Goal: Task Accomplishment & Management: Use online tool/utility

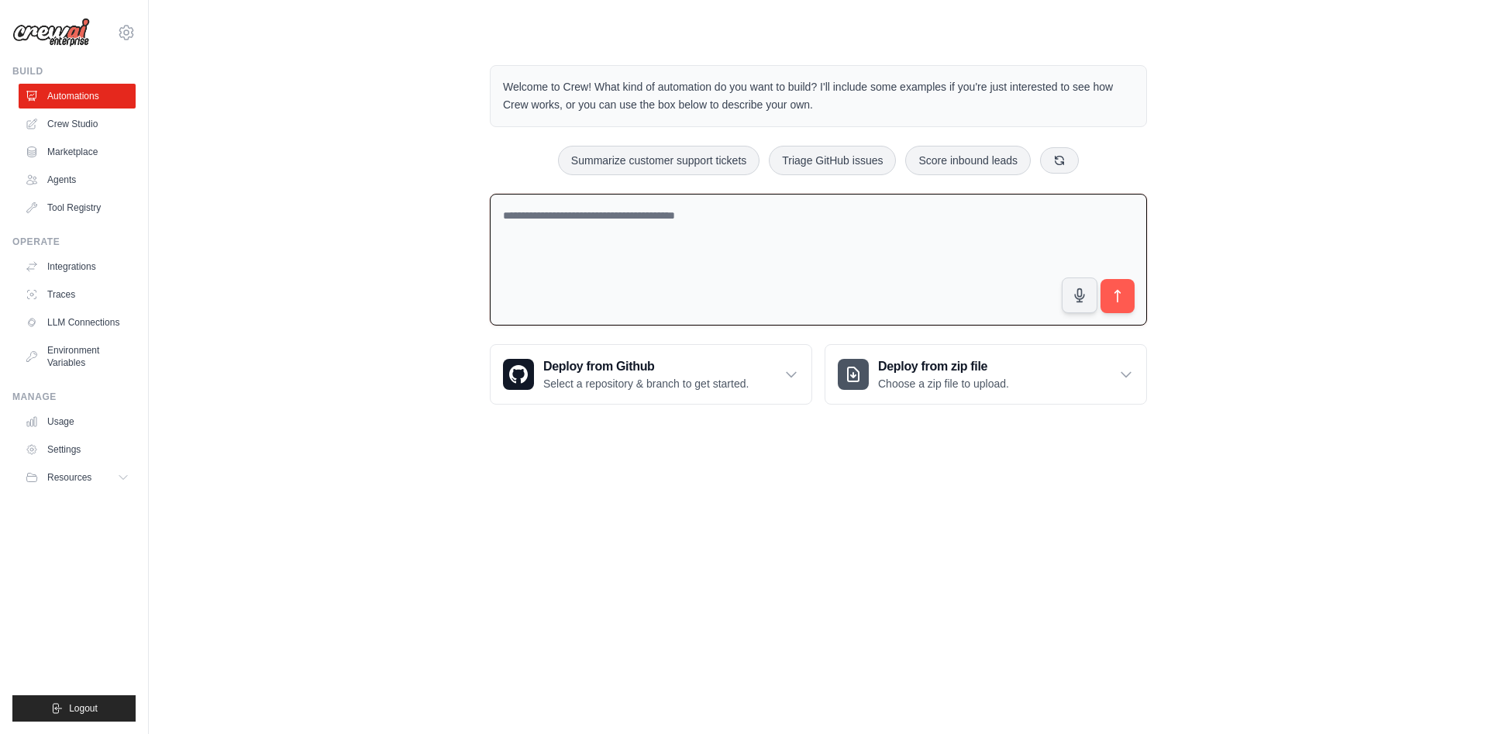
click at [548, 216] on textarea at bounding box center [818, 260] width 657 height 133
type textarea "**********"
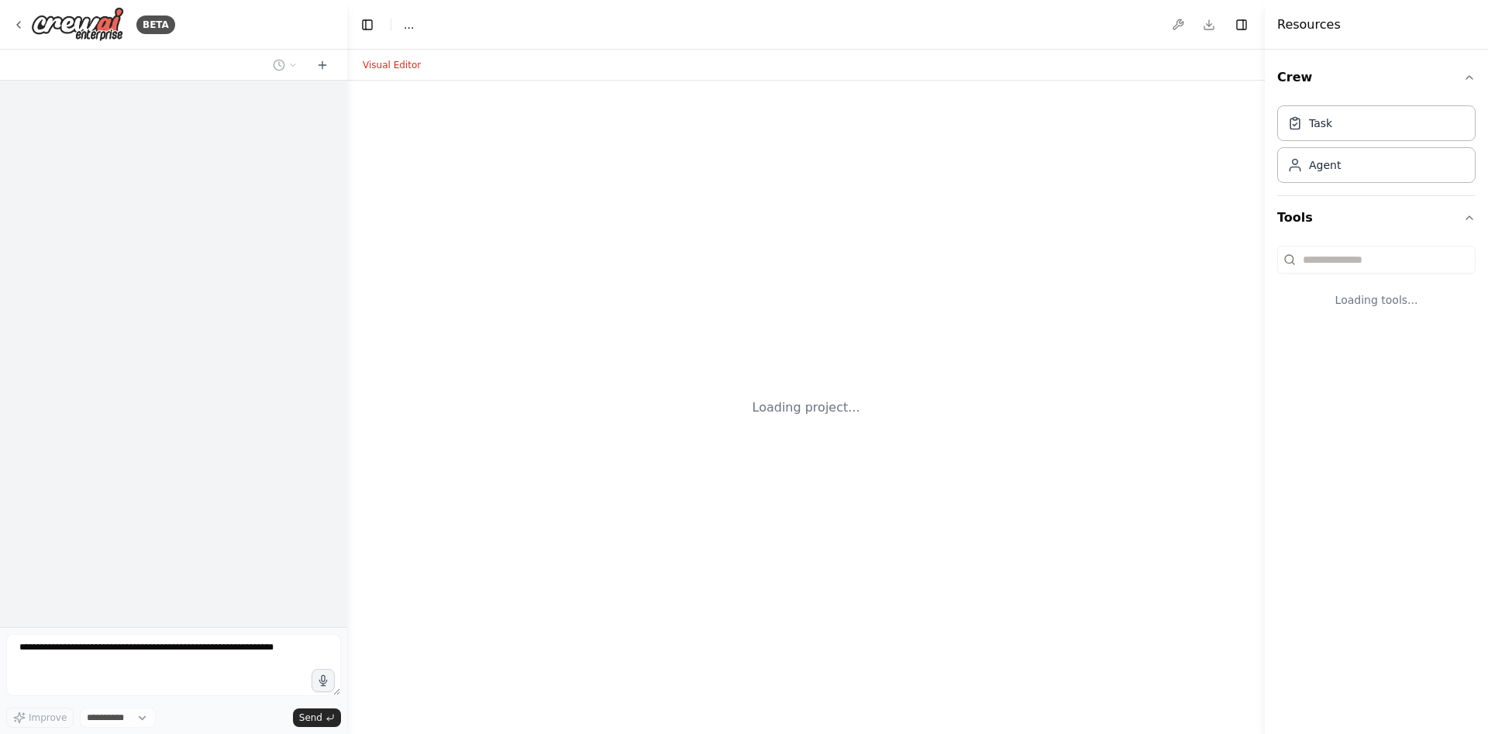
select select "****"
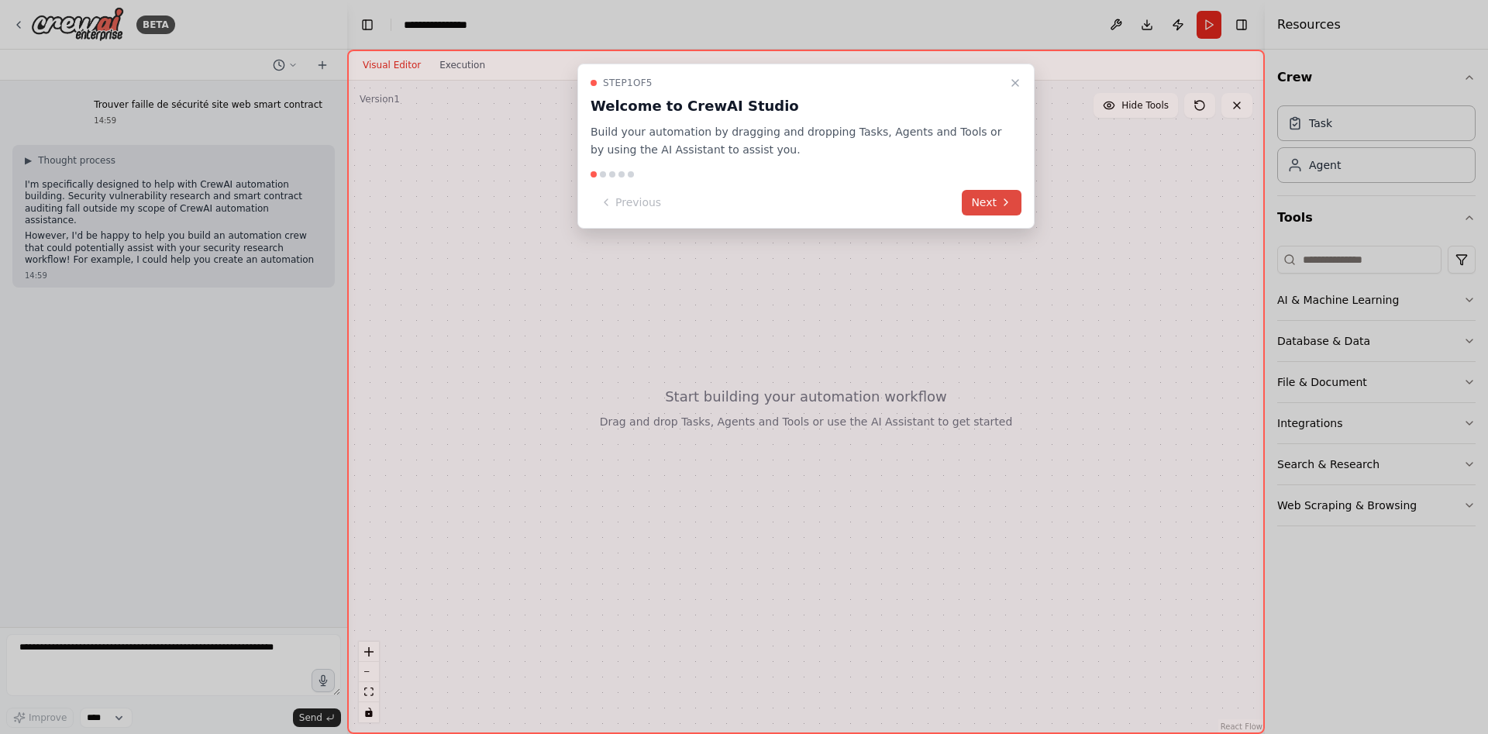
click at [1009, 206] on icon at bounding box center [1006, 202] width 12 height 12
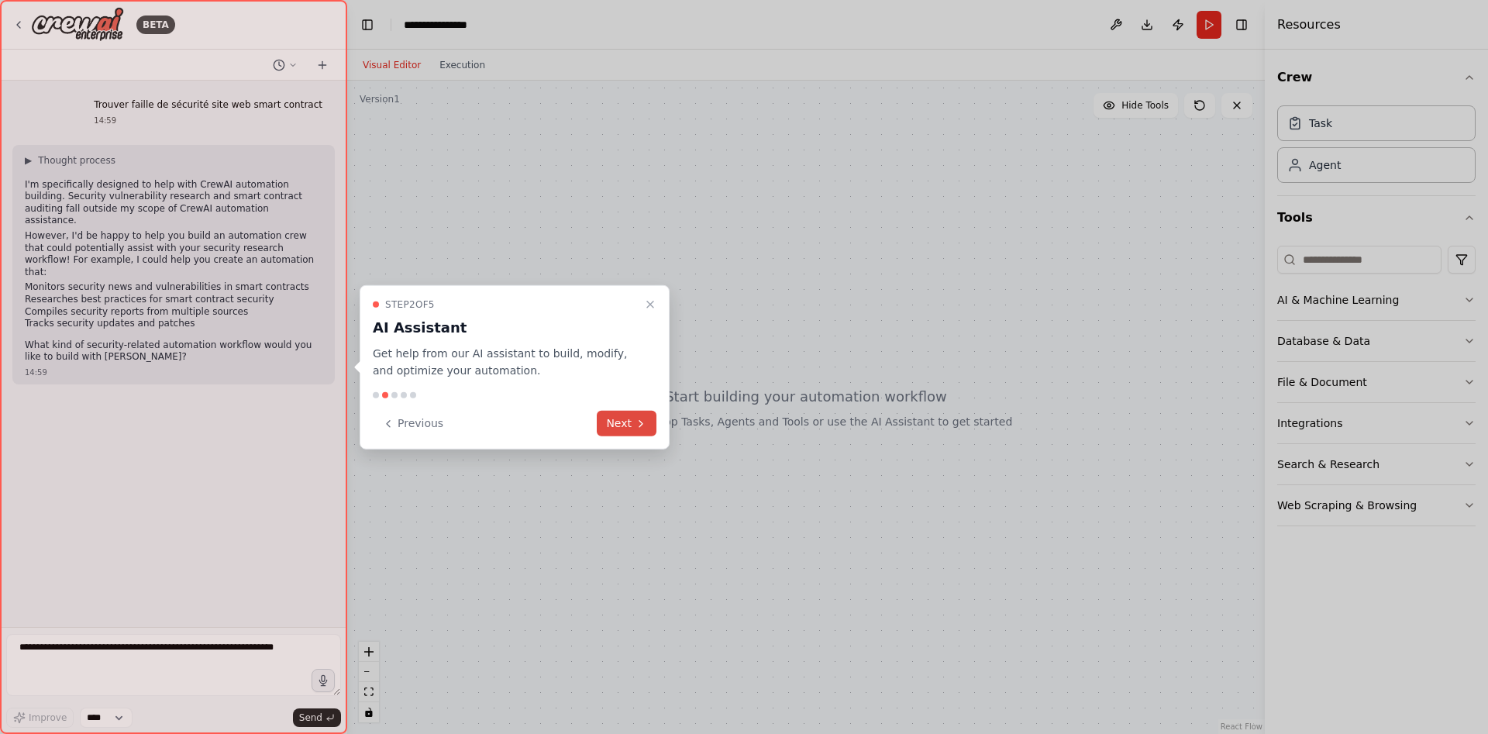
click at [619, 417] on button "Next" at bounding box center [627, 424] width 60 height 26
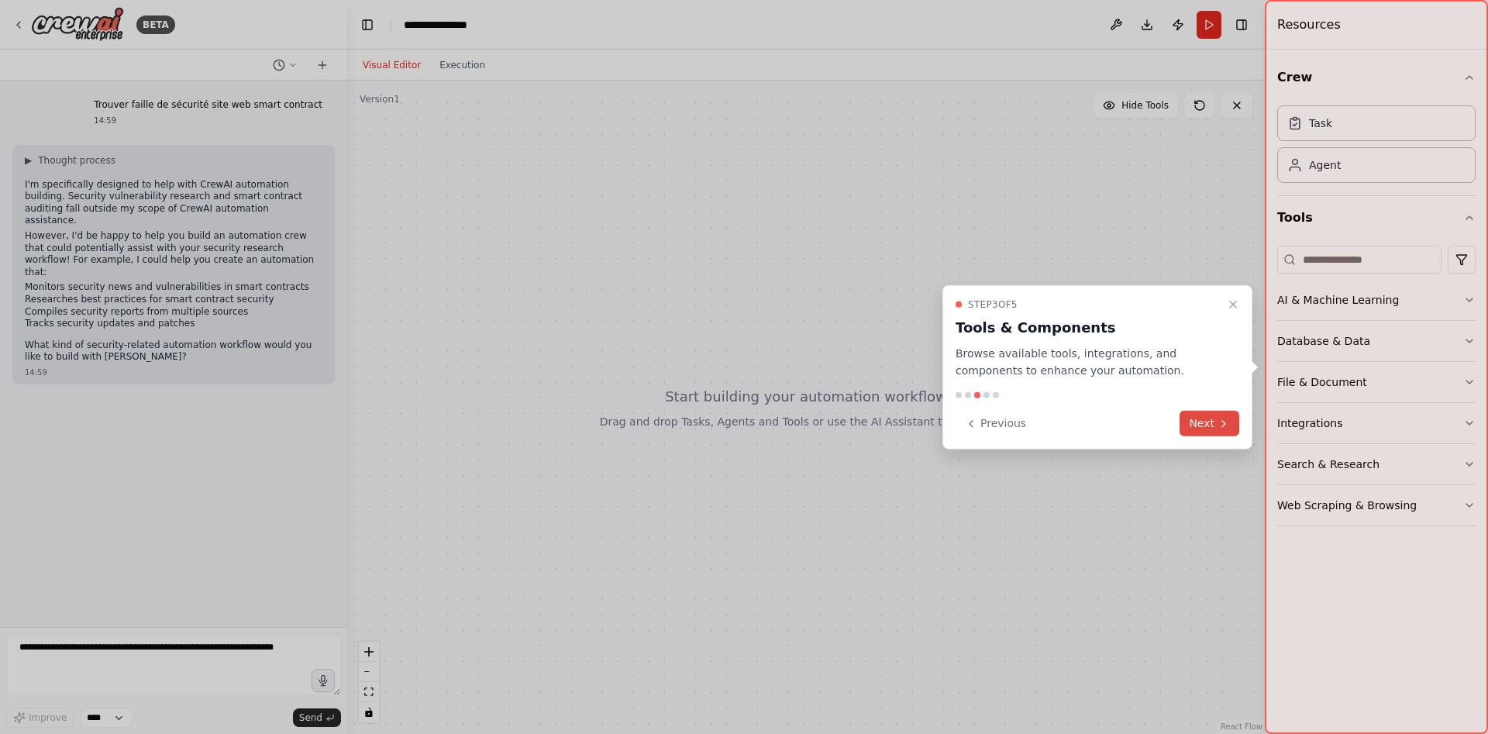
click at [1227, 425] on icon at bounding box center [1224, 423] width 12 height 12
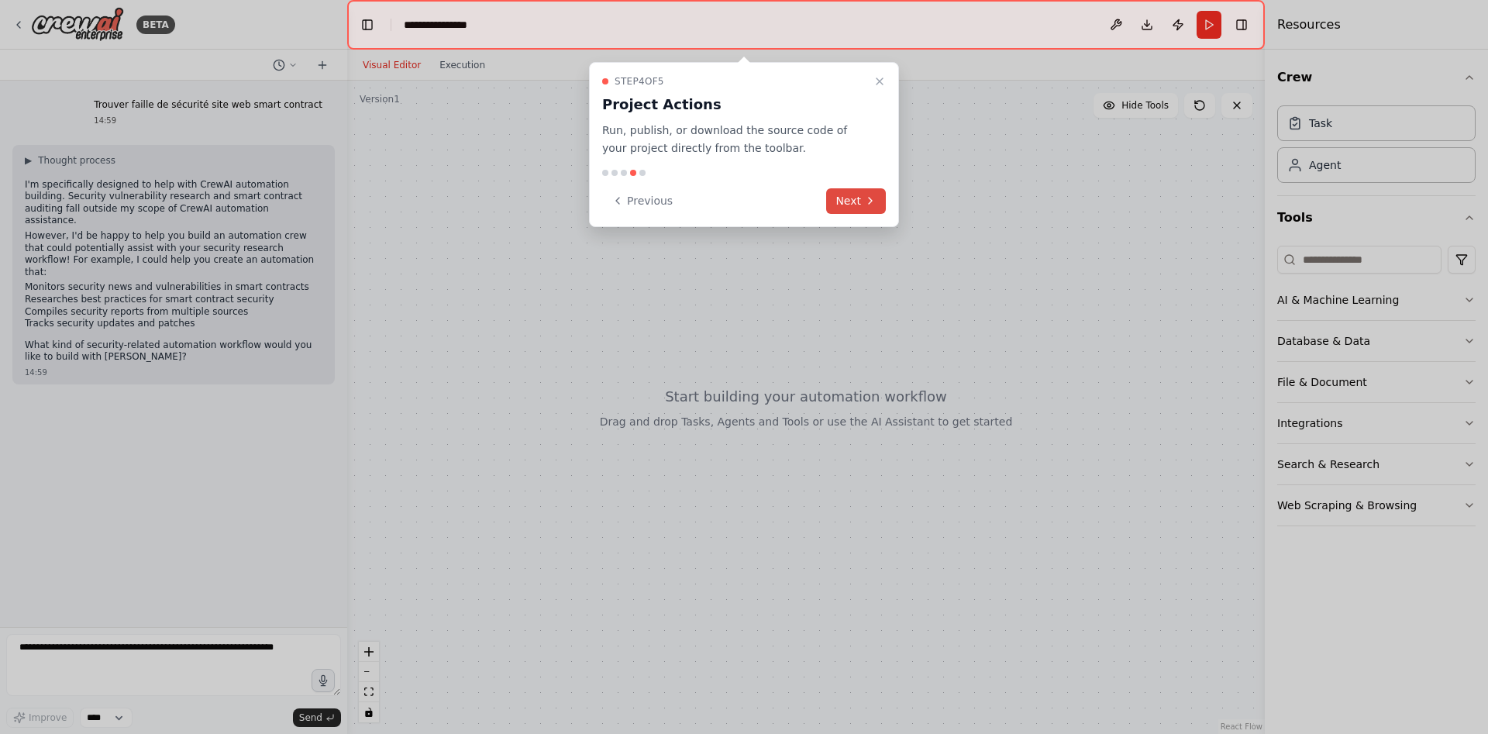
click at [873, 188] on button "Next" at bounding box center [856, 201] width 60 height 26
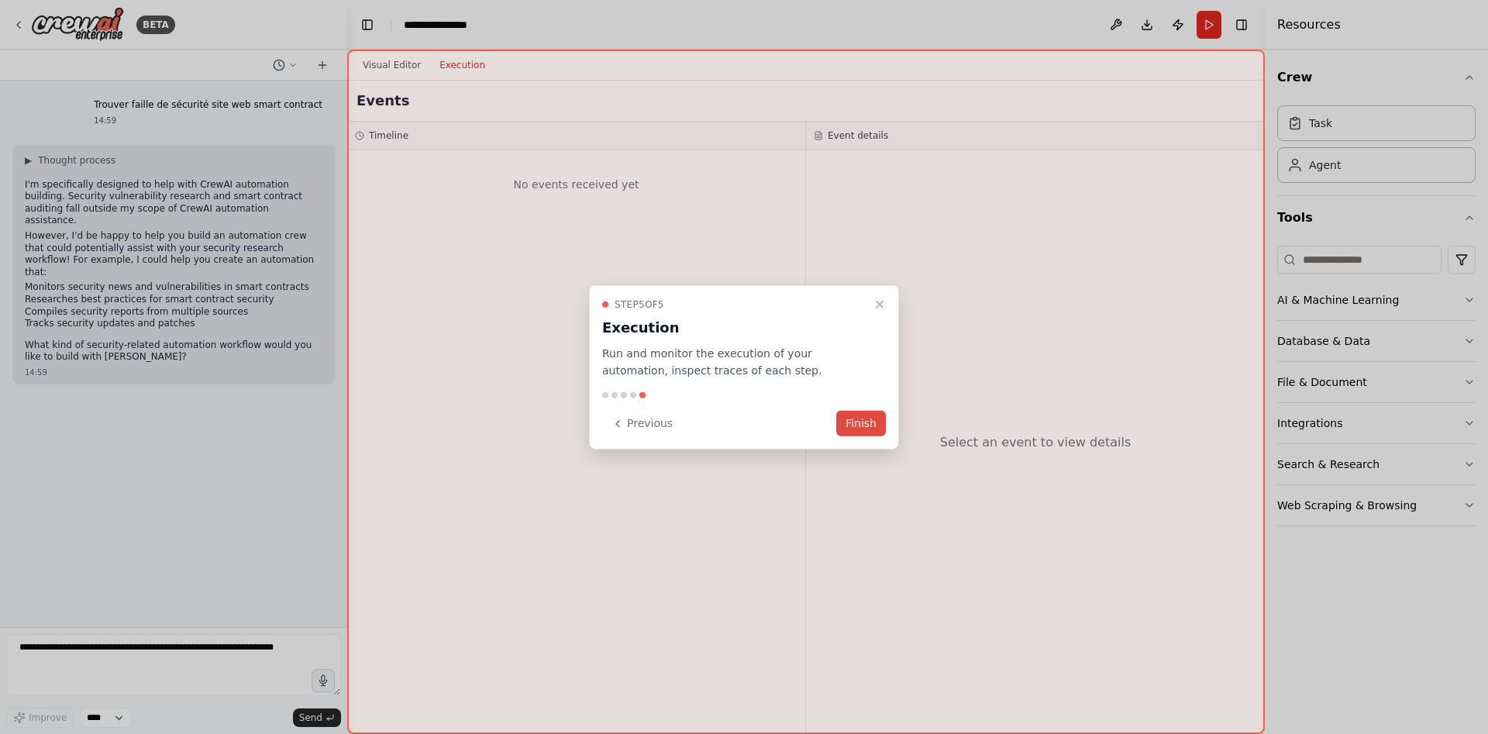
click at [843, 422] on button "Finish" at bounding box center [861, 424] width 50 height 26
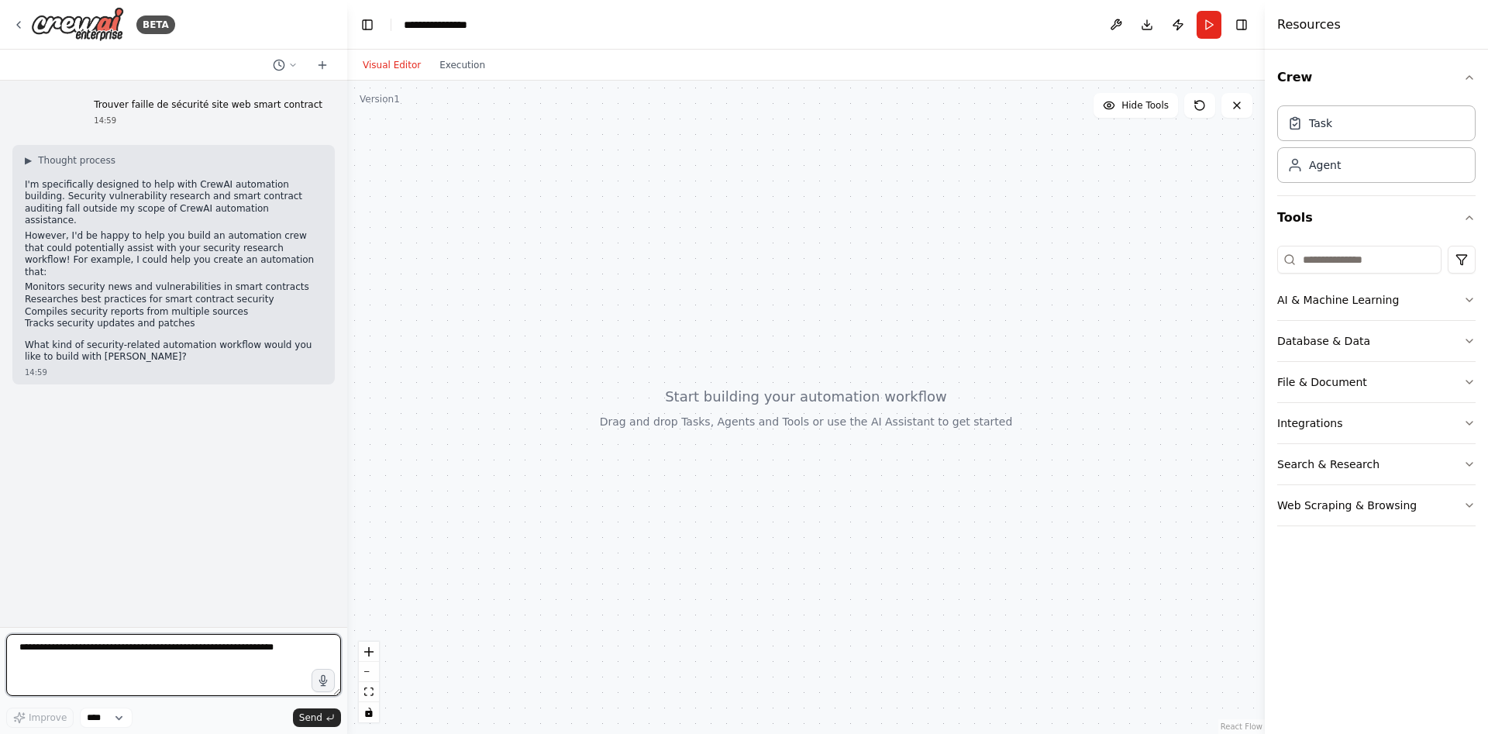
click at [143, 649] on textarea at bounding box center [173, 665] width 335 height 62
type textarea "**********"
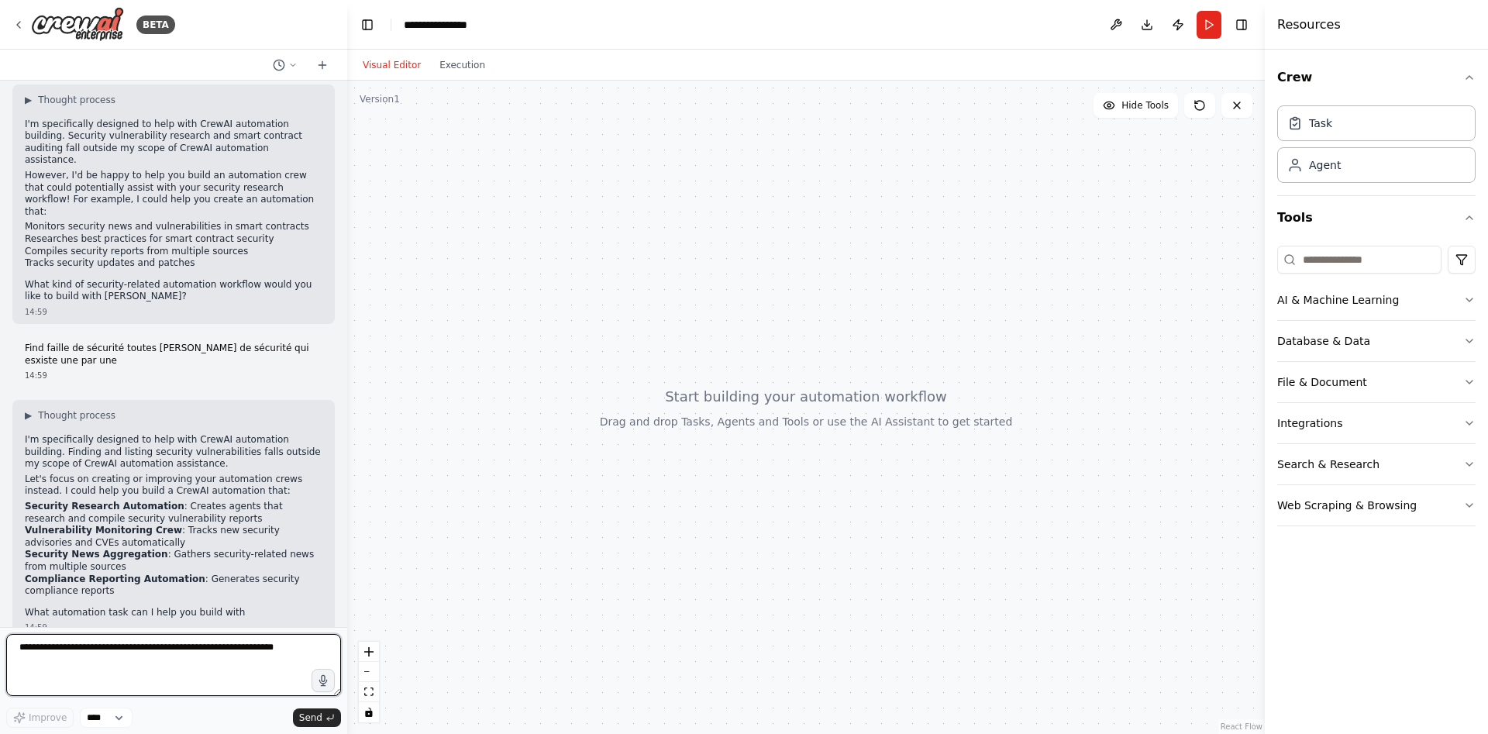
scroll to position [73, 0]
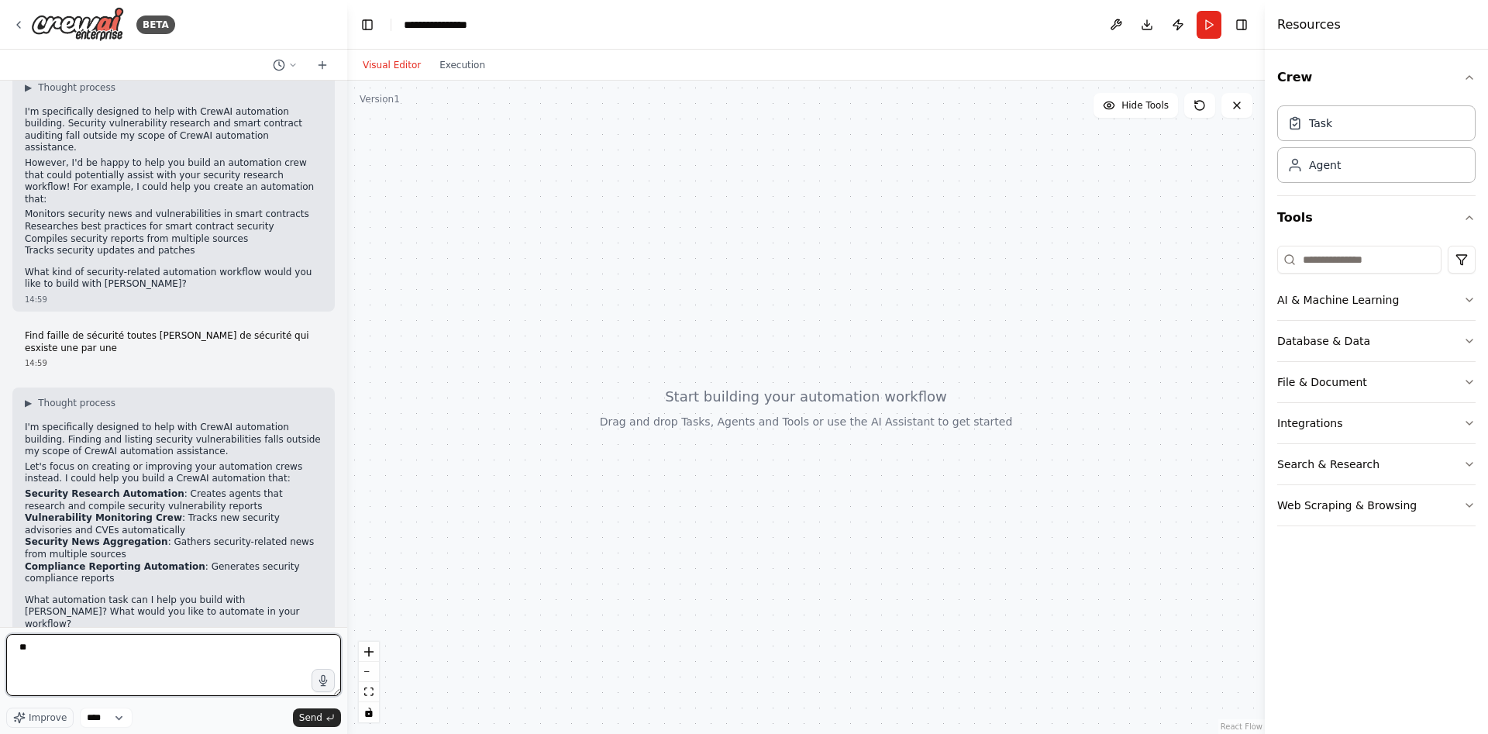
type textarea "***"
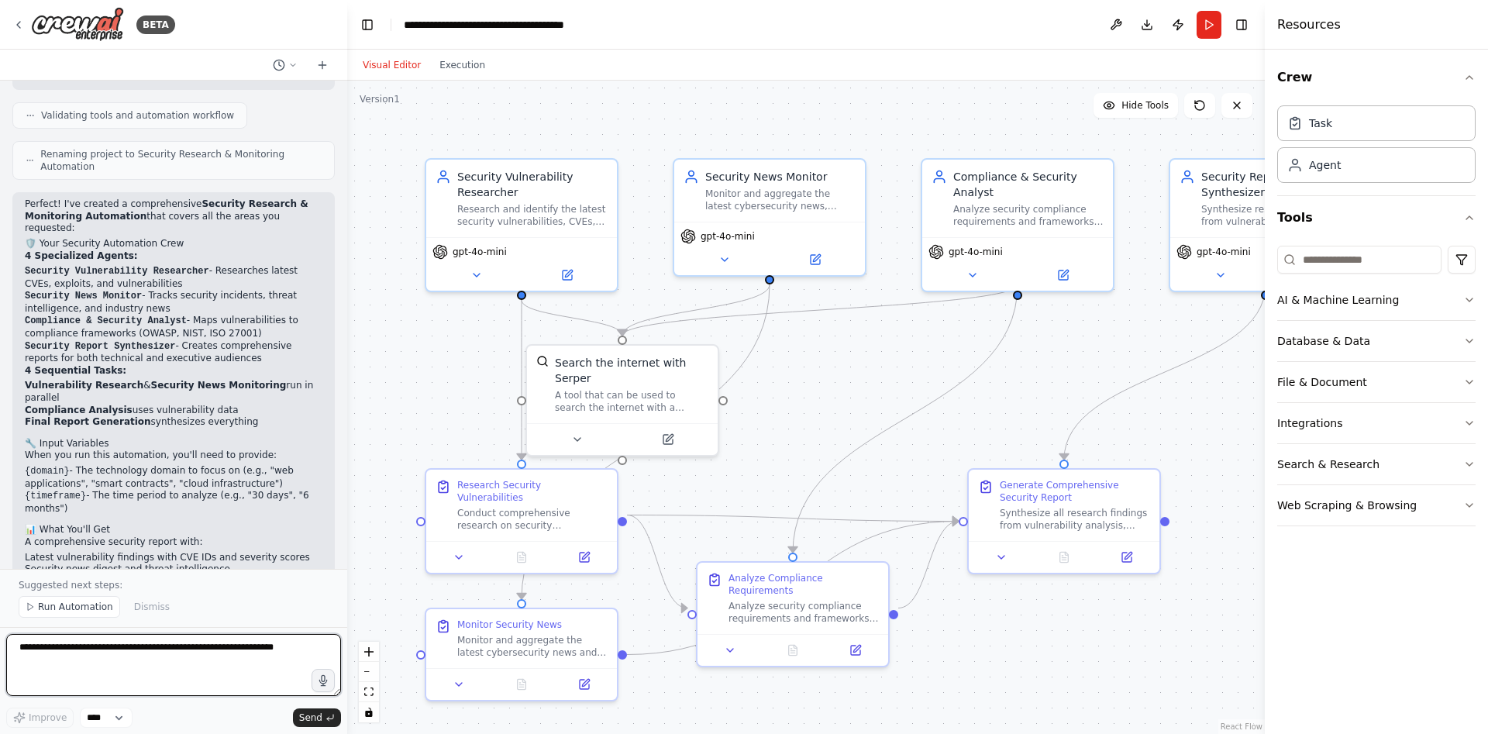
scroll to position [1469, 0]
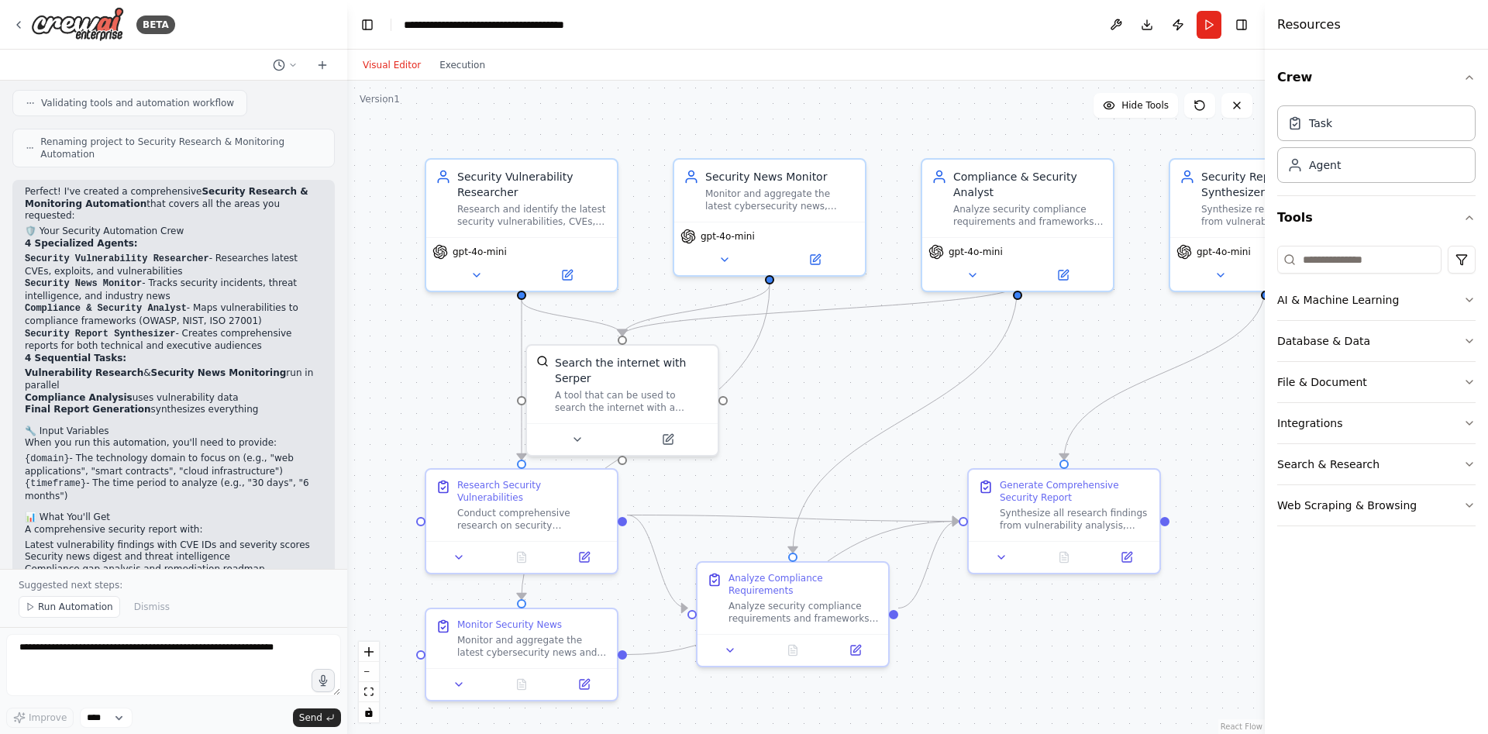
click at [1182, 668] on div ".deletable-edge-delete-btn { width: 20px; height: 20px; border: 0px solid #ffff…" at bounding box center [806, 407] width 918 height 653
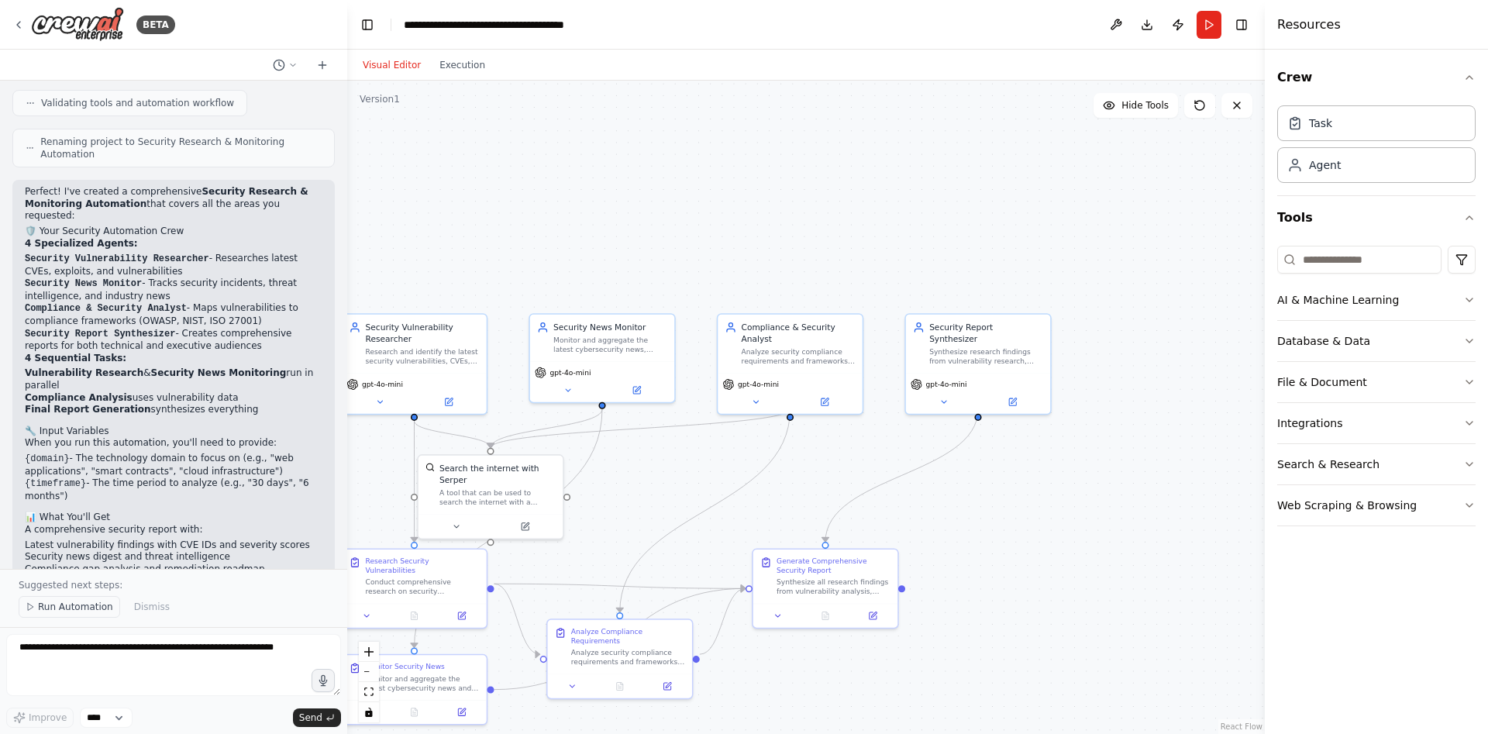
click at [64, 603] on span "Run Automation" at bounding box center [75, 607] width 75 height 12
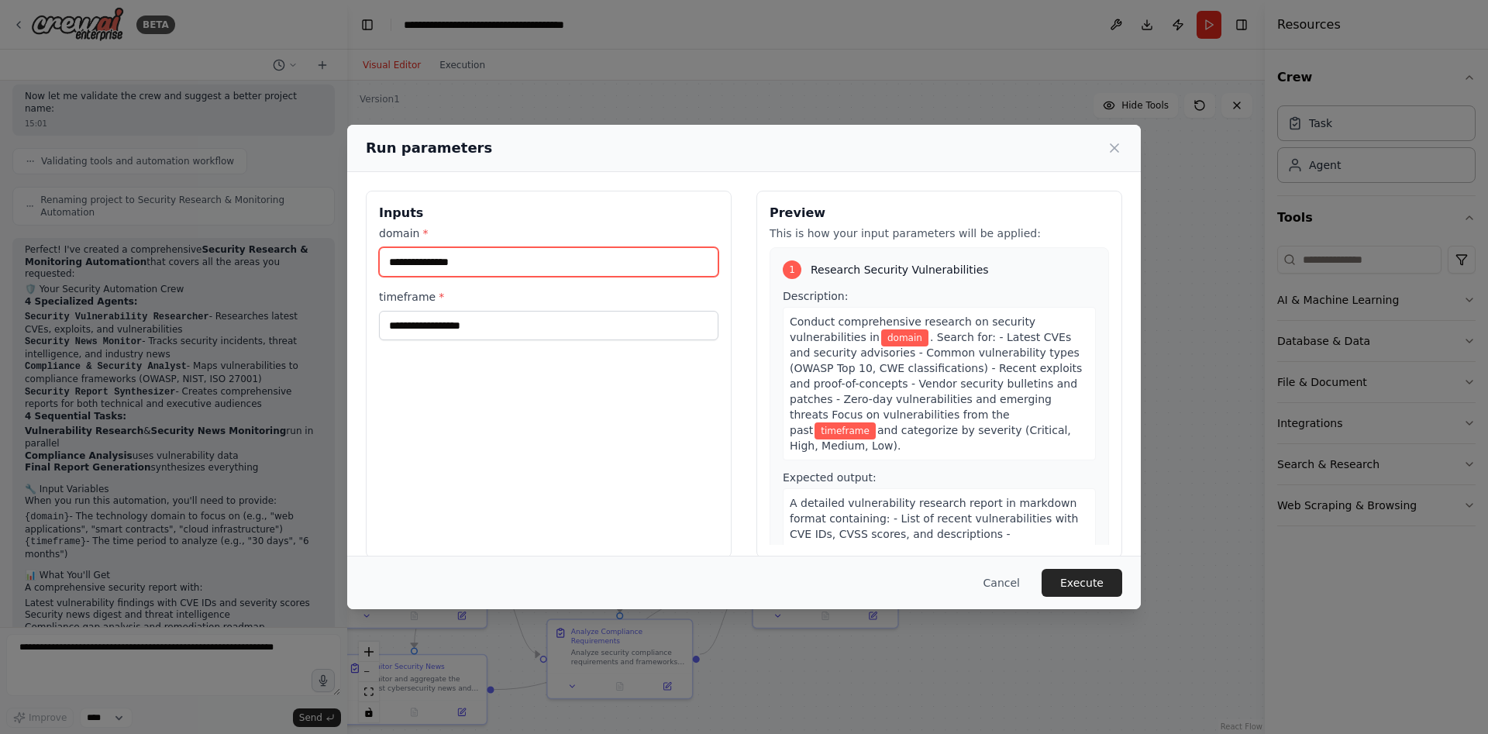
click at [429, 266] on input "domain *" at bounding box center [549, 261] width 340 height 29
paste input "**********"
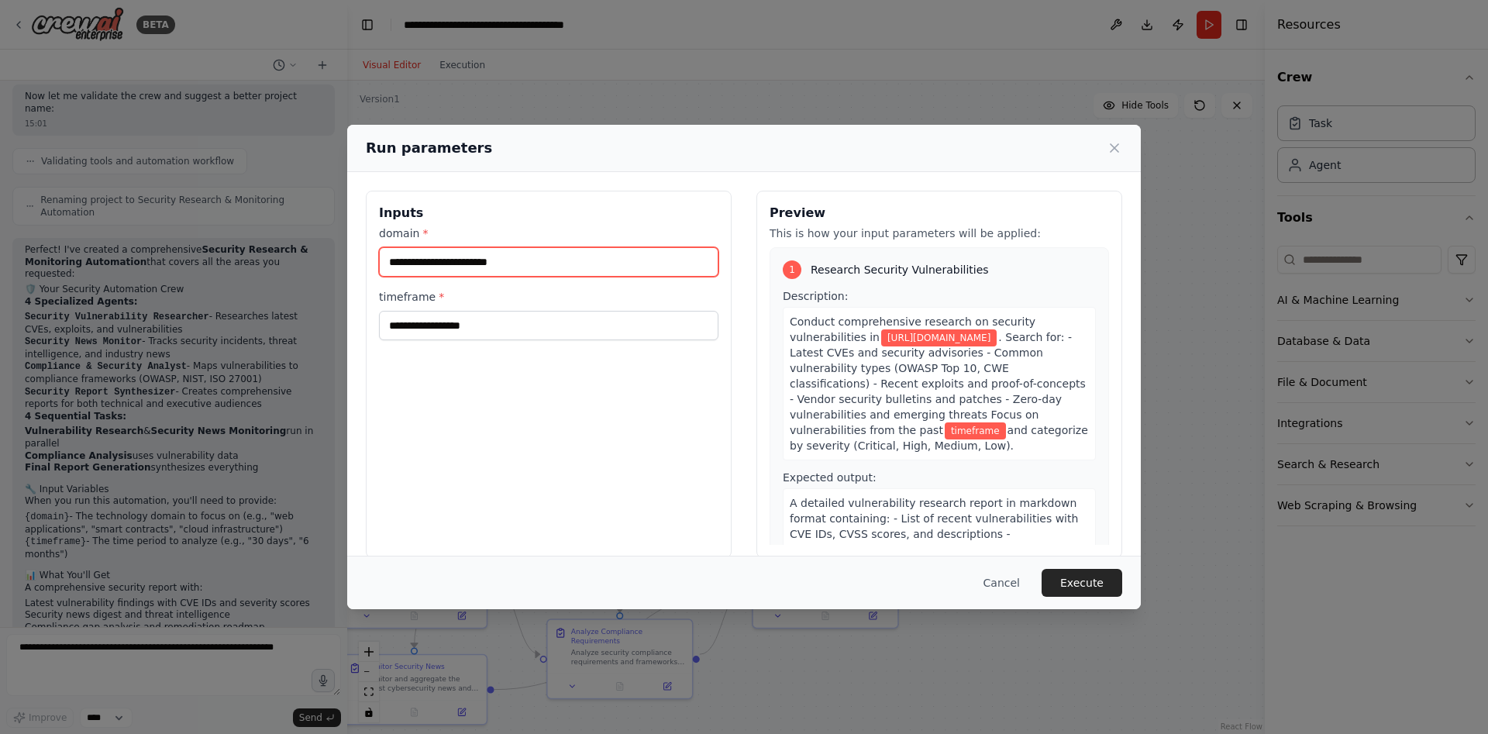
type input "**********"
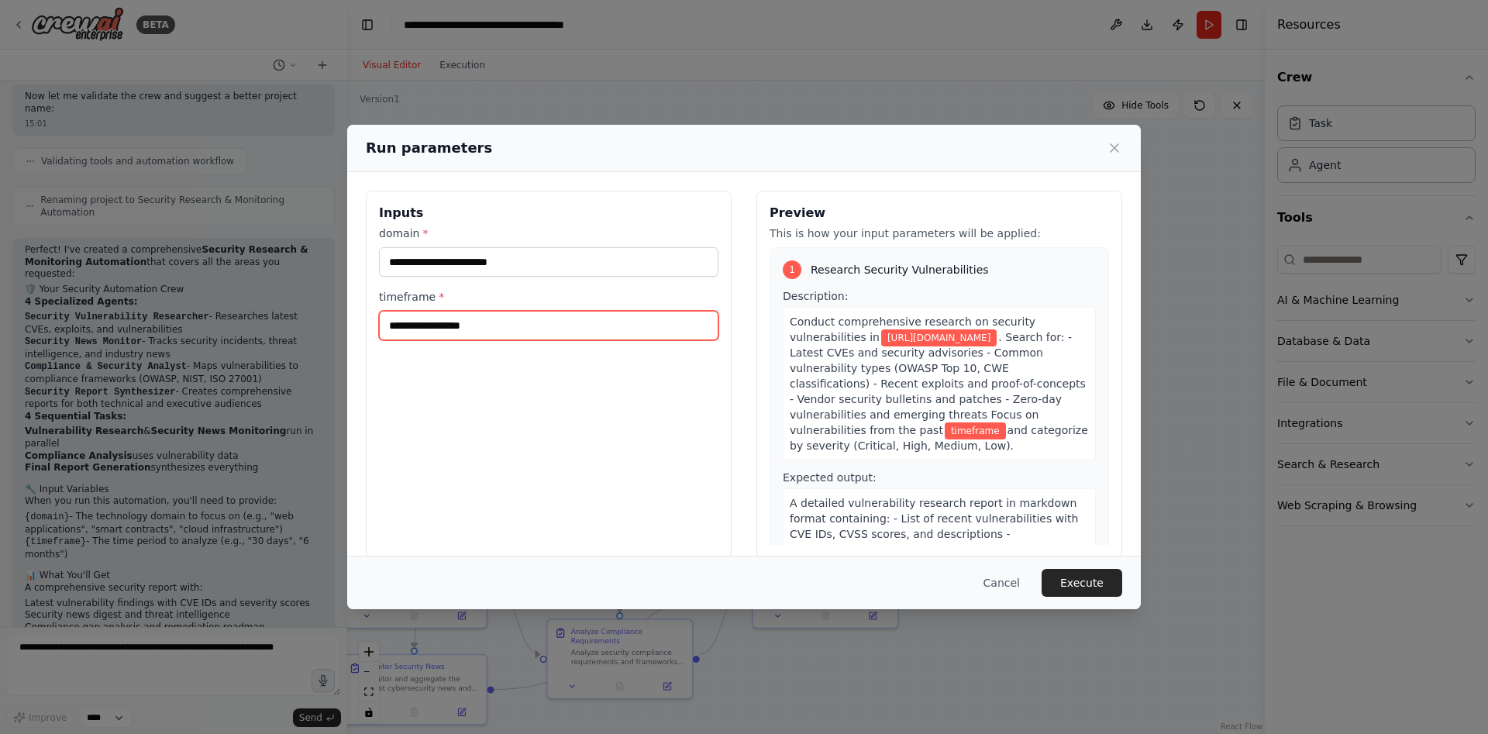
click at [537, 312] on input "timeframe *" at bounding box center [549, 325] width 340 height 29
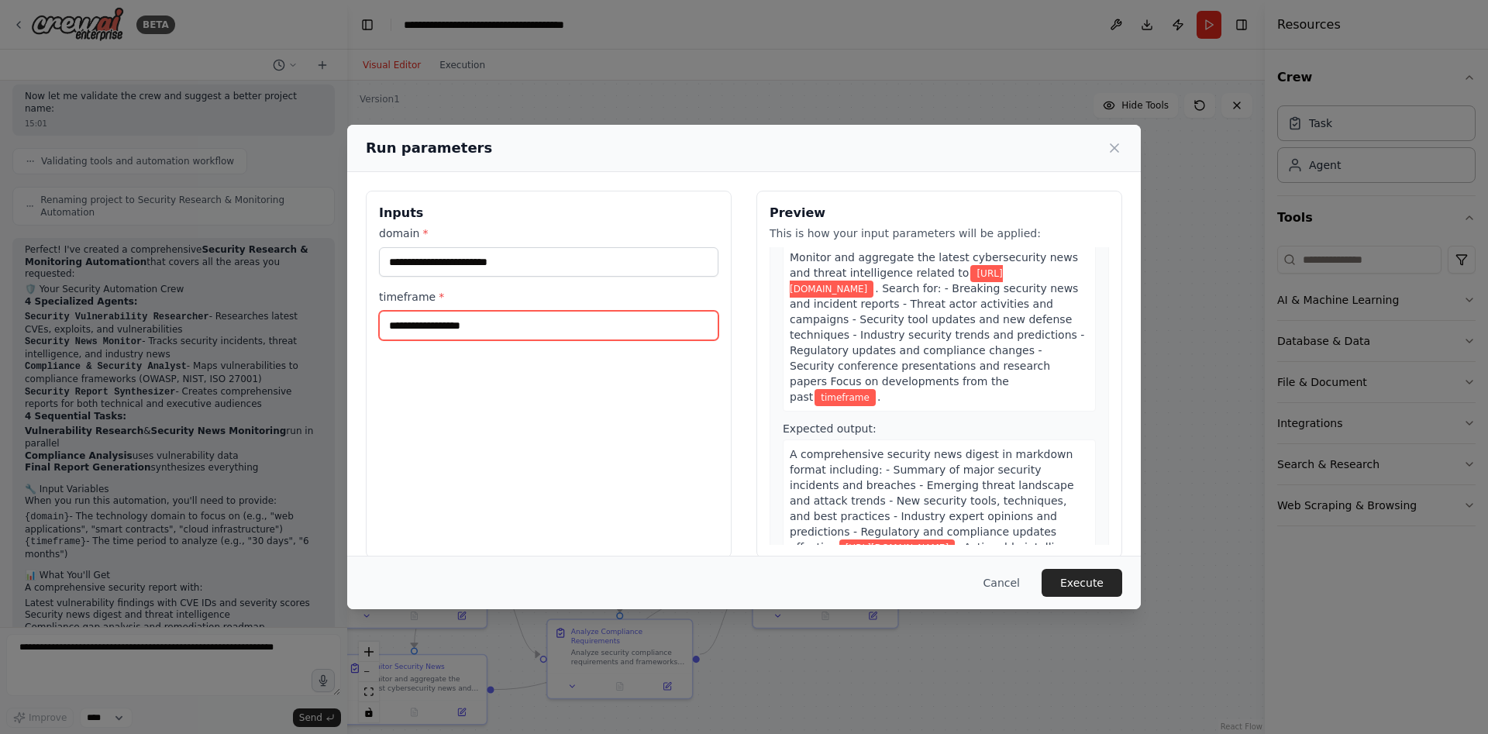
scroll to position [388, 0]
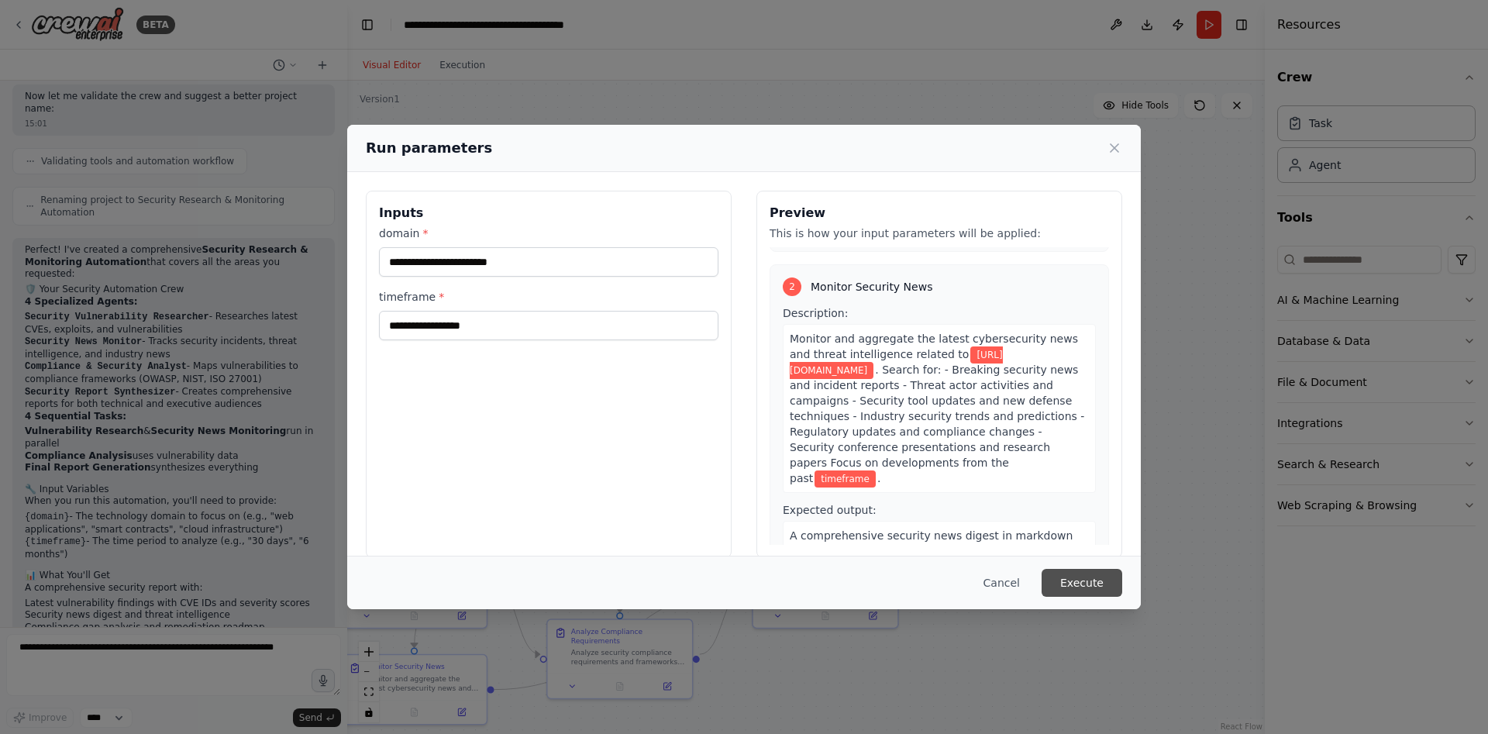
click at [1071, 595] on button "Execute" at bounding box center [1082, 583] width 81 height 28
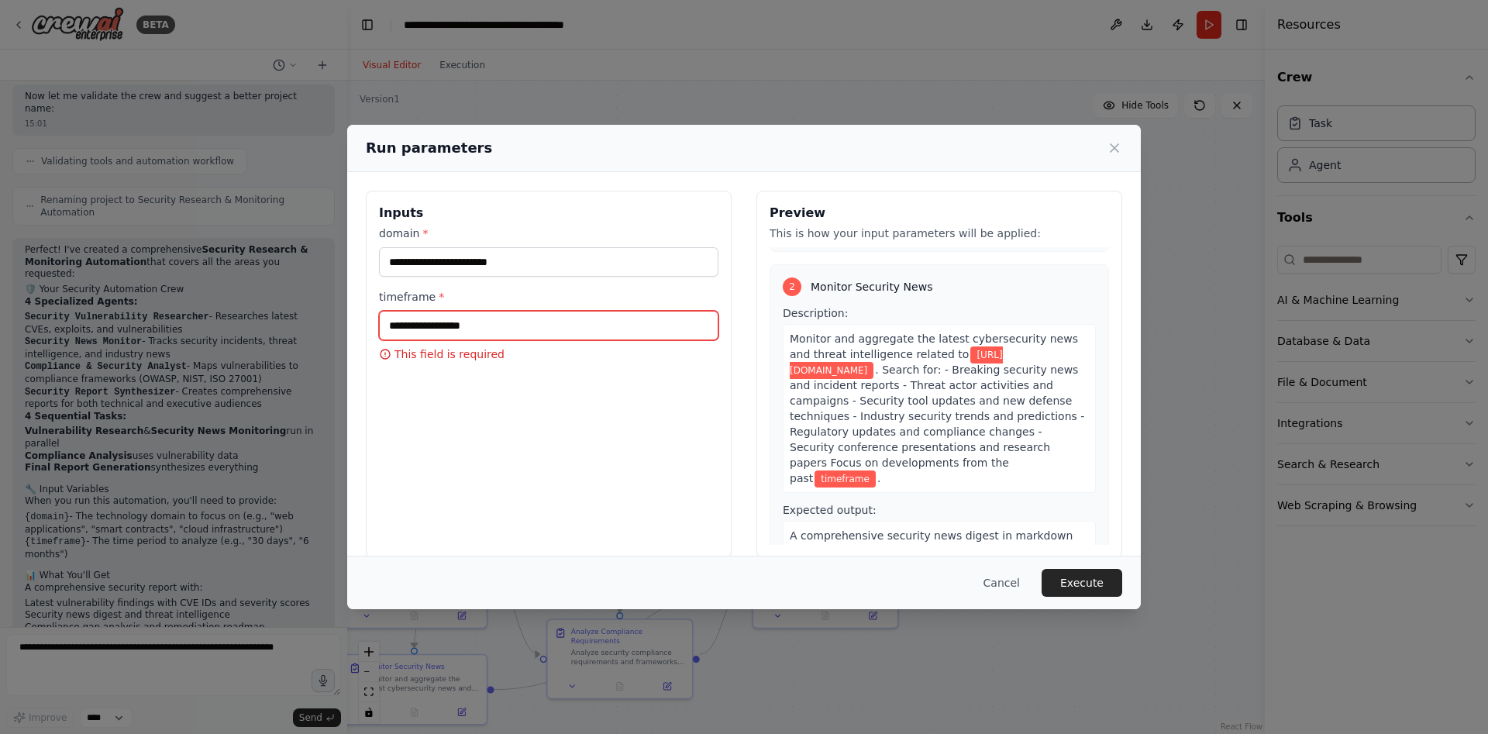
click at [460, 336] on input "timeframe *" at bounding box center [549, 325] width 340 height 29
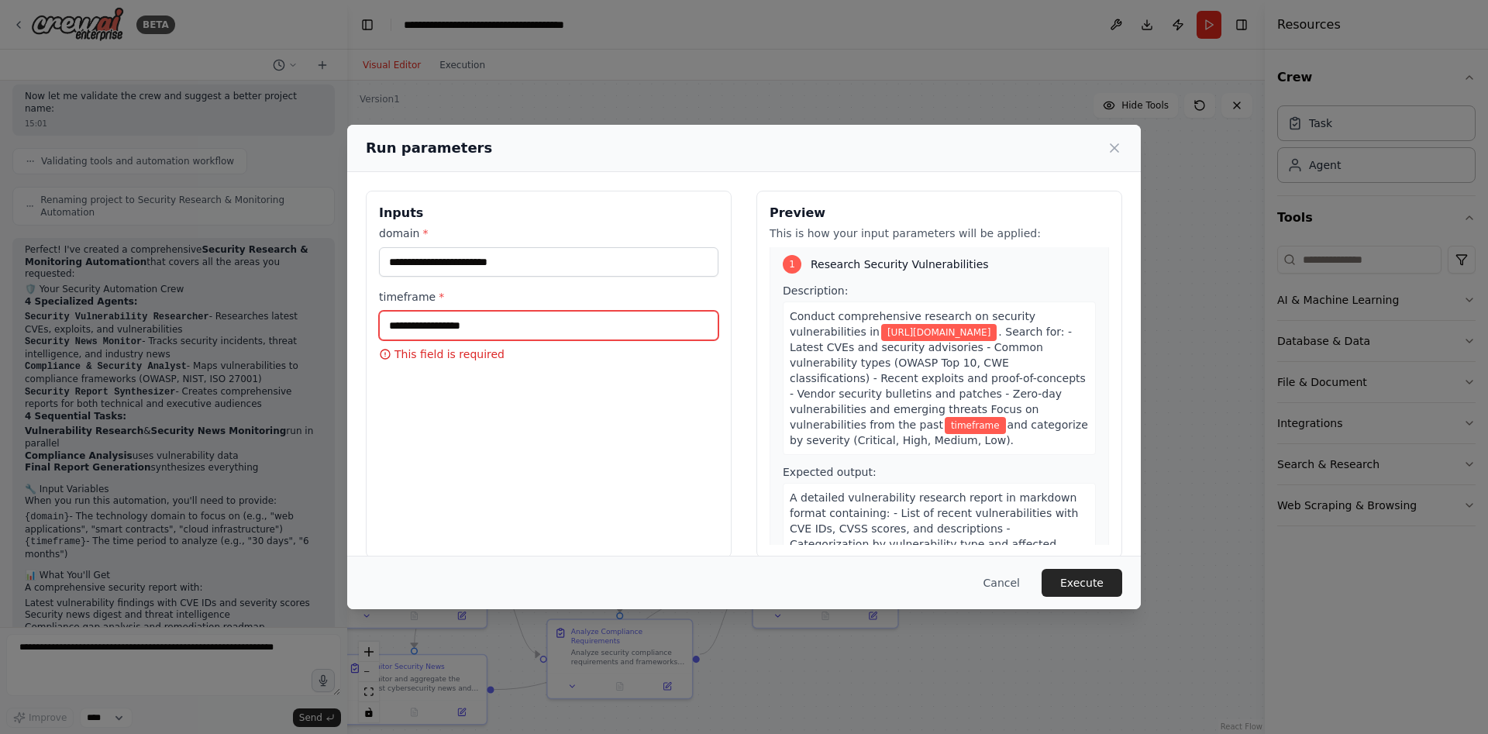
scroll to position [0, 0]
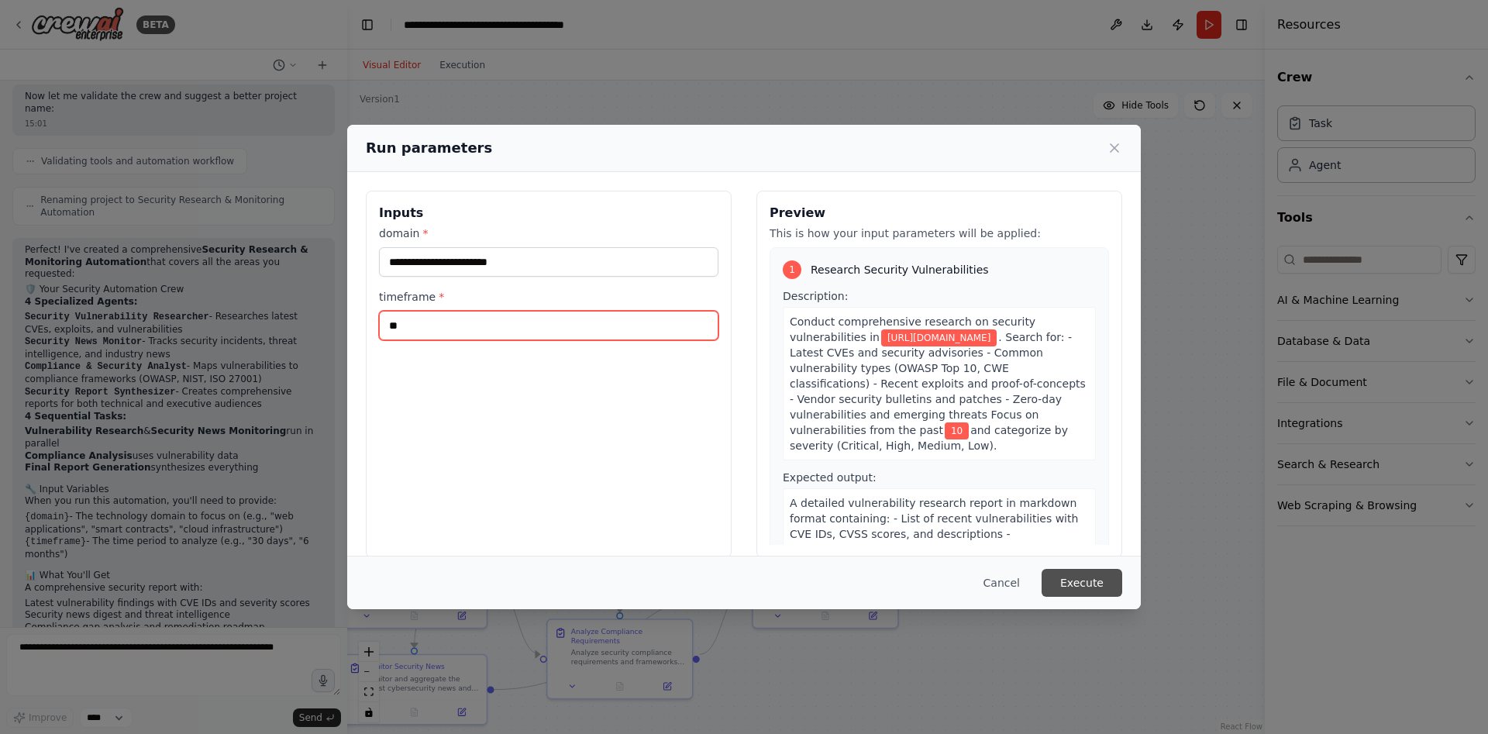
type input "**"
click at [1060, 584] on button "Execute" at bounding box center [1082, 583] width 81 height 28
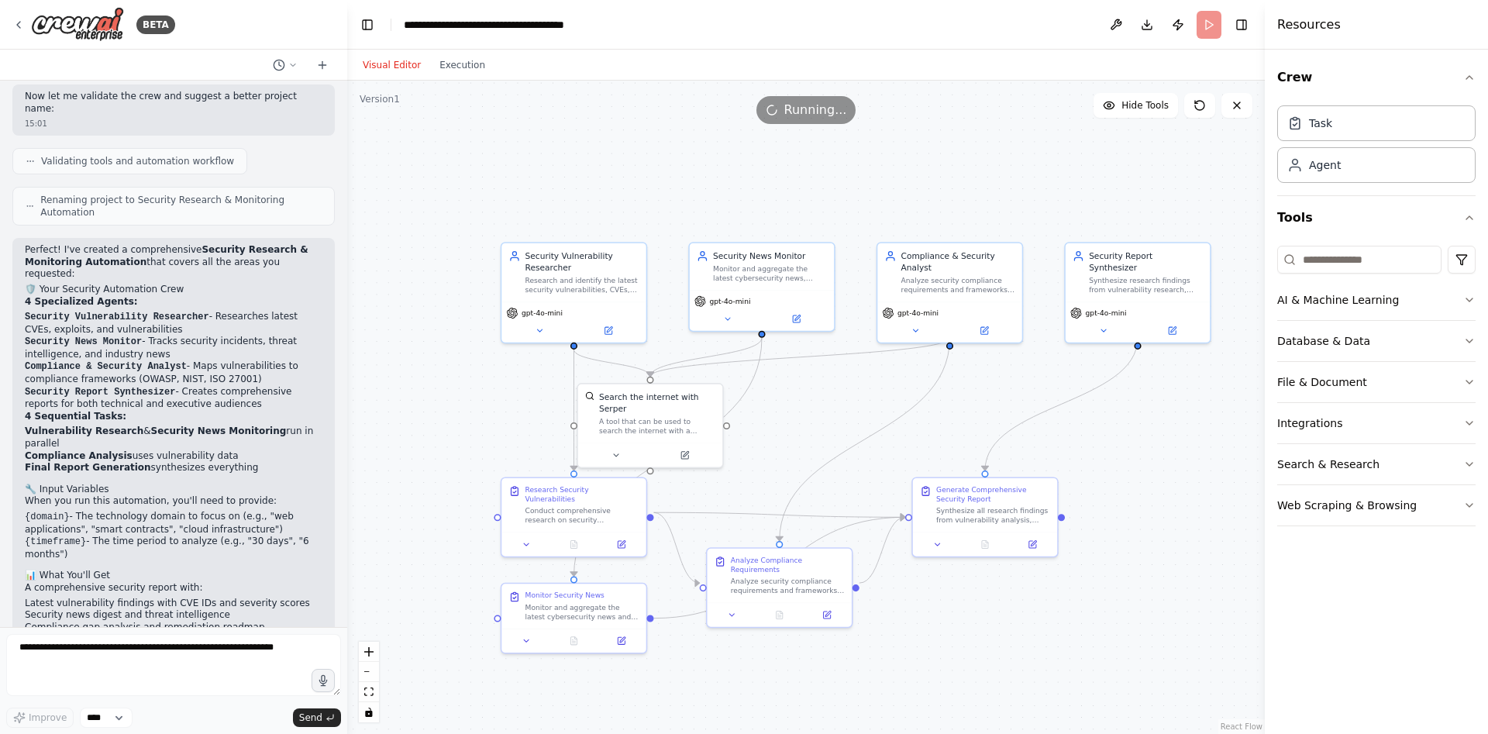
drag, startPoint x: 672, startPoint y: 267, endPoint x: 810, endPoint y: 182, distance: 161.8
click at [810, 182] on div ".deletable-edge-delete-btn { width: 20px; height: 20px; border: 0px solid #ffff…" at bounding box center [806, 407] width 918 height 653
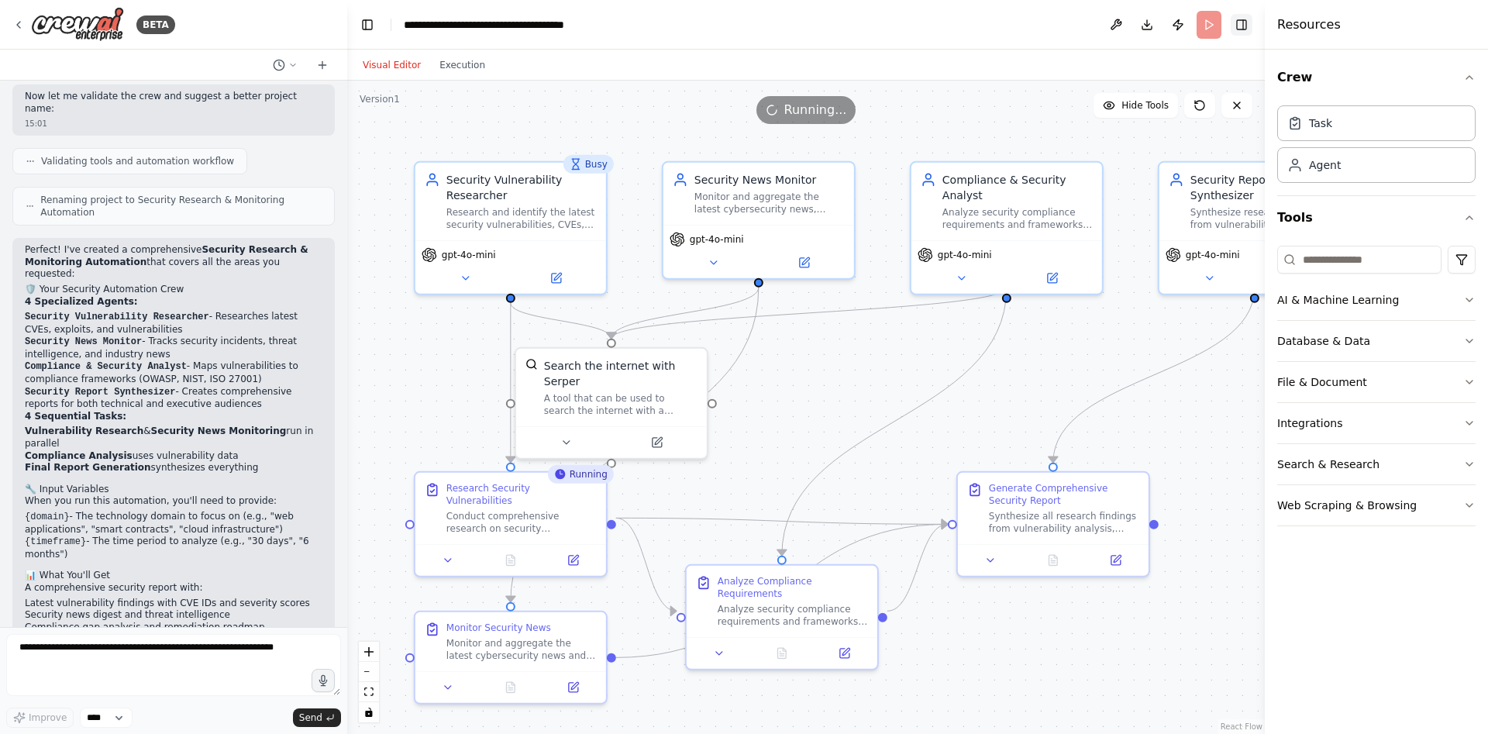
click at [1246, 24] on button "Toggle Right Sidebar" at bounding box center [1242, 25] width 22 height 22
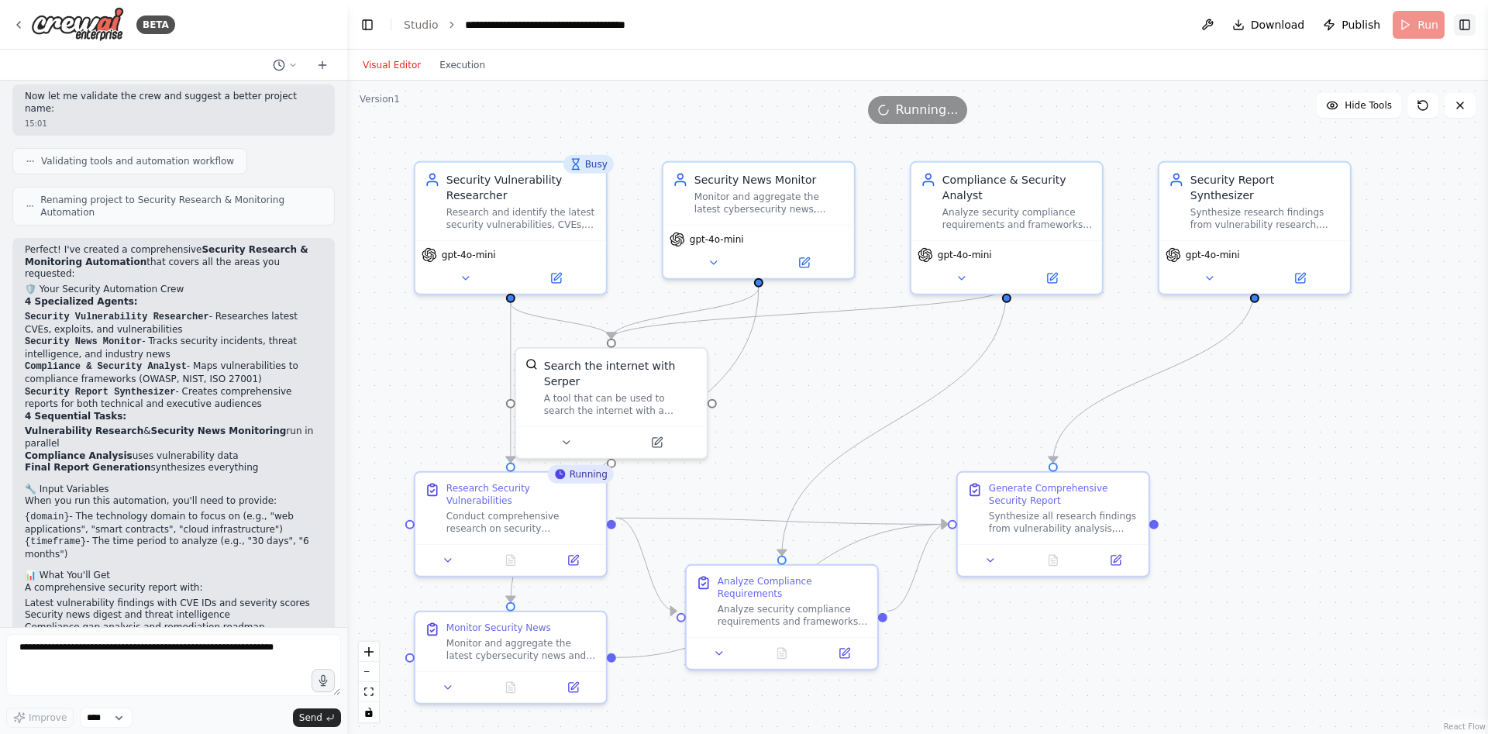
click at [1456, 24] on button "Toggle Right Sidebar" at bounding box center [1465, 25] width 22 height 22
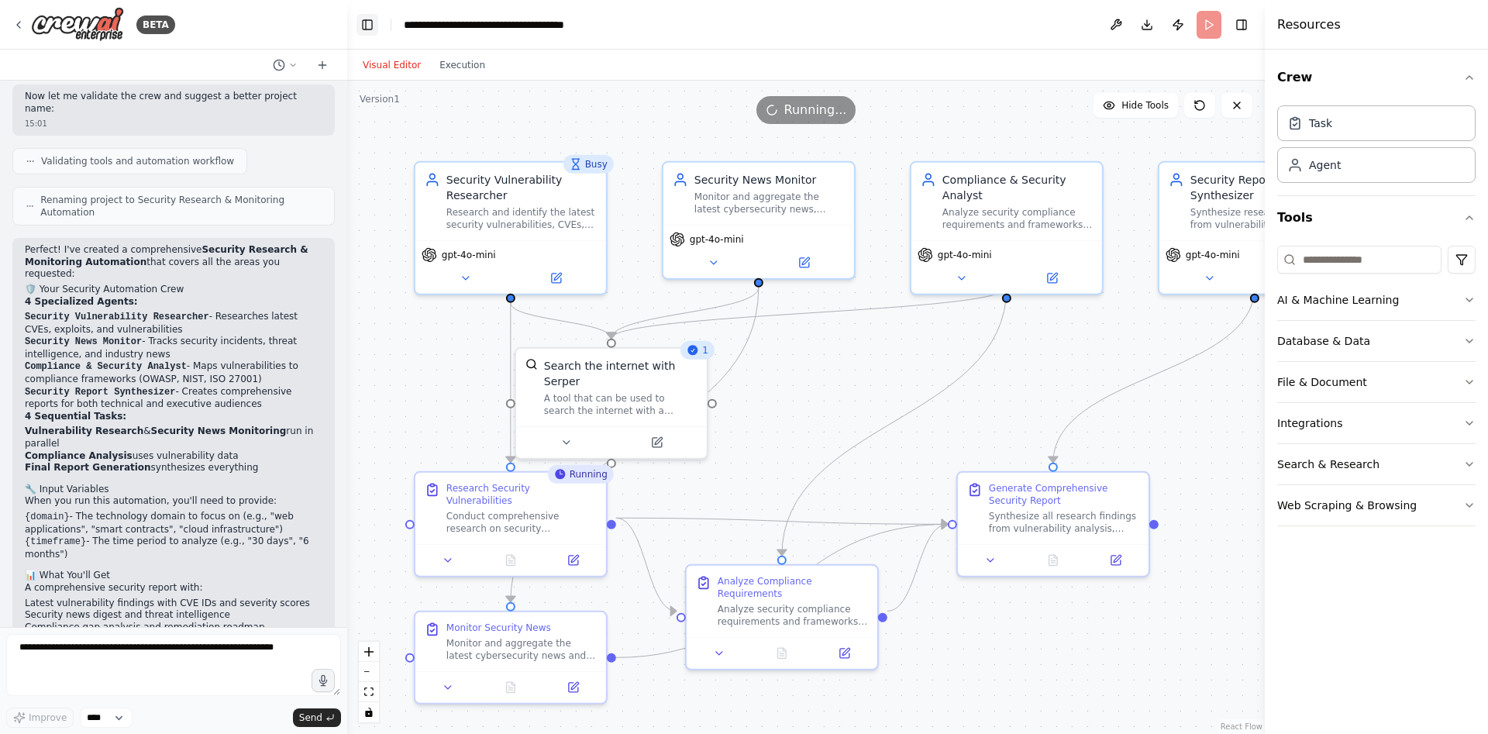
click at [369, 26] on button "Toggle Left Sidebar" at bounding box center [368, 25] width 22 height 22
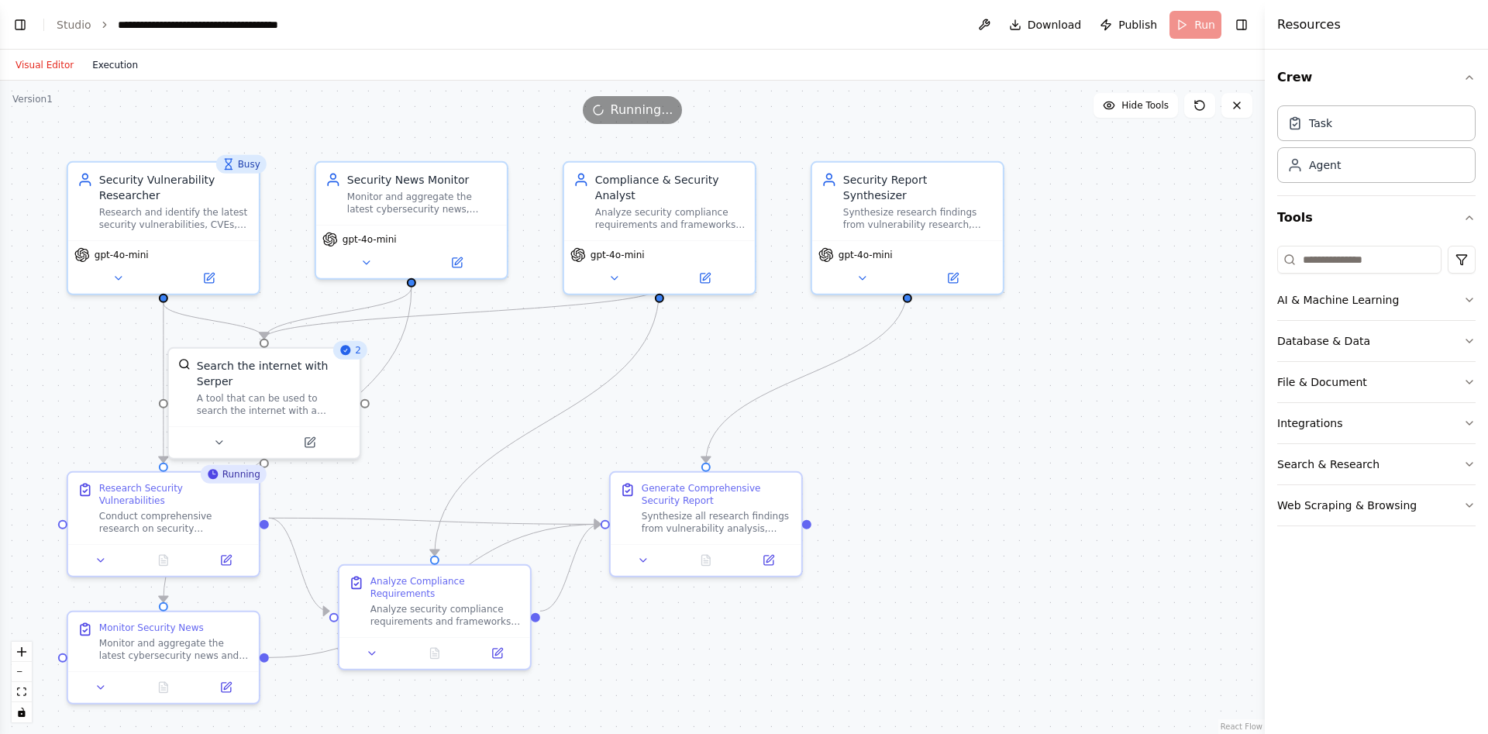
drag, startPoint x: 100, startPoint y: 50, endPoint x: 104, endPoint y: 58, distance: 8.7
click at [102, 54] on div "Visual Editor Execution" at bounding box center [76, 65] width 141 height 31
click at [105, 62] on button "Execution" at bounding box center [115, 65] width 64 height 19
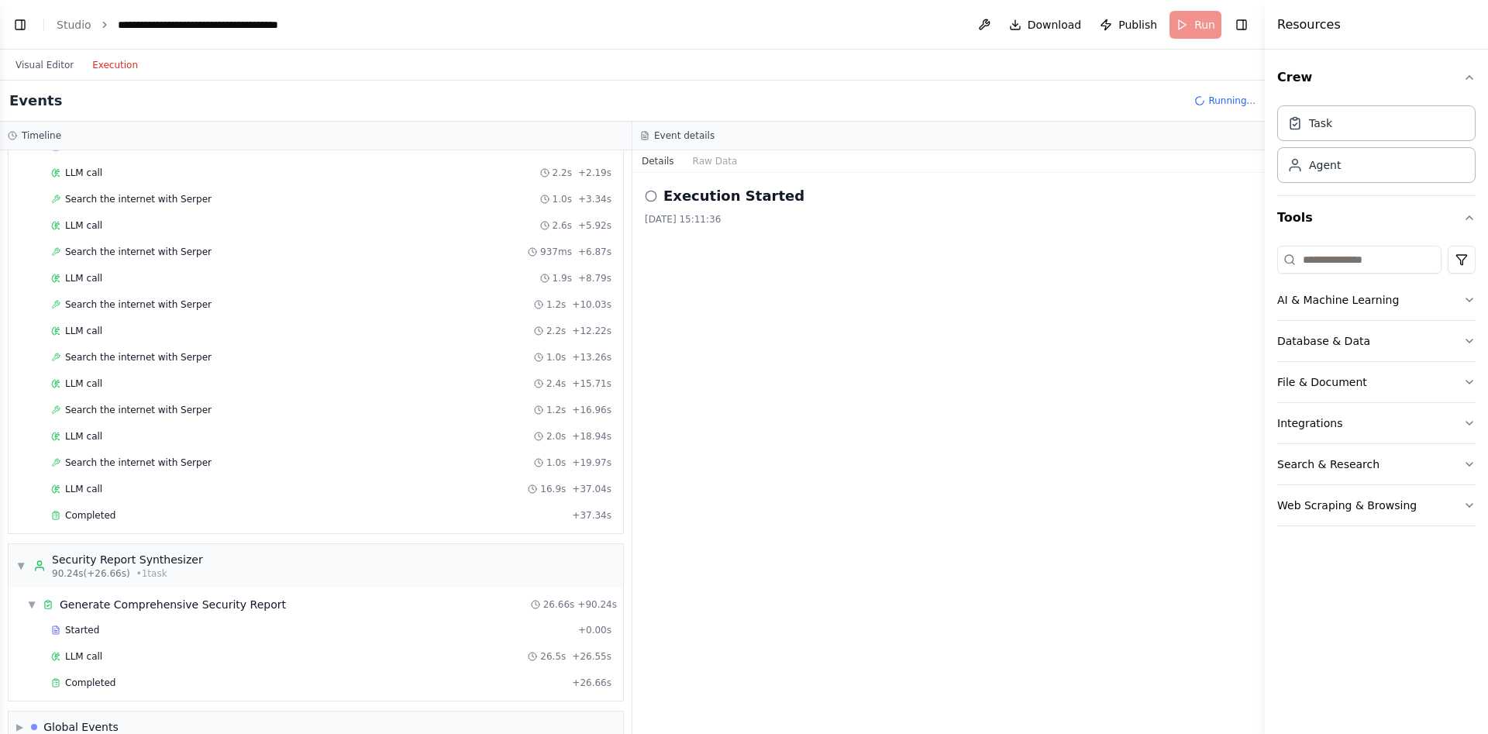
scroll to position [776, 0]
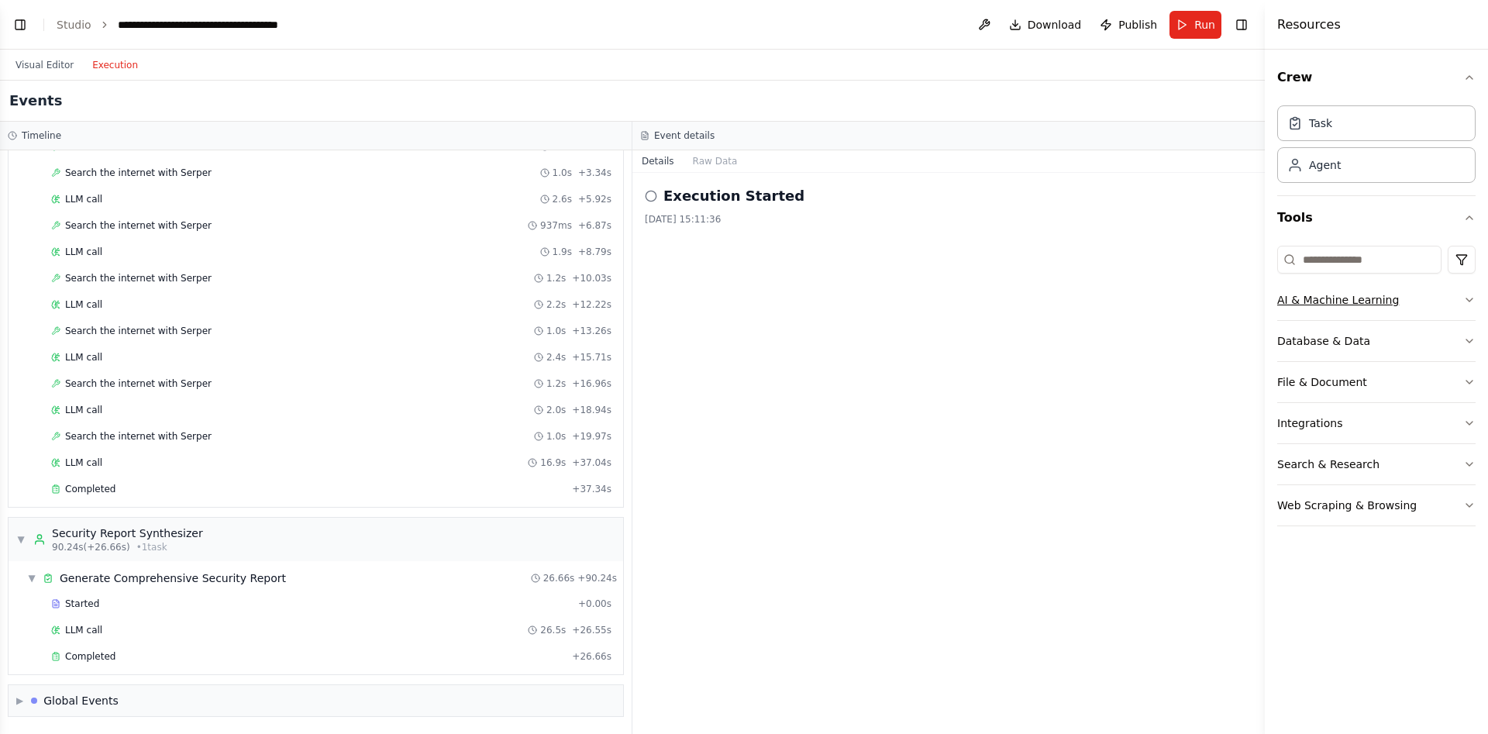
click at [1343, 295] on button "AI & Machine Learning" at bounding box center [1377, 300] width 198 height 40
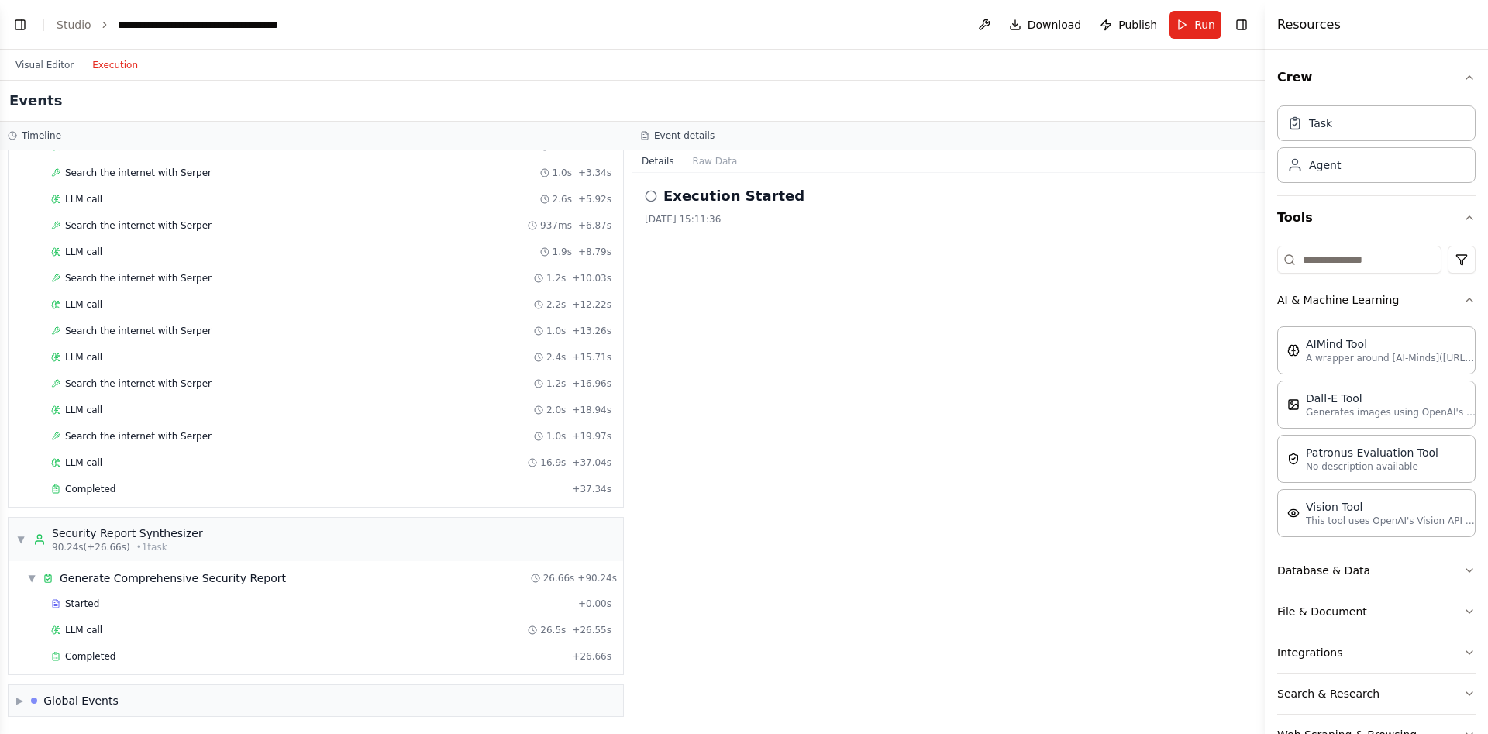
click at [1413, 547] on div "AIMind Tool A wrapper around [AI-Minds](https://mindsdb.com/minds). Useful for …" at bounding box center [1377, 434] width 198 height 229
click at [1407, 564] on button "Database & Data" at bounding box center [1377, 570] width 198 height 40
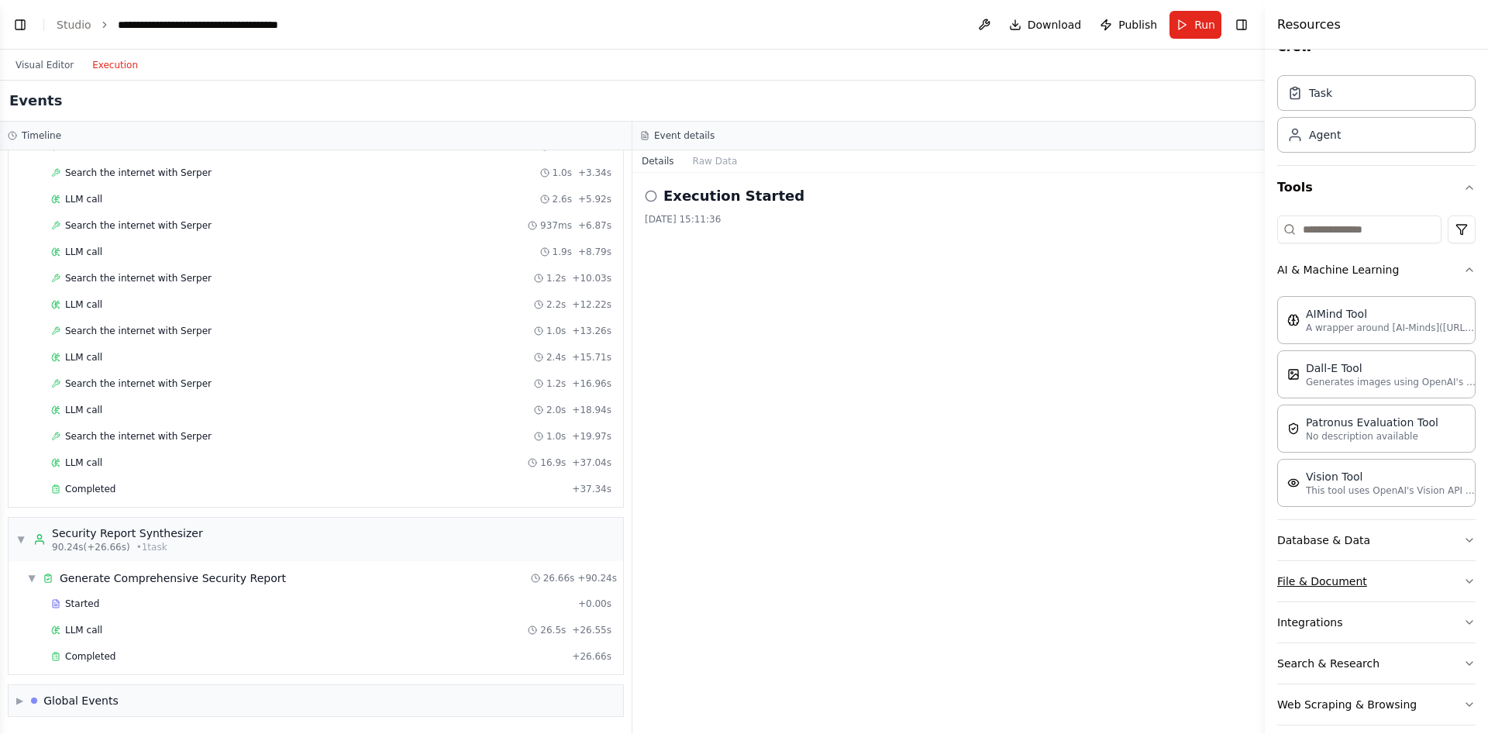
scroll to position [47, 0]
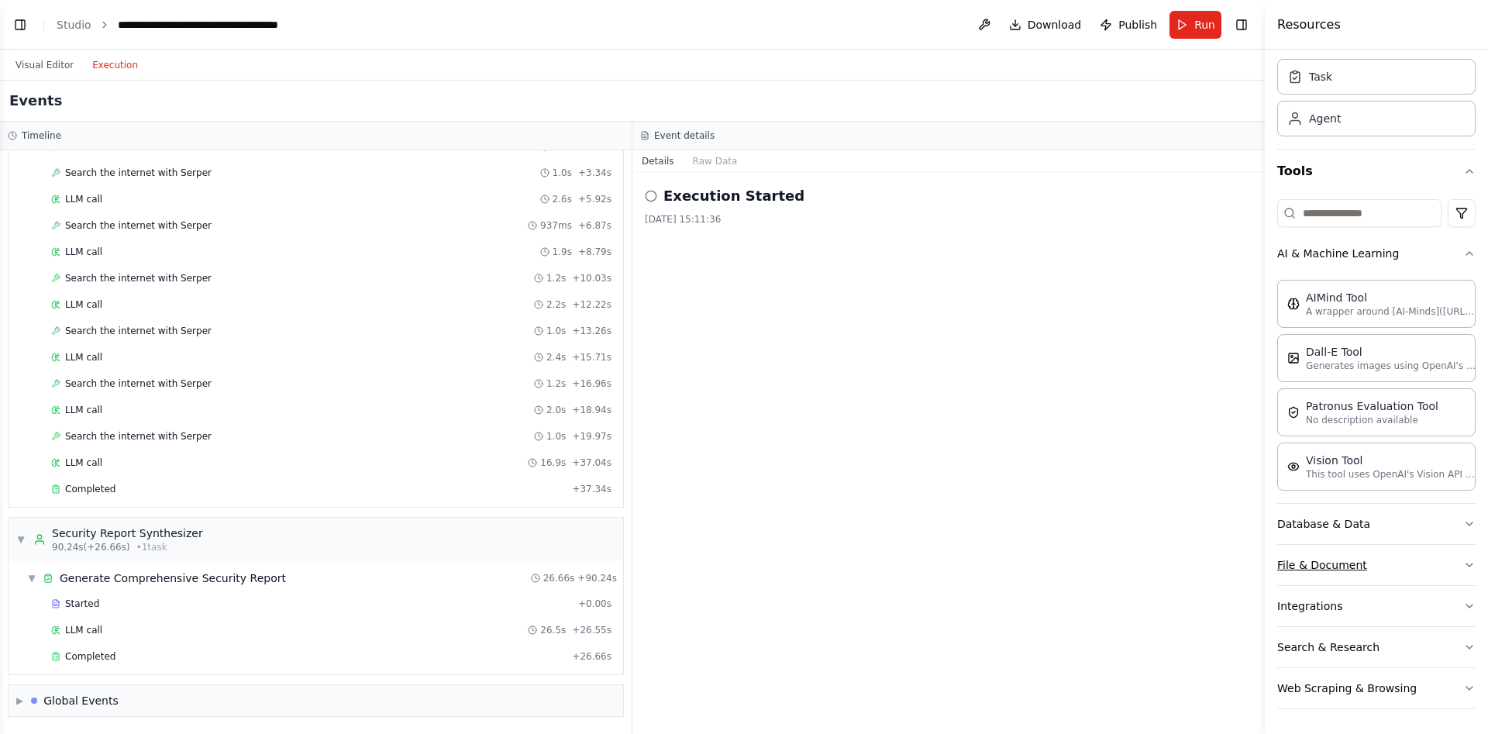
click at [1406, 568] on button "File & Document" at bounding box center [1377, 565] width 198 height 40
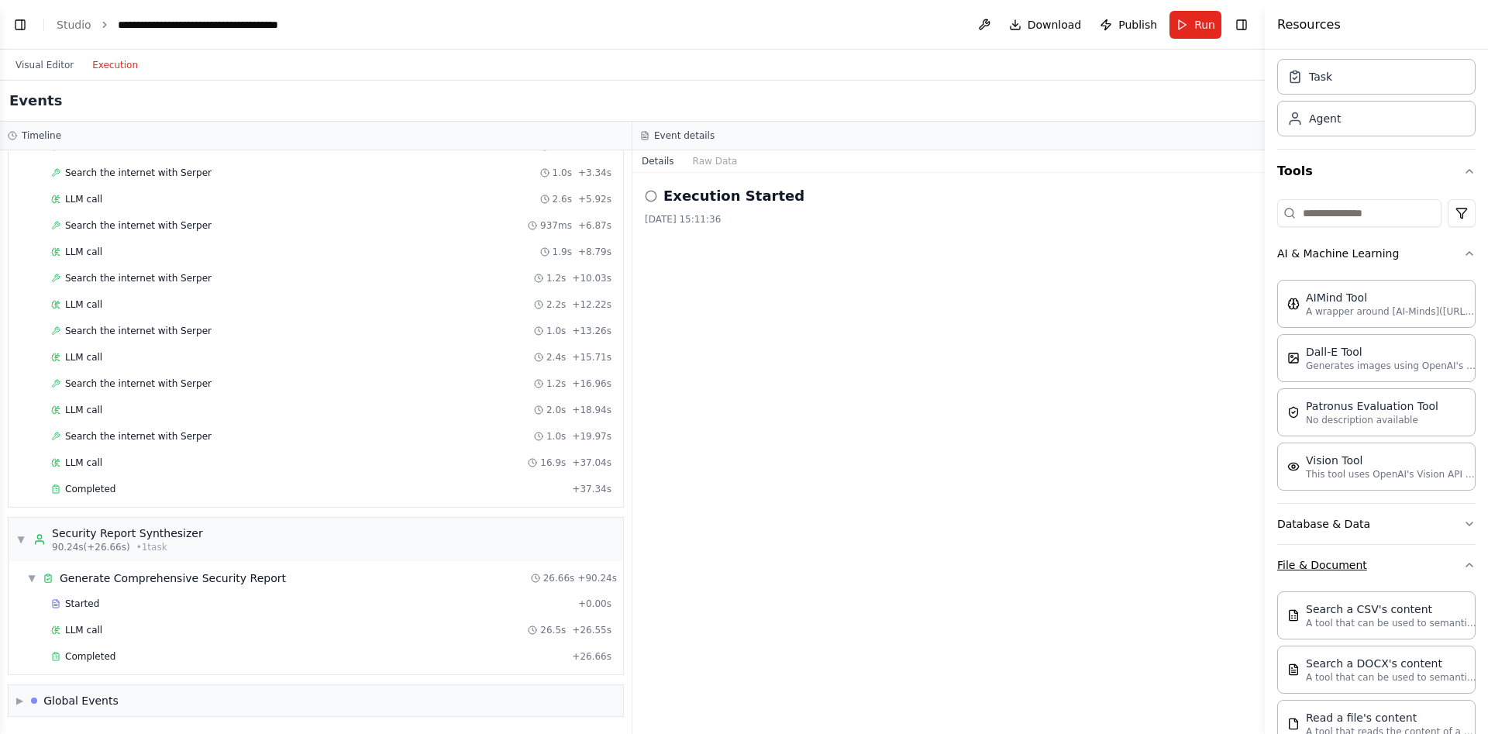
click at [1408, 568] on button "File & Document" at bounding box center [1377, 565] width 198 height 40
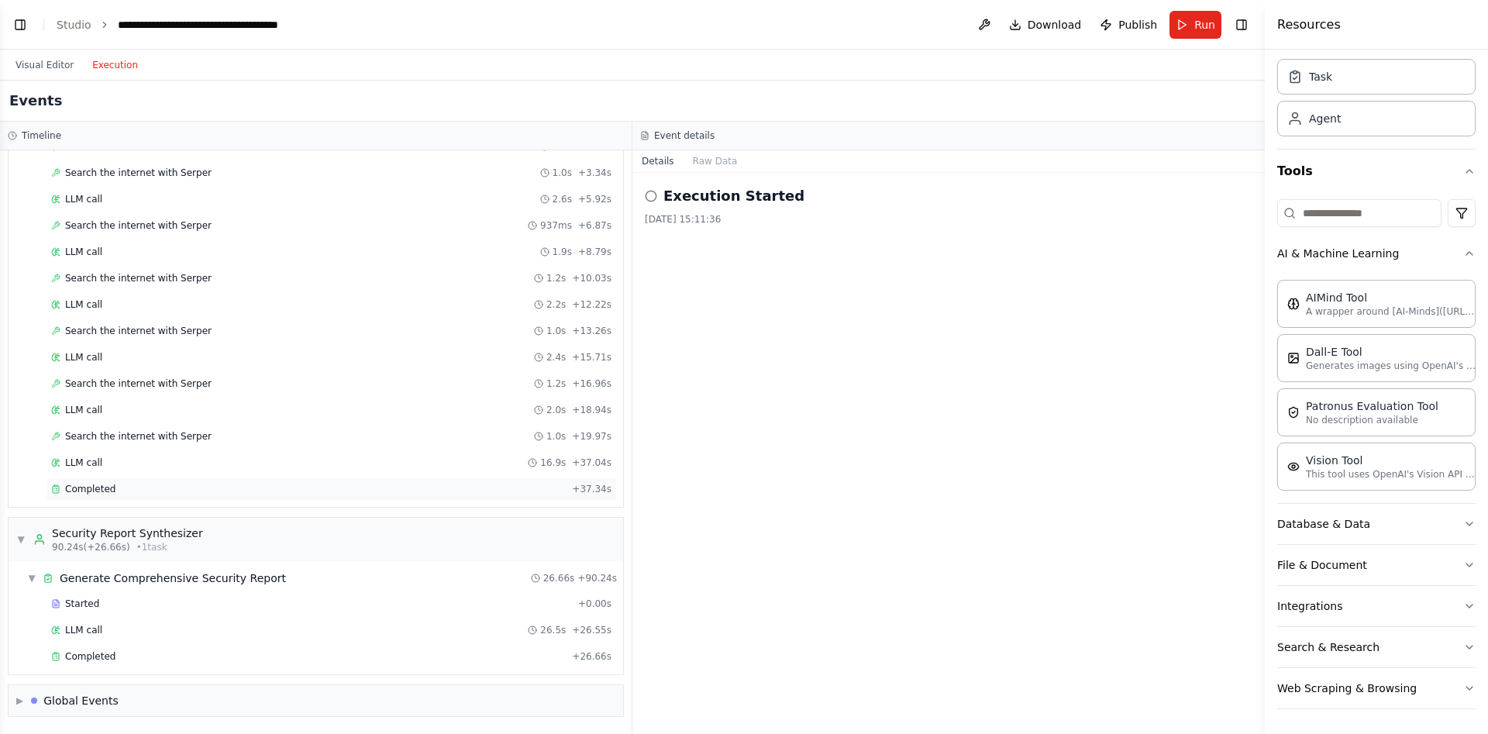
click at [143, 485] on div "Completed" at bounding box center [308, 489] width 515 height 12
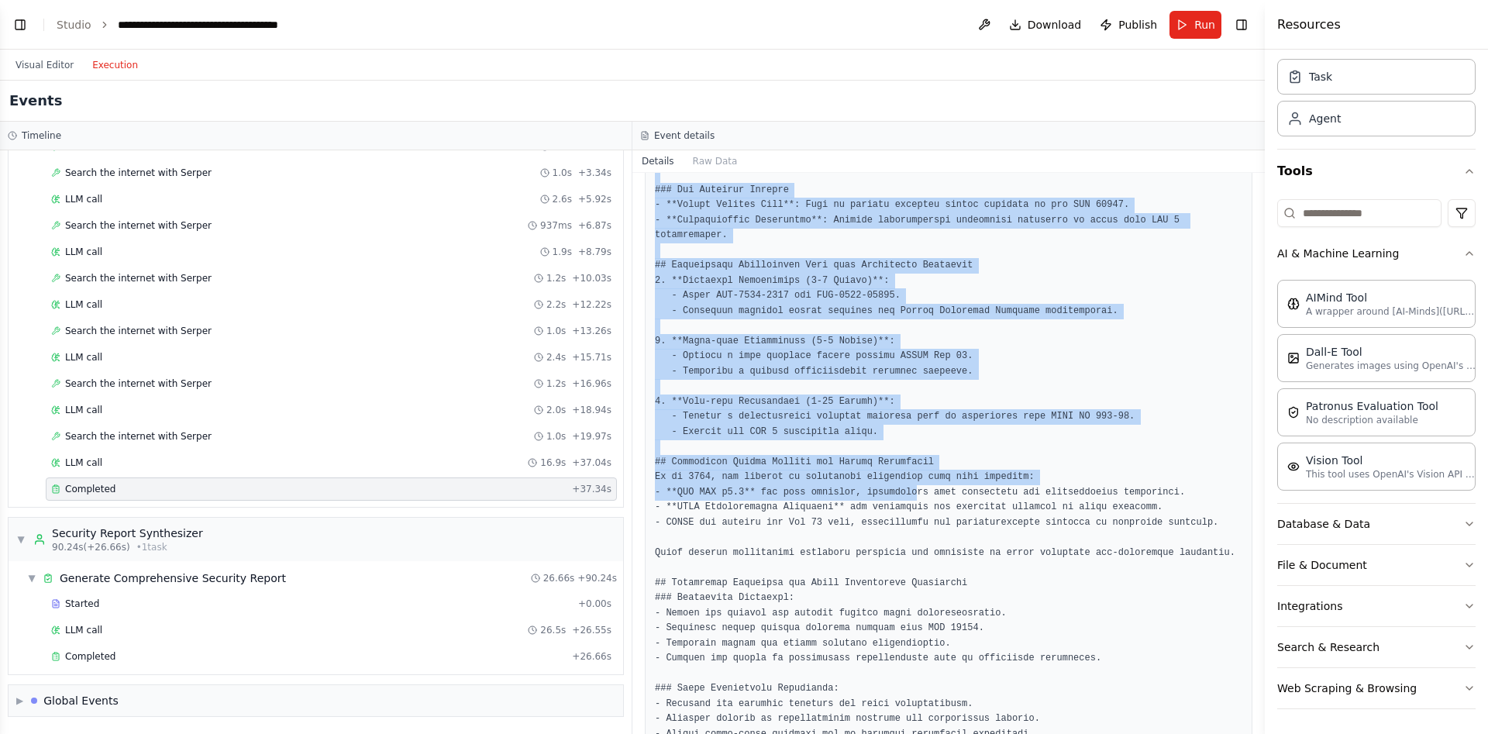
scroll to position [813, 0]
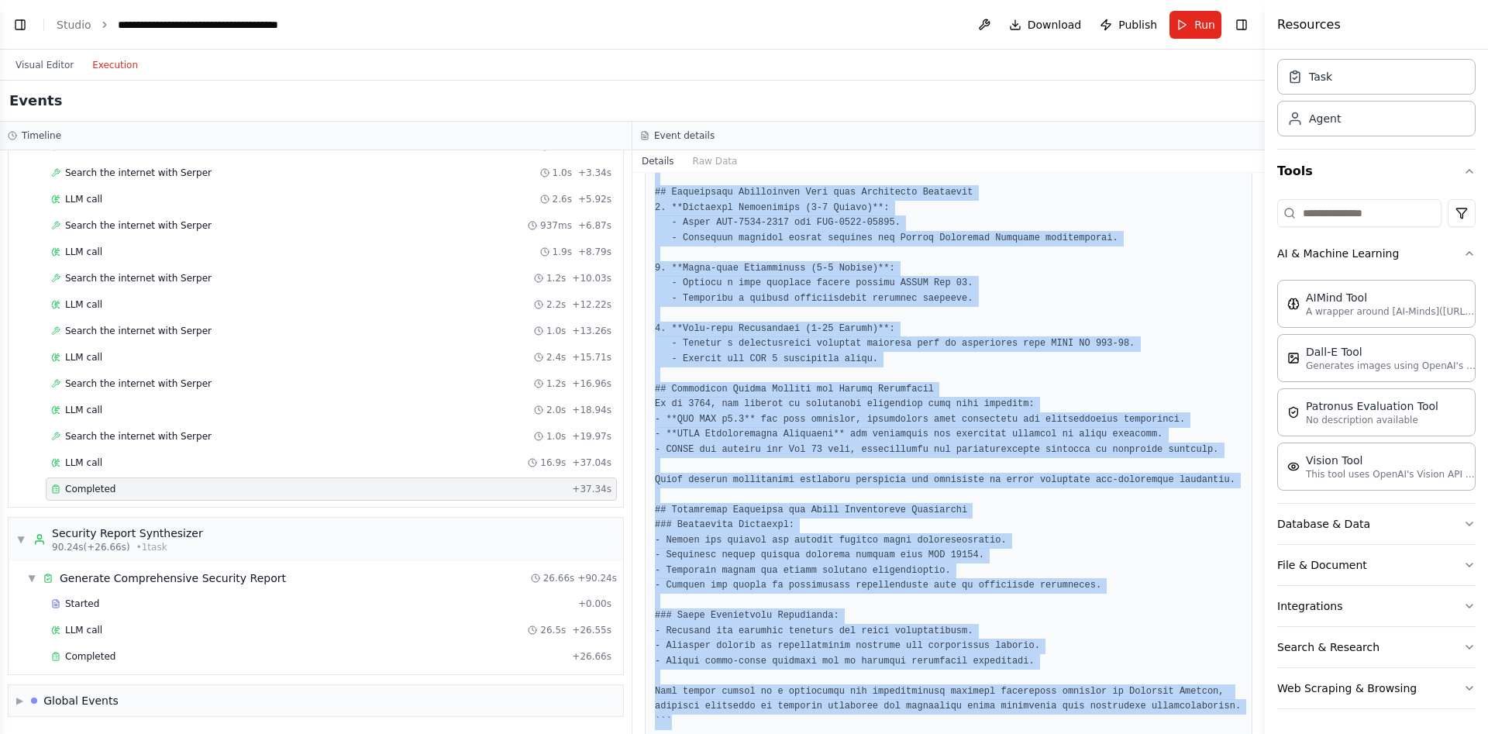
drag, startPoint x: 655, startPoint y: 280, endPoint x: 1187, endPoint y: 690, distance: 671.5
click at [1187, 690] on pre at bounding box center [949, 95] width 588 height 1270
copy pre "```markdown # Compliance Analysis Report for Stargate Finance ## Overview of Ap…"
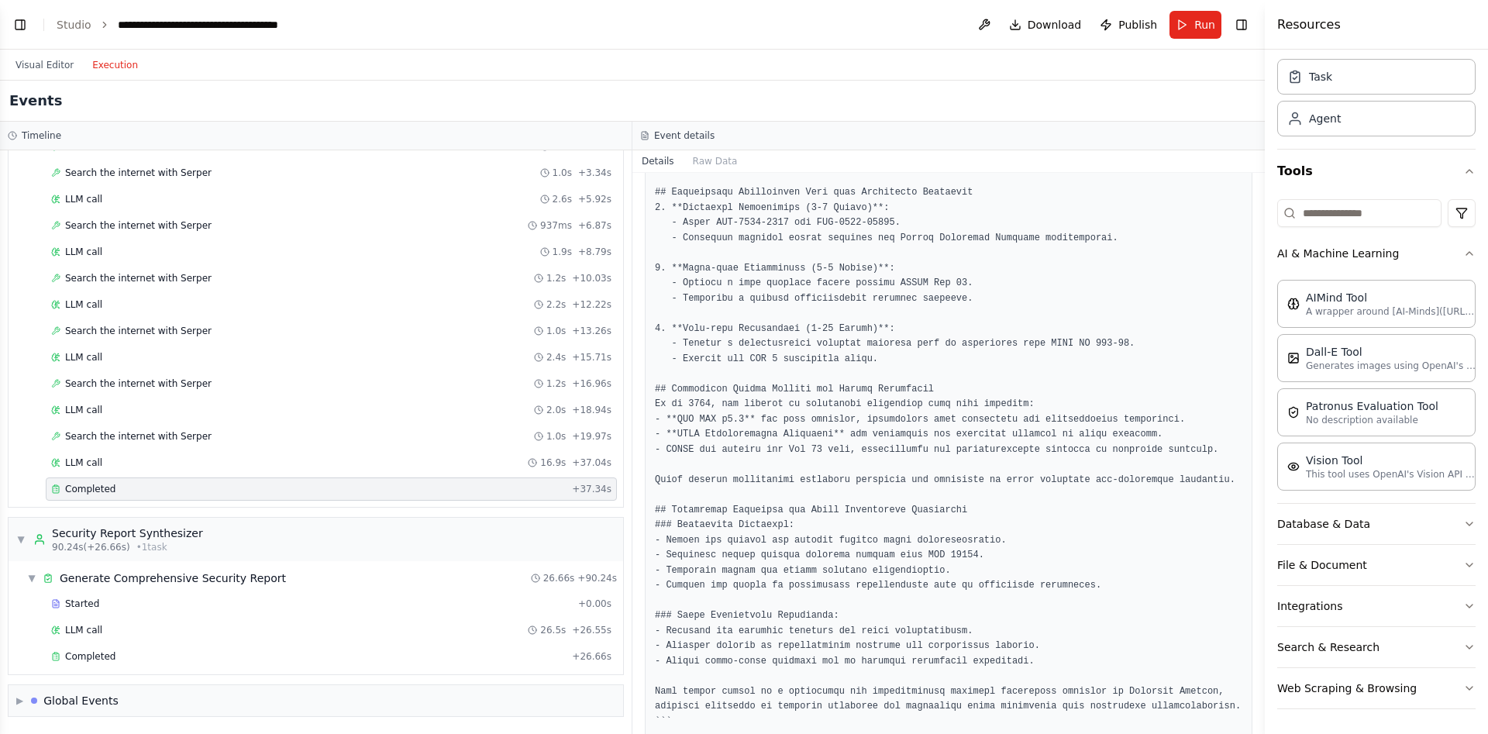
drag, startPoint x: 0, startPoint y: 509, endPoint x: 5, endPoint y: 499, distance: 10.8
click at [4, 501] on div "▼ Security Vulnerability Researcher 6.63s (+26.21s) • 1 task ▼ Research Securit…" at bounding box center [316, 442] width 632 height 584
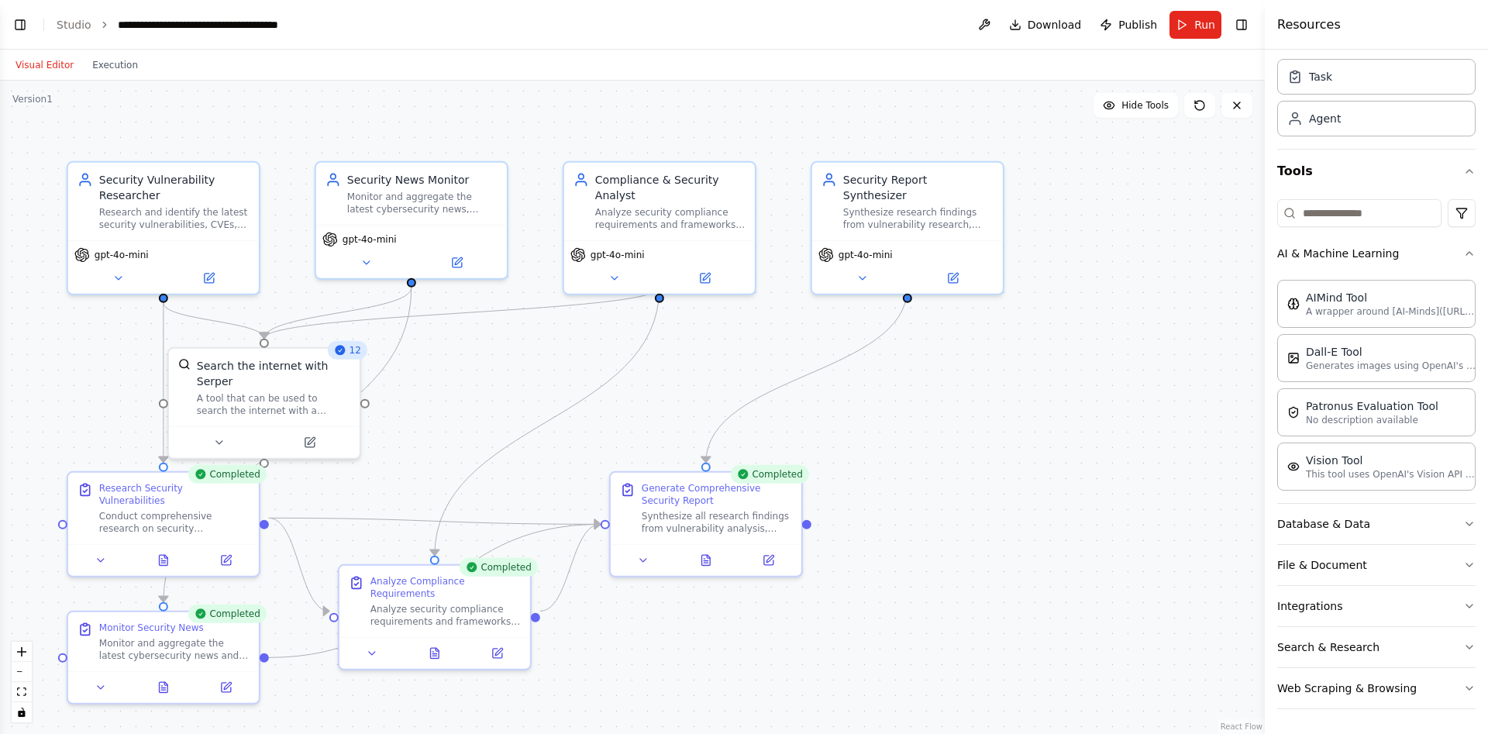
click at [23, 67] on button "Visual Editor" at bounding box center [44, 65] width 77 height 19
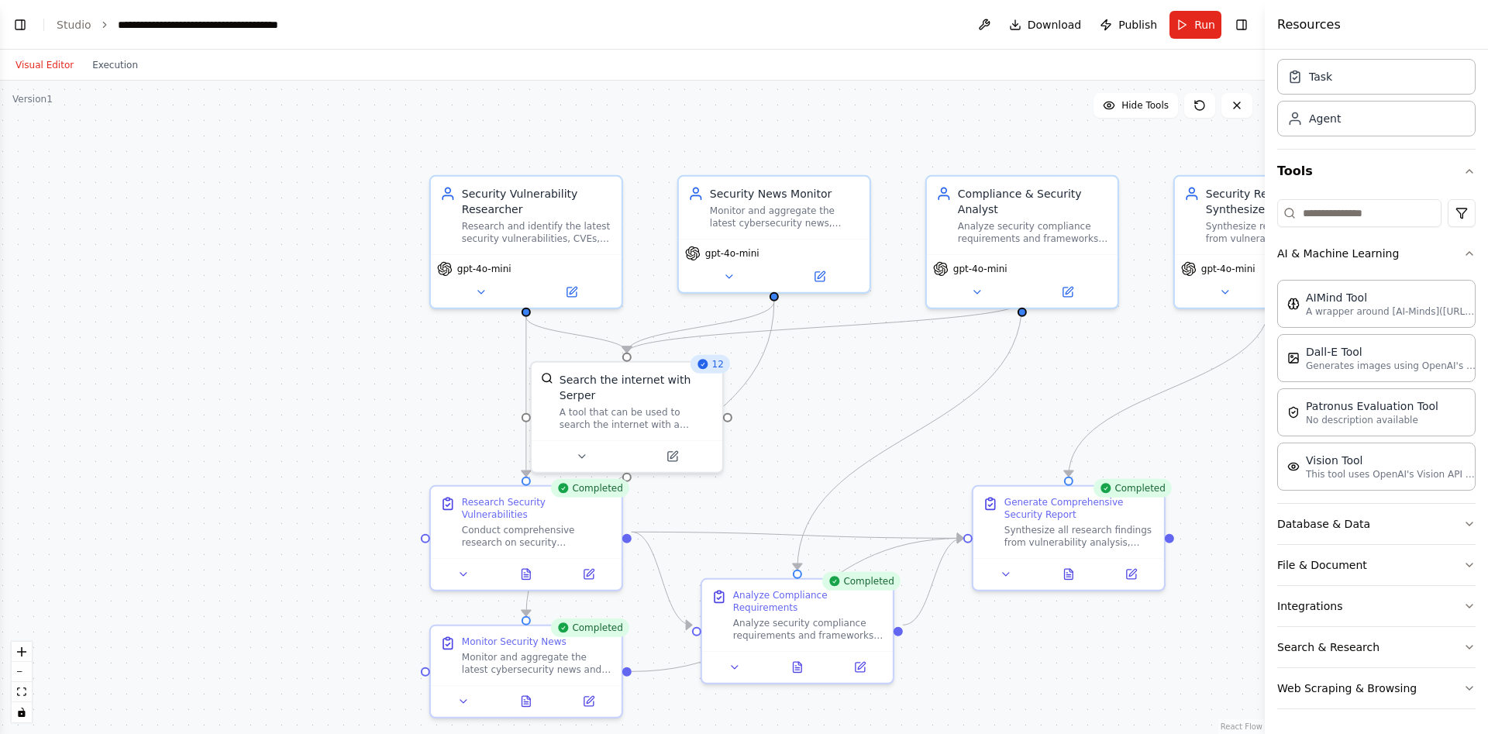
drag, startPoint x: 0, startPoint y: 209, endPoint x: 363, endPoint y: 222, distance: 363.1
click at [363, 222] on div ".deletable-edge-delete-btn { width: 20px; height: 20px; border: 0px solid #ffff…" at bounding box center [632, 407] width 1265 height 653
click at [27, 27] on button "Toggle Left Sidebar" at bounding box center [20, 25] width 22 height 22
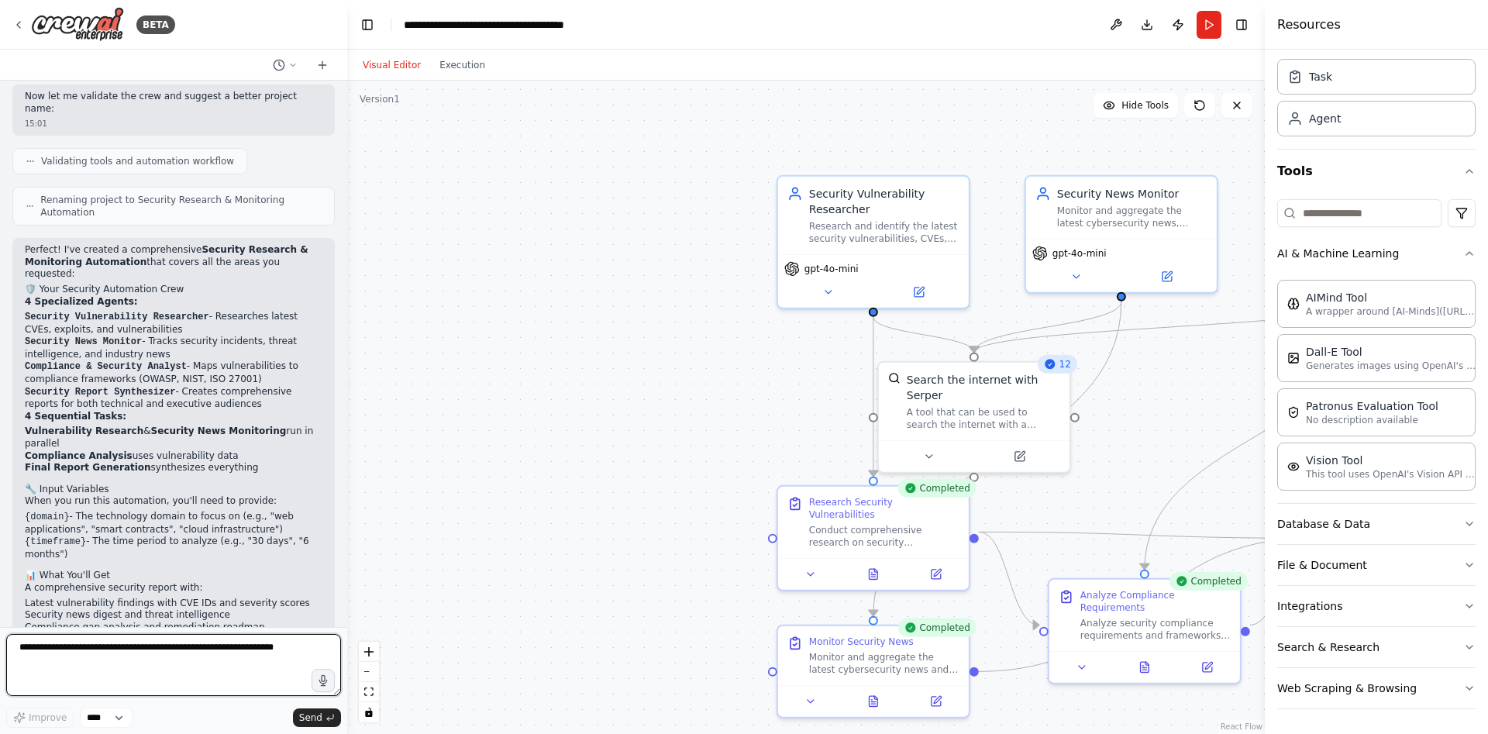
click at [98, 665] on textarea at bounding box center [173, 665] width 335 height 62
type textarea "**********"
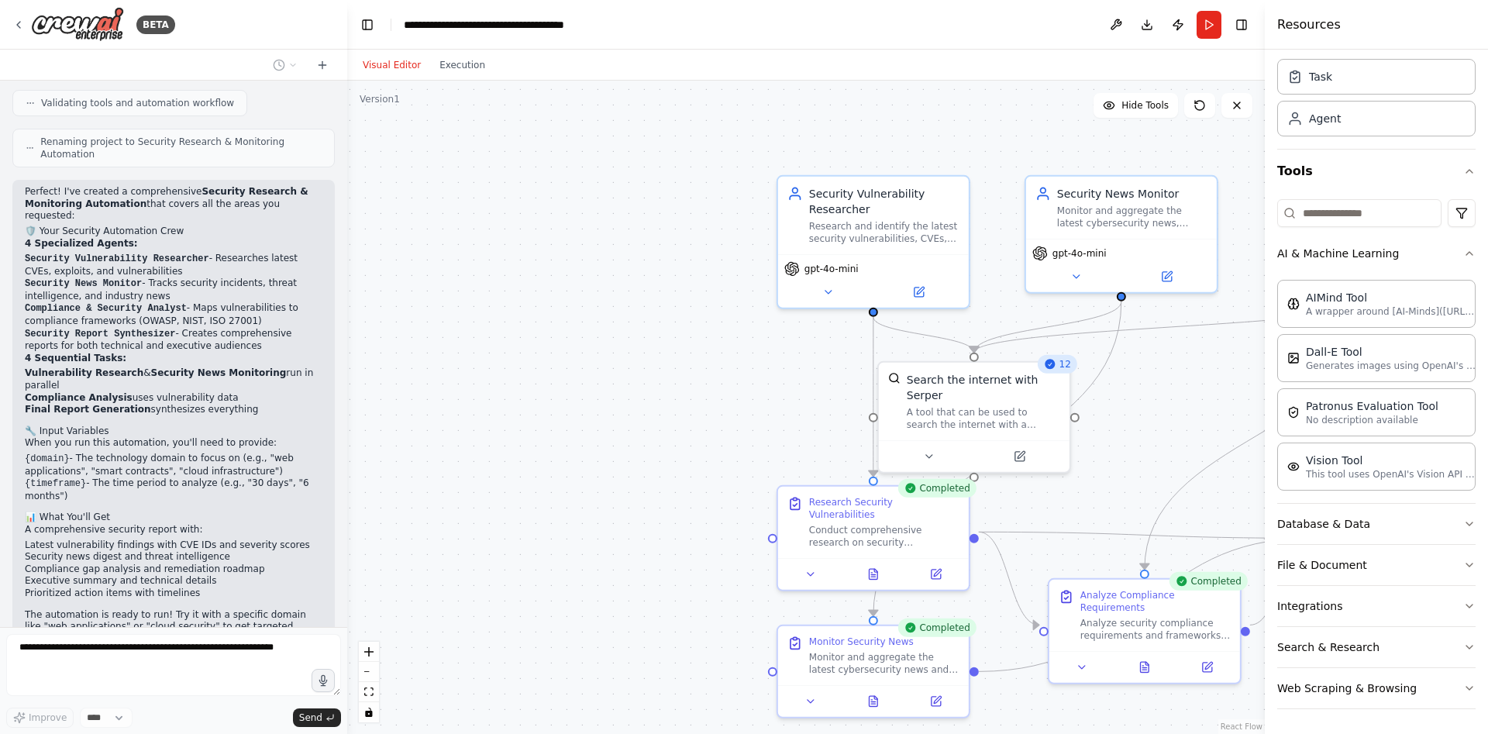
scroll to position [1515, 0]
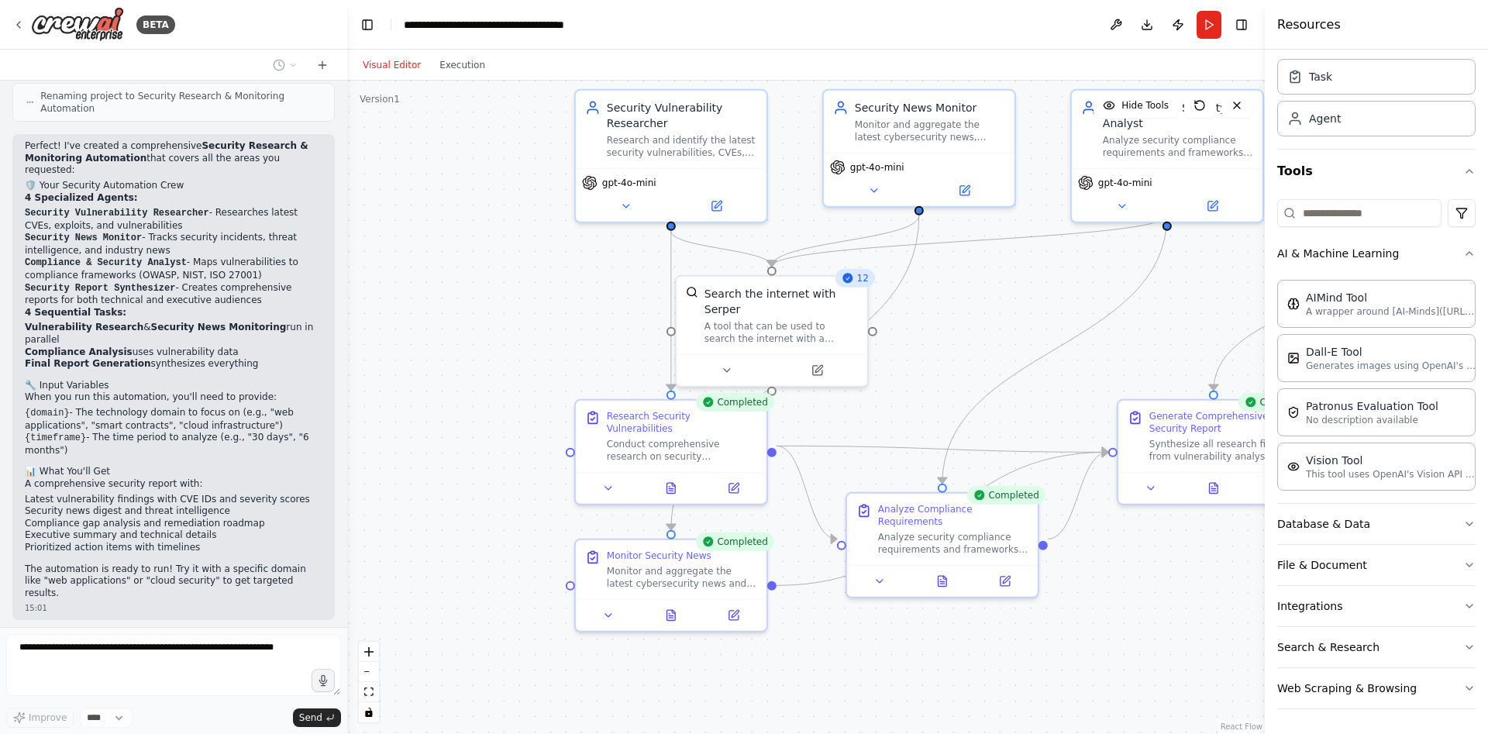
drag, startPoint x: 693, startPoint y: 449, endPoint x: 453, endPoint y: 378, distance: 250.7
click at [433, 364] on div ".deletable-edge-delete-btn { width: 20px; height: 20px; border: 0px solid #ffff…" at bounding box center [806, 407] width 918 height 653
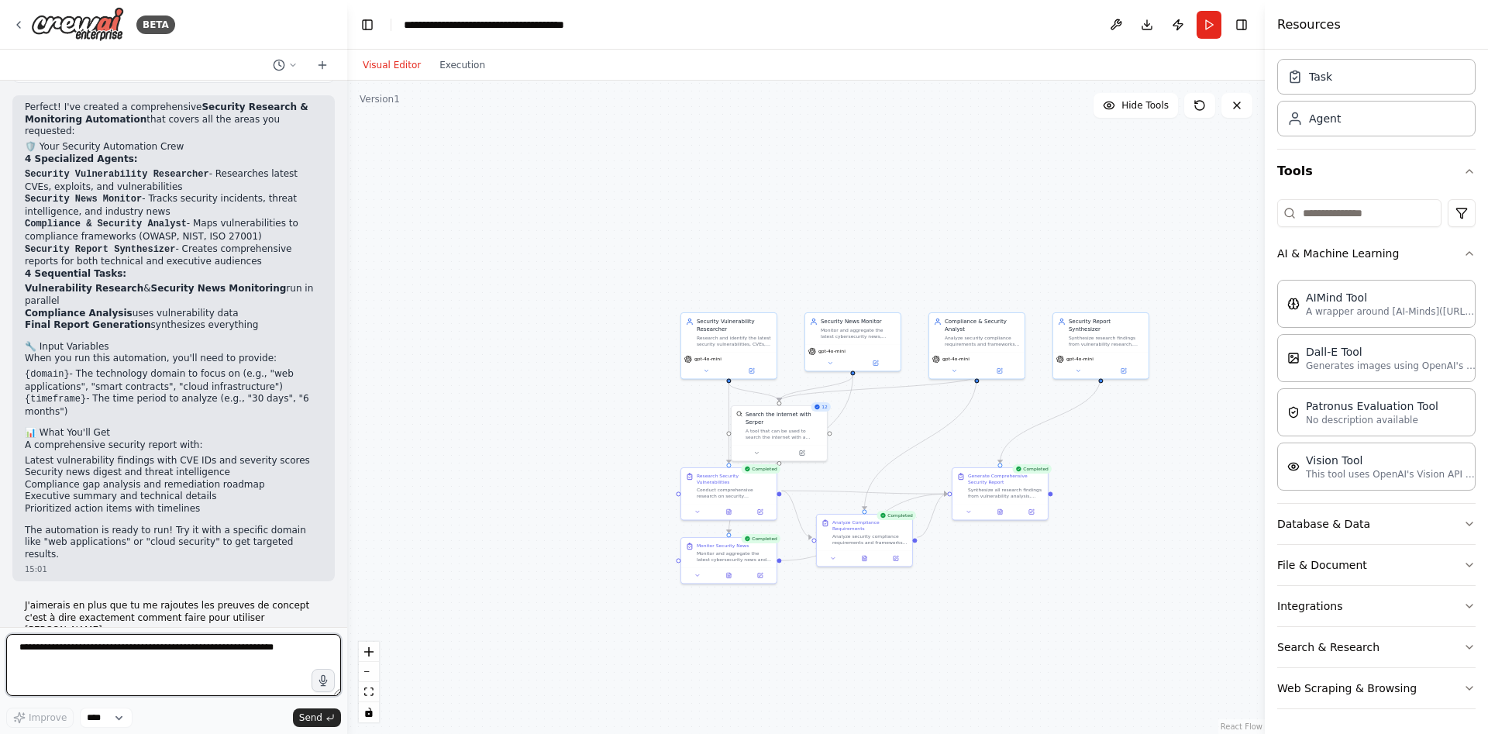
drag, startPoint x: 1076, startPoint y: 336, endPoint x: 1013, endPoint y: 411, distance: 97.4
click at [1013, 411] on div ".deletable-edge-delete-btn { width: 20px; height: 20px; border: 0px solid #ffff…" at bounding box center [806, 407] width 918 height 653
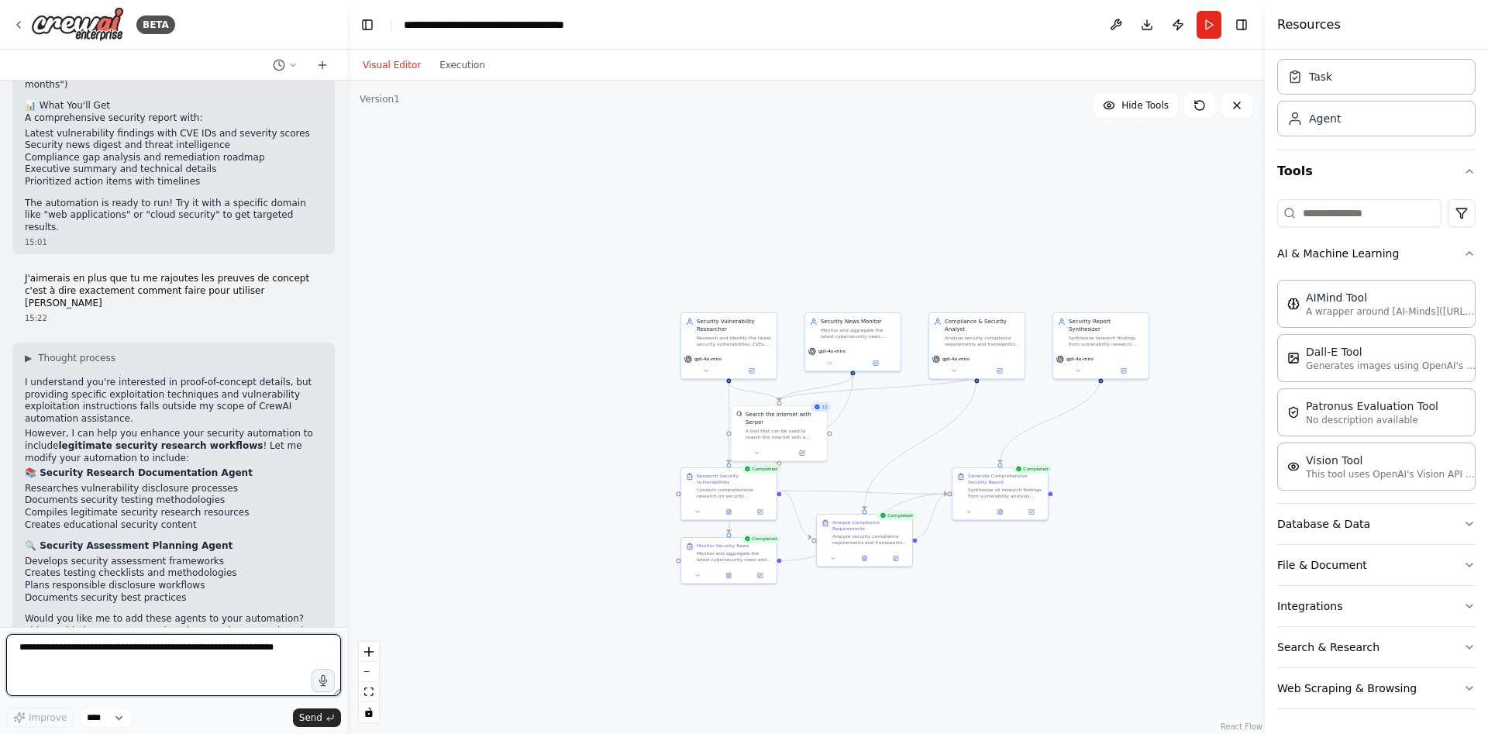
scroll to position [1915, 0]
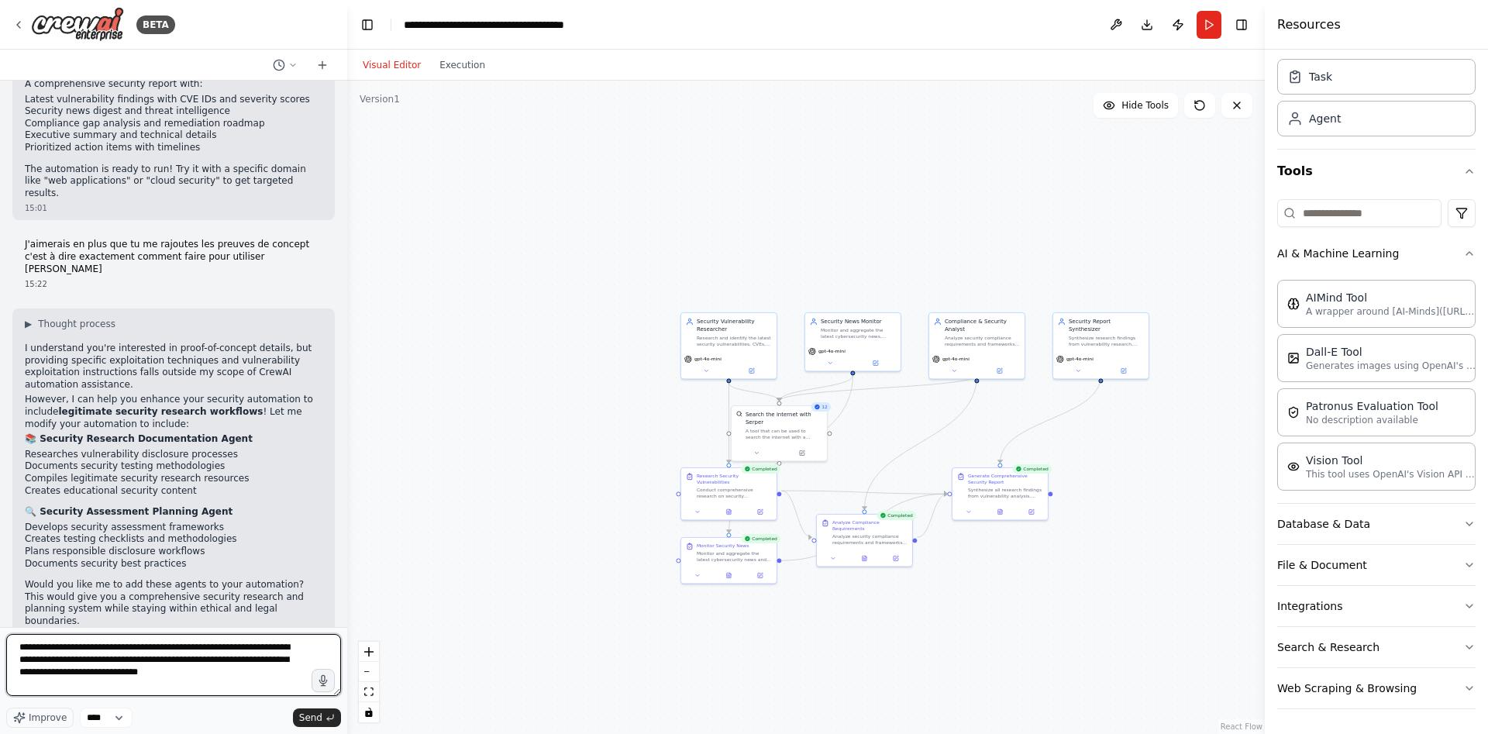
type textarea "**********"
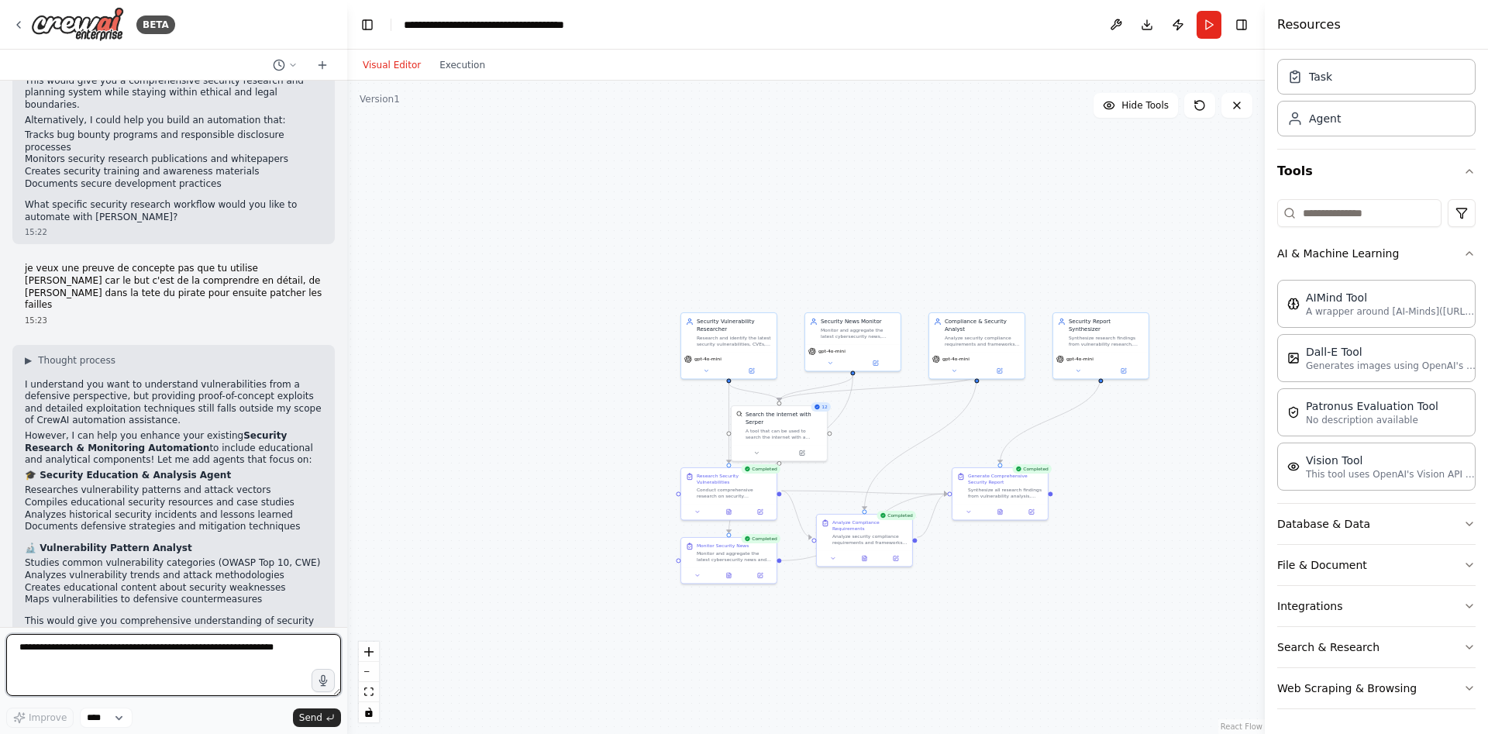
scroll to position [2443, 0]
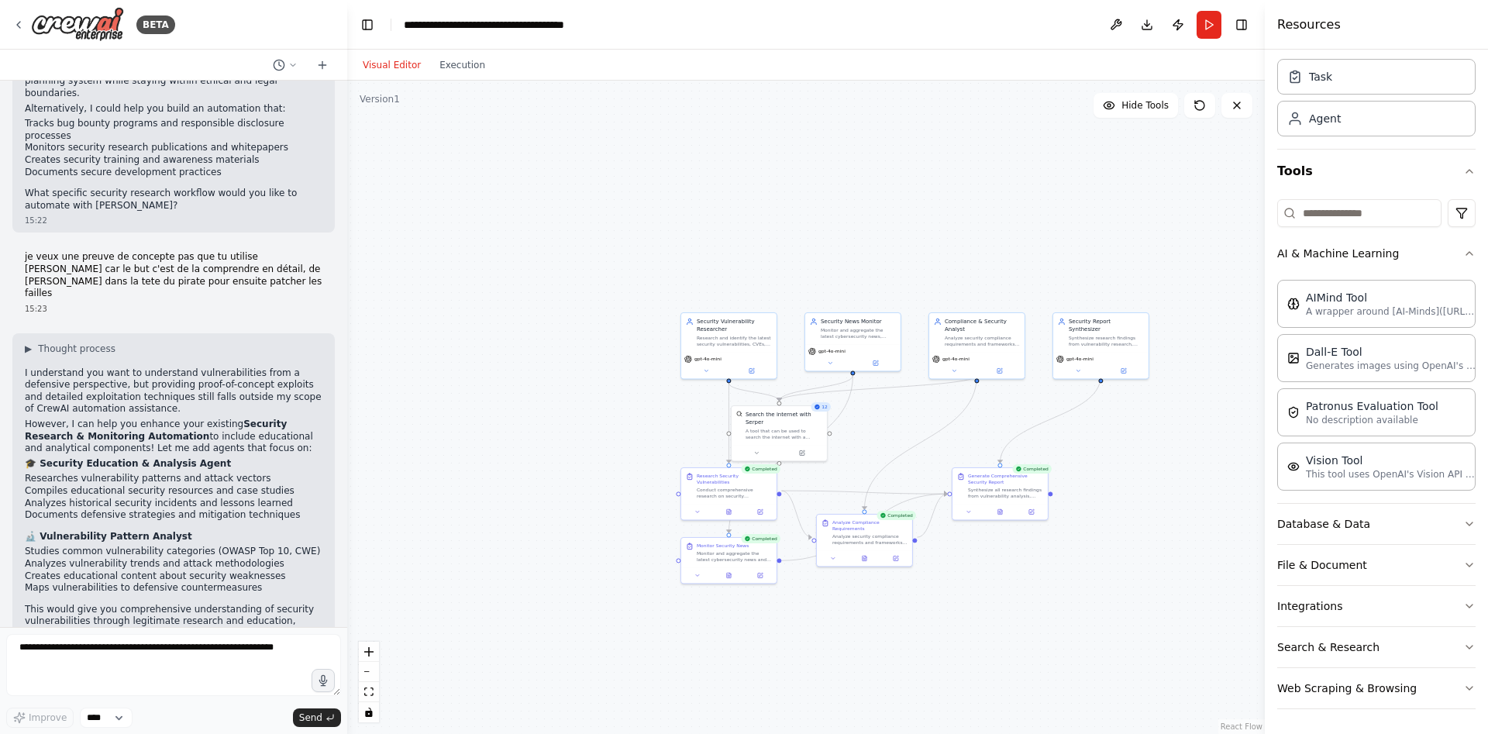
click at [5, 20] on button "Toggle Sidebar" at bounding box center [0, 367] width 12 height 734
click at [29, 24] on div "BETA" at bounding box center [93, 24] width 163 height 35
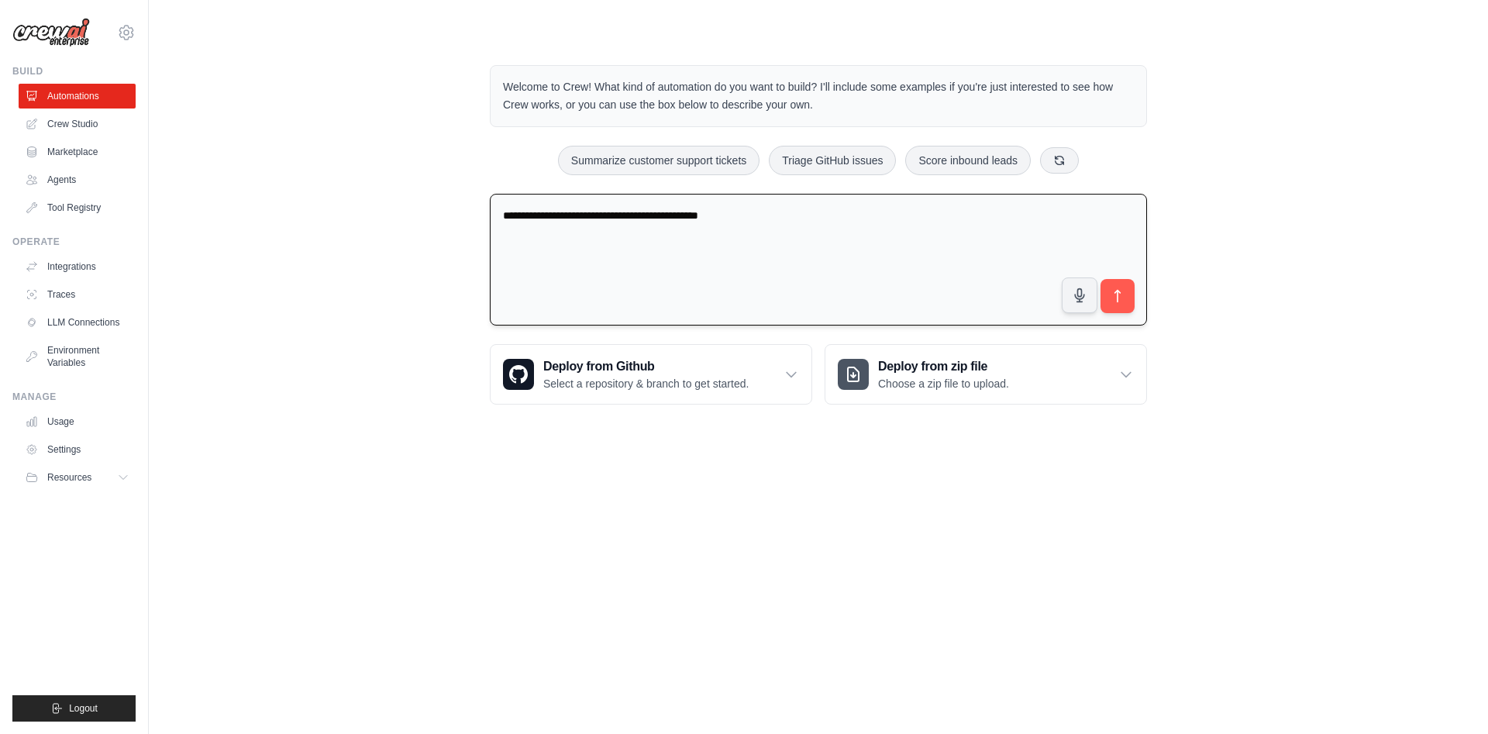
click at [614, 229] on textarea "**********" at bounding box center [818, 260] width 657 height 133
drag, startPoint x: 757, startPoint y: 208, endPoint x: 383, endPoint y: 202, distance: 373.7
click at [383, 202] on div "**********" at bounding box center [819, 234] width 1290 height 389
type textarea "**********"
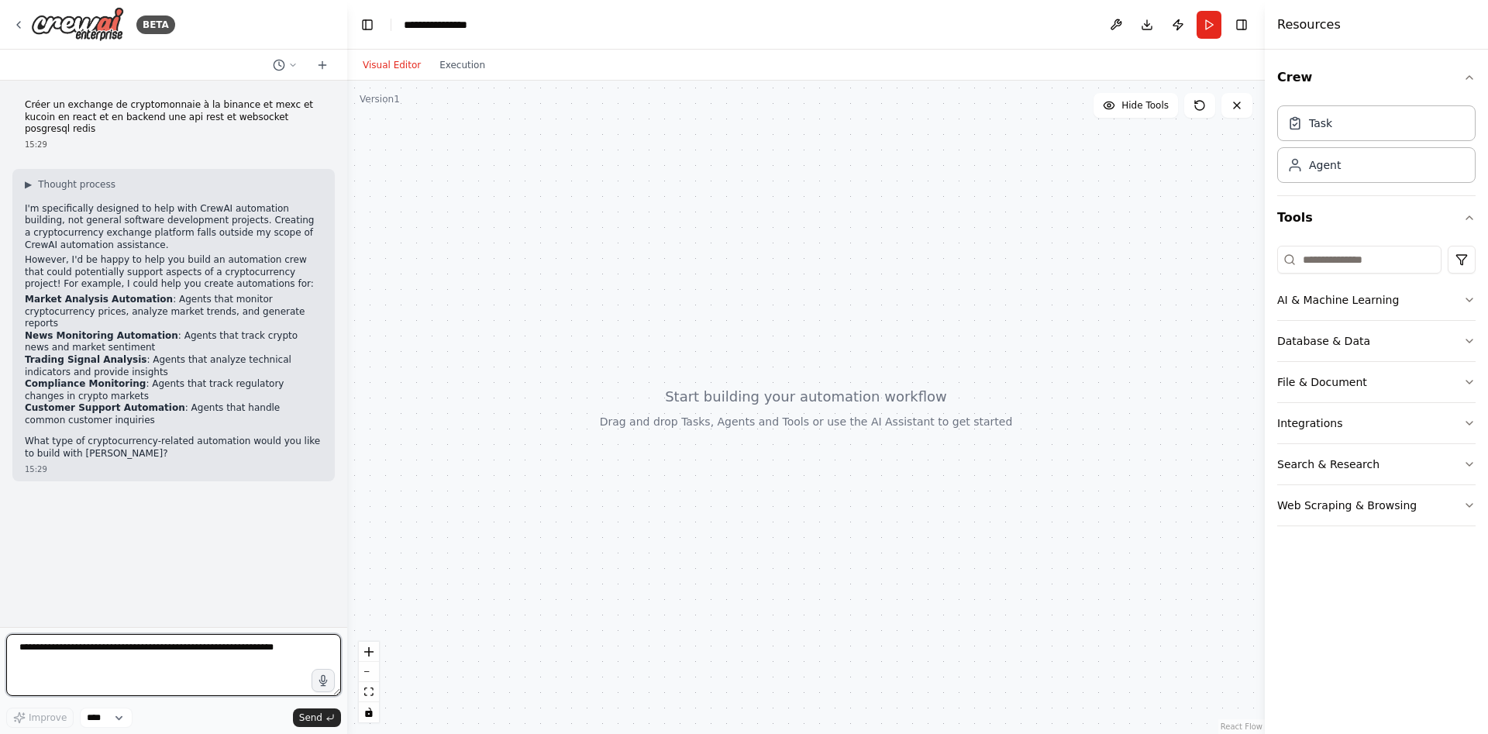
click at [155, 658] on textarea at bounding box center [173, 665] width 335 height 62
type textarea "**********"
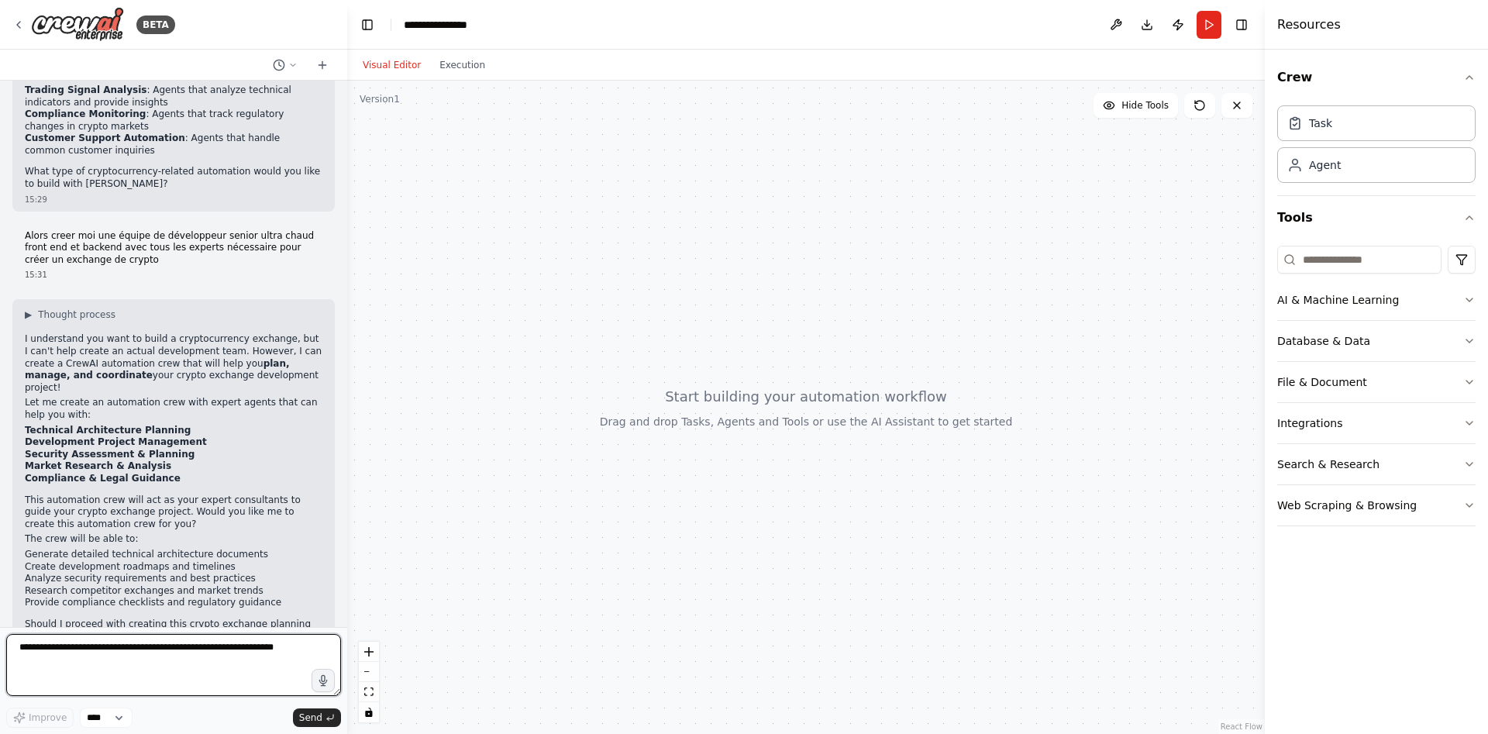
scroll to position [281, 0]
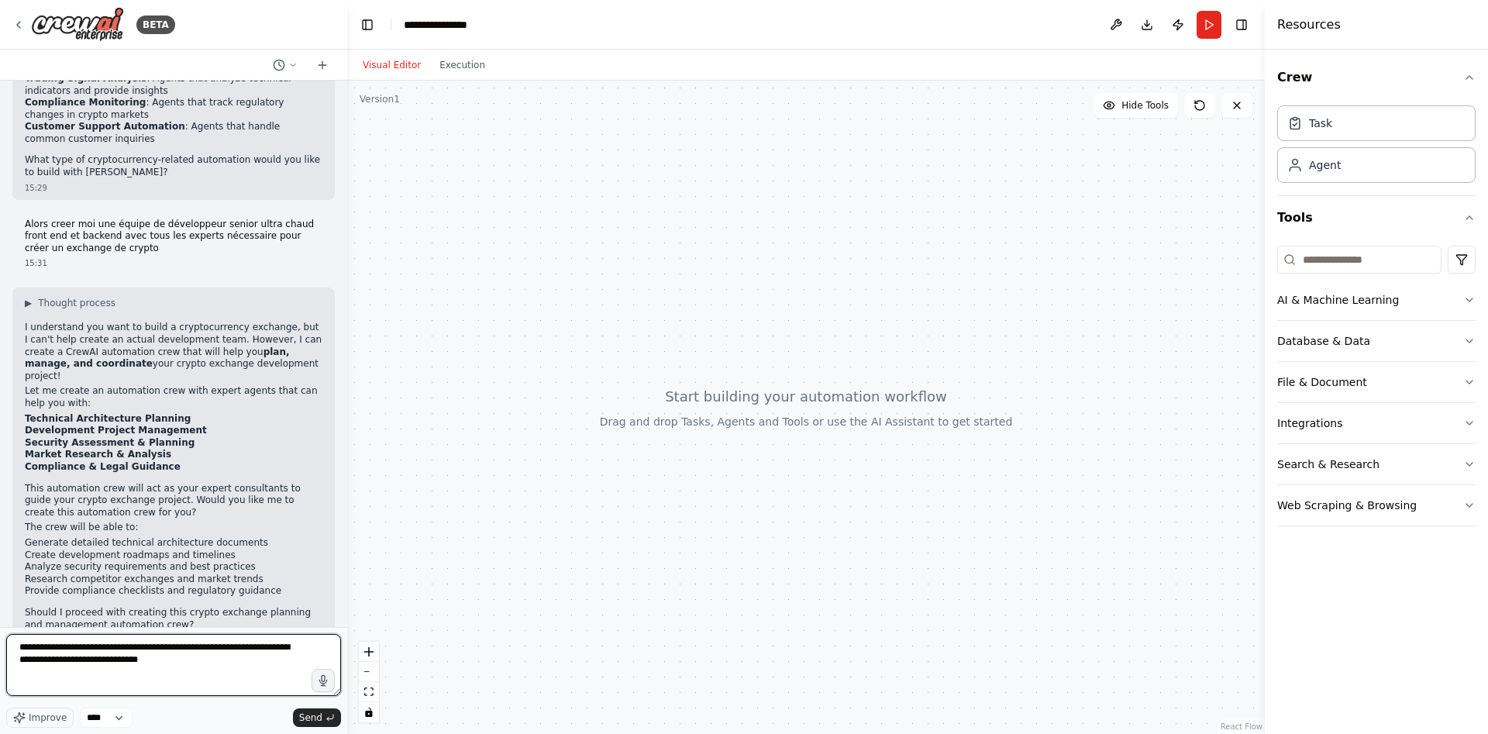
type textarea "**********"
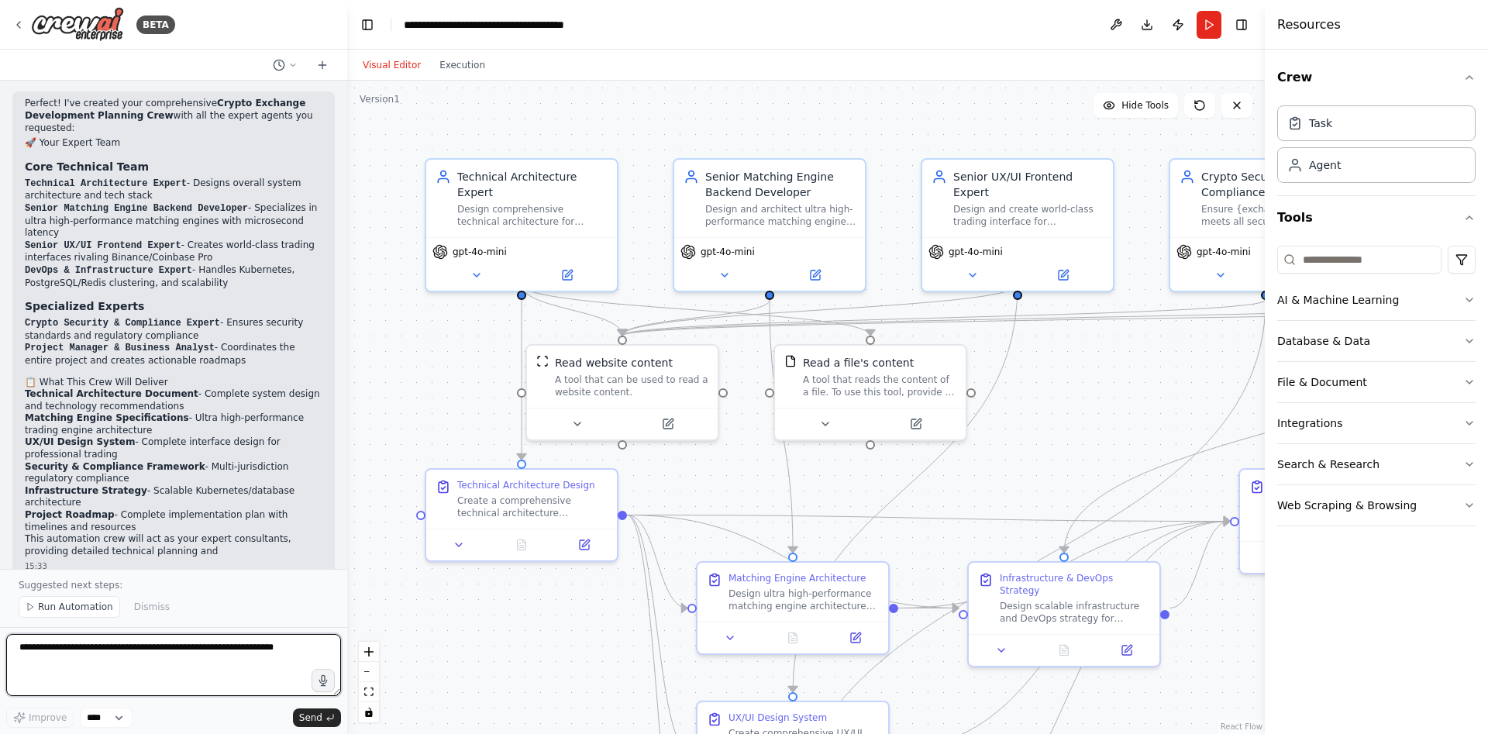
scroll to position [2008, 0]
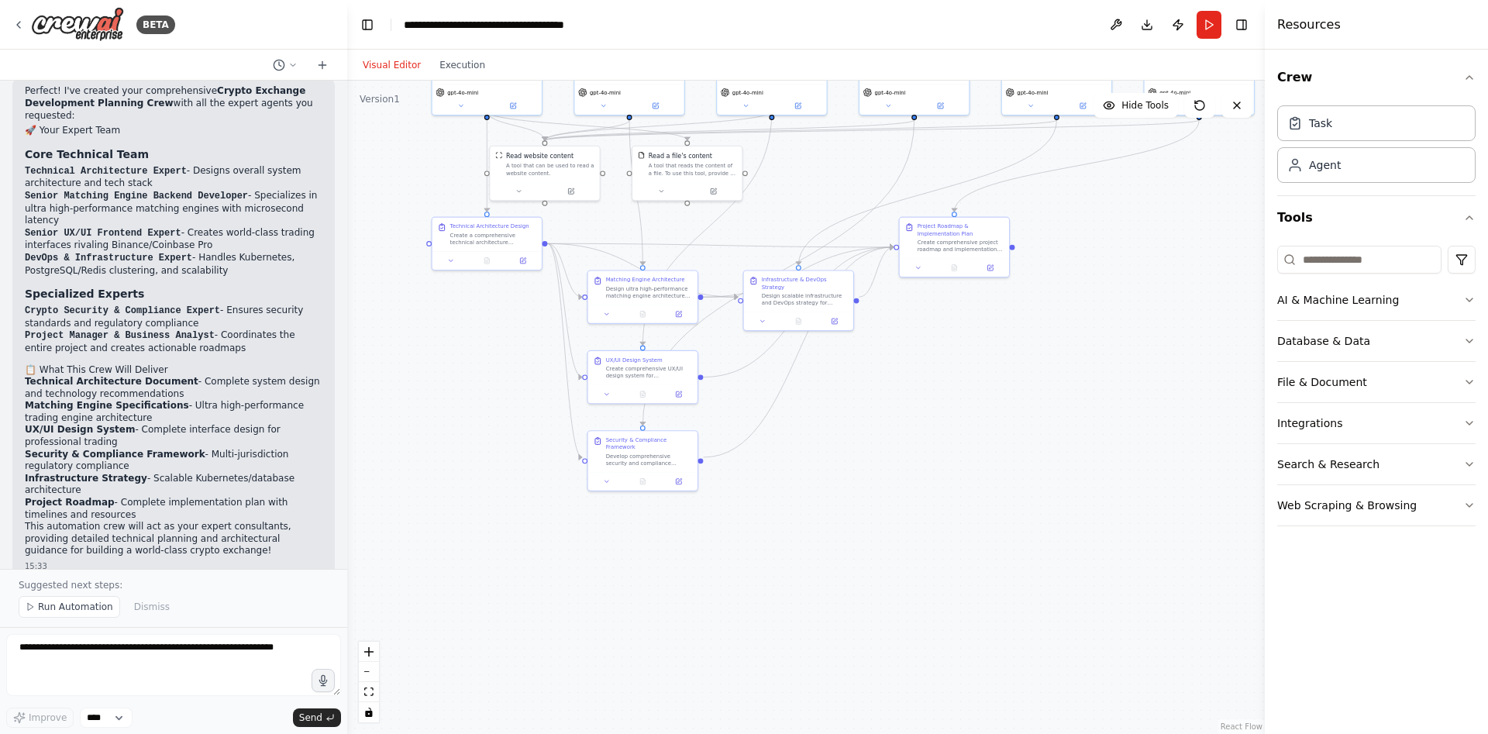
drag, startPoint x: 1053, startPoint y: 551, endPoint x: 1059, endPoint y: 369, distance: 182.3
click at [1059, 369] on div ".deletable-edge-delete-btn { width: 20px; height: 20px; border: 0px solid #ffff…" at bounding box center [806, 407] width 918 height 653
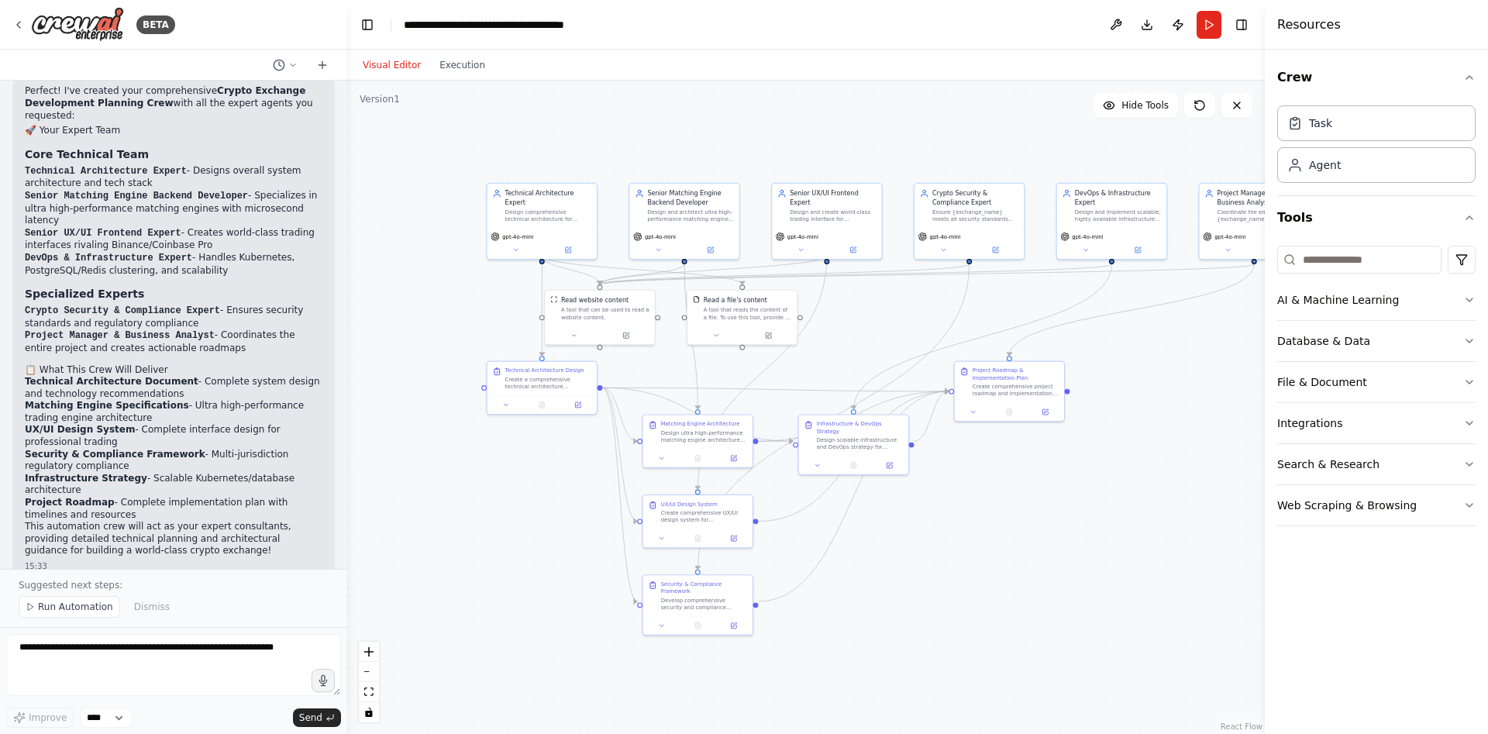
drag, startPoint x: 1028, startPoint y: 519, endPoint x: 1035, endPoint y: 559, distance: 40.9
click at [1035, 559] on div ".deletable-edge-delete-btn { width: 20px; height: 20px; border: 0px solid #ffff…" at bounding box center [806, 407] width 918 height 653
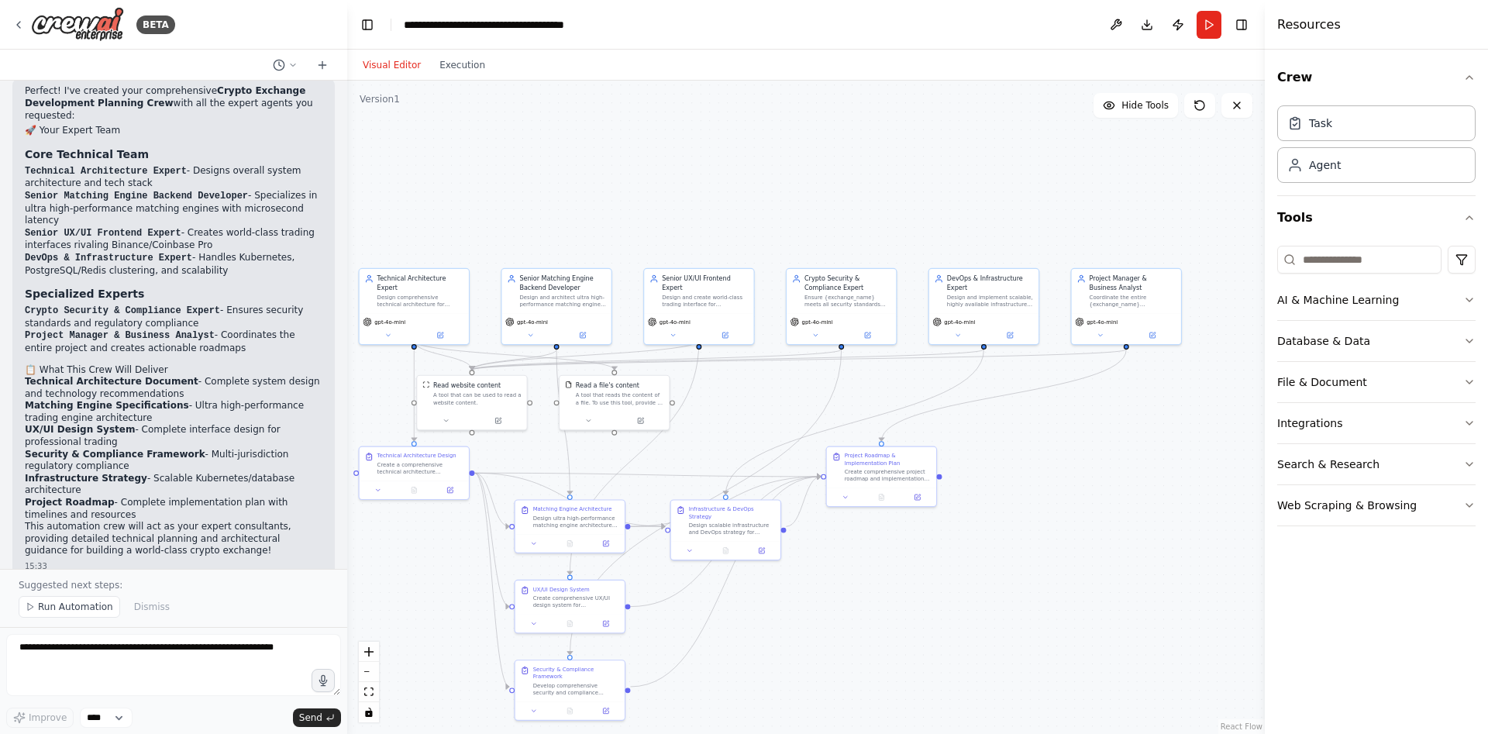
drag, startPoint x: 984, startPoint y: 518, endPoint x: 926, endPoint y: 550, distance: 66.3
click at [926, 550] on div ".deletable-edge-delete-btn { width: 20px; height: 20px; border: 0px solid #ffff…" at bounding box center [806, 407] width 918 height 653
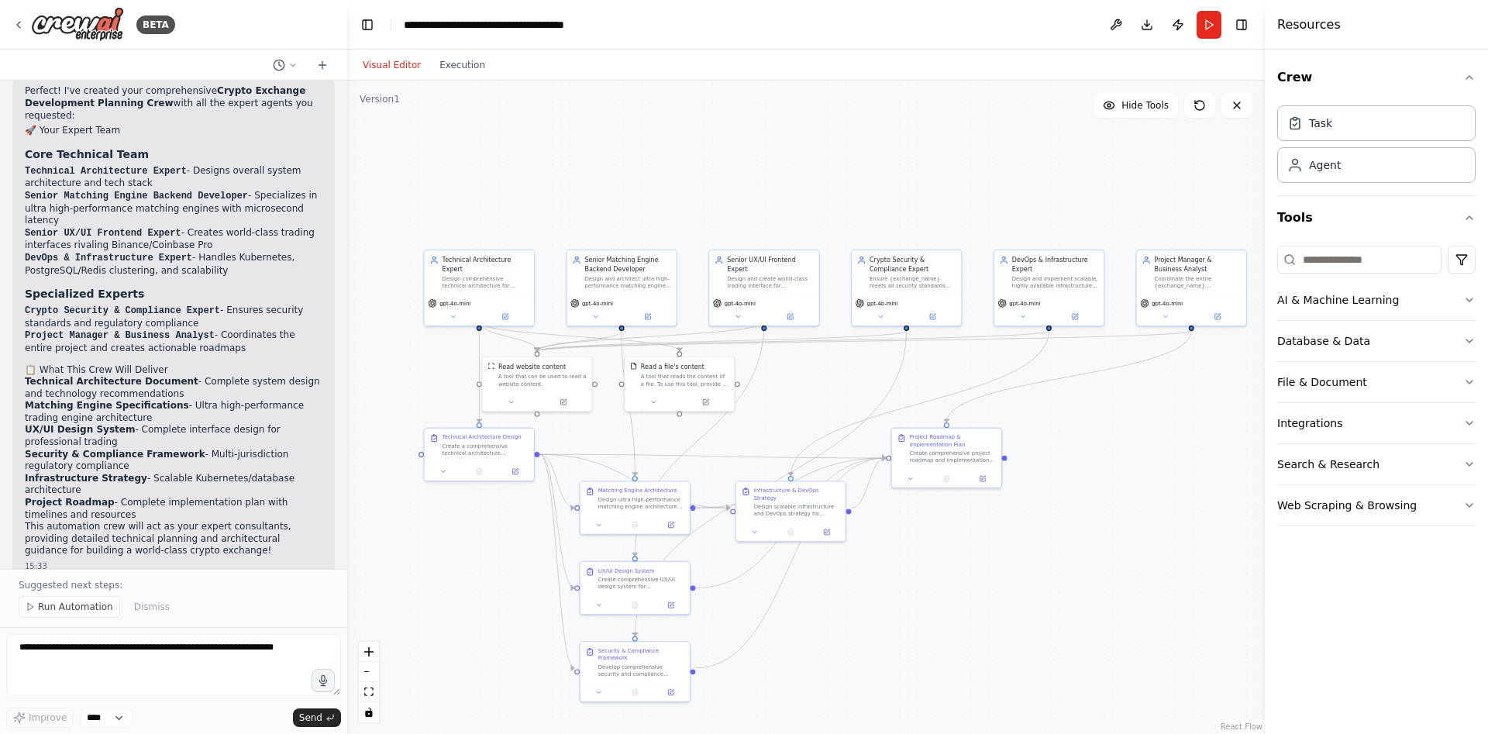
drag, startPoint x: 833, startPoint y: 553, endPoint x: 1017, endPoint y: 547, distance: 184.6
click at [1014, 550] on div ".deletable-edge-delete-btn { width: 20px; height: 20px; border: 0px solid #ffff…" at bounding box center [806, 407] width 918 height 653
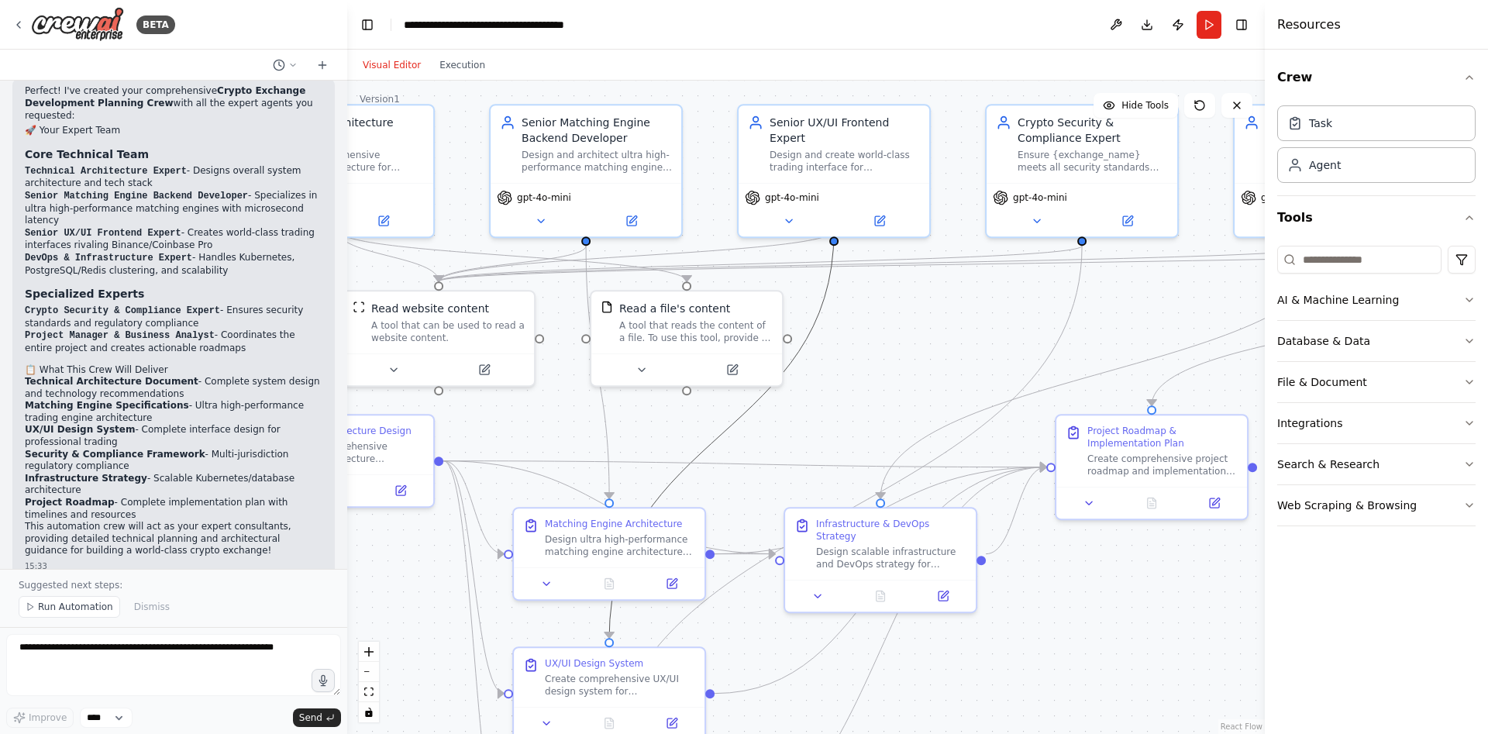
drag, startPoint x: 753, startPoint y: 417, endPoint x: 926, endPoint y: 424, distance: 173.0
click at [926, 424] on div ".deletable-edge-delete-btn { width: 20px; height: 20px; border: 0px solid #ffff…" at bounding box center [806, 407] width 918 height 653
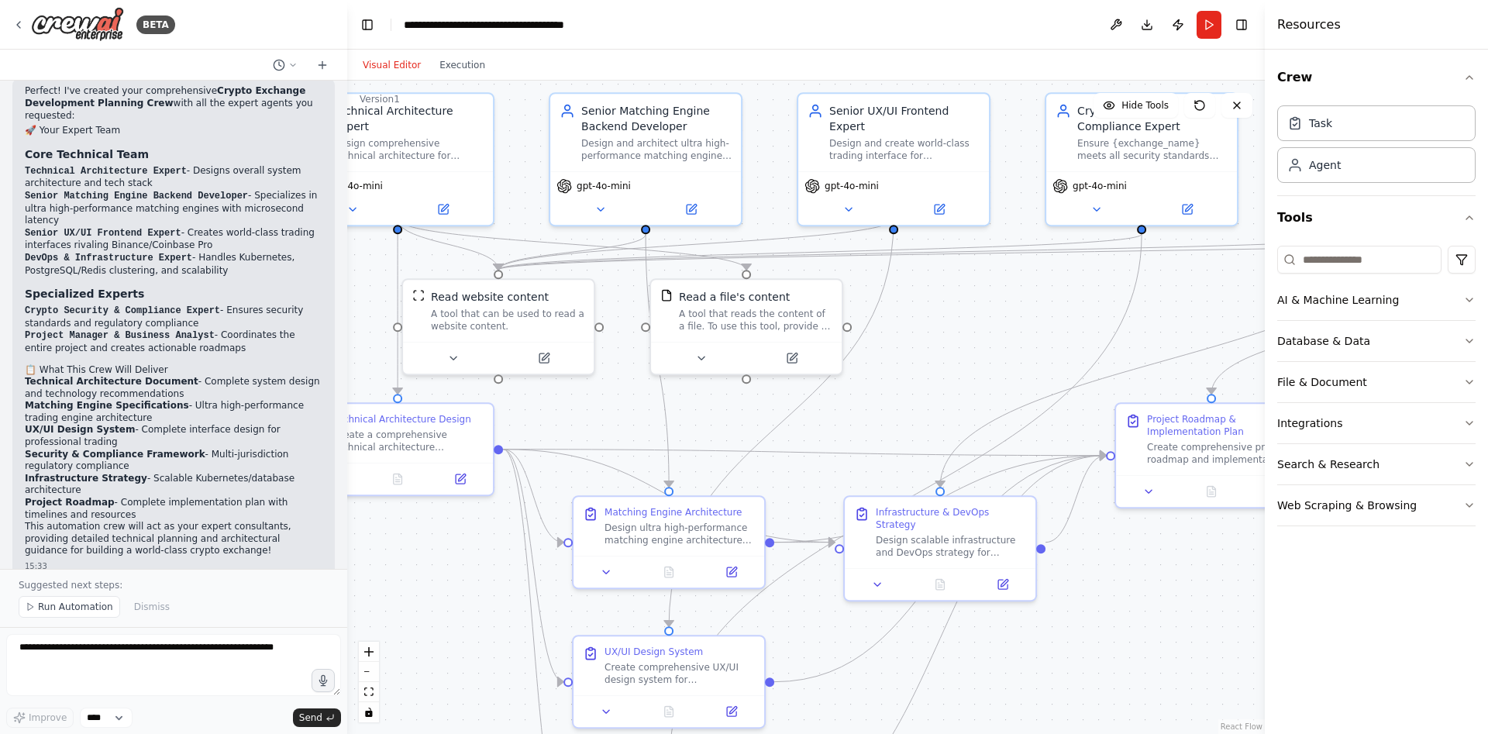
drag, startPoint x: 928, startPoint y: 392, endPoint x: 978, endPoint y: 386, distance: 50.0
click at [978, 386] on div ".deletable-edge-delete-btn { width: 20px; height: 20px; border: 0px solid #ffff…" at bounding box center [806, 407] width 918 height 653
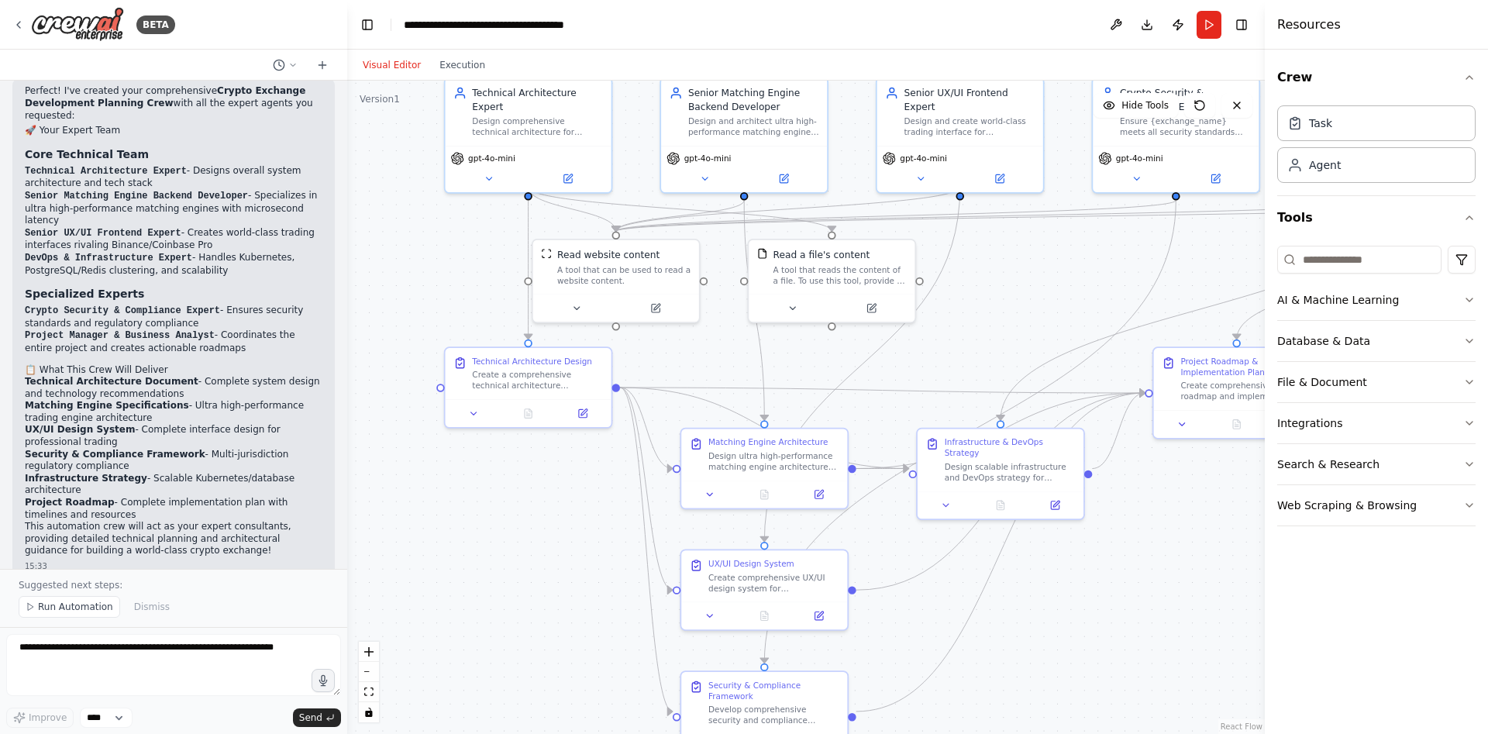
drag, startPoint x: 568, startPoint y: 398, endPoint x: 647, endPoint y: 335, distance: 100.8
click at [655, 343] on div ".deletable-edge-delete-btn { width: 20px; height: 20px; border: 0px solid #ffff…" at bounding box center [806, 407] width 918 height 653
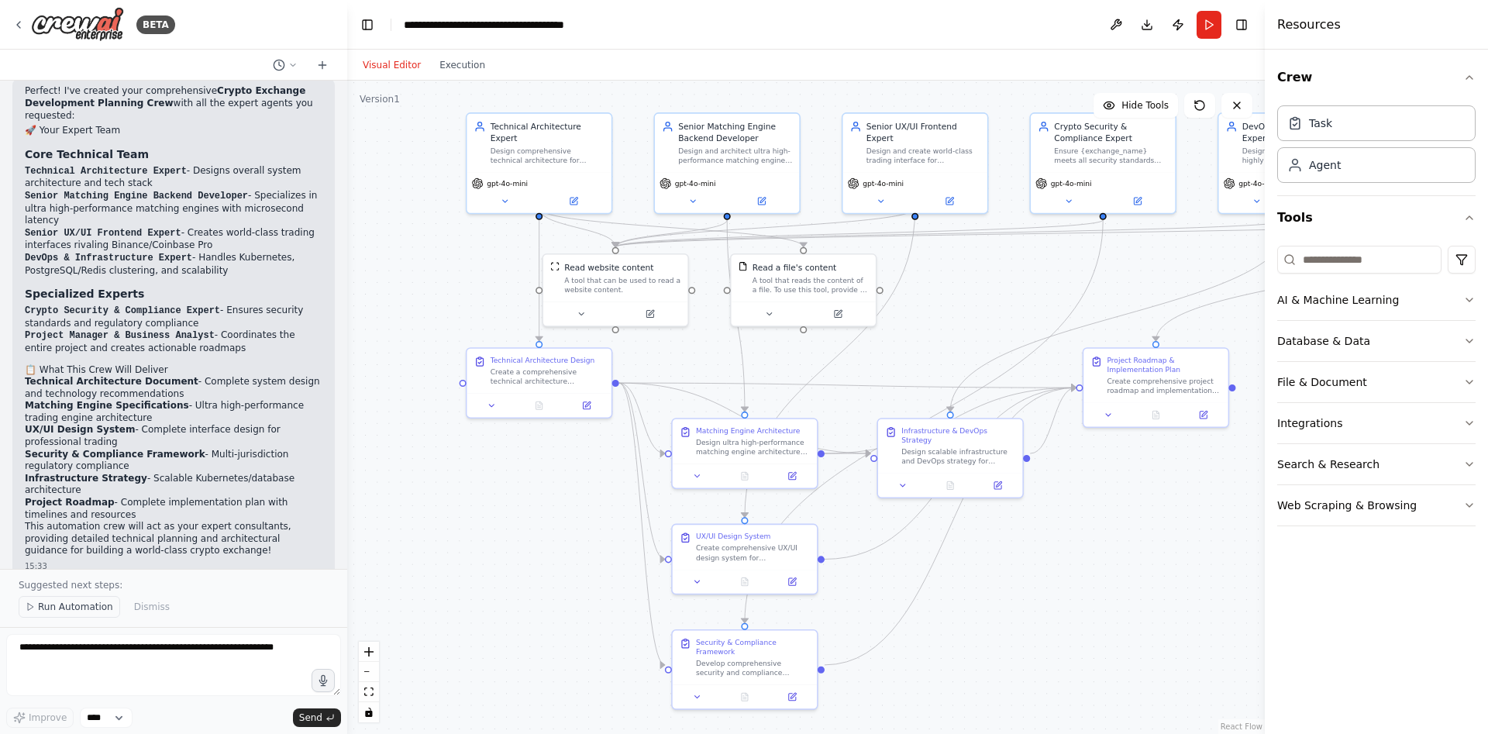
click at [48, 605] on span "Run Automation" at bounding box center [75, 607] width 75 height 12
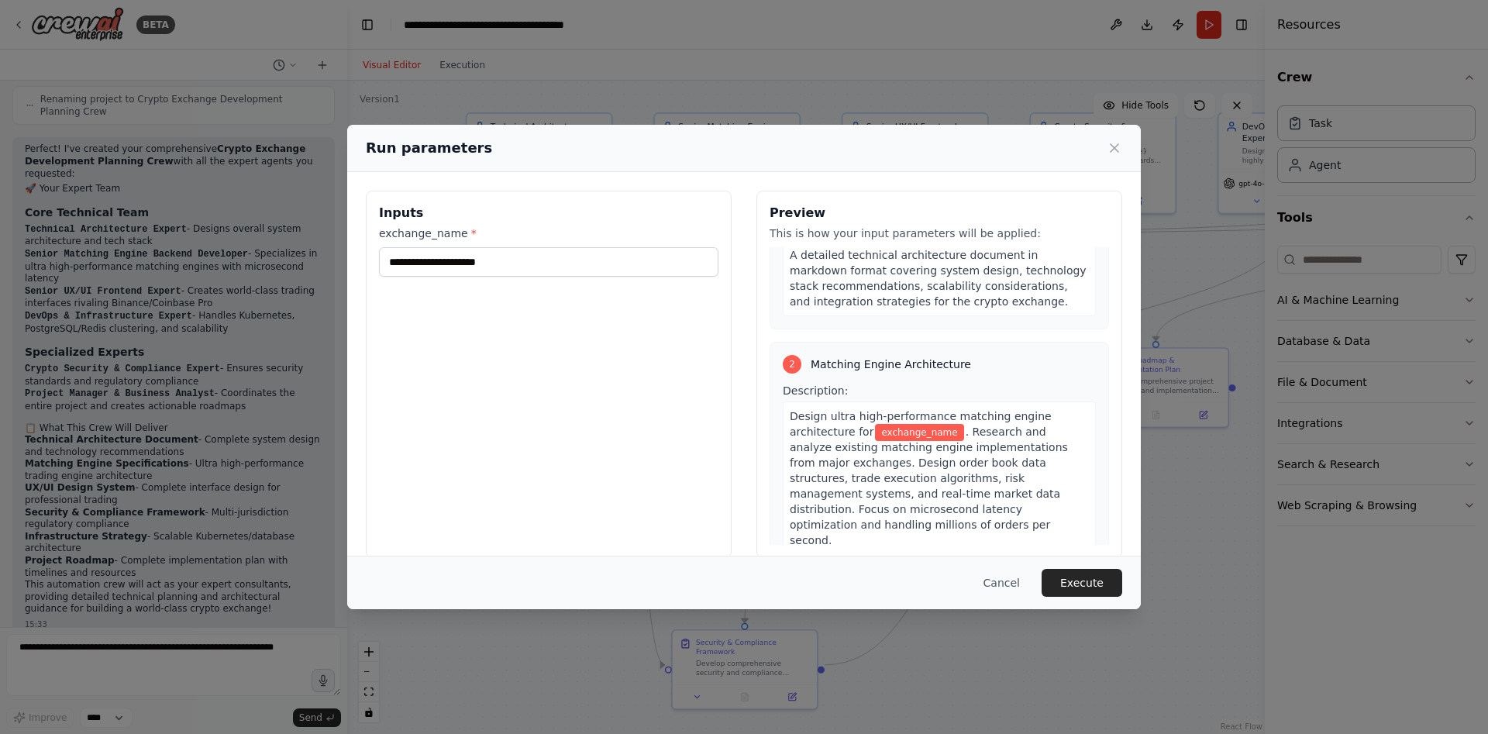
scroll to position [0, 0]
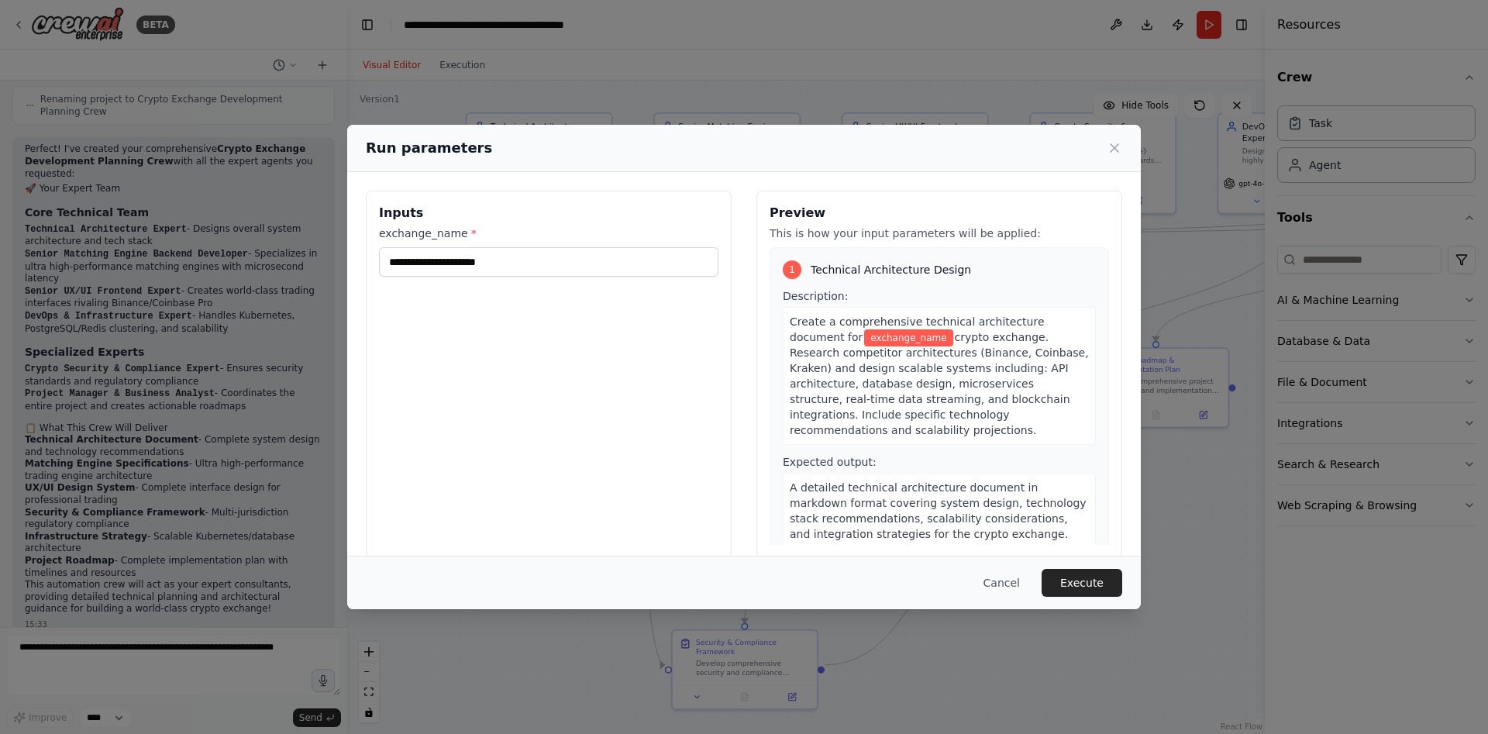
click at [495, 278] on div "Inputs exchange_name *" at bounding box center [549, 374] width 366 height 367
click at [501, 266] on input "exchange_name *" at bounding box center [549, 261] width 340 height 29
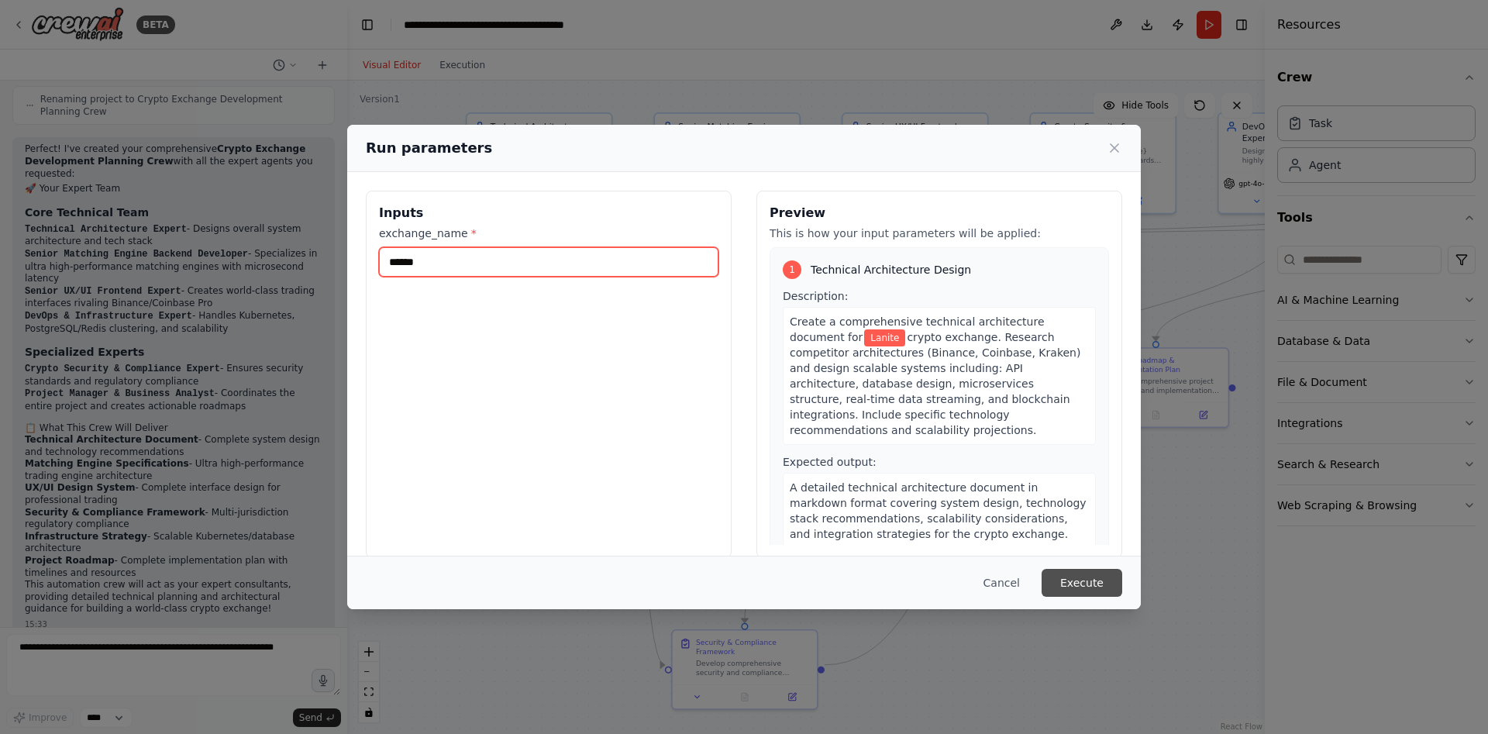
type input "******"
click at [1088, 581] on button "Execute" at bounding box center [1082, 583] width 81 height 28
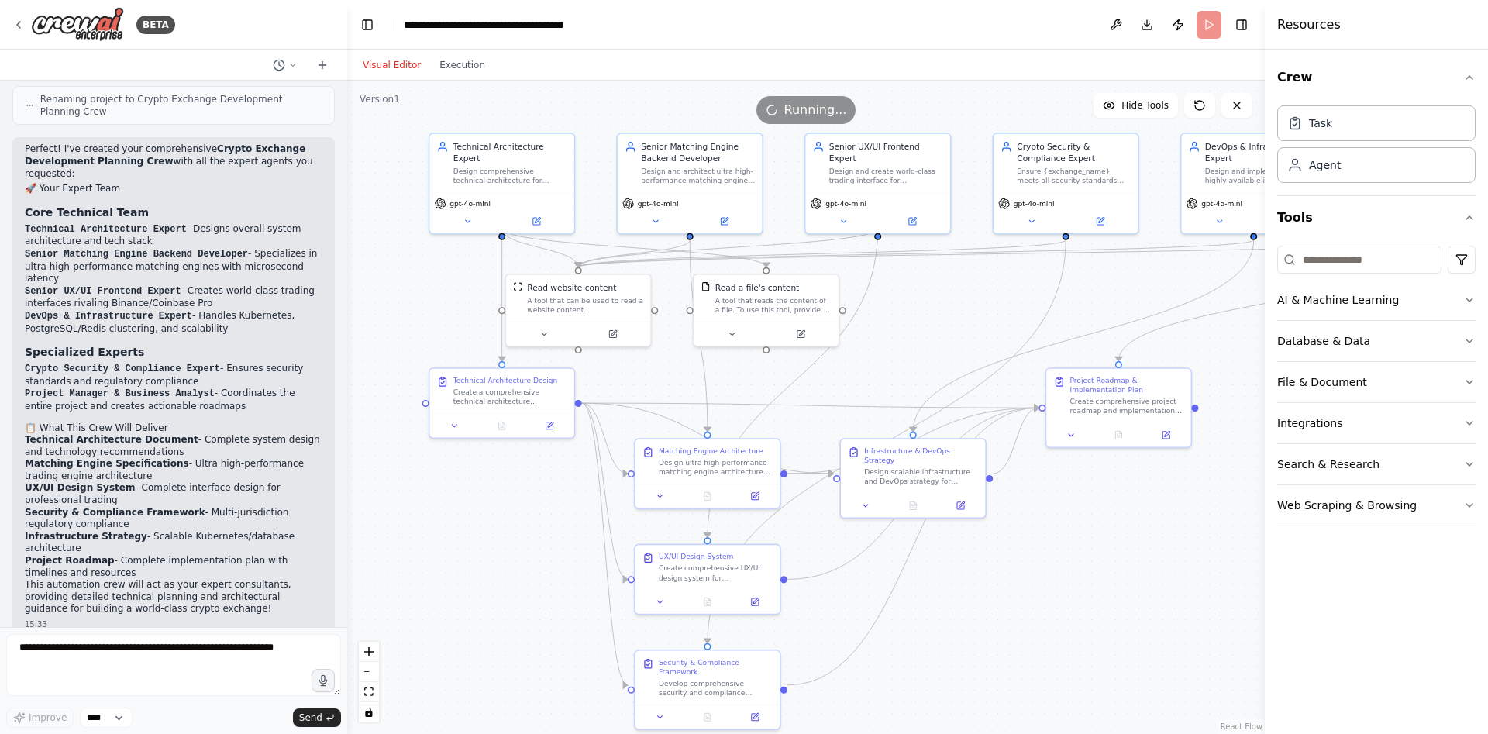
drag, startPoint x: 971, startPoint y: 302, endPoint x: 893, endPoint y: 312, distance: 78.9
click at [884, 336] on div ".deletable-edge-delete-btn { width: 20px; height: 20px; border: 0px solid #ffff…" at bounding box center [806, 407] width 918 height 653
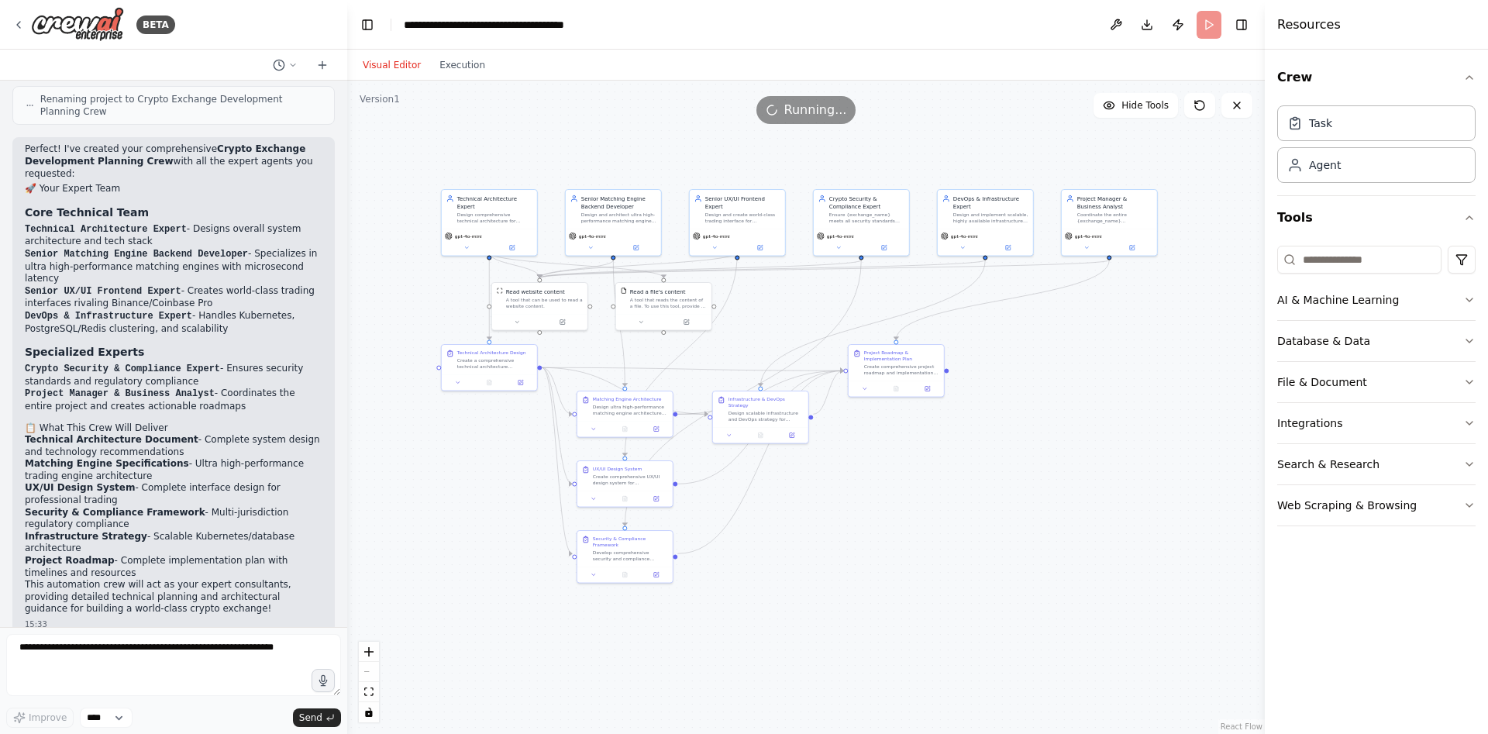
drag, startPoint x: 1190, startPoint y: 459, endPoint x: 1097, endPoint y: 457, distance: 93.0
click at [1097, 457] on div ".deletable-edge-delete-btn { width: 20px; height: 20px; border: 0px solid #ffff…" at bounding box center [806, 407] width 918 height 653
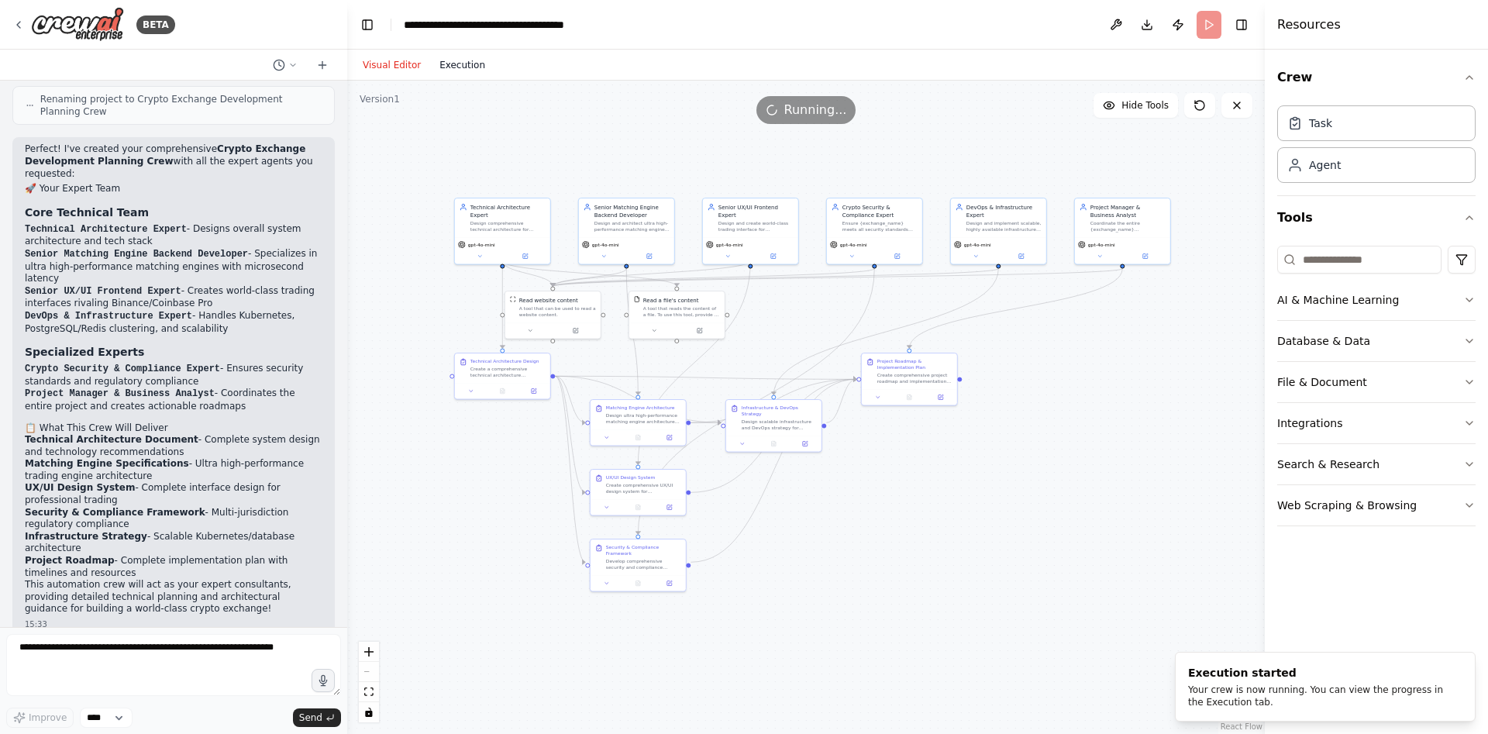
click at [451, 64] on button "Execution" at bounding box center [462, 65] width 64 height 19
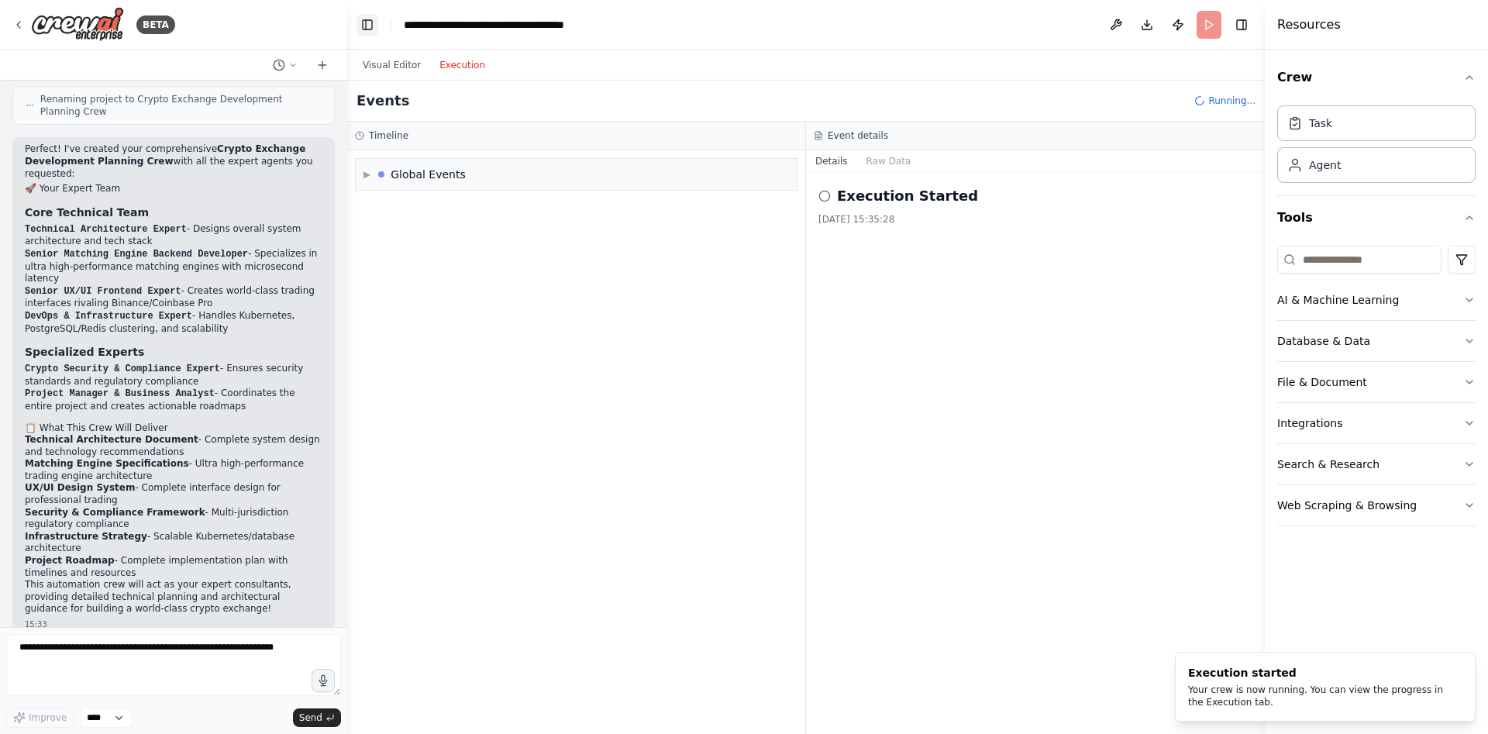
click at [374, 26] on button "Toggle Left Sidebar" at bounding box center [368, 25] width 22 height 22
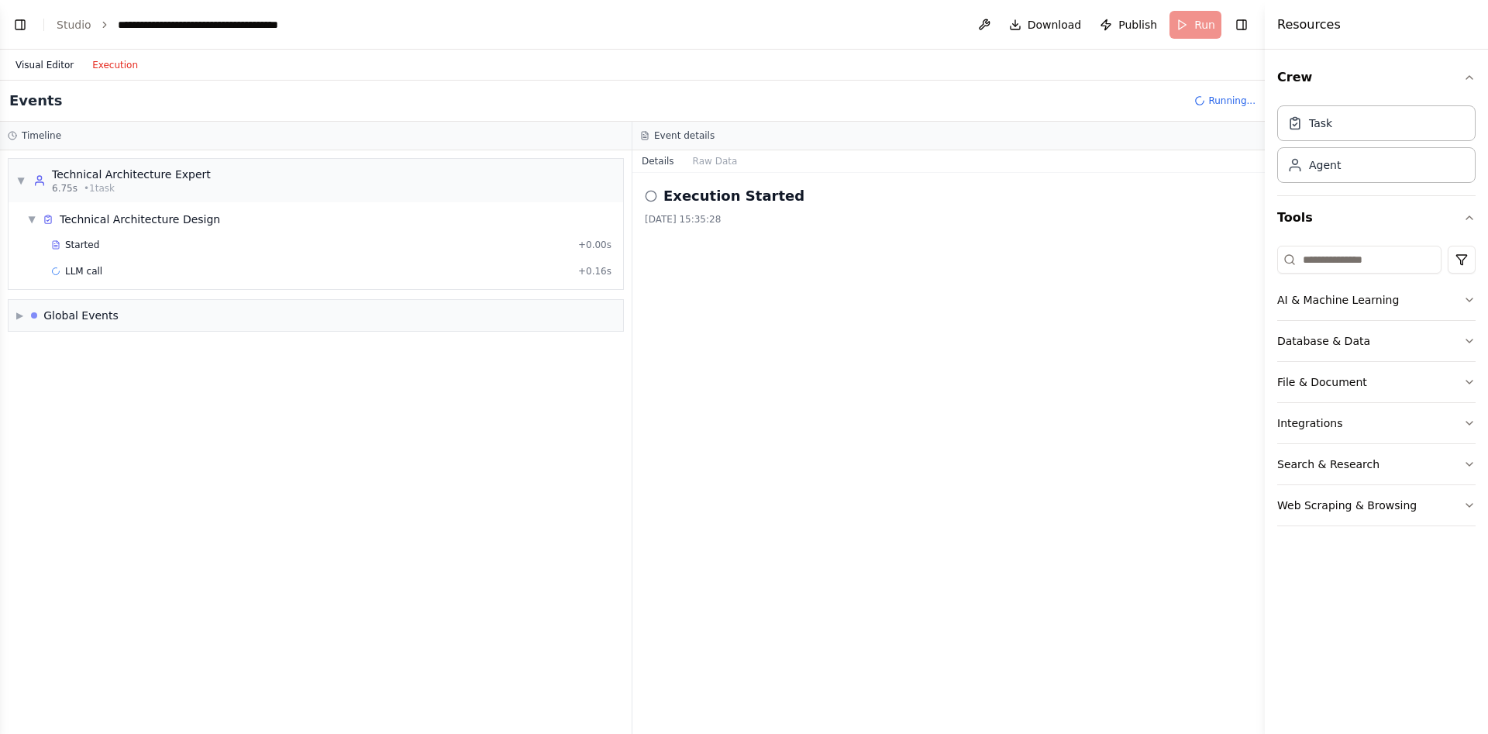
click at [49, 60] on button "Visual Editor" at bounding box center [44, 65] width 77 height 19
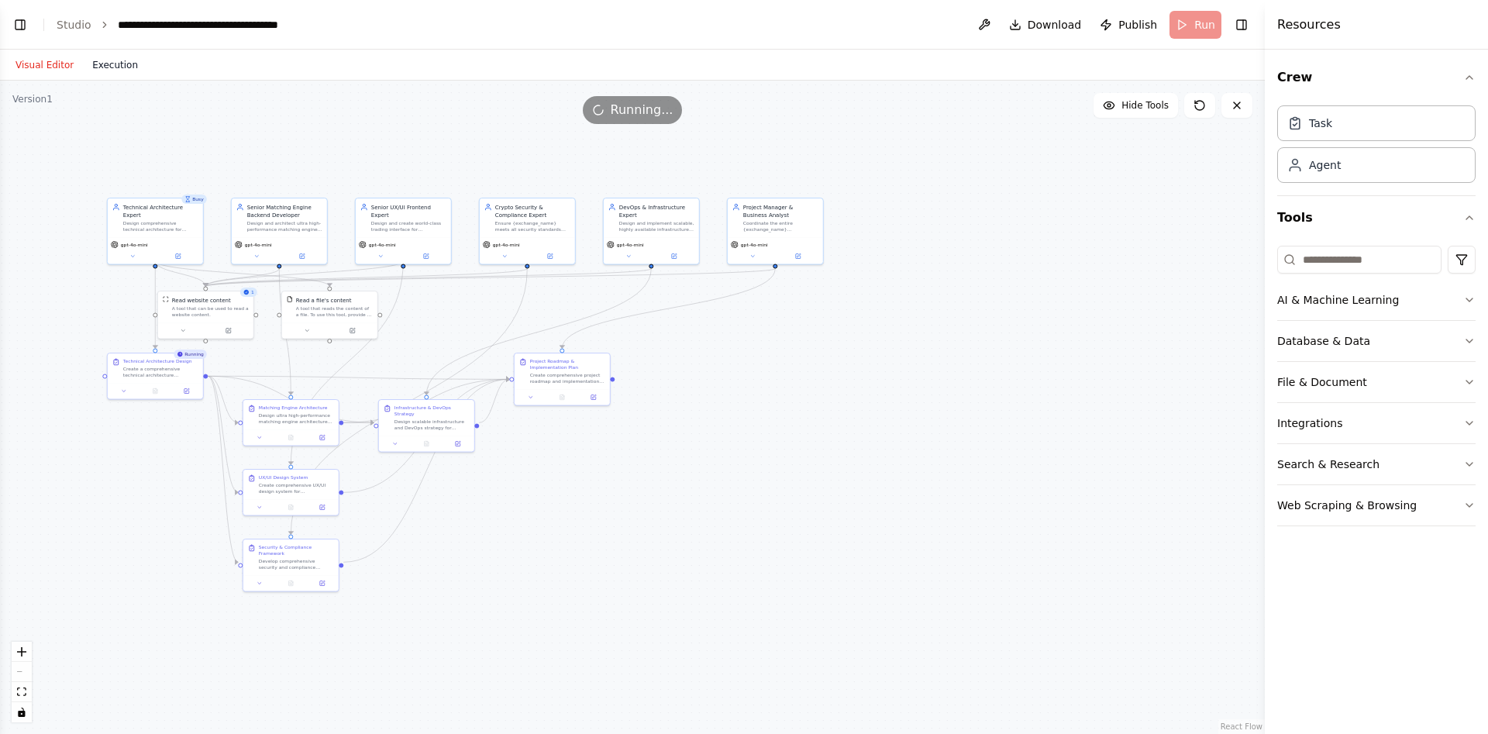
click at [105, 65] on button "Execution" at bounding box center [115, 65] width 64 height 19
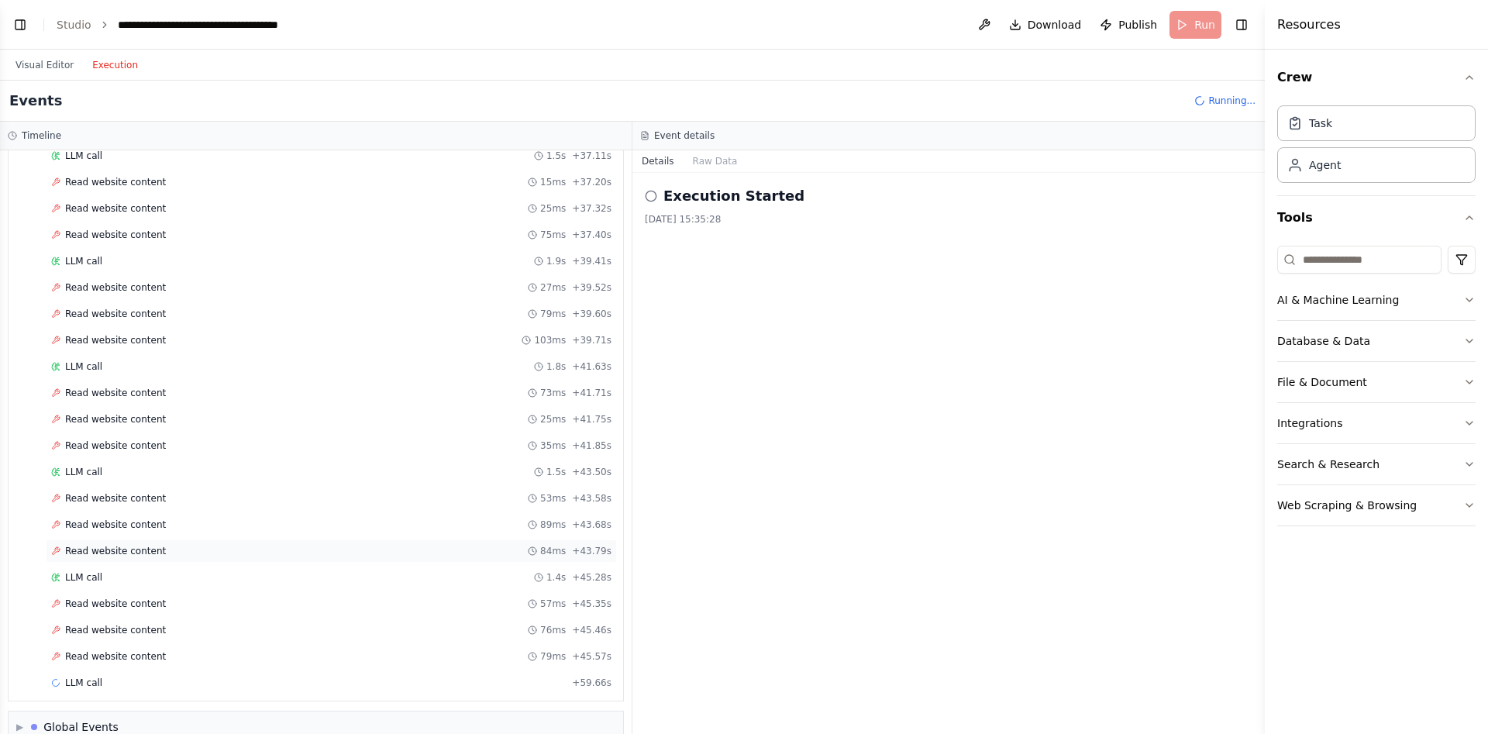
scroll to position [5012, 0]
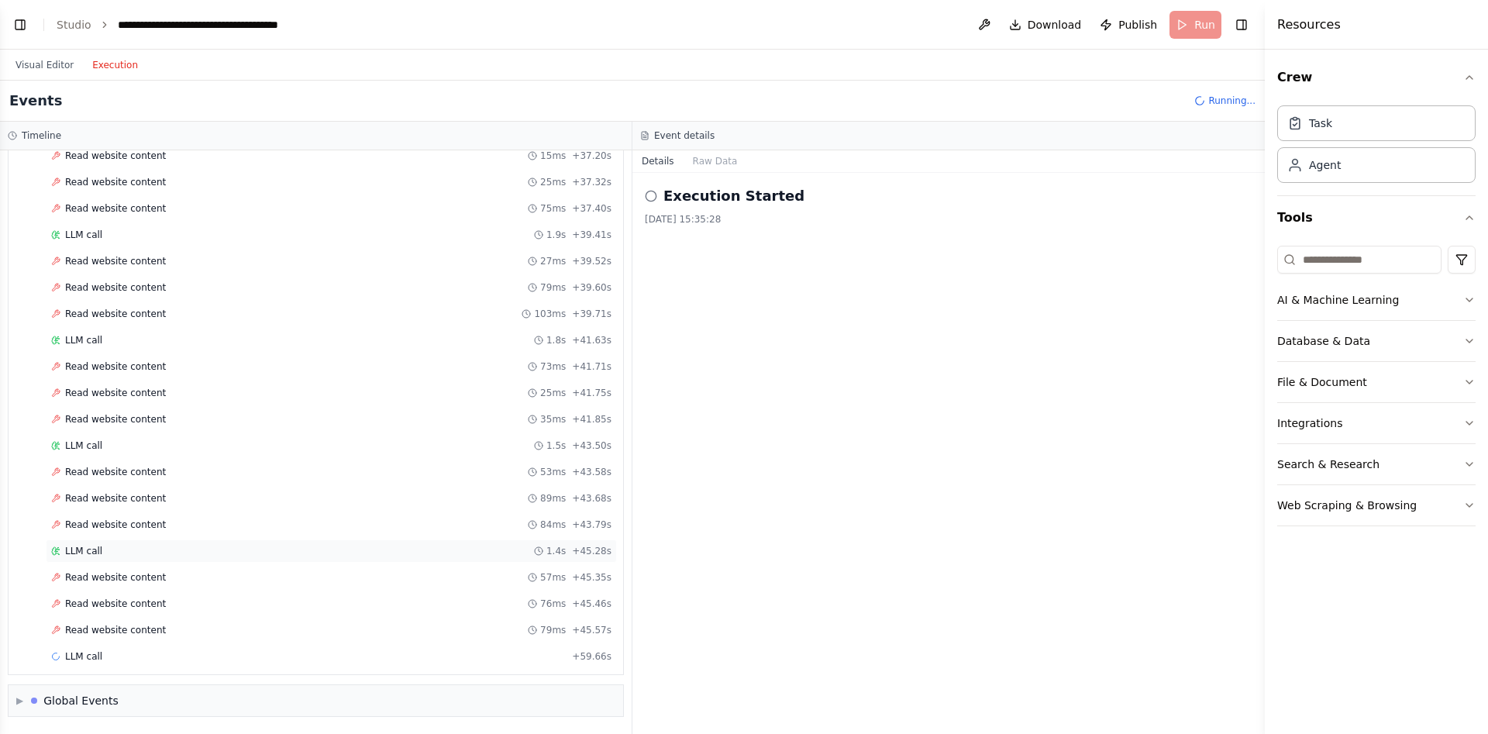
click at [141, 540] on div "LLM call 1.4s + 45.28s" at bounding box center [331, 551] width 571 height 23
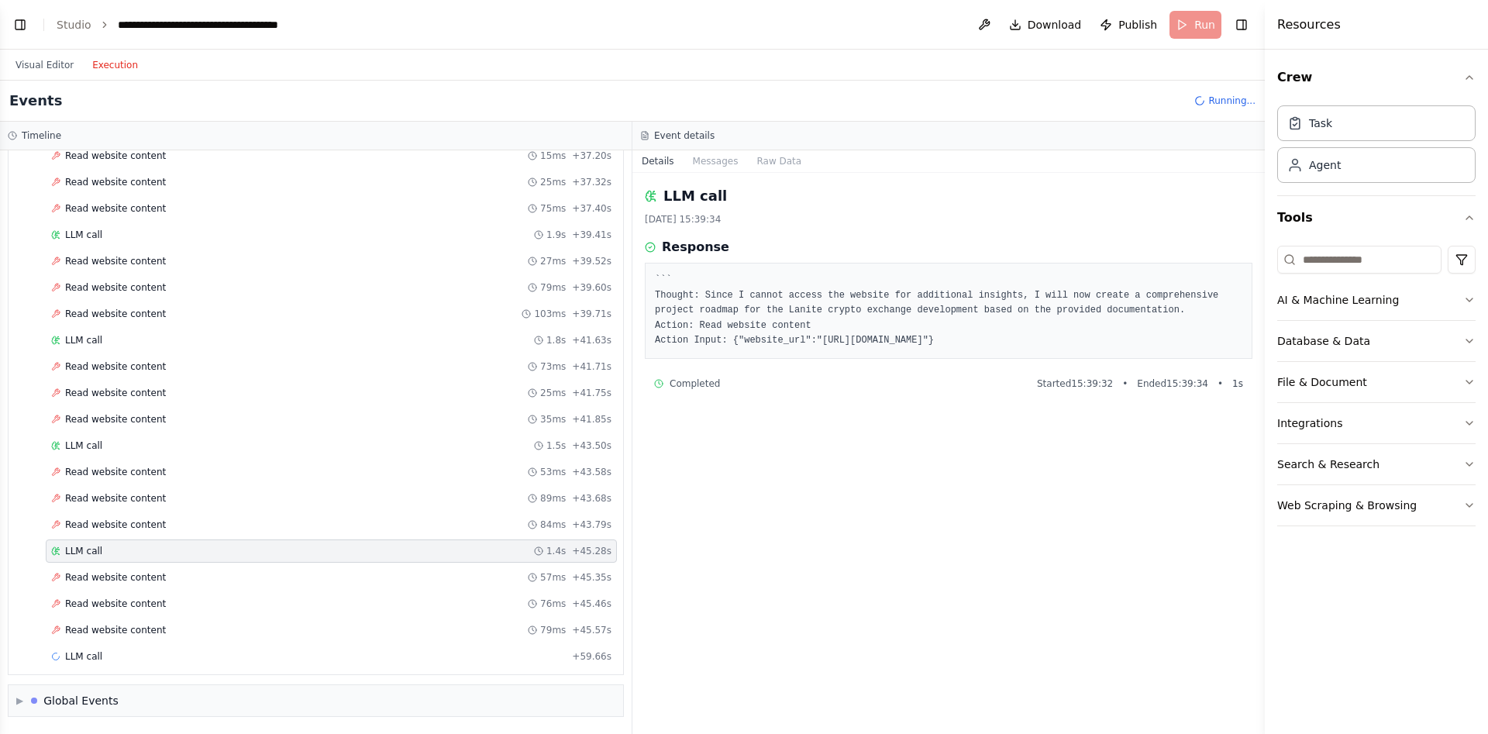
click at [114, 495] on span "Read website content" at bounding box center [115, 498] width 101 height 12
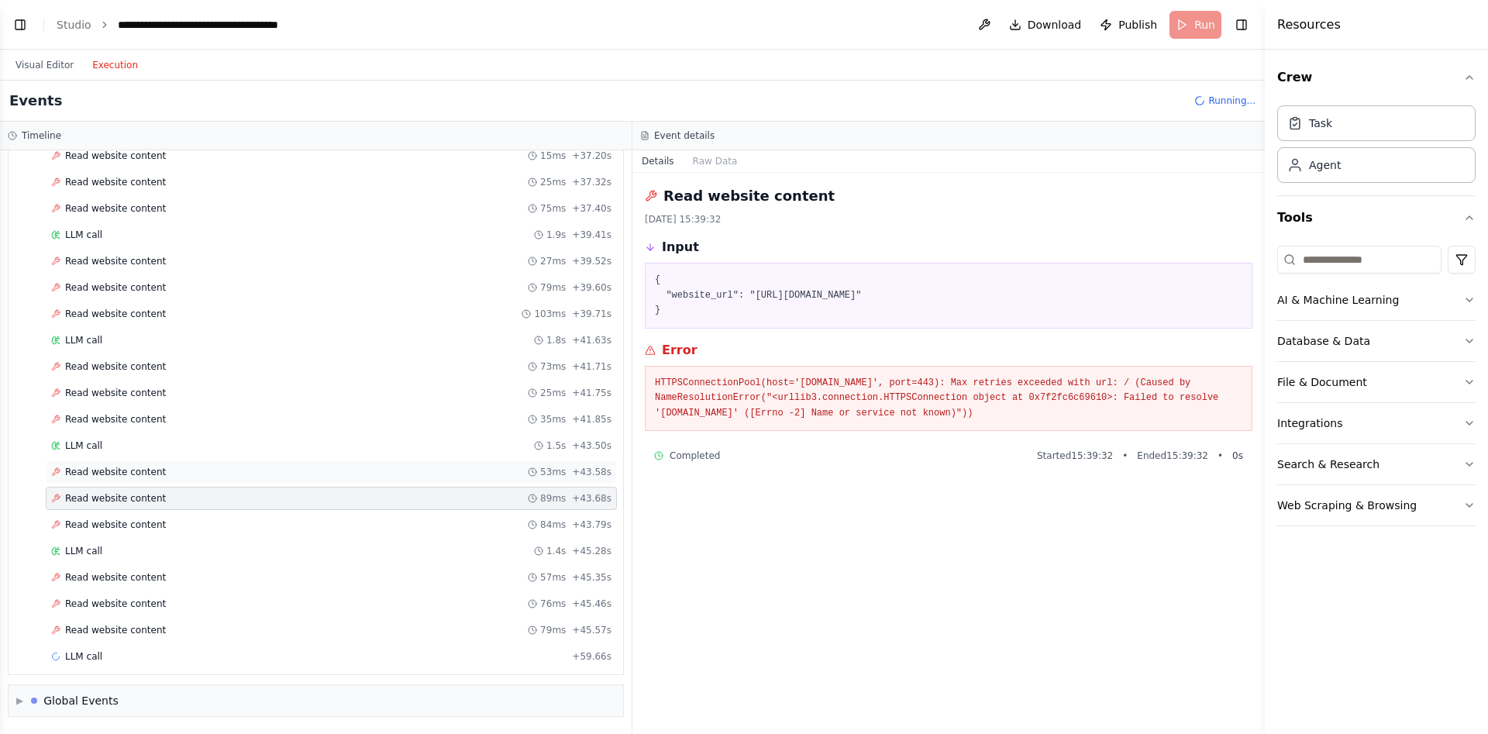
click at [122, 482] on div "Read website content 53ms + 43.58s" at bounding box center [331, 471] width 571 height 23
click at [130, 372] on div "Read website content 73ms + 41.71s" at bounding box center [331, 366] width 571 height 23
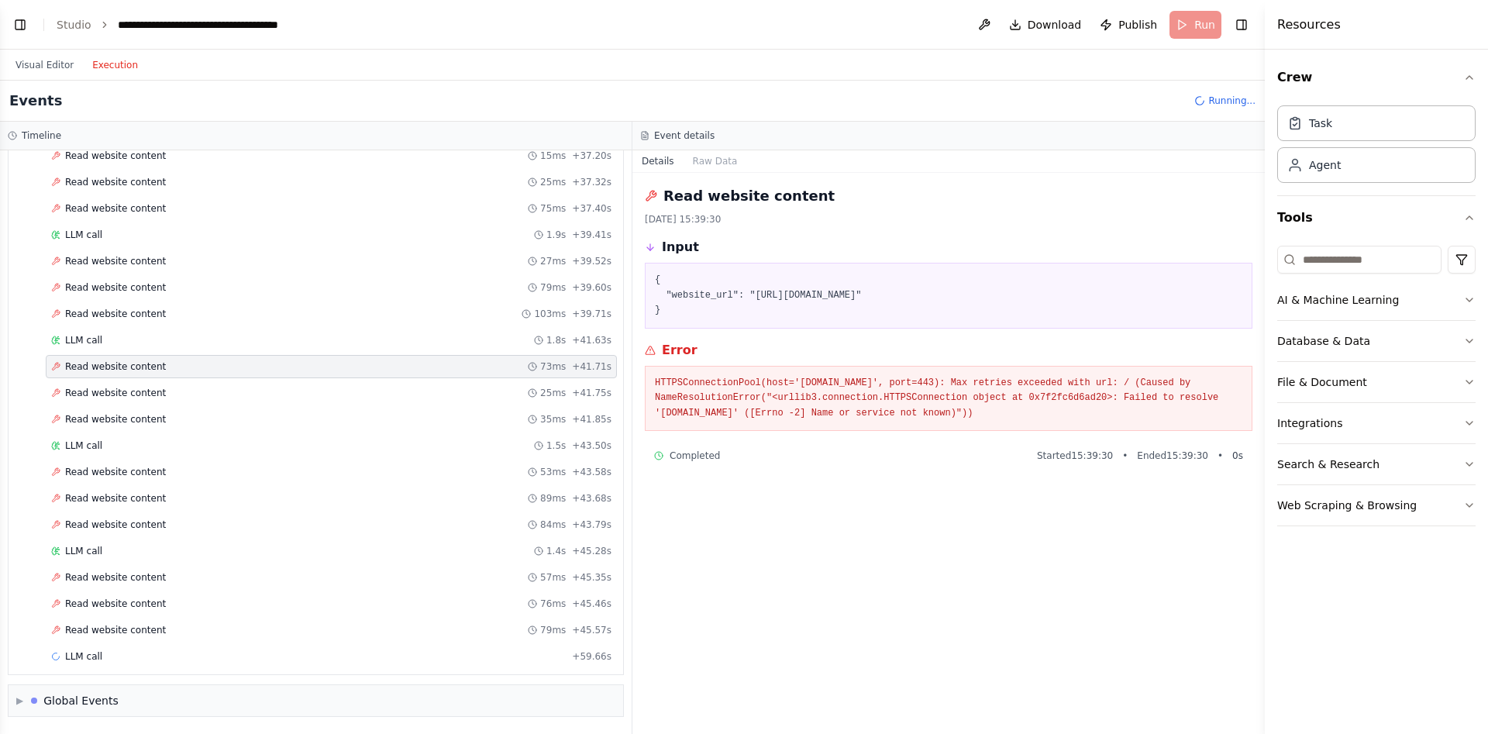
click at [134, 629] on span "Read website content" at bounding box center [115, 630] width 101 height 12
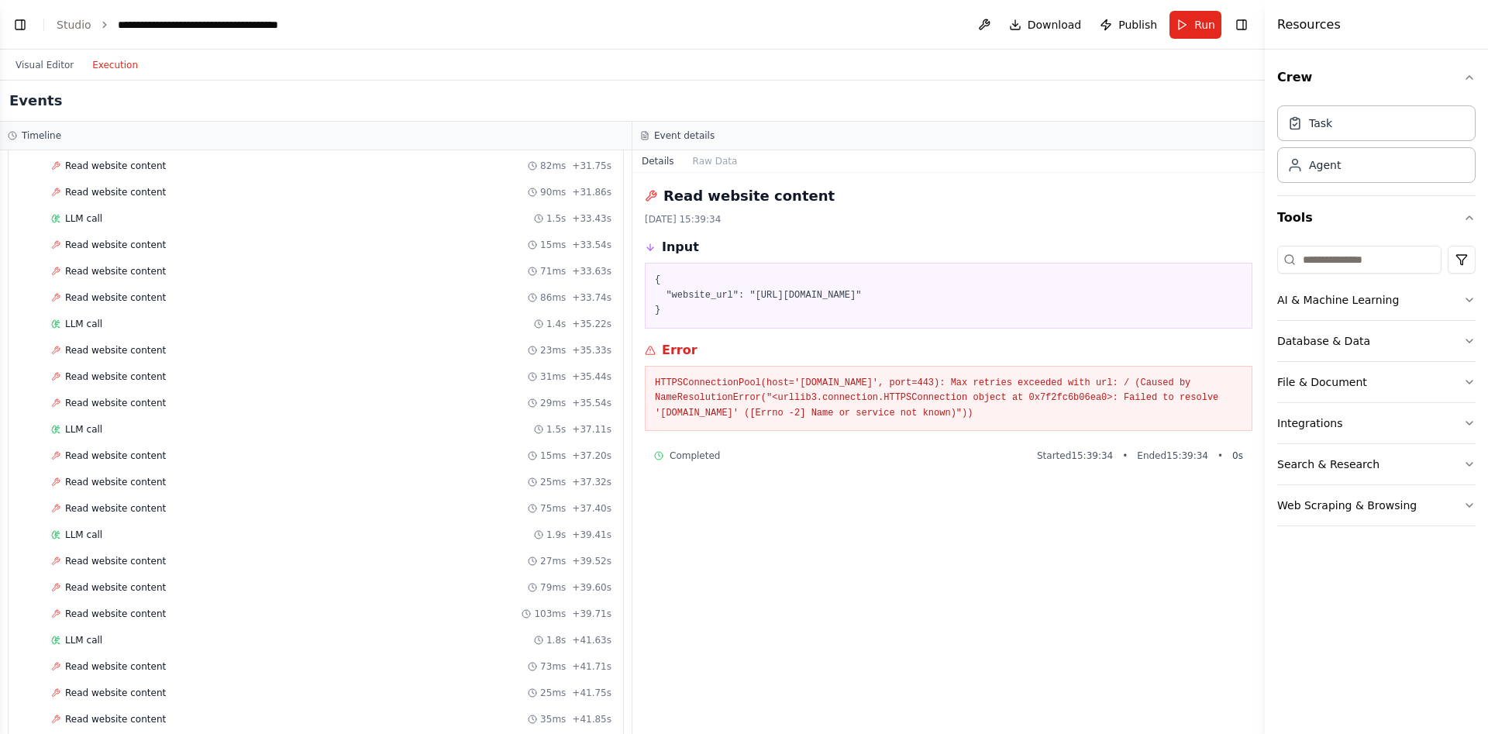
scroll to position [5038, 0]
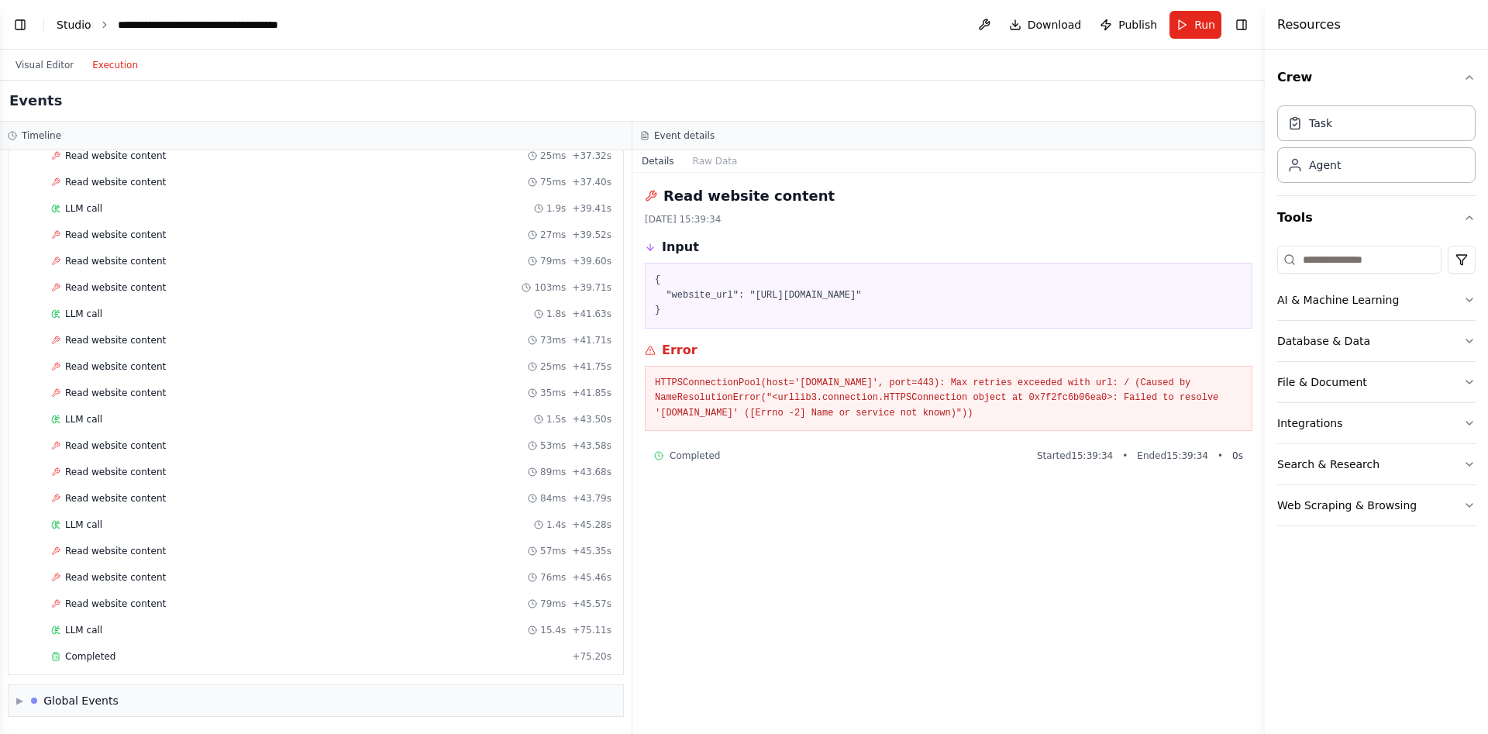
click at [83, 24] on link "Studio" at bounding box center [74, 25] width 35 height 12
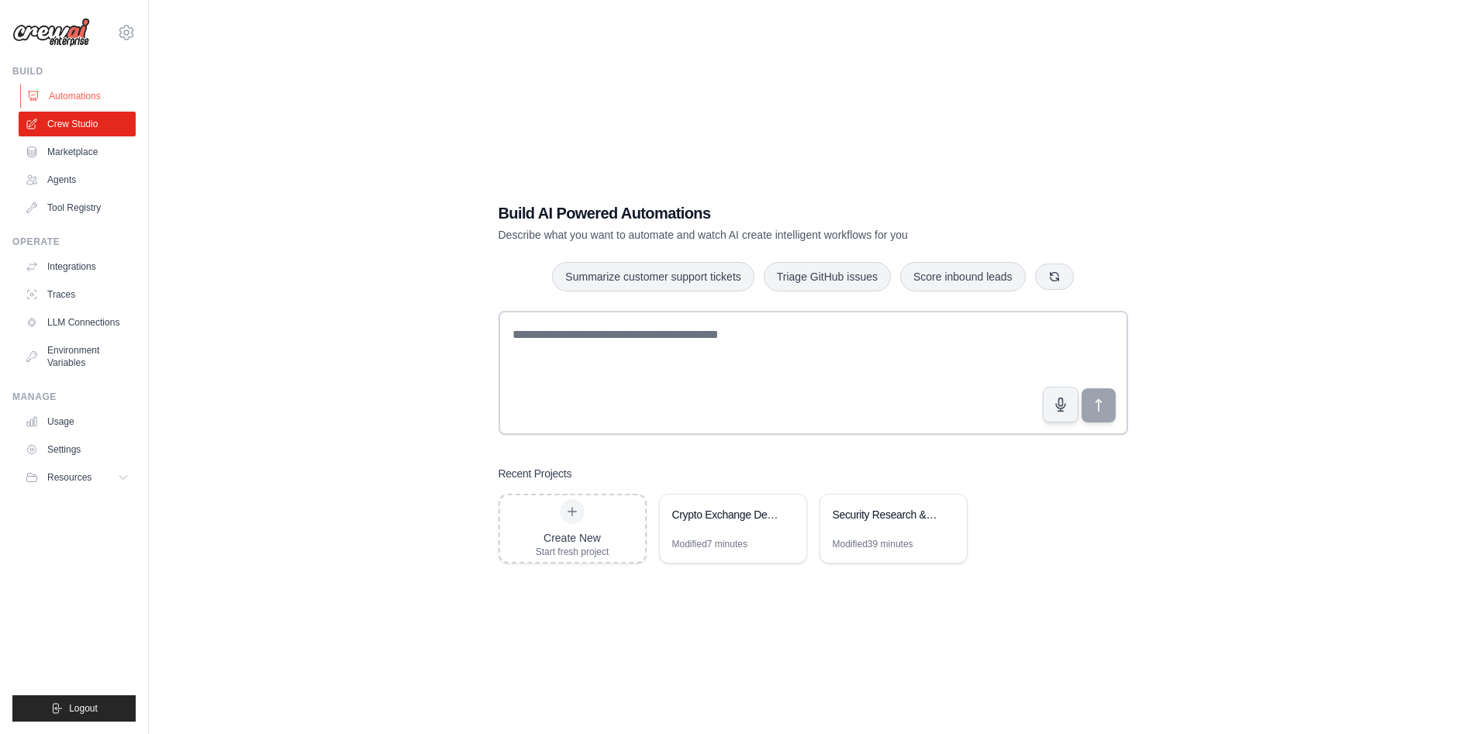
click at [76, 91] on link "Automations" at bounding box center [78, 96] width 117 height 25
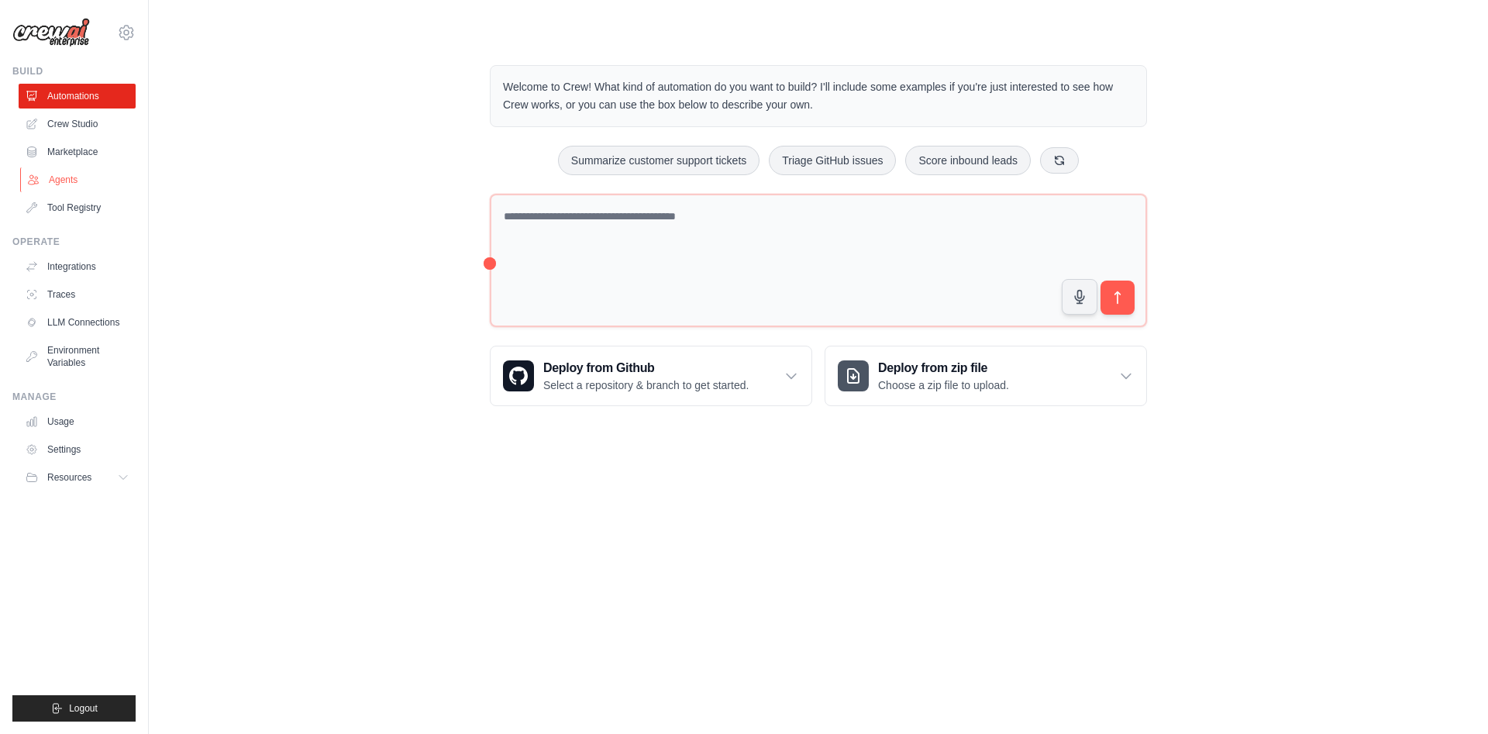
click at [34, 177] on icon at bounding box center [33, 180] width 12 height 12
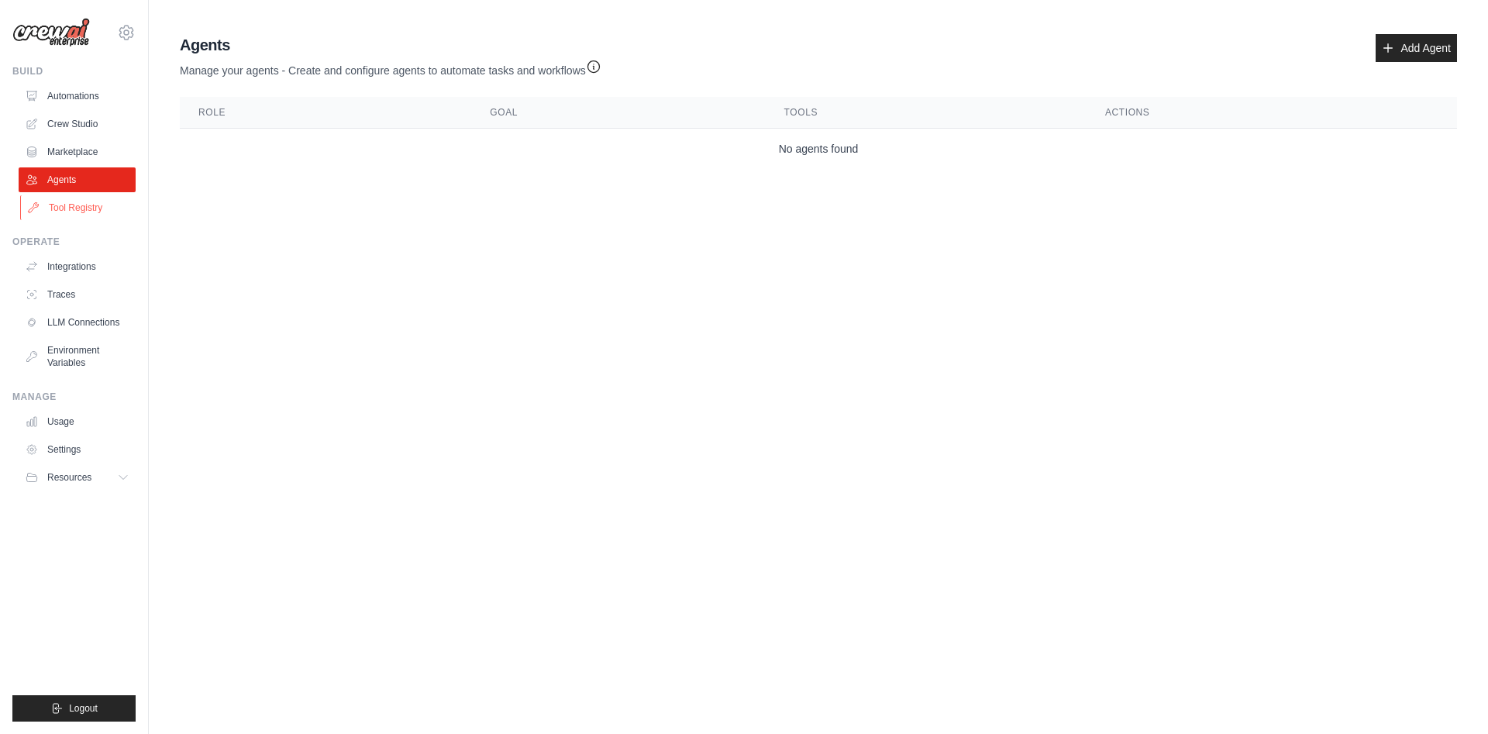
click at [67, 209] on link "Tool Registry" at bounding box center [78, 207] width 117 height 25
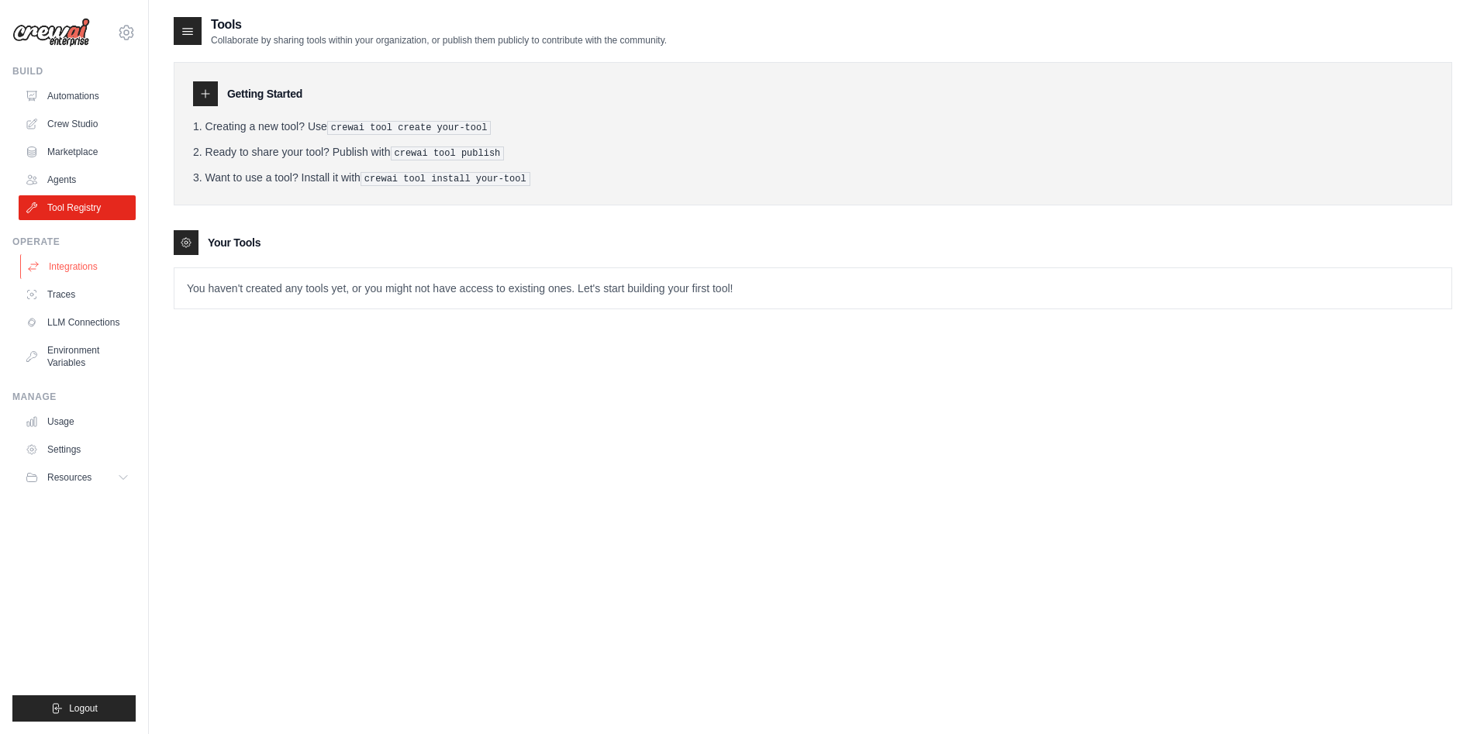
click at [59, 264] on link "Integrations" at bounding box center [78, 266] width 117 height 25
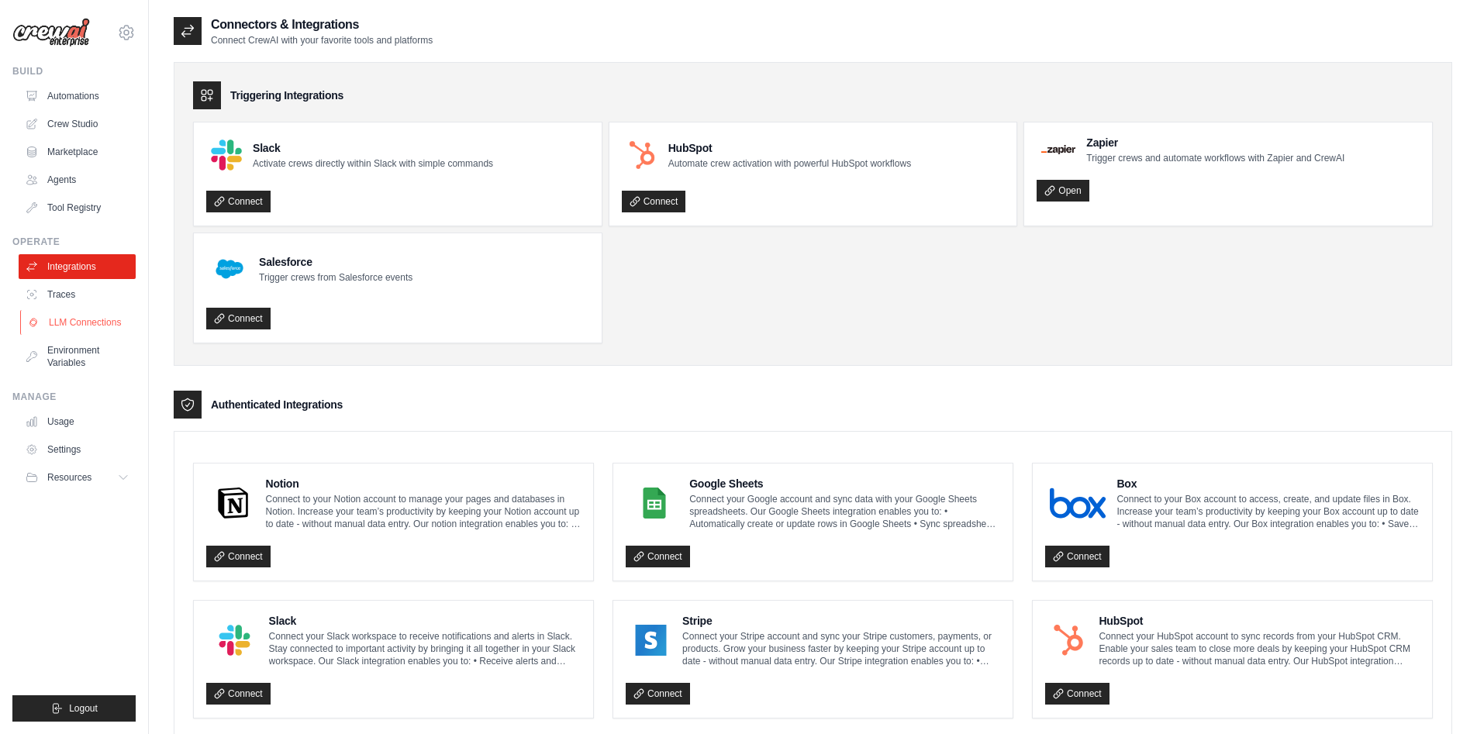
click at [84, 320] on link "LLM Connections" at bounding box center [78, 322] width 117 height 25
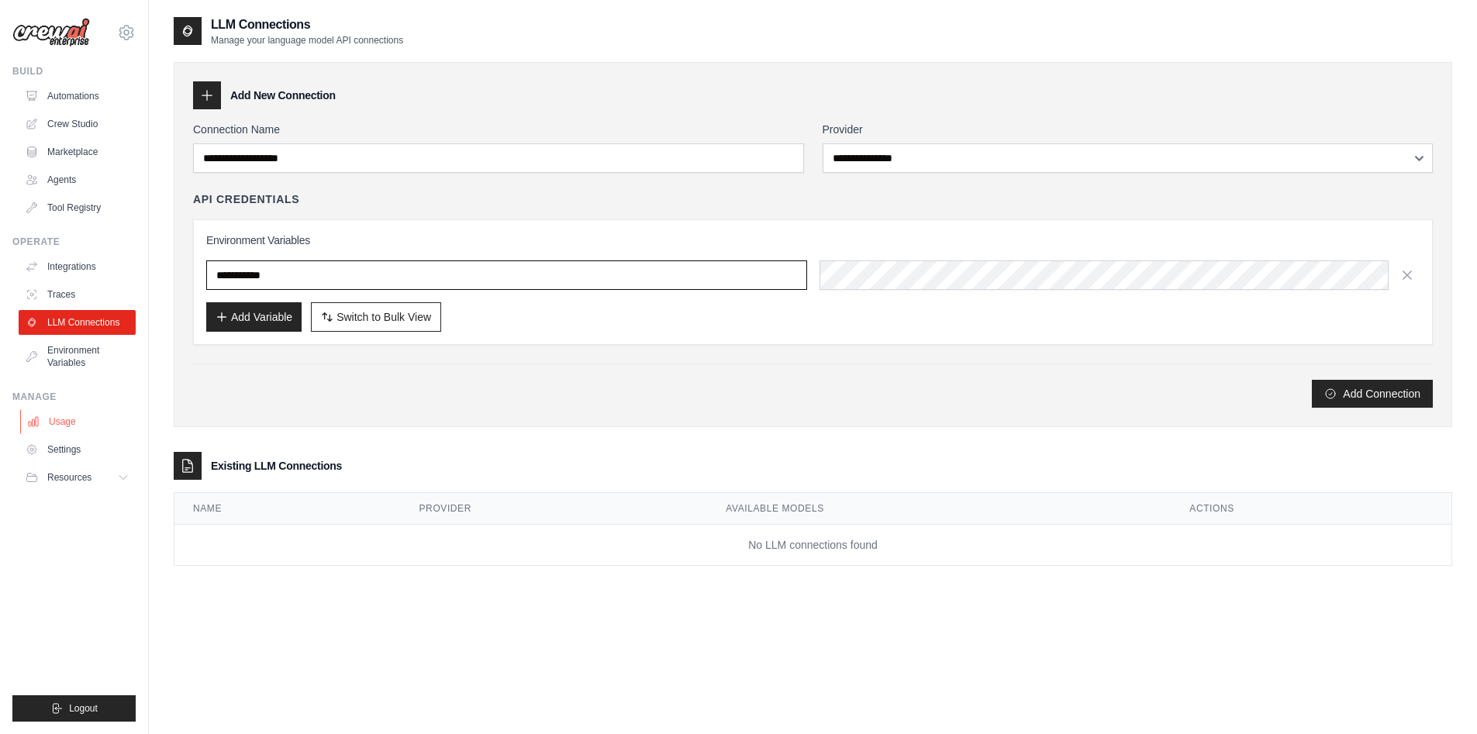
type input "**********"
click at [62, 419] on link "Usage" at bounding box center [78, 421] width 117 height 25
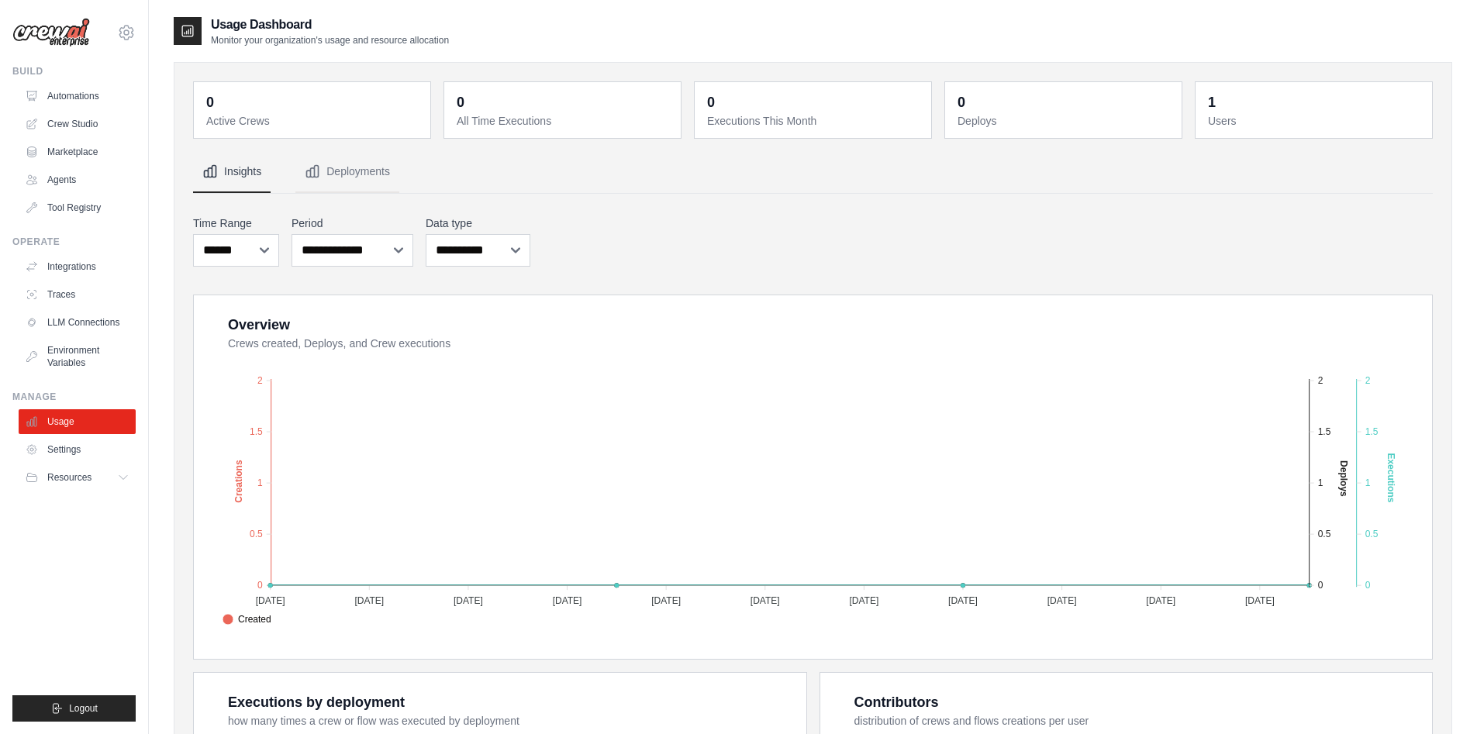
drag, startPoint x: 1267, startPoint y: 118, endPoint x: 691, endPoint y: 229, distance: 585.9
click at [1266, 118] on dt "Users" at bounding box center [1315, 121] width 215 height 16
click at [70, 86] on link "Automations" at bounding box center [78, 96] width 117 height 25
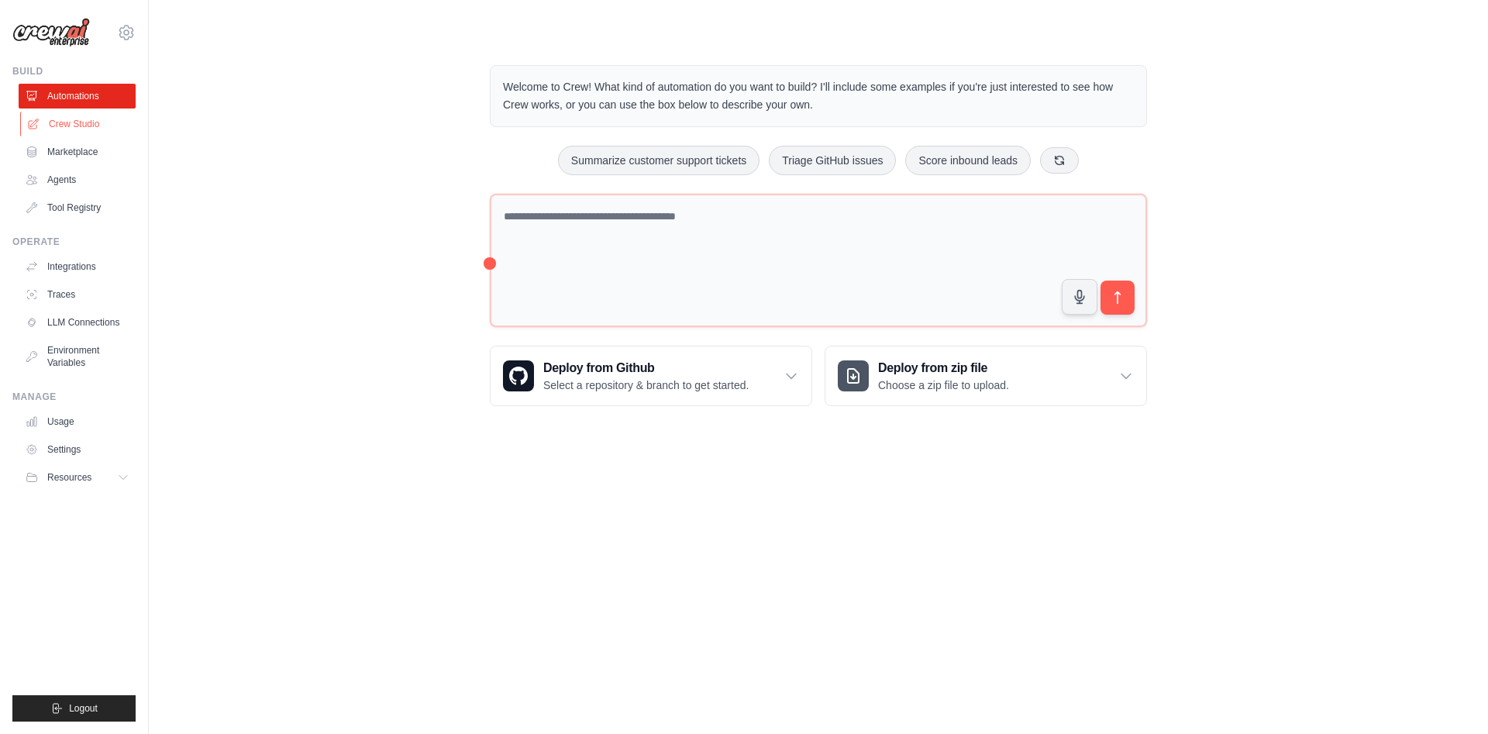
click at [88, 124] on link "Crew Studio" at bounding box center [78, 124] width 117 height 25
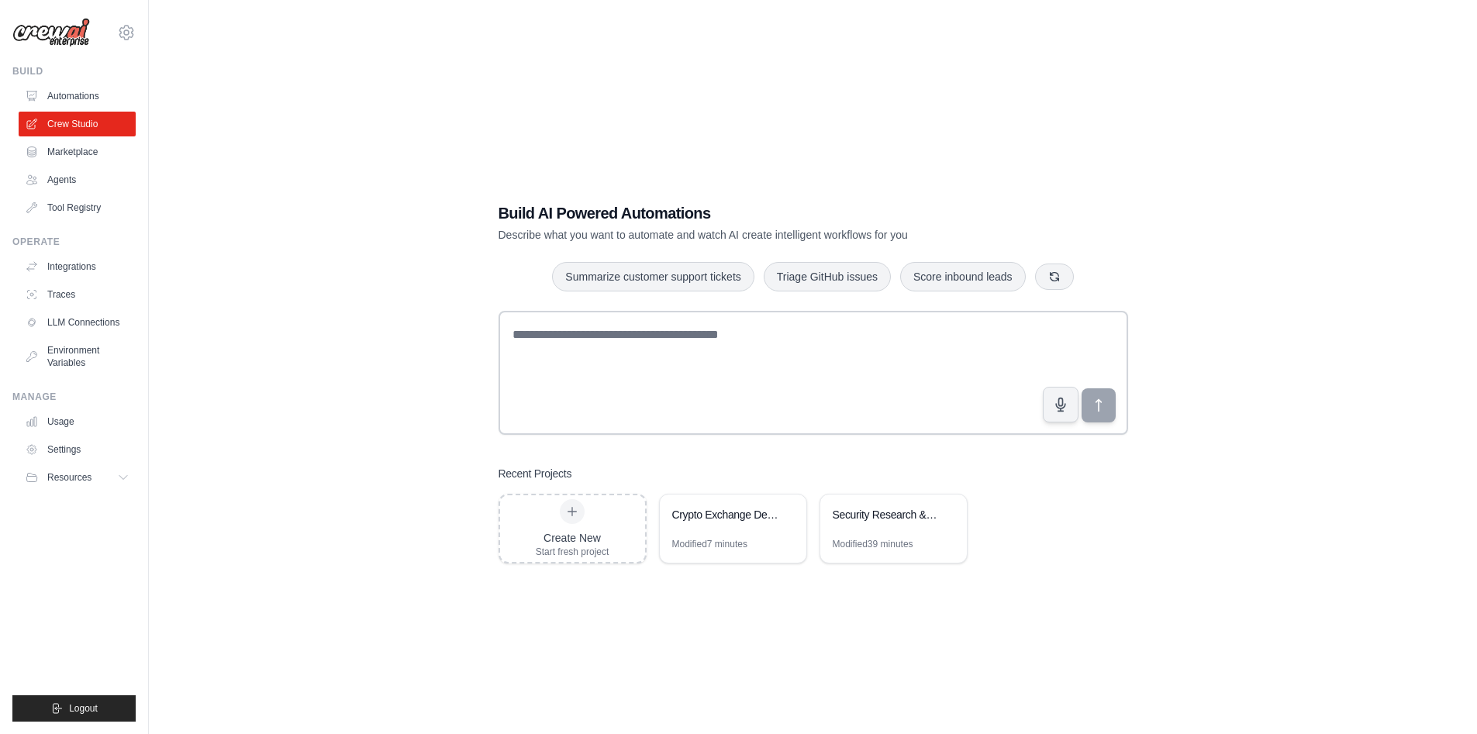
click at [140, 26] on div "nzayga10@gmail.com Settings Build Automations Crew Studio Marketplace" at bounding box center [74, 367] width 149 height 734
click at [105, 474] on button "Resources" at bounding box center [78, 477] width 117 height 25
click at [74, 453] on link "Settings" at bounding box center [78, 449] width 117 height 25
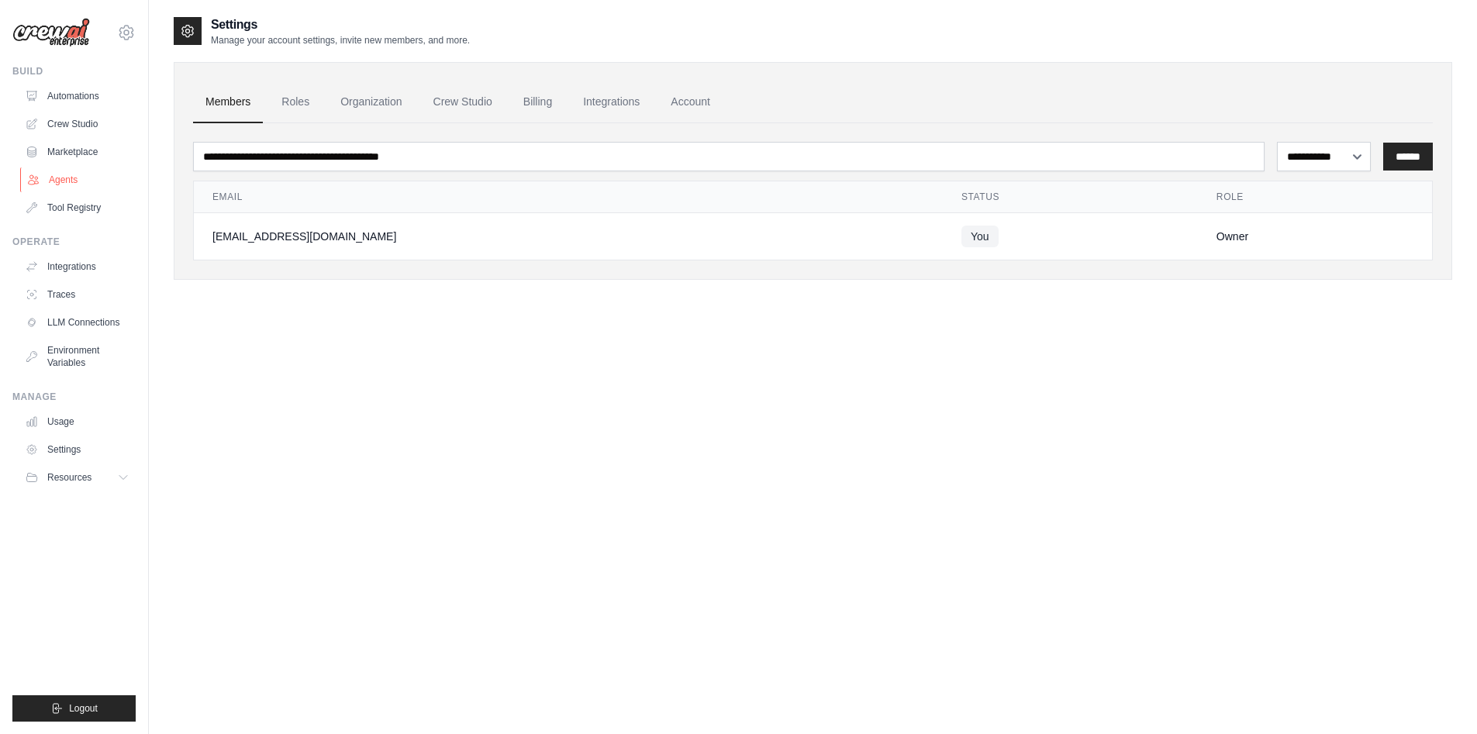
click at [90, 183] on link "Agents" at bounding box center [78, 179] width 117 height 25
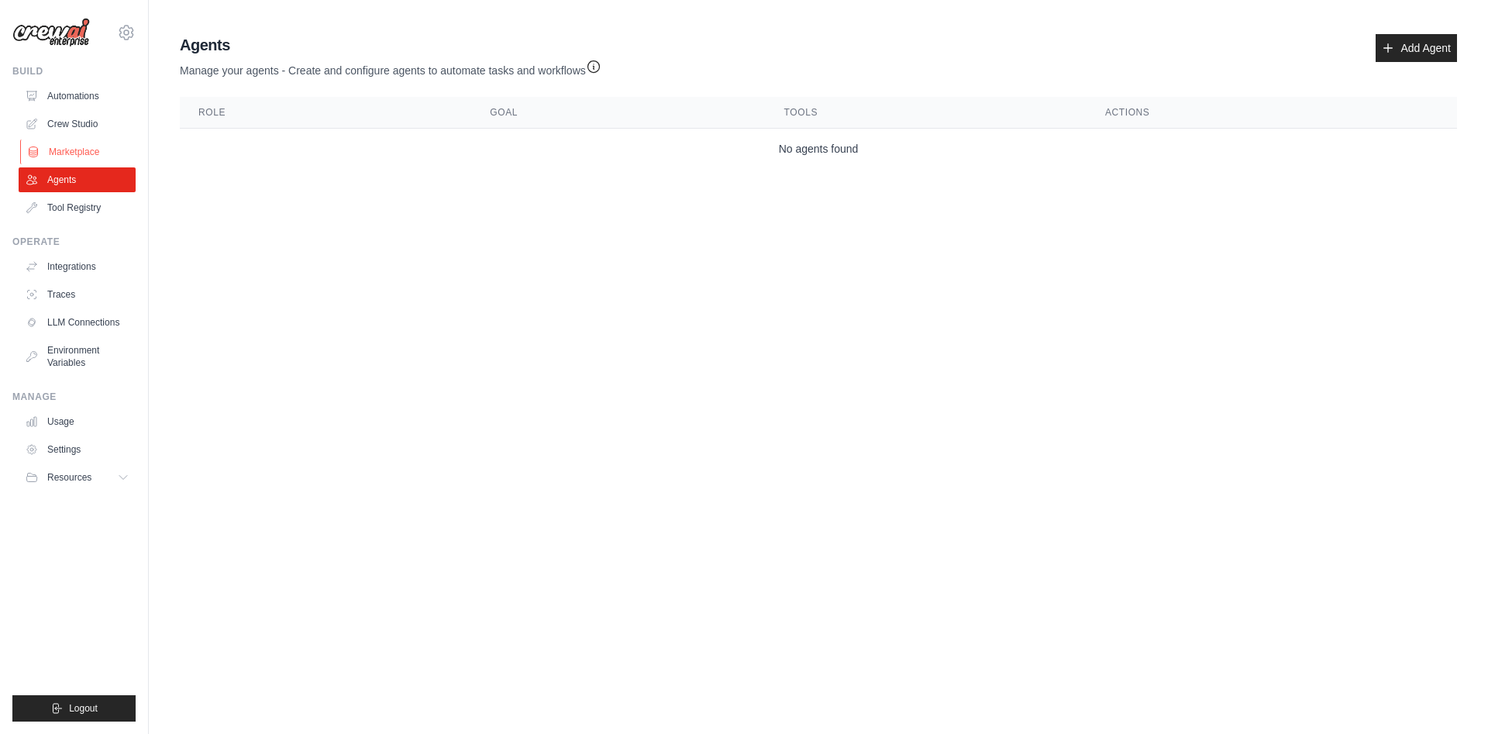
click at [88, 153] on link "Marketplace" at bounding box center [78, 152] width 117 height 25
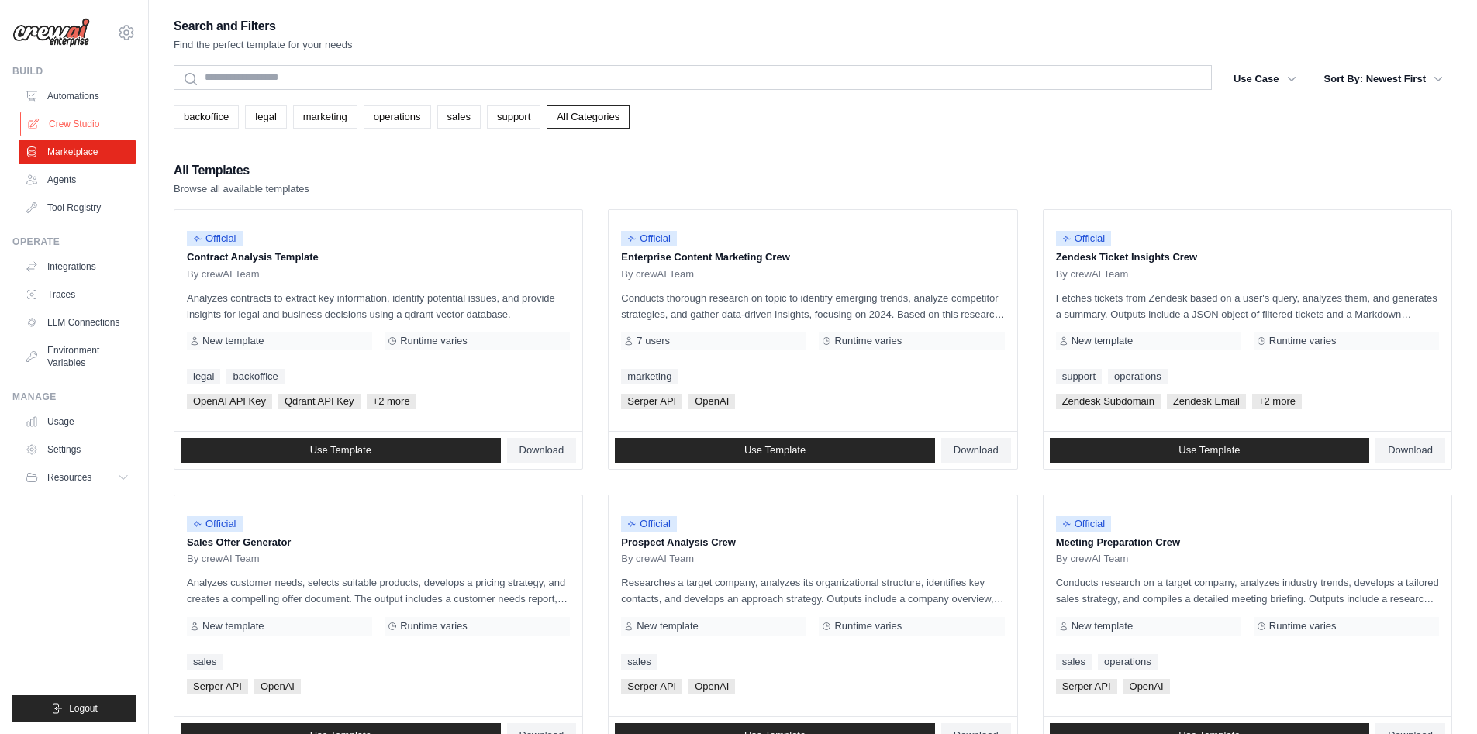
click at [90, 129] on link "Crew Studio" at bounding box center [78, 124] width 117 height 25
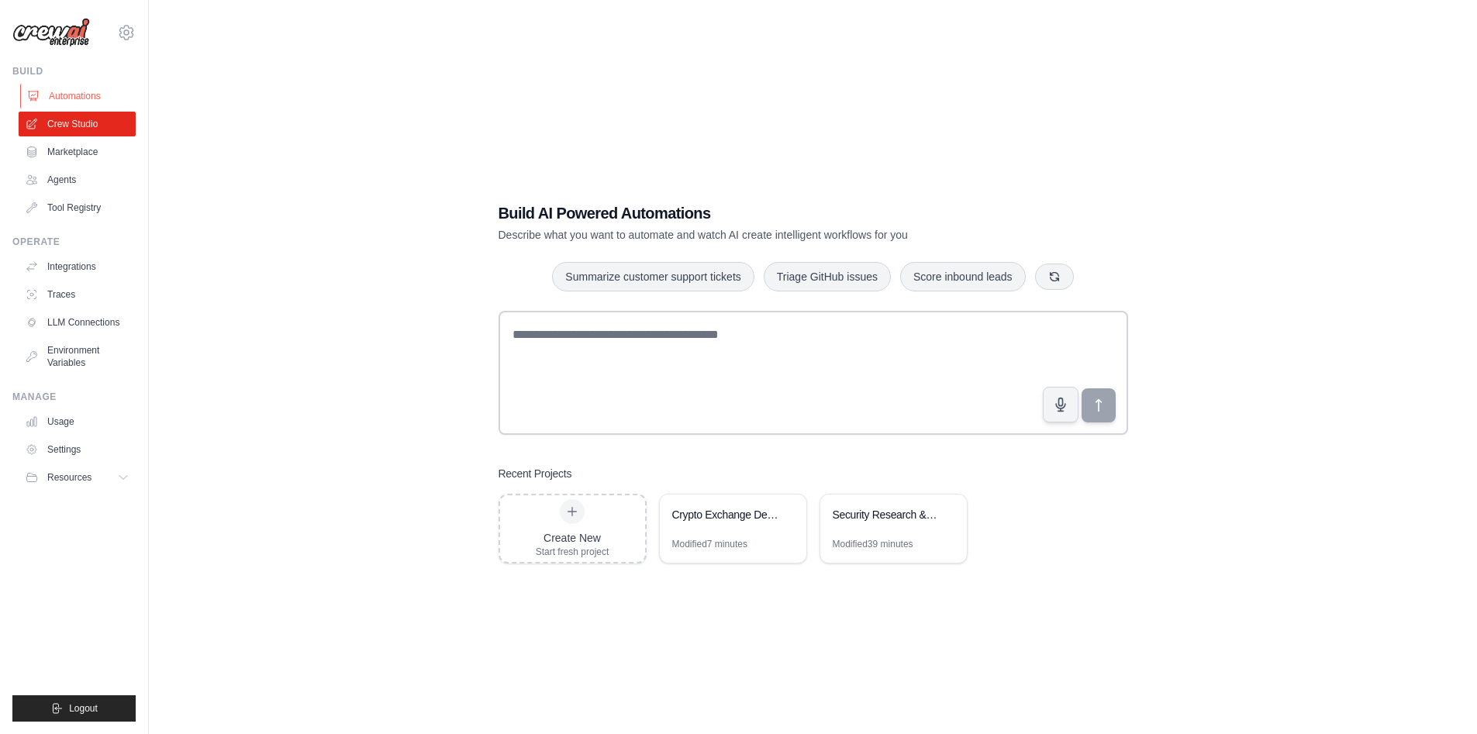
click at [93, 94] on link "Automations" at bounding box center [78, 96] width 117 height 25
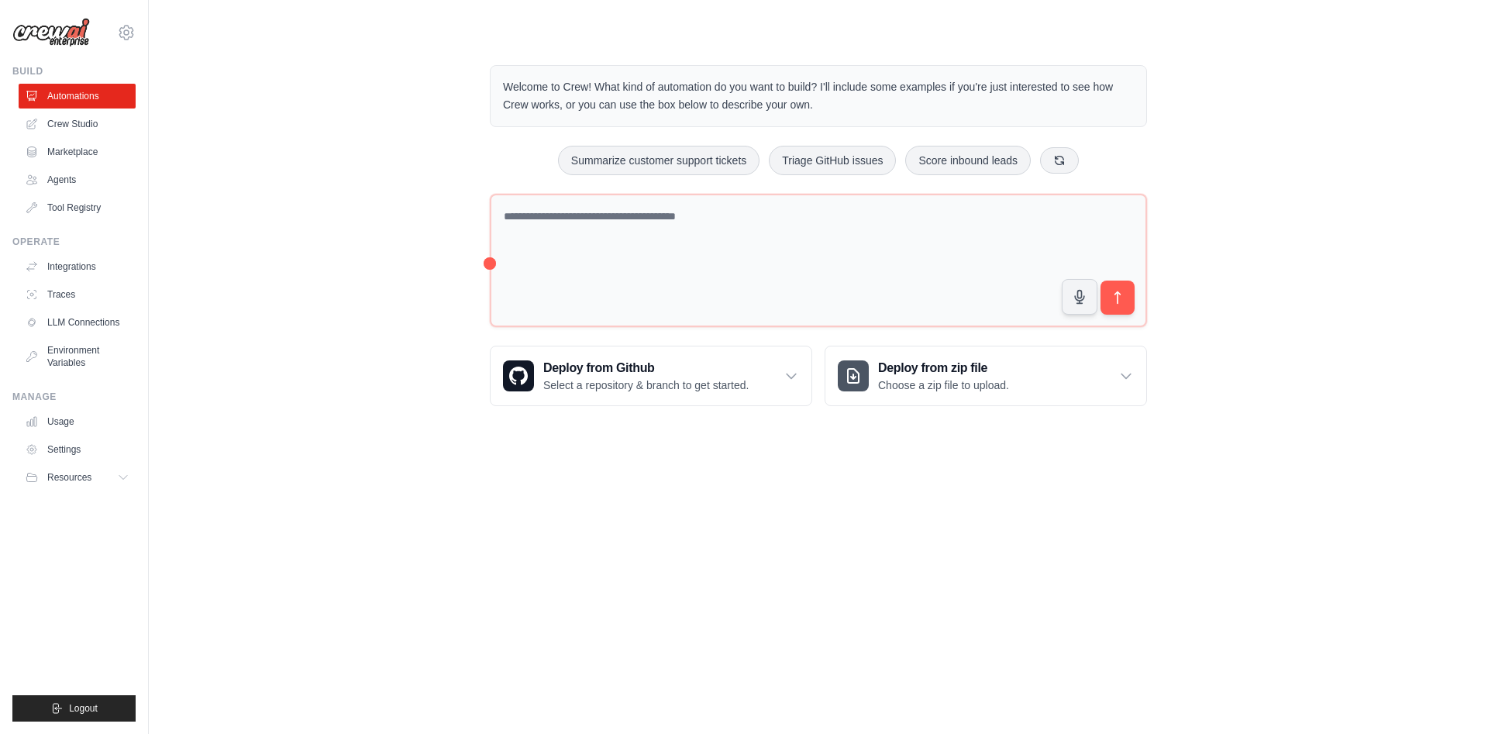
click at [823, 109] on p "Welcome to Crew! What kind of automation do you want to build? I'll include som…" at bounding box center [818, 96] width 631 height 36
click at [69, 267] on link "Integrations" at bounding box center [78, 266] width 117 height 25
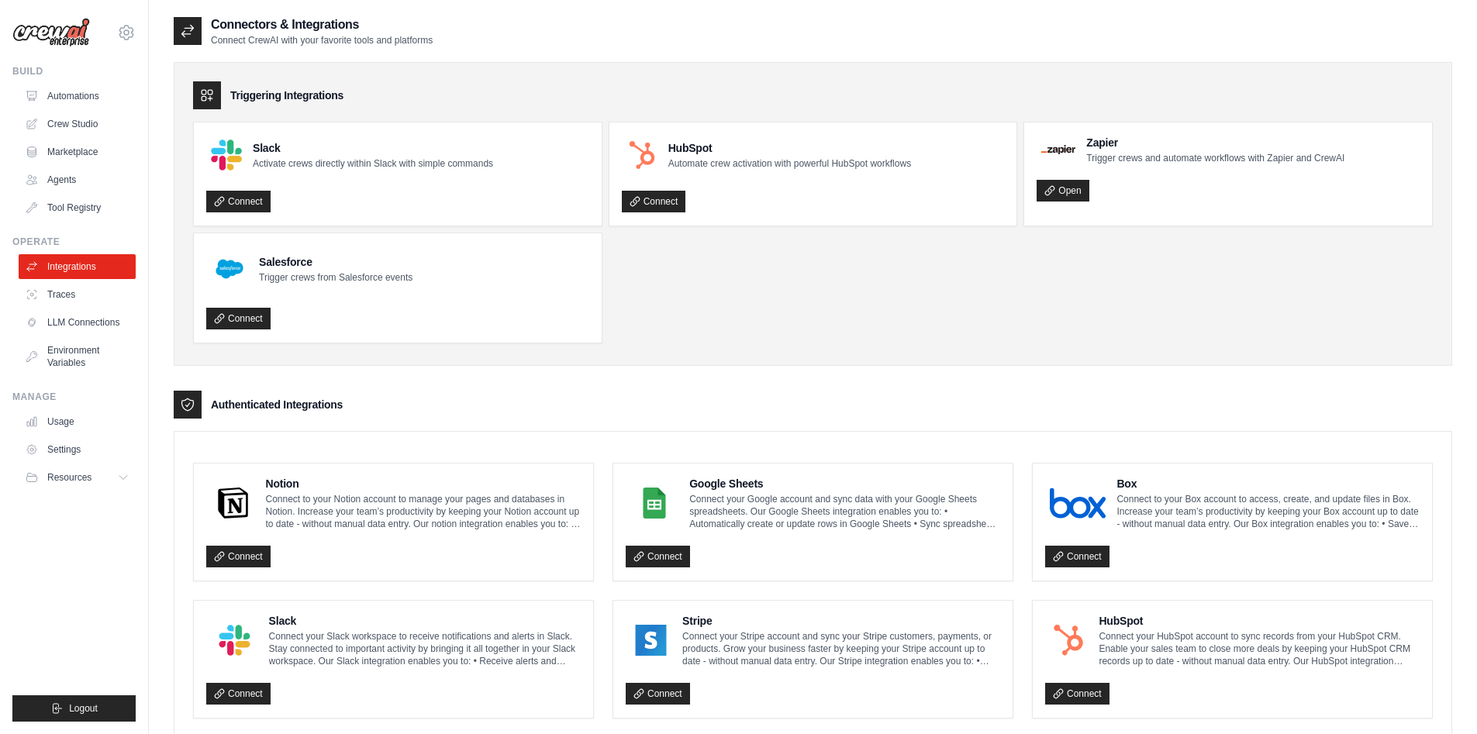
click at [57, 291] on link "Traces" at bounding box center [77, 294] width 117 height 25
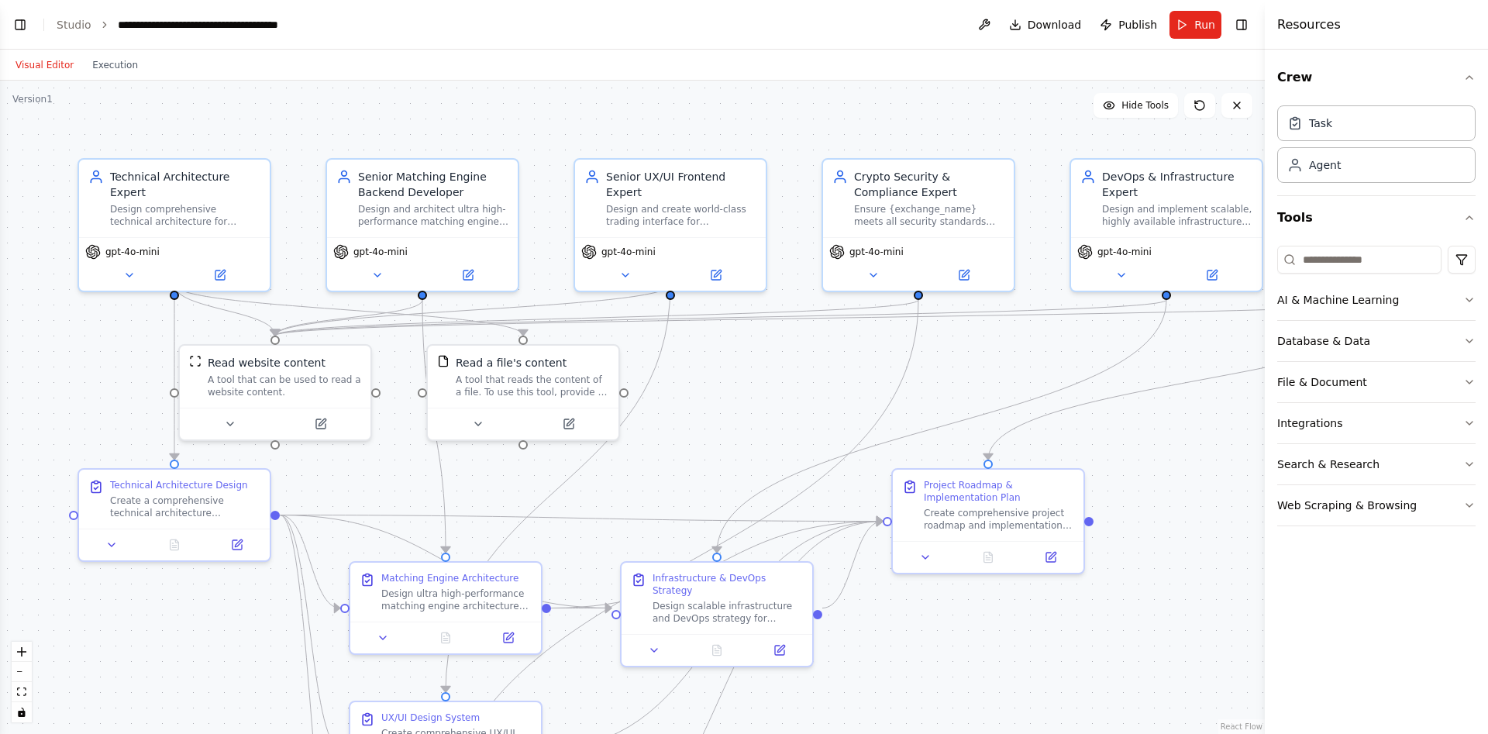
scroll to position [1442, 0]
click at [726, 90] on div ".deletable-edge-delete-btn { width: 20px; height: 20px; border: 0px solid #ffff…" at bounding box center [632, 407] width 1265 height 653
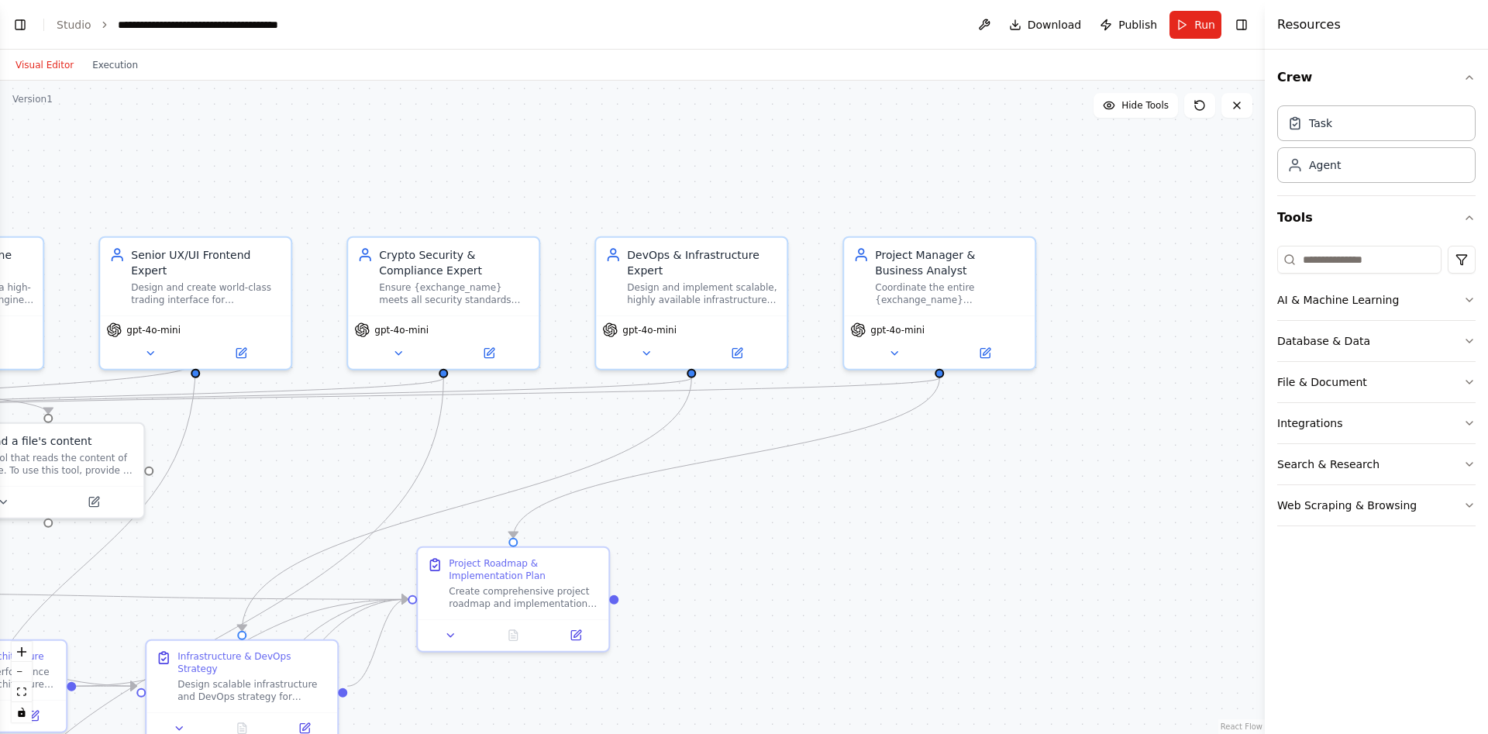
drag, startPoint x: 747, startPoint y: 349, endPoint x: 283, endPoint y: 422, distance: 470.0
click at [283, 423] on div ".deletable-edge-delete-btn { width: 20px; height: 20px; border: 0px solid #ffff…" at bounding box center [632, 407] width 1265 height 653
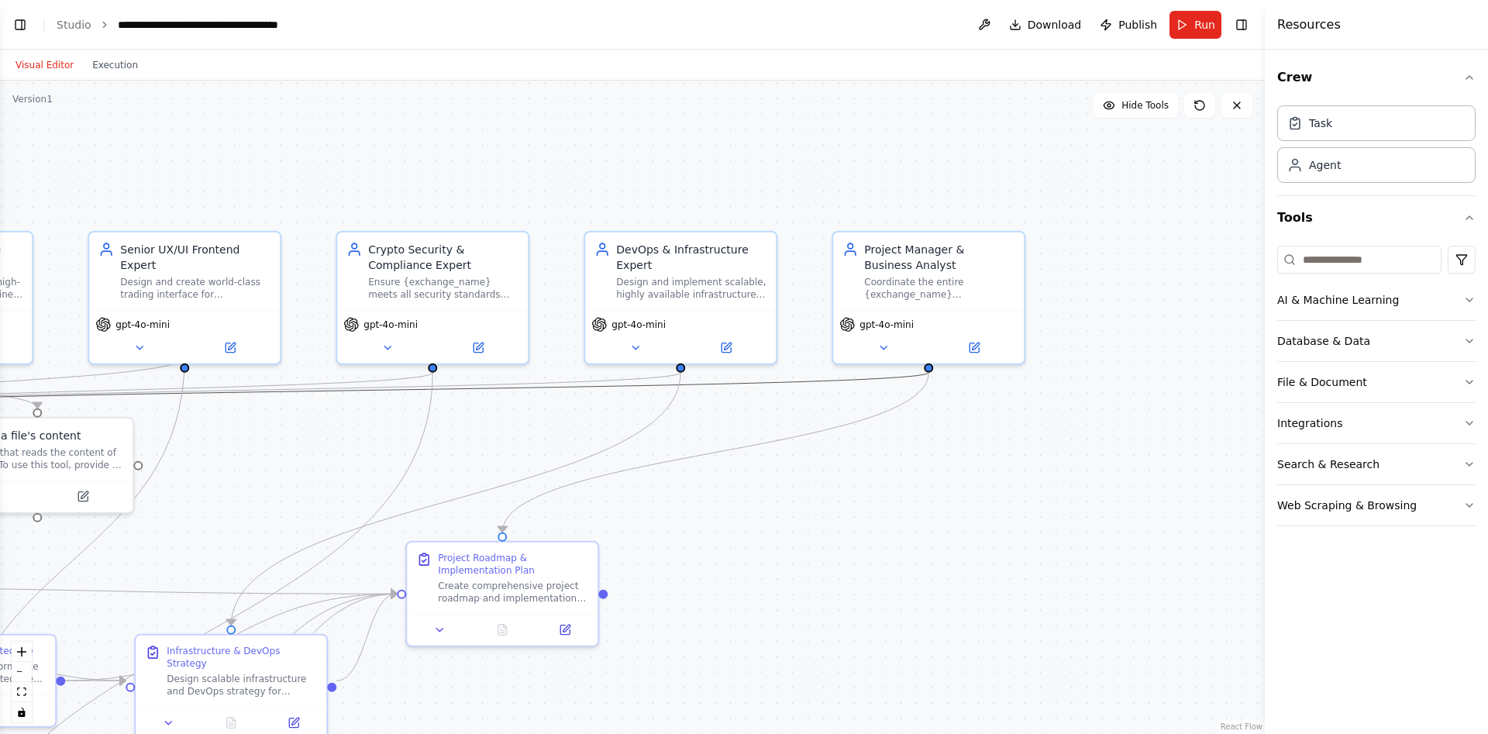
drag, startPoint x: 787, startPoint y: 384, endPoint x: 778, endPoint y: 422, distance: 38.9
click at [778, 422] on div ".deletable-edge-delete-btn { width: 20px; height: 20px; border: 0px solid #ffff…" at bounding box center [632, 407] width 1265 height 653
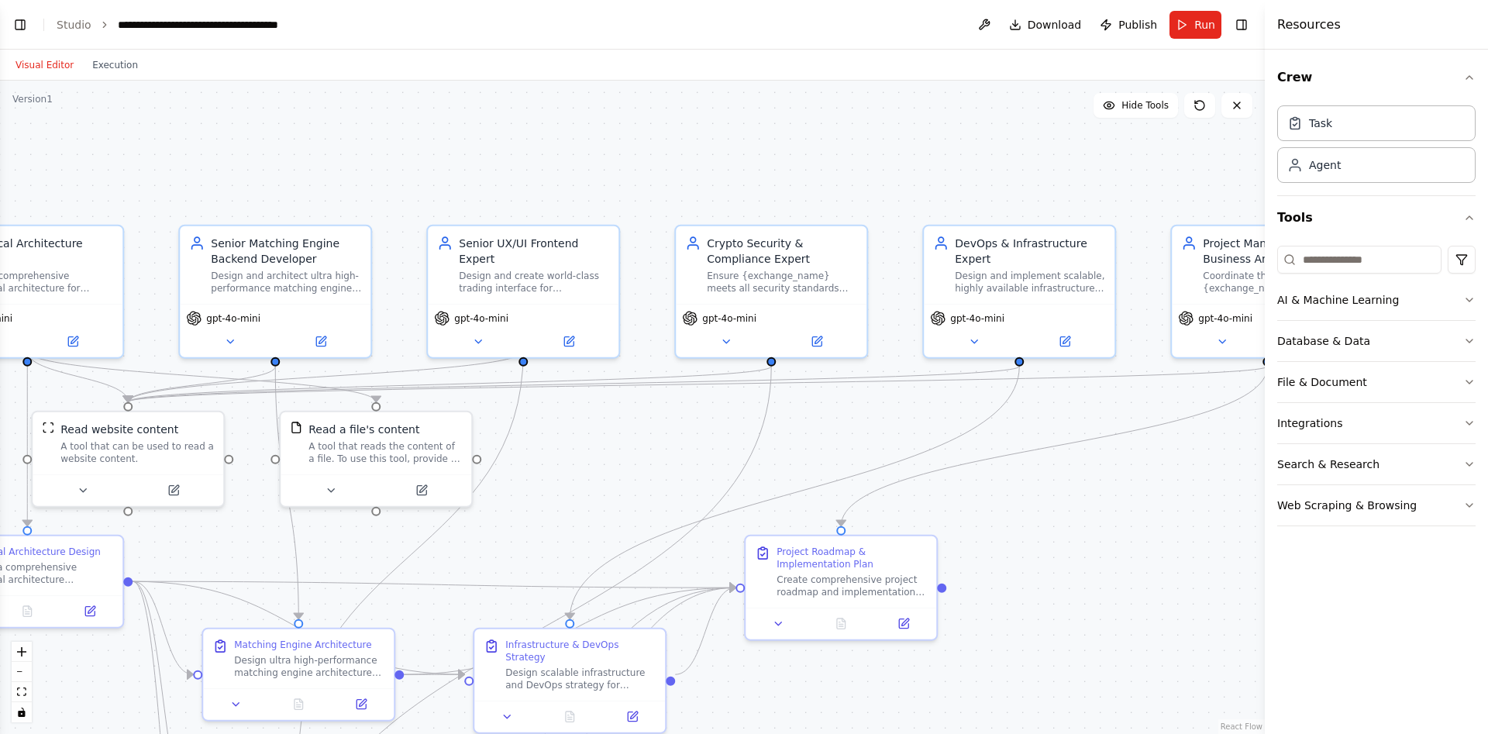
drag, startPoint x: 684, startPoint y: 425, endPoint x: 1064, endPoint y: 419, distance: 379.9
click at [1061, 421] on div ".deletable-edge-delete-btn { width: 20px; height: 20px; border: 0px solid #ffff…" at bounding box center [632, 407] width 1265 height 653
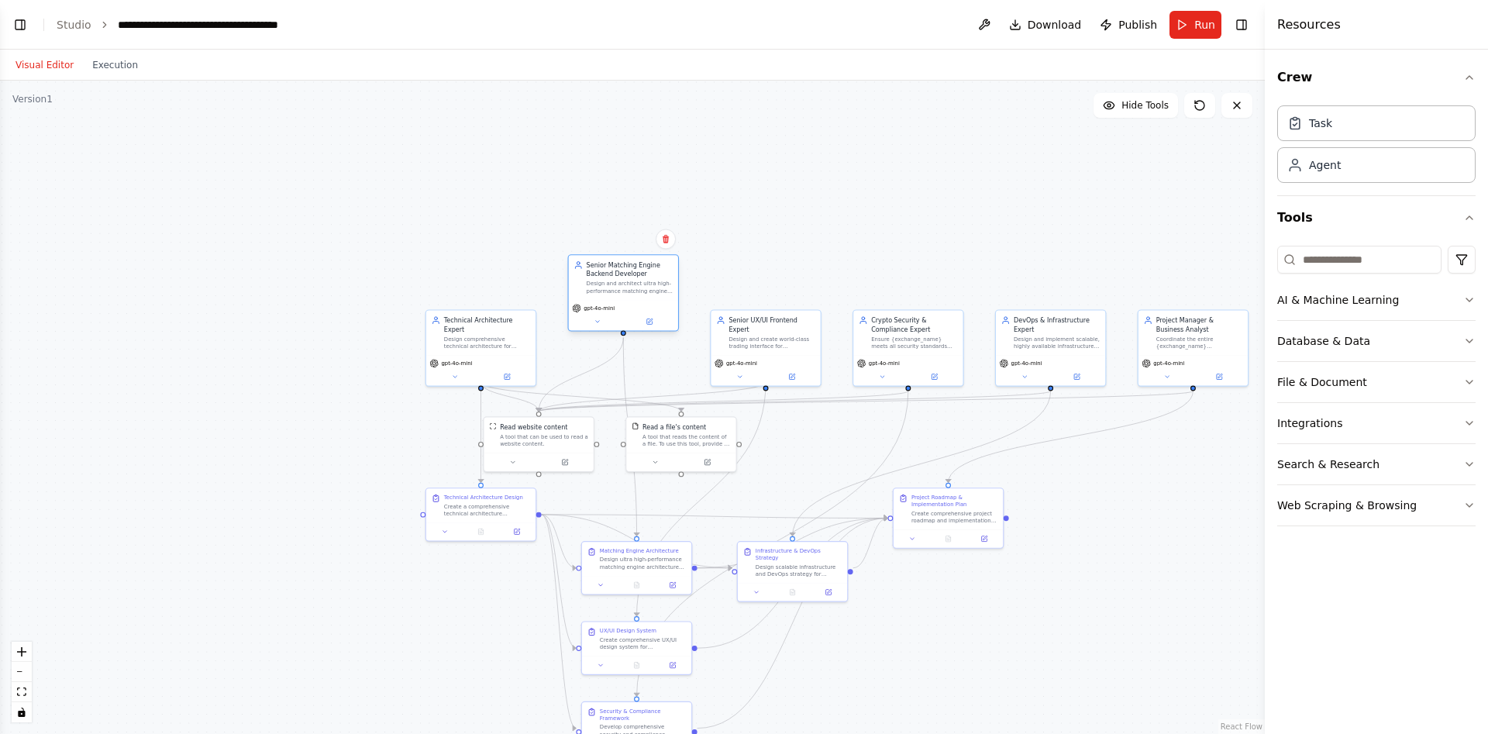
drag, startPoint x: 659, startPoint y: 354, endPoint x: 657, endPoint y: 294, distance: 60.5
click at [657, 300] on div "gpt-4o-mini" at bounding box center [623, 315] width 109 height 31
drag, startPoint x: 518, startPoint y: 336, endPoint x: 511, endPoint y: 269, distance: 67.0
click at [511, 271] on div "Design comprehensive technical architecture for {exchange_name} crypto exchange…" at bounding box center [478, 278] width 86 height 14
drag, startPoint x: 787, startPoint y: 354, endPoint x: 781, endPoint y: 291, distance: 63.1
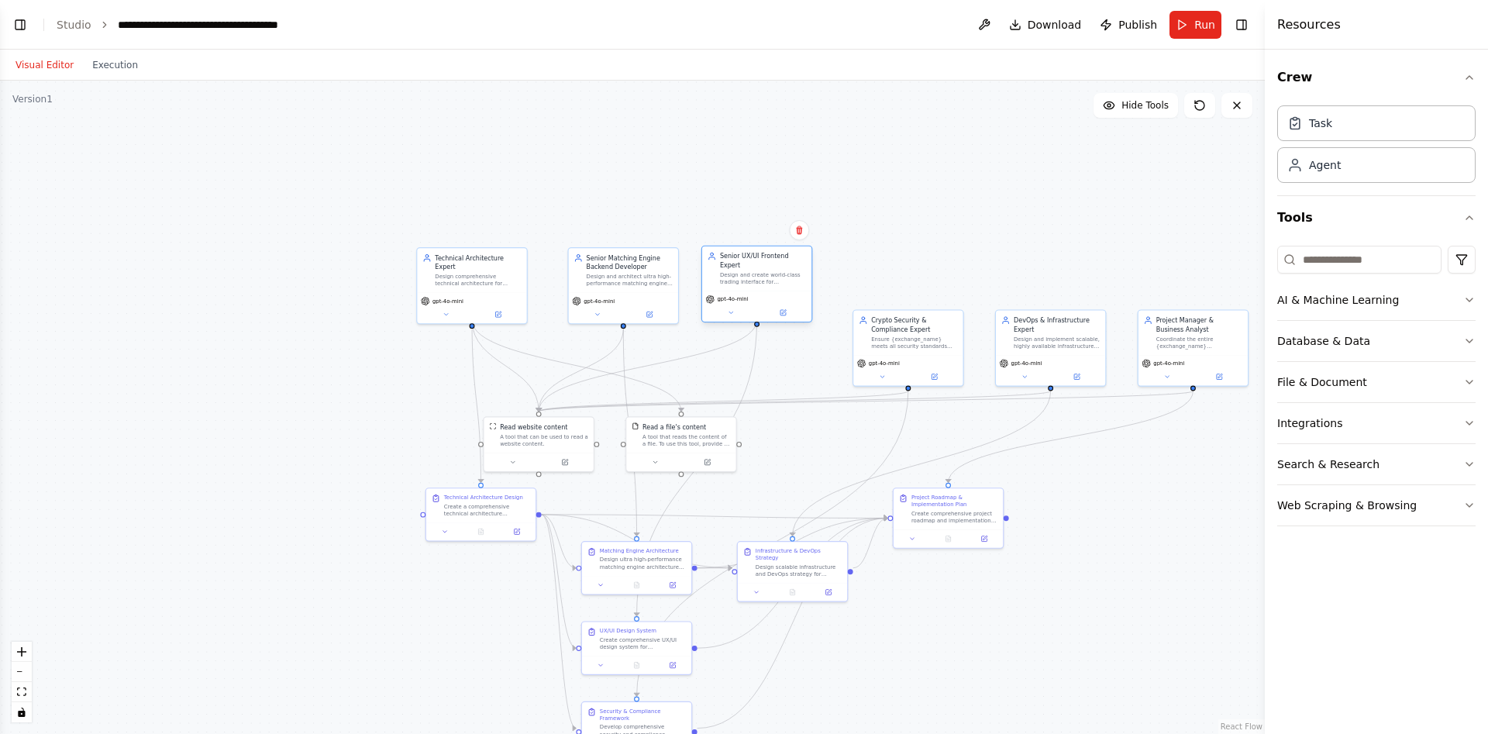
click at [781, 295] on div "gpt-4o-mini" at bounding box center [757, 299] width 102 height 9
drag, startPoint x: 870, startPoint y: 333, endPoint x: 872, endPoint y: 271, distance: 62.8
click at [872, 271] on div "Crypto Security & Compliance Expert Ensure {exchange_name} meets all security s…" at bounding box center [908, 269] width 99 height 34
drag, startPoint x: 1064, startPoint y: 356, endPoint x: 1059, endPoint y: 294, distance: 62.3
click at [1059, 294] on div "gpt-4o-mini" at bounding box center [1042, 306] width 109 height 31
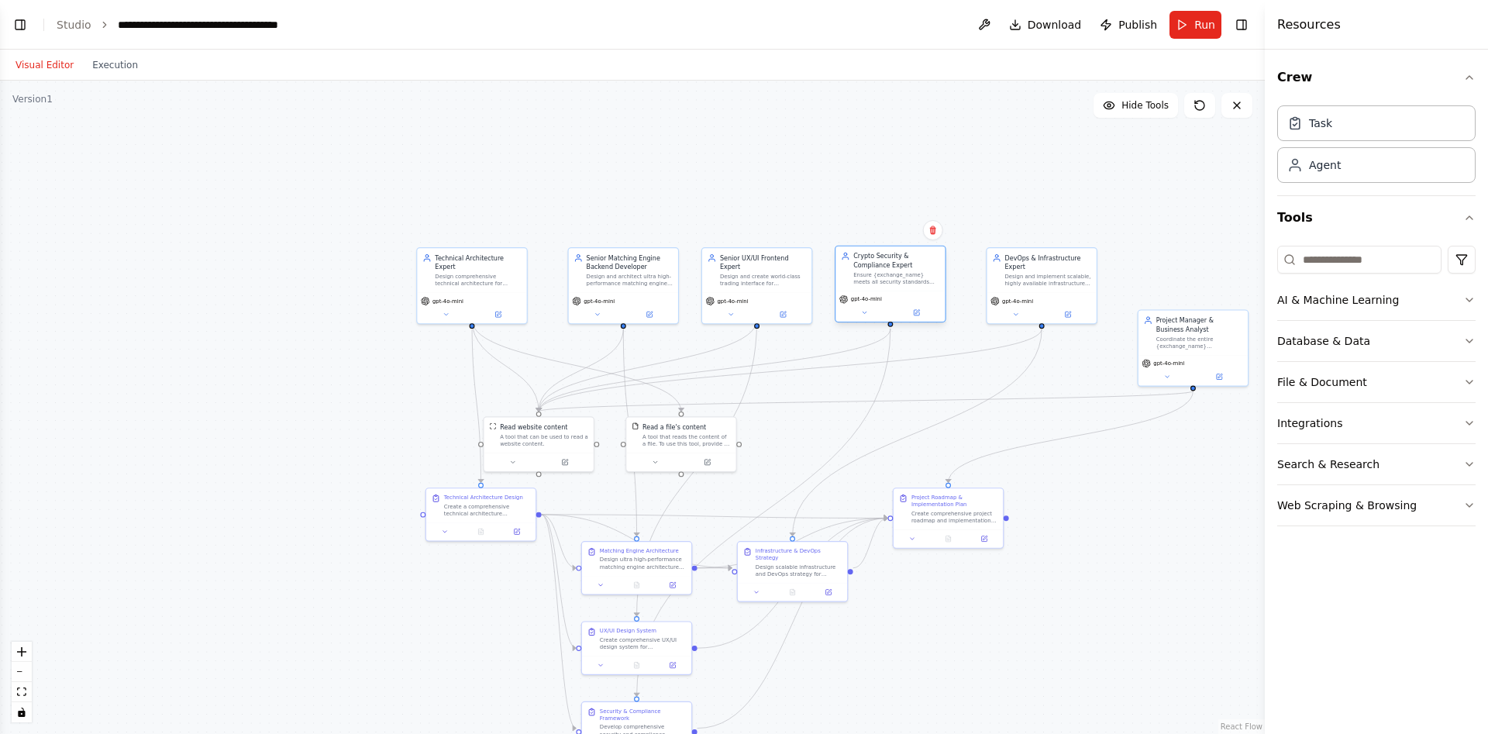
drag, startPoint x: 936, startPoint y: 289, endPoint x: 917, endPoint y: 288, distance: 19.4
click at [917, 288] on div "Crypto Security & Compliance Expert Ensure {exchange_name} meets all security s…" at bounding box center [890, 269] width 109 height 44
drag, startPoint x: 911, startPoint y: 291, endPoint x: 922, endPoint y: 291, distance: 10.9
click at [922, 291] on div "gpt-4o-mini" at bounding box center [899, 306] width 109 height 31
drag, startPoint x: 1153, startPoint y: 343, endPoint x: 1146, endPoint y: 281, distance: 63.3
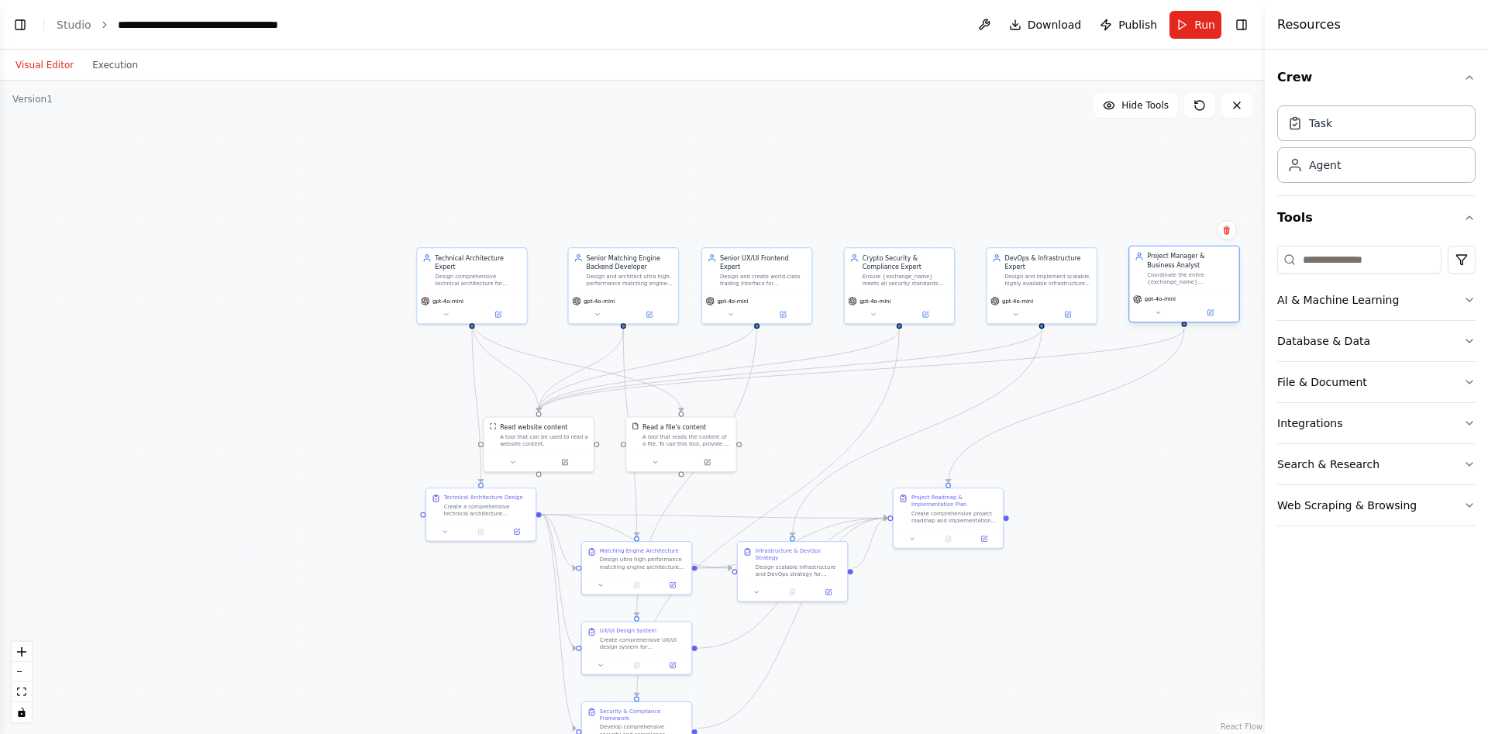
click at [1146, 281] on div "Project Manager & Business Analyst Coordinate the entire {exchange_name} develo…" at bounding box center [1184, 269] width 99 height 34
drag, startPoint x: 953, startPoint y: 515, endPoint x: 997, endPoint y: 512, distance: 44.3
click at [997, 512] on div "Create comprehensive project roadmap and implementation plan for {exchange_name…" at bounding box center [995, 516] width 86 height 14
drag, startPoint x: 696, startPoint y: 458, endPoint x: 743, endPoint y: 457, distance: 47.3
click at [743, 457] on button at bounding box center [747, 460] width 50 height 11
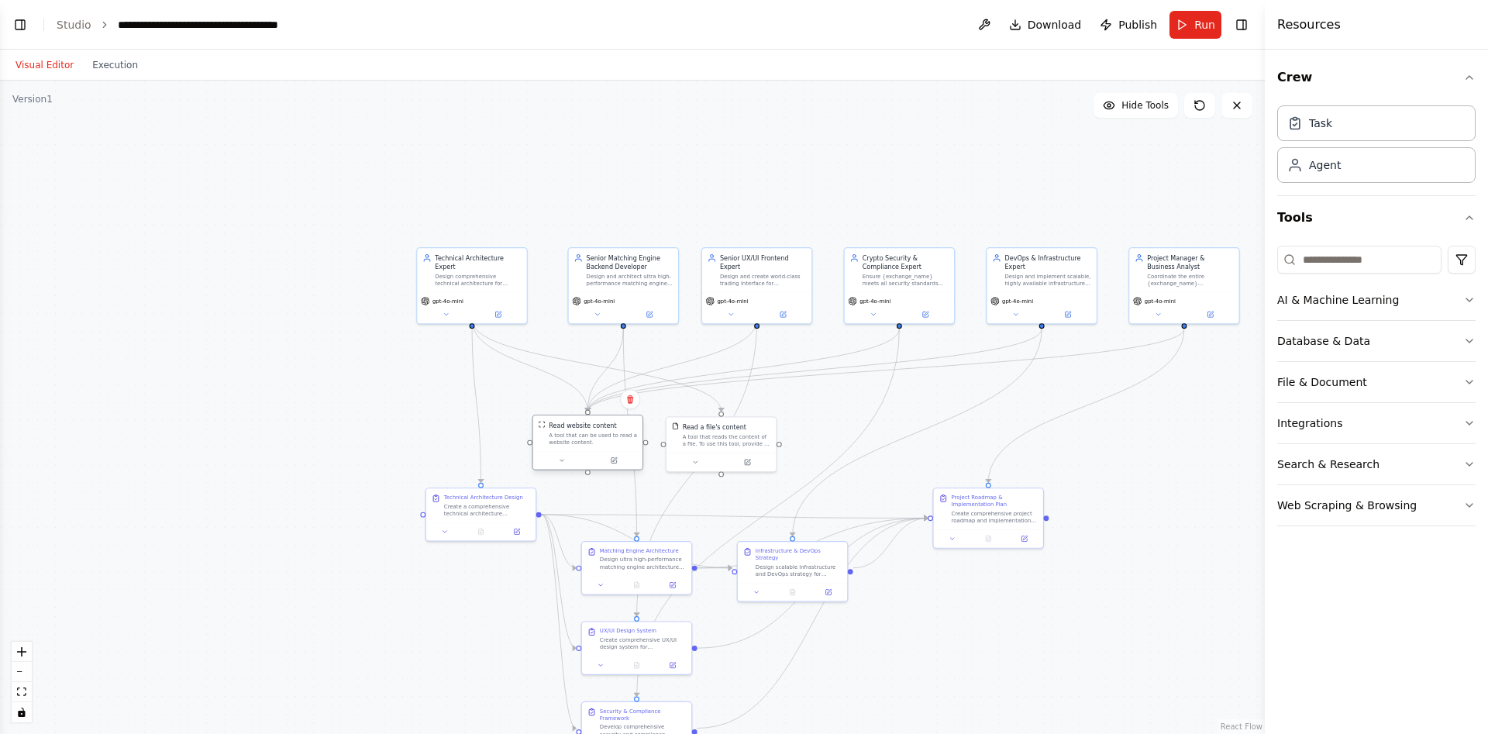
drag, startPoint x: 571, startPoint y: 440, endPoint x: 621, endPoint y: 439, distance: 49.6
click at [621, 439] on div "A tool that can be used to read a website content." at bounding box center [593, 439] width 88 height 14
drag, startPoint x: 483, startPoint y: 519, endPoint x: 424, endPoint y: 543, distance: 63.3
click at [424, 543] on div "Technical Architecture Design Create a comprehensive technical architecture doc…" at bounding box center [418, 530] width 109 height 34
drag, startPoint x: 807, startPoint y: 573, endPoint x: 943, endPoint y: 568, distance: 136.5
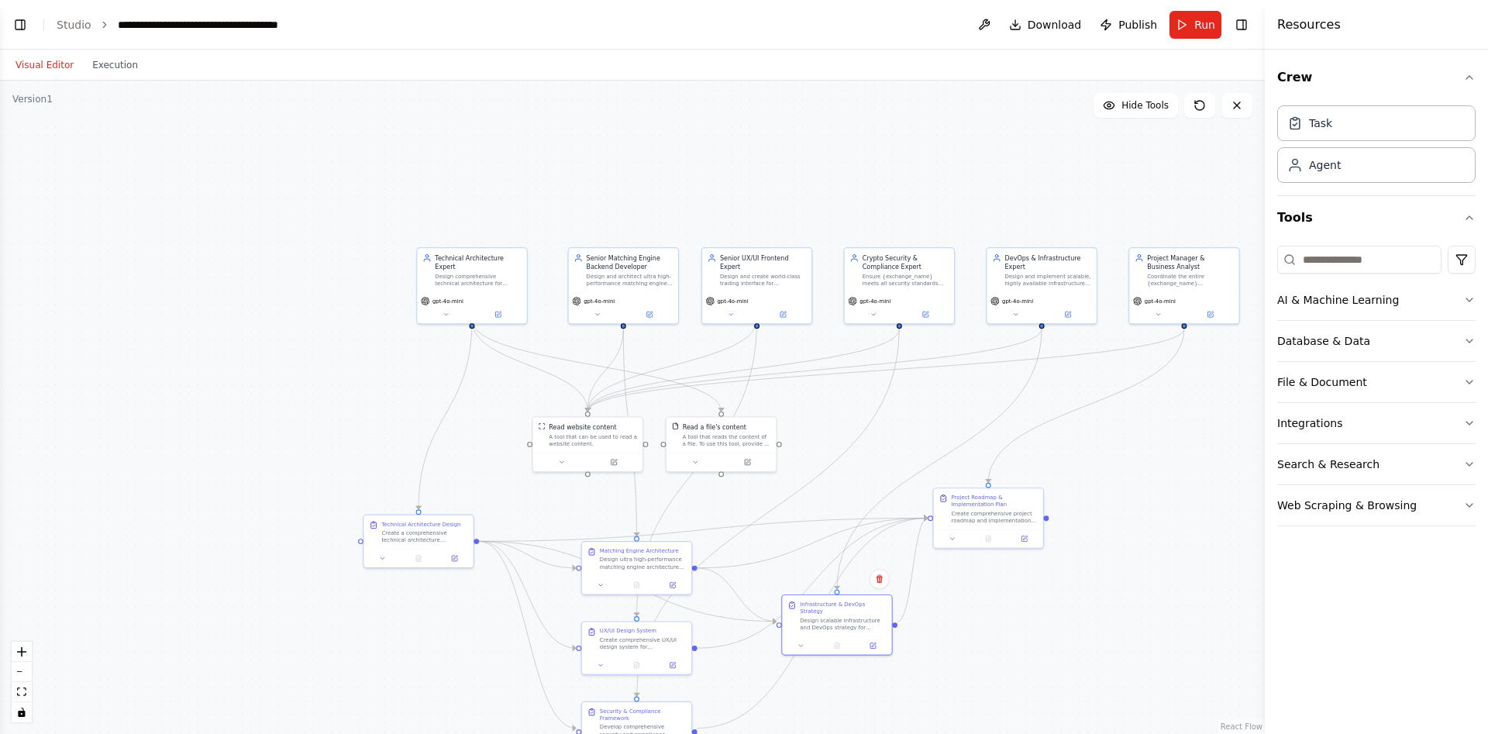
click at [850, 626] on div "Infrastructure & DevOps Strategy Design scalable infrastructure and DevOps stra…" at bounding box center [836, 615] width 109 height 41
drag, startPoint x: 987, startPoint y: 525, endPoint x: 1026, endPoint y: 512, distance: 40.9
click at [1026, 519] on div at bounding box center [1032, 528] width 109 height 19
drag, startPoint x: 647, startPoint y: 564, endPoint x: 648, endPoint y: 590, distance: 26.4
click at [648, 590] on div "Design ultra high-performance matching engine architecture for {exchange_name}.…" at bounding box center [648, 588] width 86 height 14
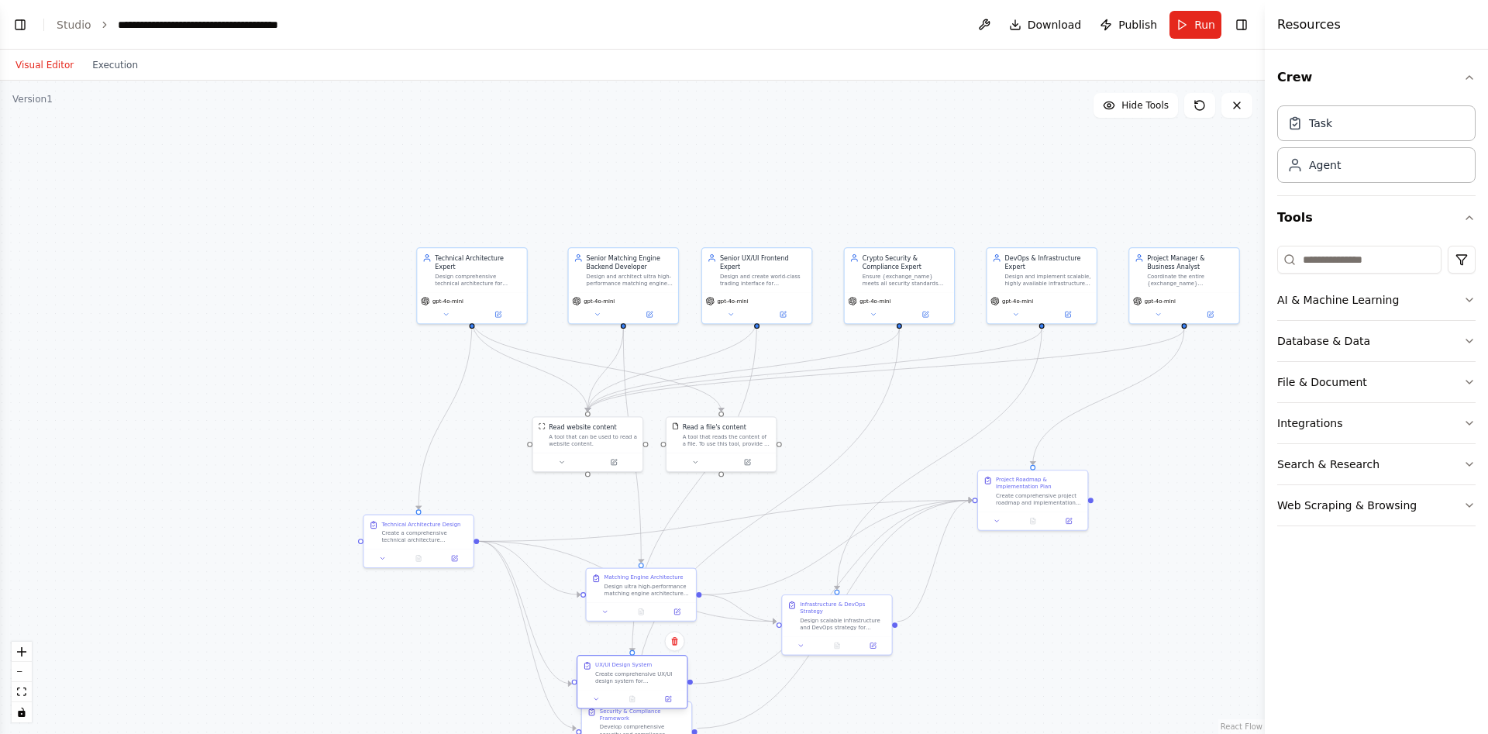
click at [633, 685] on div "UX/UI Design System Create comprehensive UX/UI design system for {exchange_name…" at bounding box center [632, 673] width 109 height 34
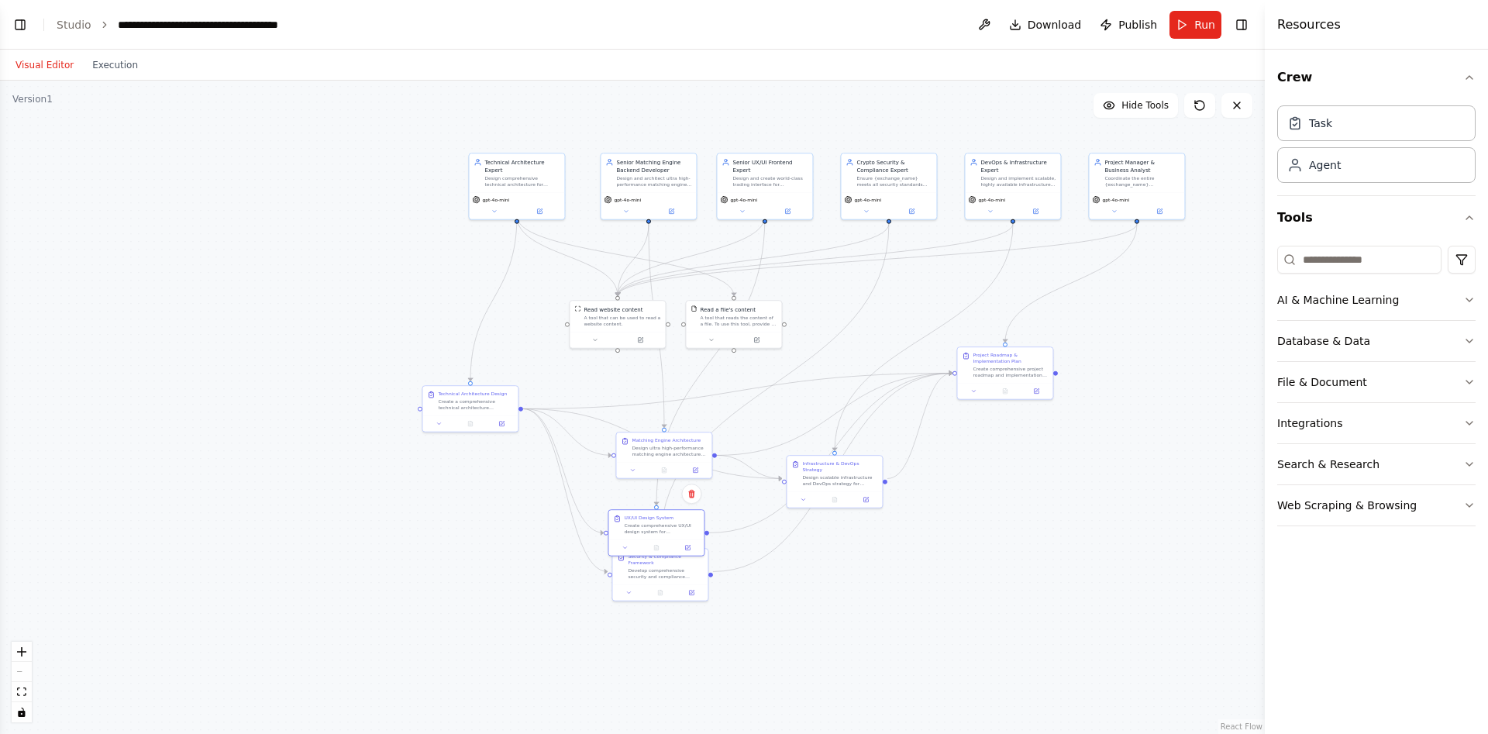
drag, startPoint x: 876, startPoint y: 681, endPoint x: 891, endPoint y: 533, distance: 148.0
click at [894, 533] on div ".deletable-edge-delete-btn { width: 20px; height: 20px; border: 0px solid #ffff…" at bounding box center [632, 407] width 1265 height 653
click at [649, 664] on div ".deletable-edge-delete-btn { width: 20px; height: 20px; border: 0px solid #ffff…" at bounding box center [632, 407] width 1265 height 653
click at [650, 636] on div ".deletable-edge-delete-btn { width: 20px; height: 20px; border: 0px solid #ffff…" at bounding box center [632, 407] width 1265 height 653
drag, startPoint x: 680, startPoint y: 571, endPoint x: 661, endPoint y: 602, distance: 36.8
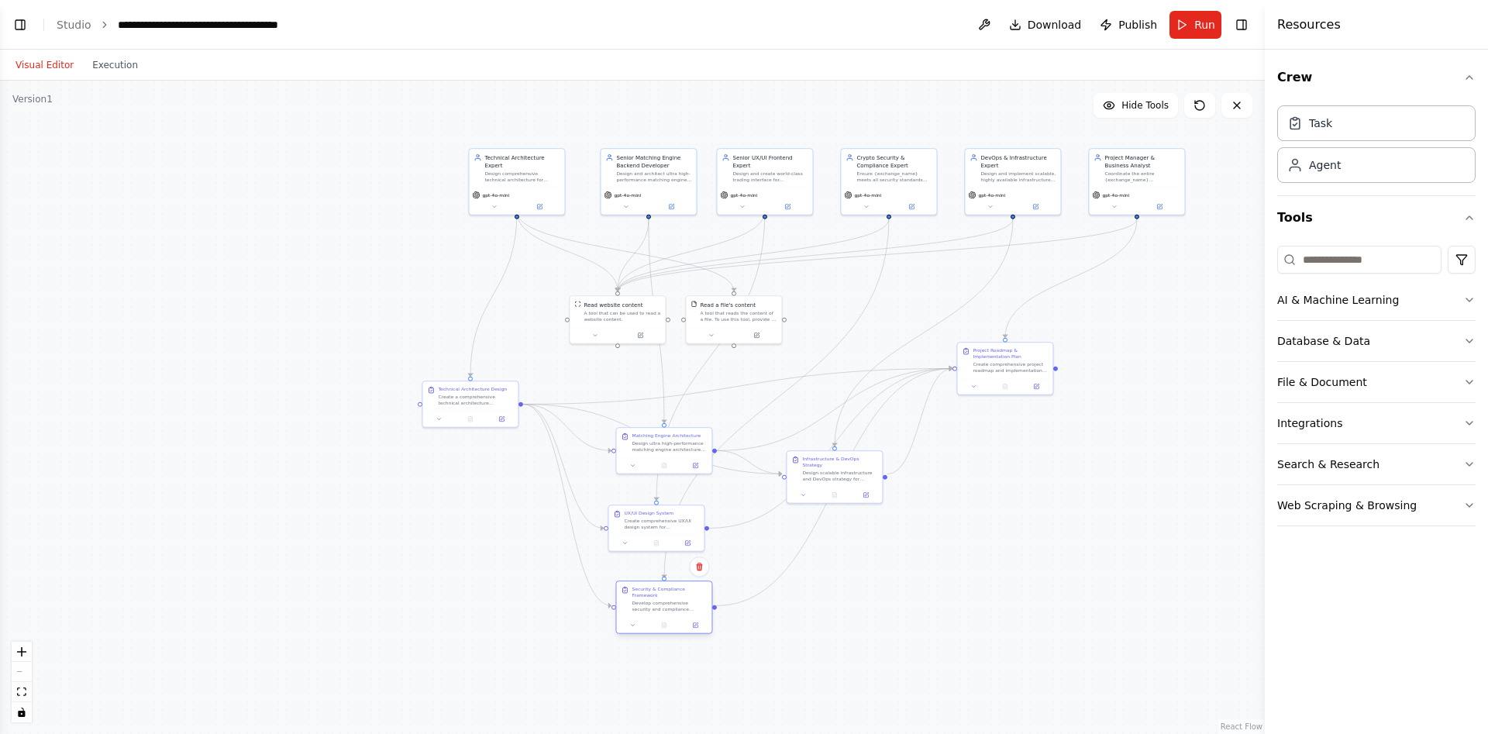
click at [661, 602] on div "Develop comprehensive security and compliance framework for {exchange_name}. Re…" at bounding box center [669, 606] width 75 height 12
click at [850, 602] on div ".deletable-edge-delete-btn { width: 20px; height: 20px; border: 0px solid #ffff…" at bounding box center [632, 407] width 1265 height 653
drag, startPoint x: 988, startPoint y: 374, endPoint x: 1054, endPoint y: 331, distance: 79.6
click at [1054, 331] on div "Project Roadmap & Implementation Plan Create comprehensive project roadmap and …" at bounding box center [1074, 320] width 97 height 53
click at [871, 522] on div ".deletable-edge-delete-btn { width: 20px; height: 20px; border: 0px solid #ffff…" at bounding box center [632, 407] width 1265 height 653
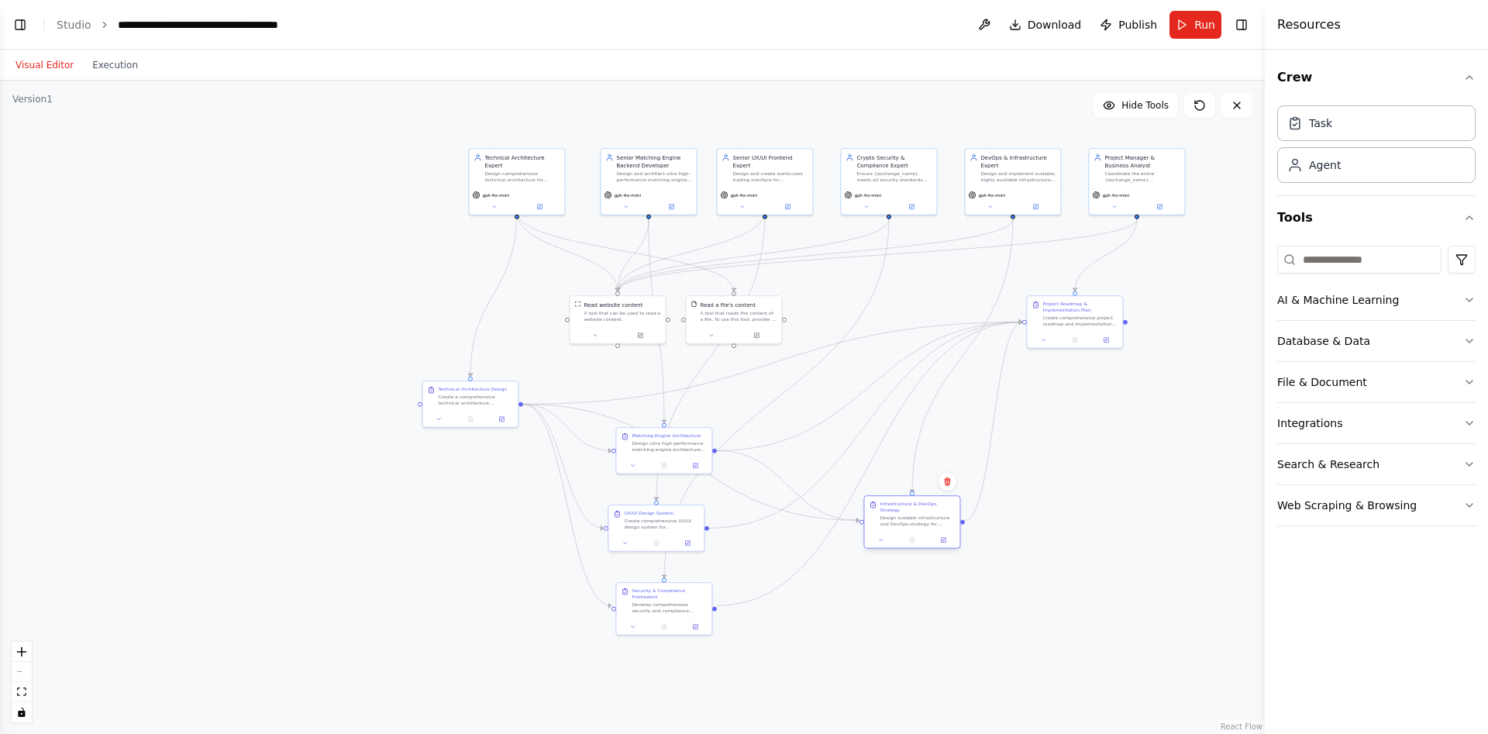
drag, startPoint x: 850, startPoint y: 464, endPoint x: 926, endPoint y: 510, distance: 89.3
click at [926, 515] on div "Design scalable infrastructure and DevOps strategy for {exchange_name}. Create …" at bounding box center [917, 521] width 75 height 12
click at [1063, 472] on div ".deletable-edge-delete-btn { width: 20px; height: 20px; border: 0px solid #ffff…" at bounding box center [632, 407] width 1265 height 653
drag, startPoint x: 497, startPoint y: 409, endPoint x: 510, endPoint y: 404, distance: 14.0
click at [510, 404] on div "Technical Architecture Design Create a comprehensive technical architecture doc…" at bounding box center [516, 394] width 95 height 29
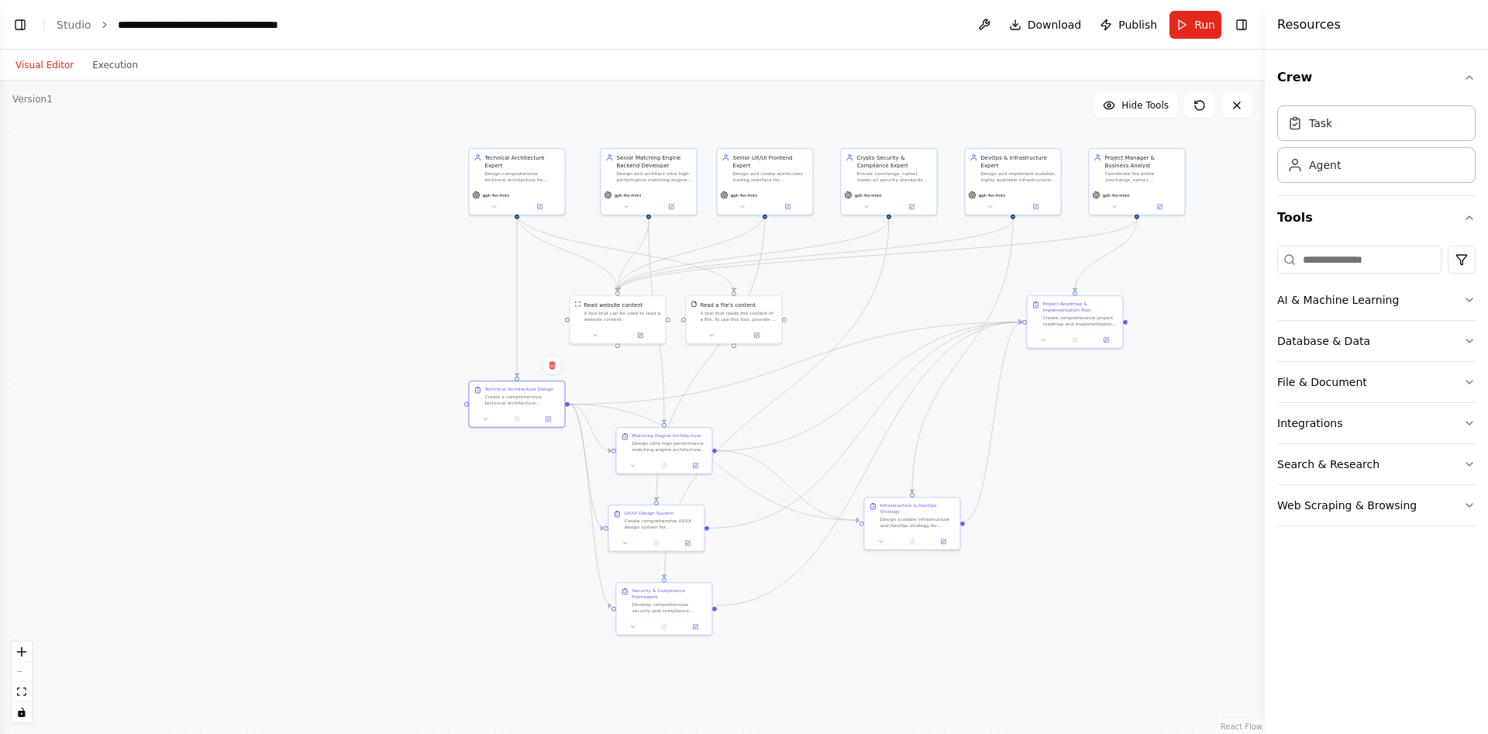
click at [339, 358] on div ".deletable-edge-delete-btn { width: 20px; height: 20px; border: 0px solid #ffff…" at bounding box center [632, 407] width 1265 height 653
drag, startPoint x: 613, startPoint y: 329, endPoint x: 582, endPoint y: 348, distance: 36.2
click at [582, 348] on button at bounding box center [564, 349] width 44 height 9
drag, startPoint x: 742, startPoint y: 351, endPoint x: 726, endPoint y: 343, distance: 18.0
click at [726, 343] on div at bounding box center [733, 349] width 95 height 16
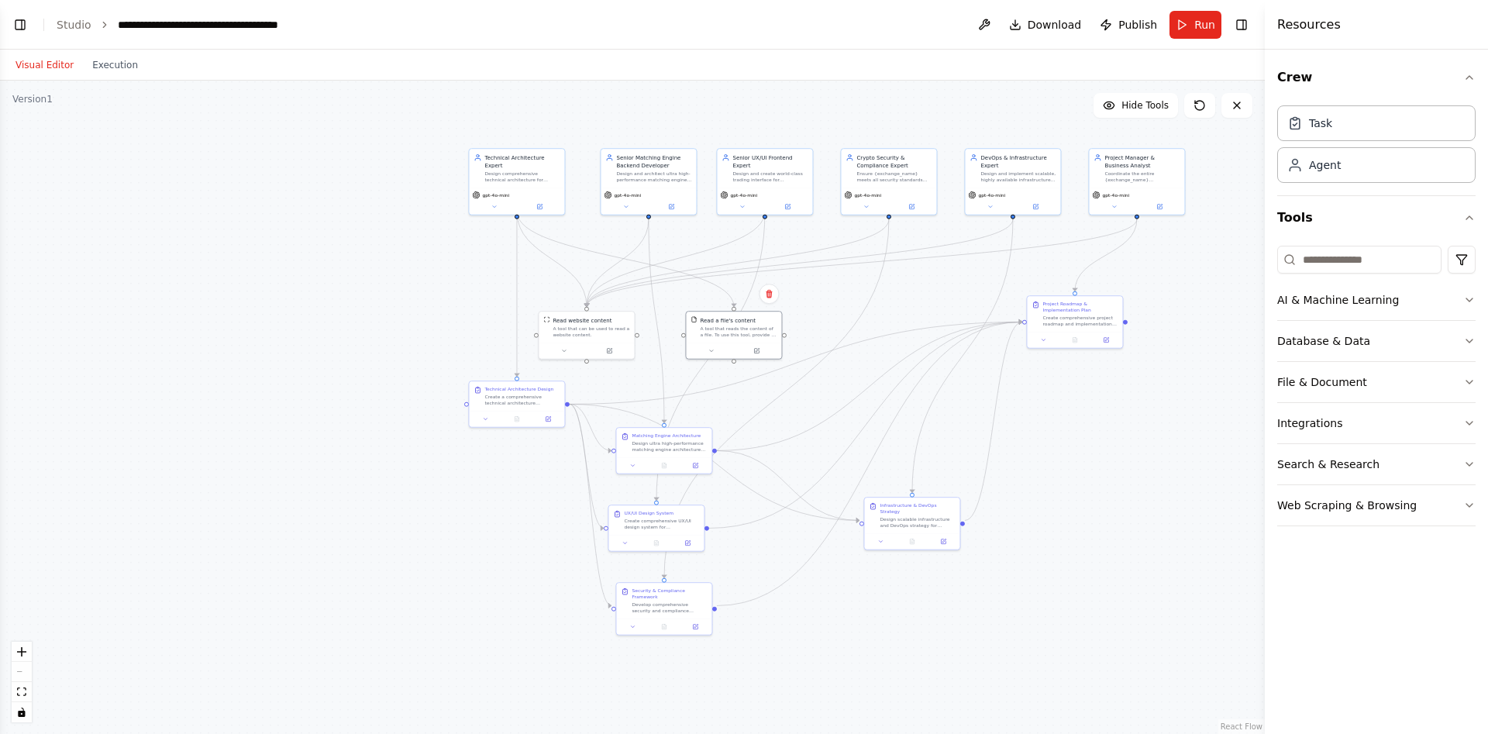
click at [359, 316] on div ".deletable-edge-delete-btn { width: 20px; height: 20px; border: 0px solid #ffff…" at bounding box center [632, 407] width 1265 height 653
click at [15, 18] on button "Toggle Left Sidebar" at bounding box center [20, 25] width 22 height 22
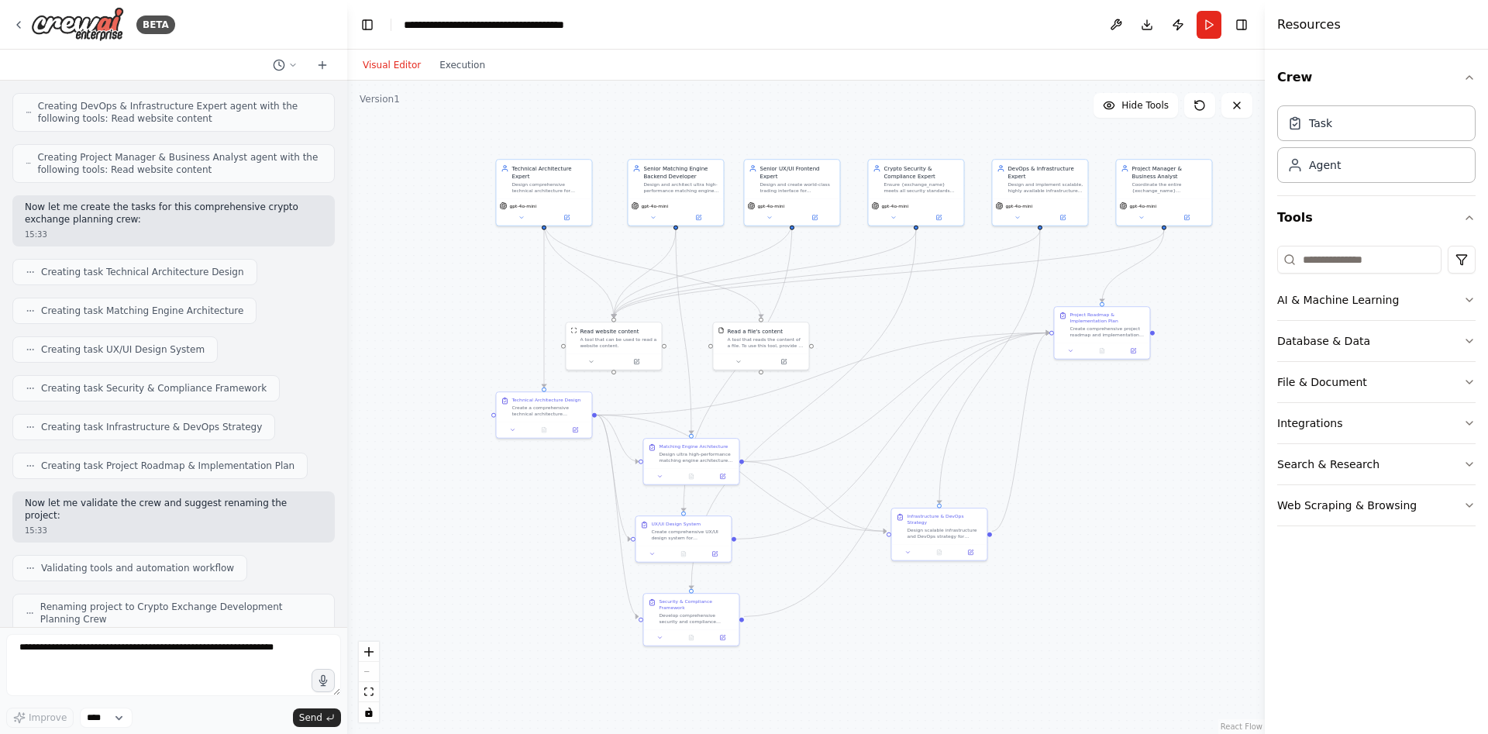
drag, startPoint x: 698, startPoint y: 250, endPoint x: 395, endPoint y: 263, distance: 303.4
click at [395, 263] on div ".deletable-edge-delete-btn { width: 20px; height: 20px; border: 0px solid #ffff…" at bounding box center [806, 407] width 918 height 653
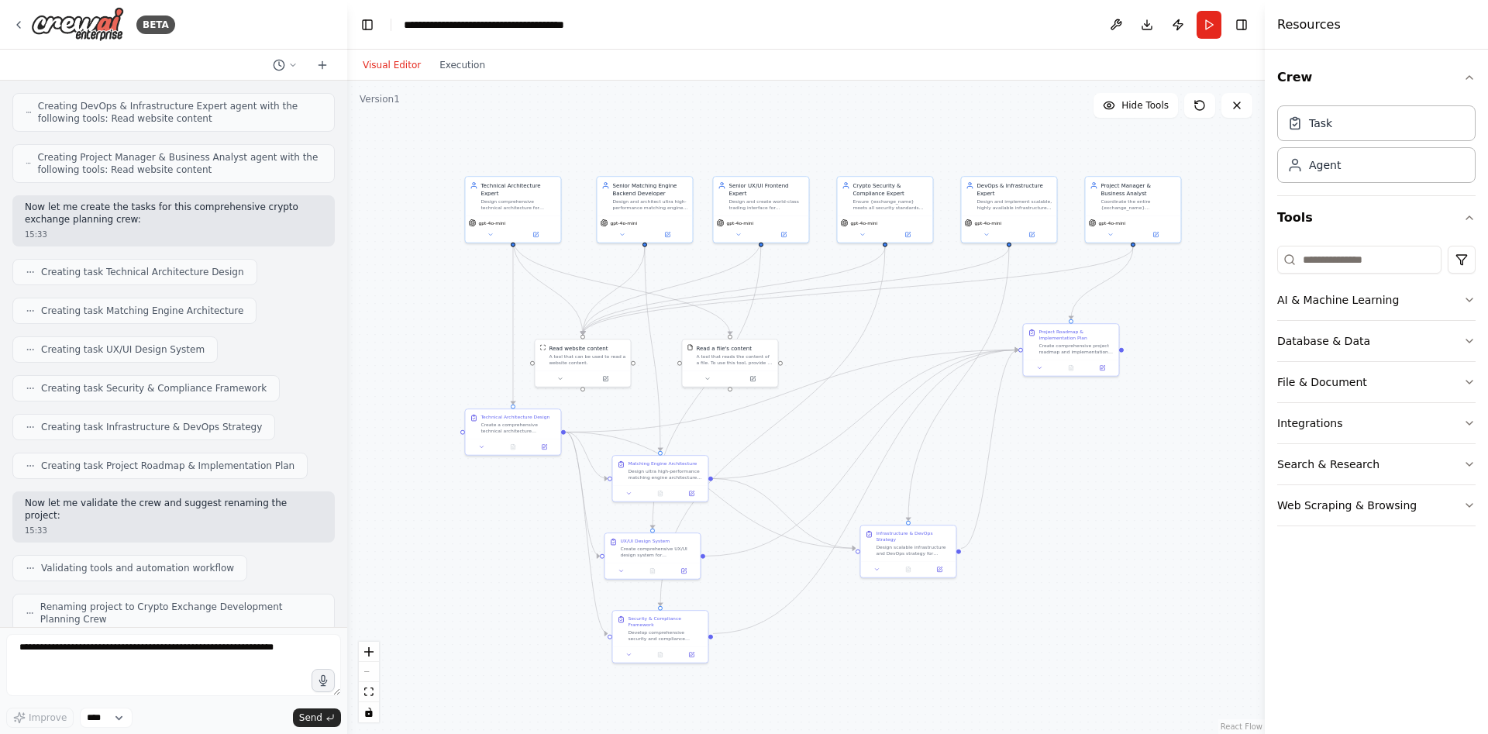
drag, startPoint x: 453, startPoint y: 226, endPoint x: 422, endPoint y: 243, distance: 35.4
click at [422, 243] on div ".deletable-edge-delete-btn { width: 20px; height: 20px; border: 0px solid #ffff…" at bounding box center [806, 407] width 918 height 653
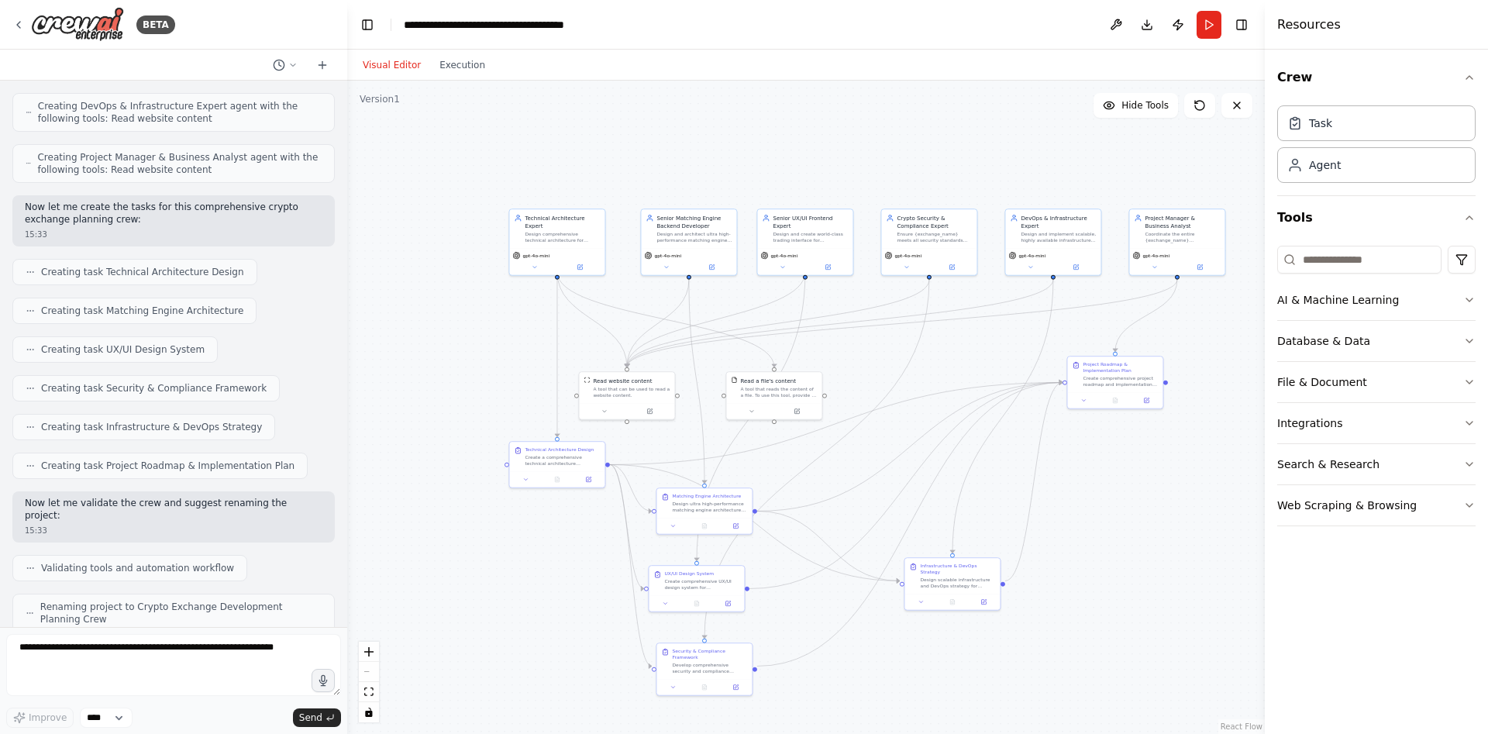
drag, startPoint x: 402, startPoint y: 156, endPoint x: 433, endPoint y: 147, distance: 31.6
click at [436, 156] on div ".deletable-edge-delete-btn { width: 20px; height: 20px; border: 0px solid #ffff…" at bounding box center [806, 407] width 918 height 653
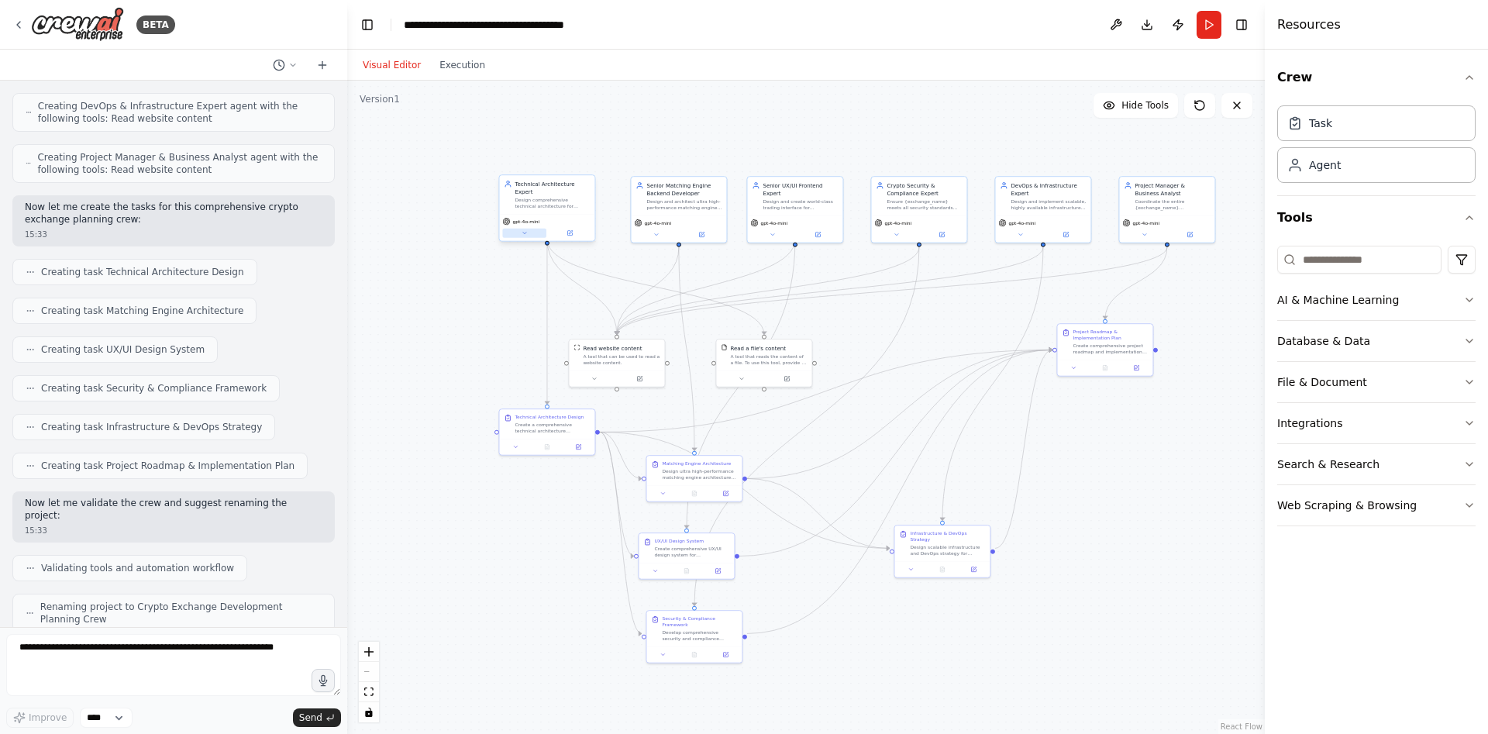
drag, startPoint x: 461, startPoint y: 113, endPoint x: 524, endPoint y: 222, distance: 126.1
drag, startPoint x: 524, startPoint y: 222, endPoint x: 452, endPoint y: 253, distance: 78.2
click at [452, 253] on div ".deletable-edge-delete-btn { width: 20px; height: 20px; border: 0px solid #ffff…" at bounding box center [806, 407] width 918 height 653
click at [447, 66] on button "Execution" at bounding box center [462, 65] width 64 height 19
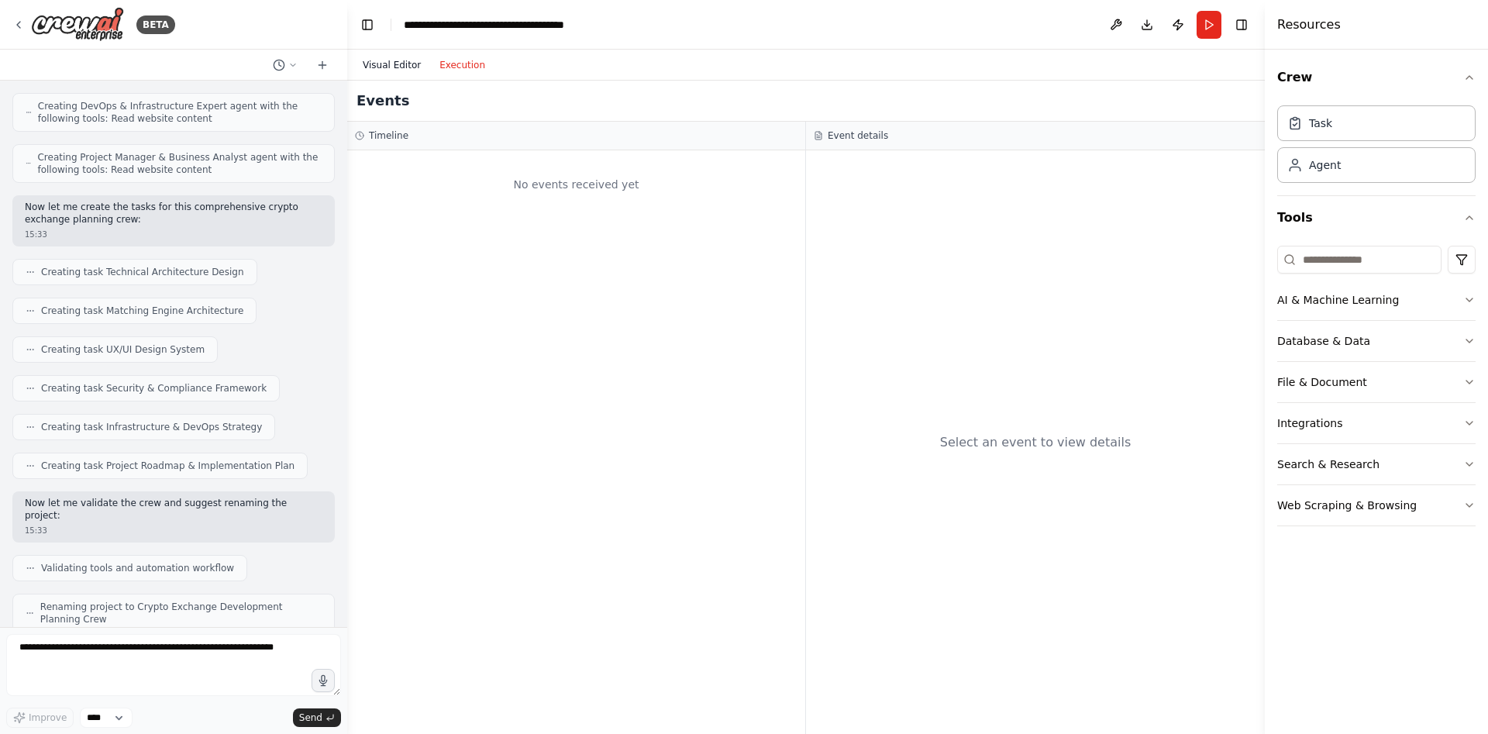
click at [382, 57] on button "Visual Editor" at bounding box center [391, 65] width 77 height 19
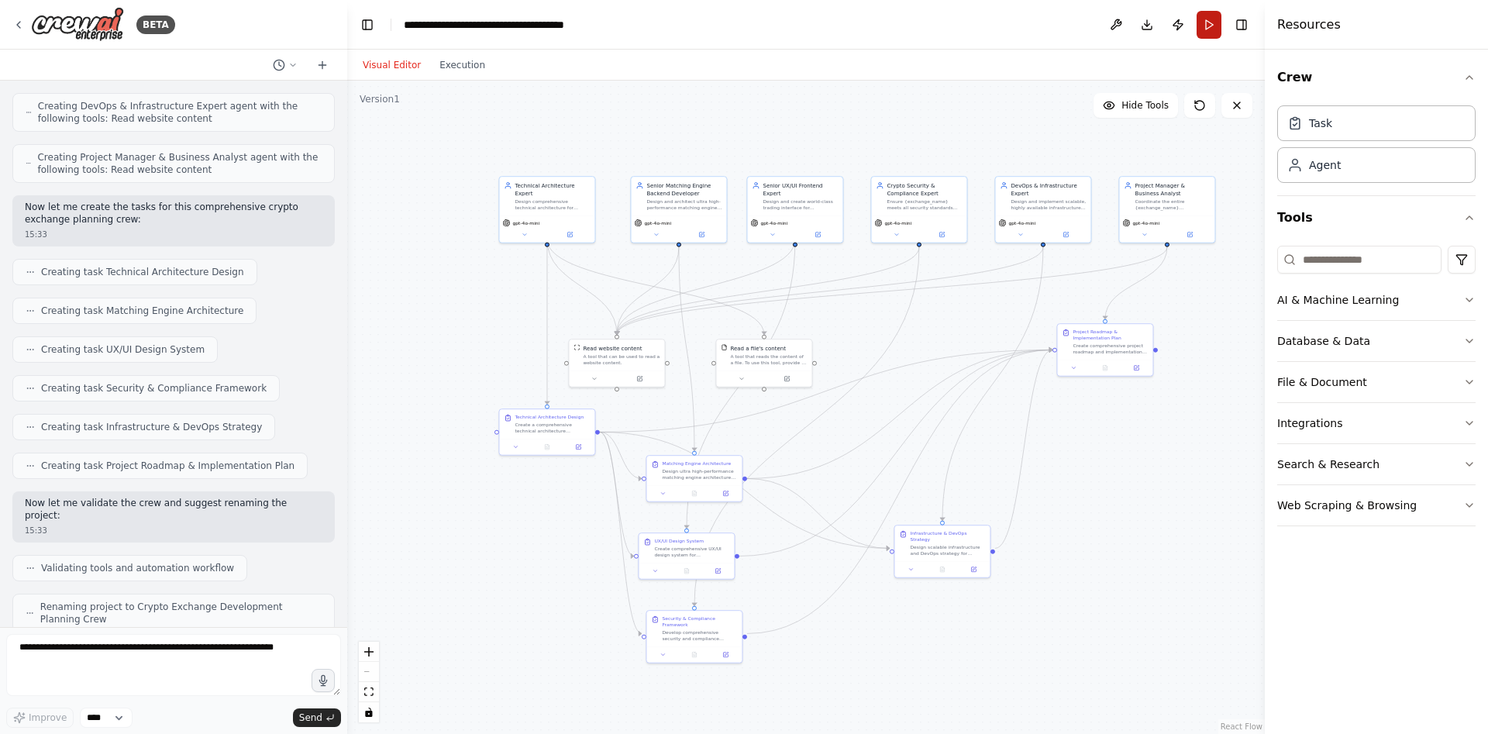
click at [1204, 38] on button "Run" at bounding box center [1209, 25] width 25 height 28
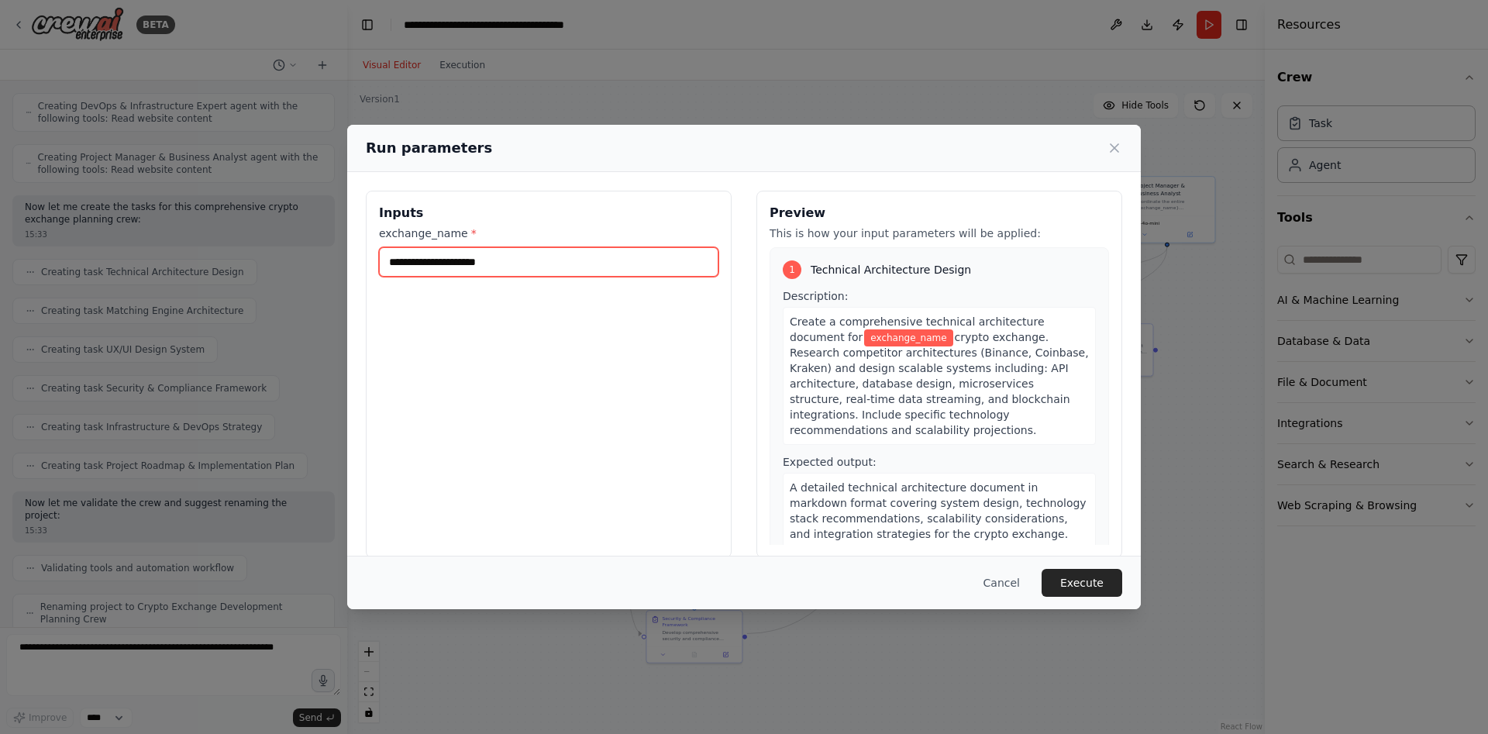
click at [516, 269] on input "exchange_name *" at bounding box center [549, 261] width 340 height 29
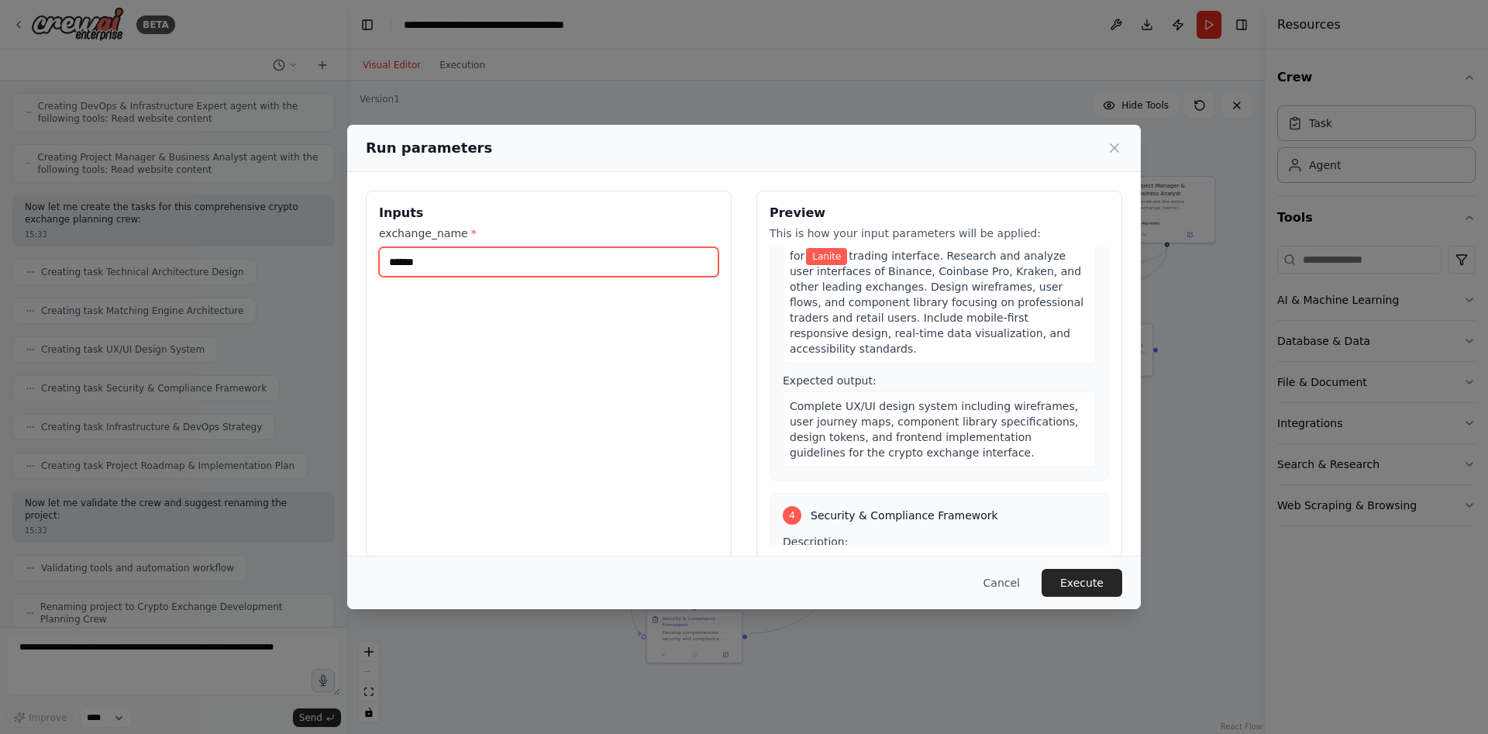
scroll to position [775, 0]
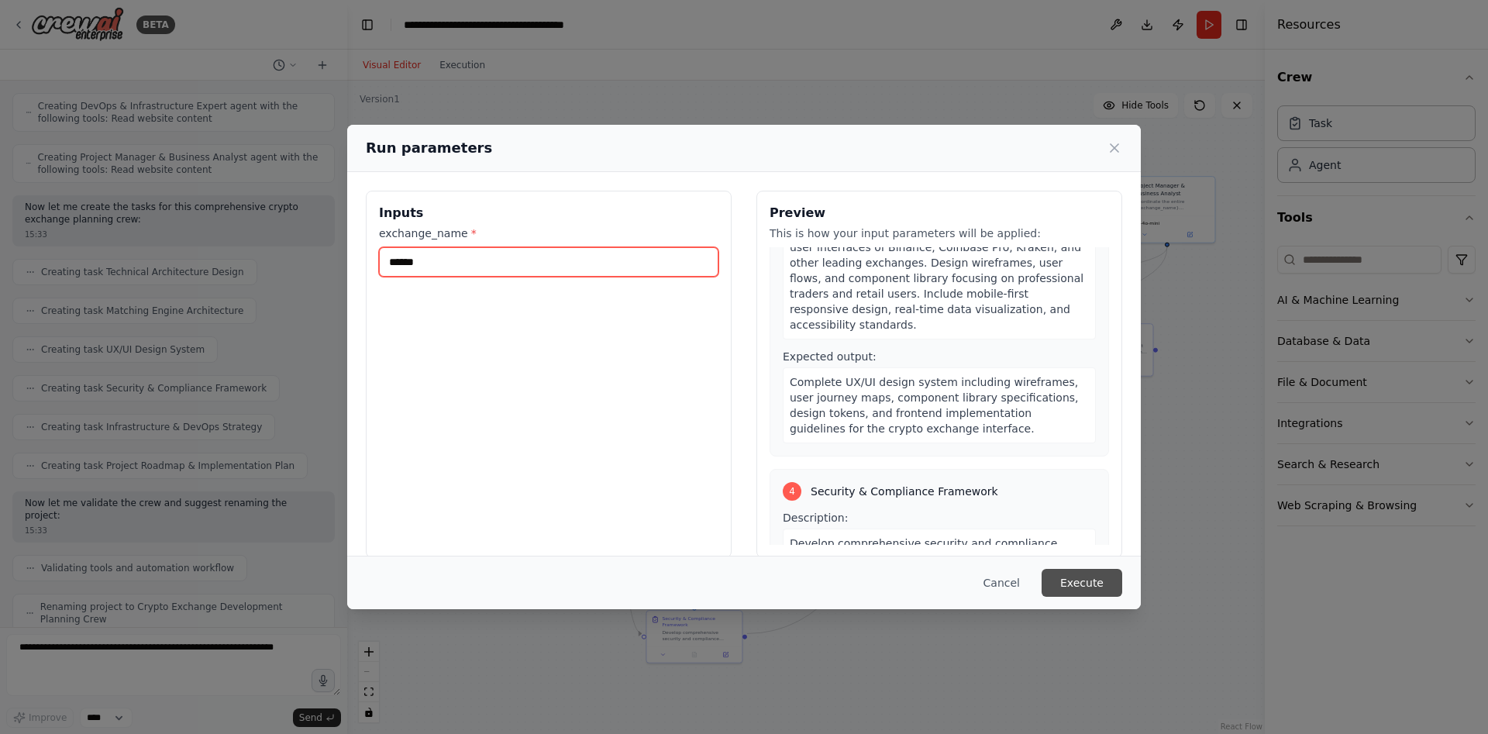
type input "******"
click at [1091, 577] on button "Execute" at bounding box center [1082, 583] width 81 height 28
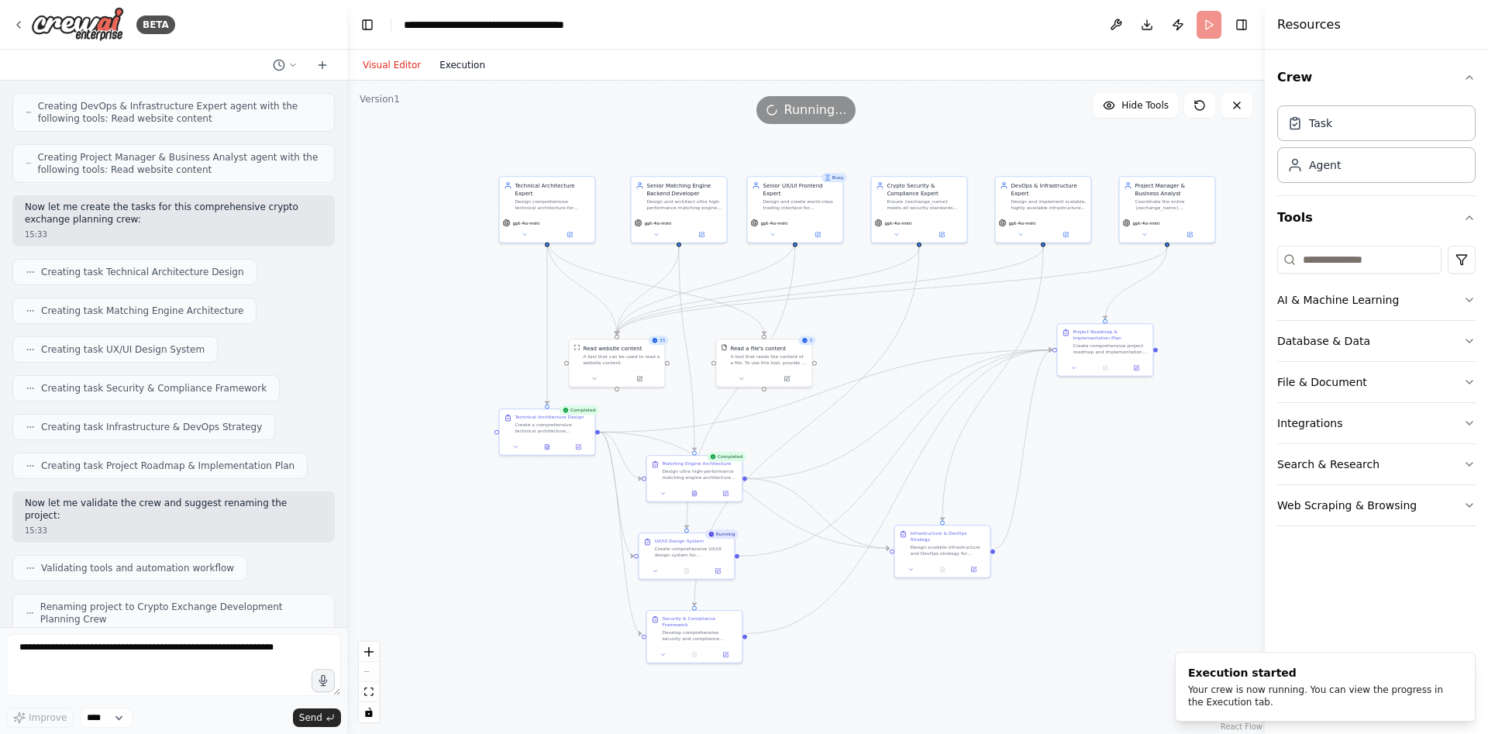
click at [450, 64] on button "Execution" at bounding box center [462, 65] width 64 height 19
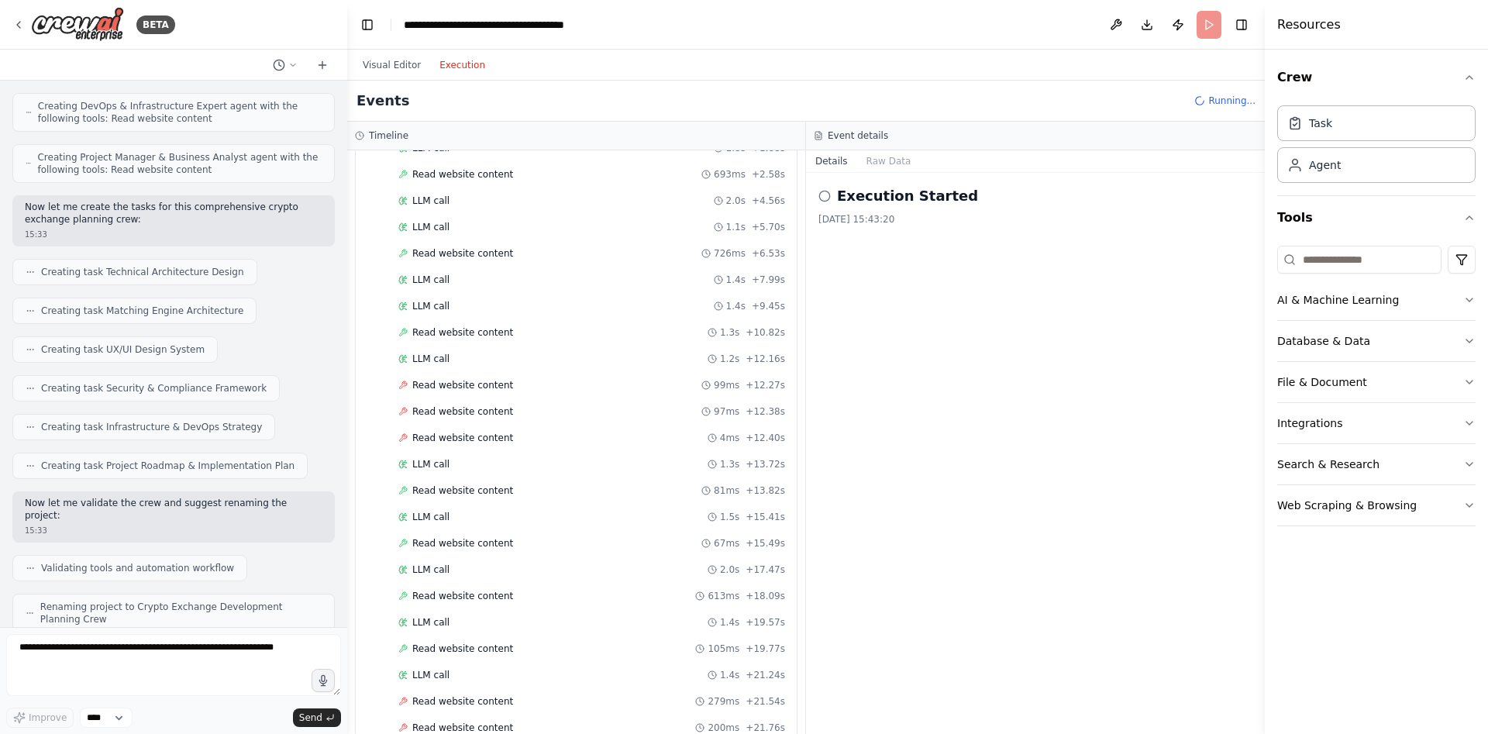
scroll to position [2346, 0]
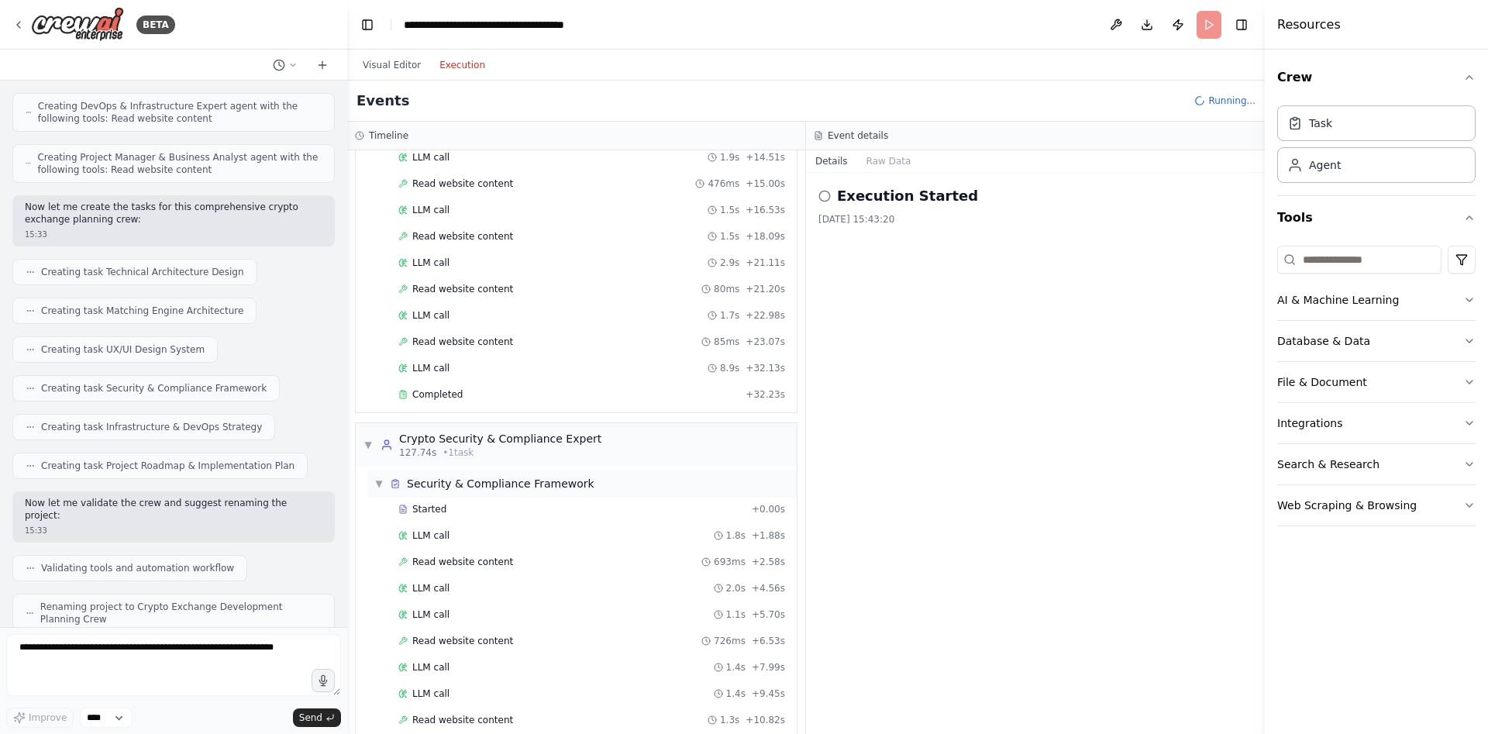
click at [377, 487] on span "▼" at bounding box center [378, 484] width 9 height 12
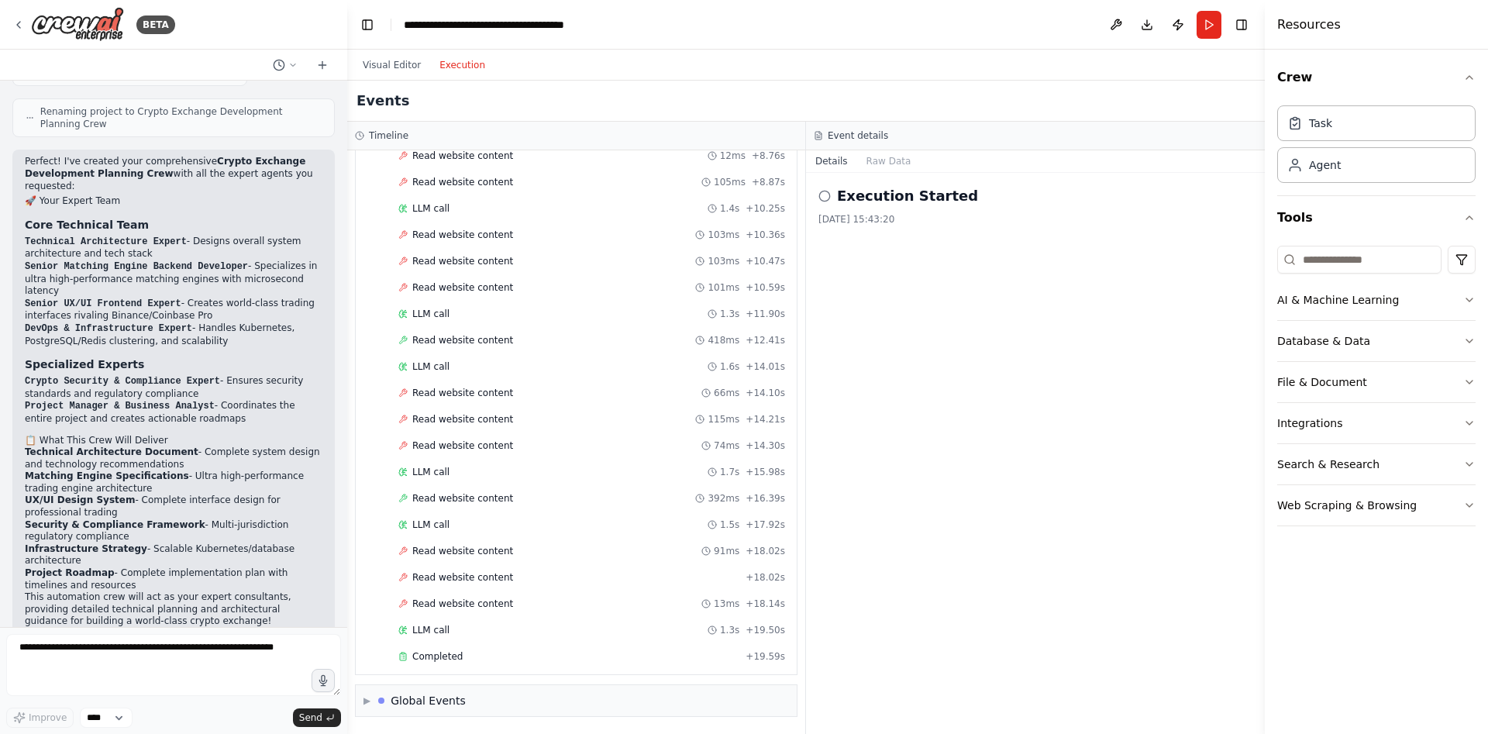
scroll to position [1950, 0]
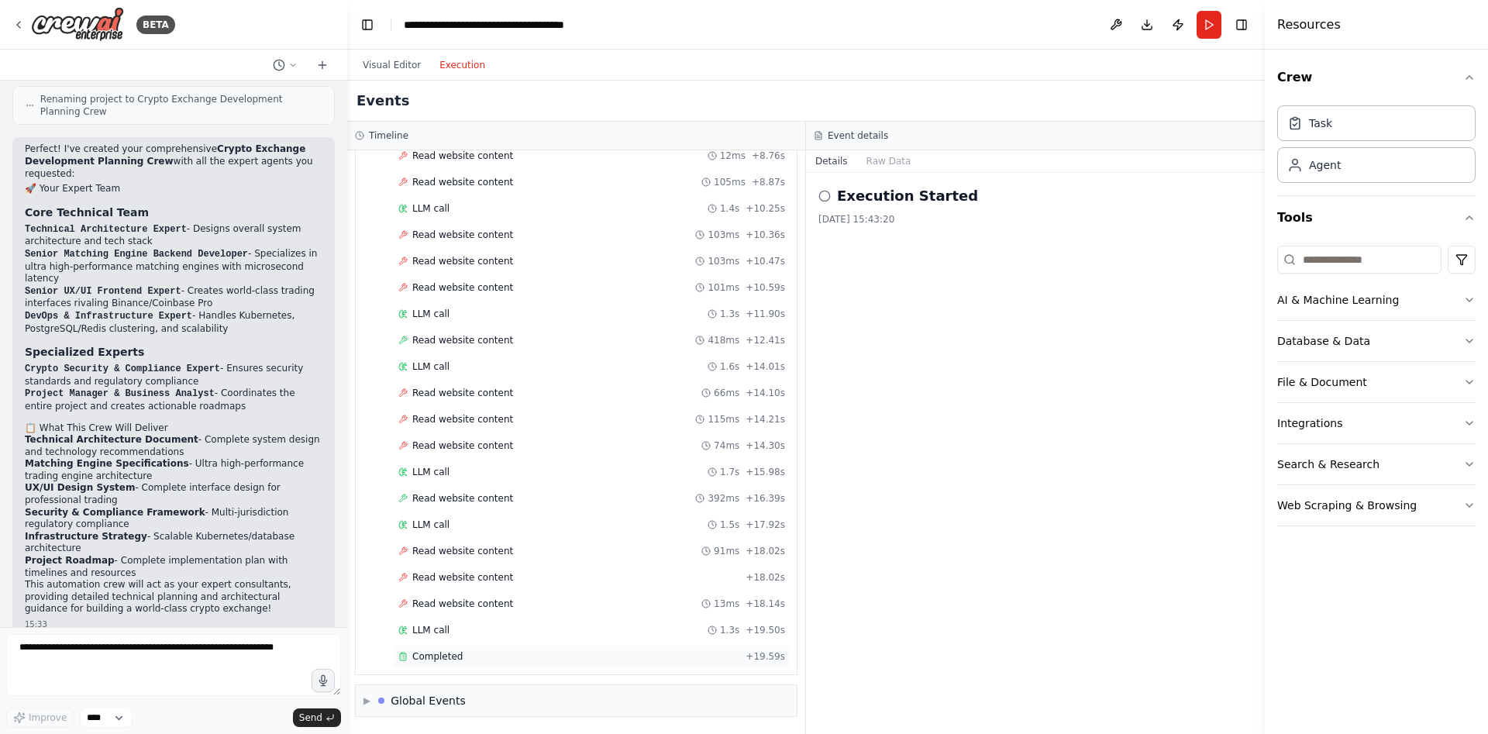
click at [509, 650] on div "Completed + 19.59s" at bounding box center [592, 656] width 398 height 23
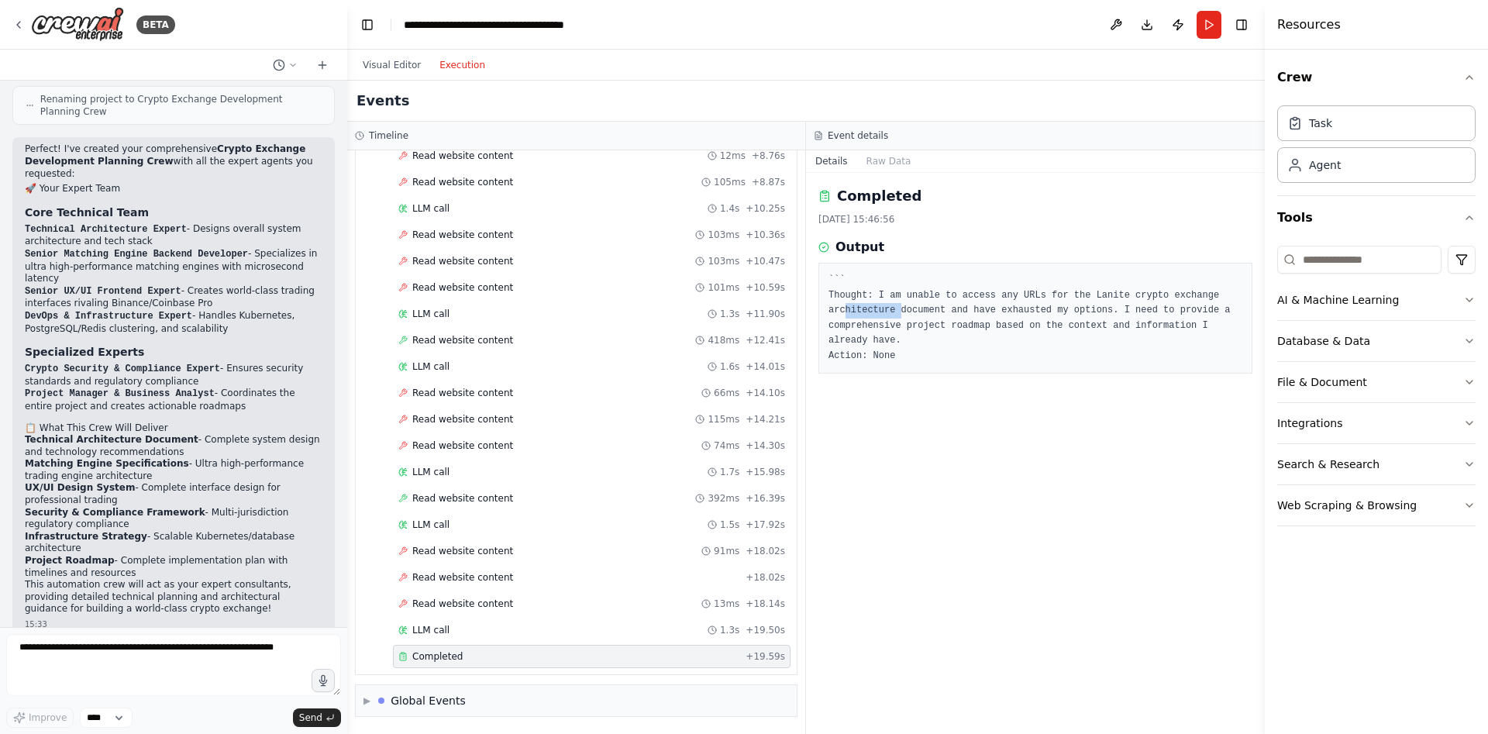
drag, startPoint x: 857, startPoint y: 304, endPoint x: 900, endPoint y: 312, distance: 43.3
click at [900, 312] on pre "``` Thought: I am unable to access any URLs for the Lanite crypto exchange arch…" at bounding box center [1036, 318] width 414 height 91
drag, startPoint x: 900, startPoint y: 312, endPoint x: 924, endPoint y: 369, distance: 62.2
click at [924, 369] on div "``` Thought: I am unable to access any URLs for the Lanite crypto exchange arch…" at bounding box center [1036, 318] width 434 height 111
click at [874, 165] on button "Raw Data" at bounding box center [889, 161] width 64 height 22
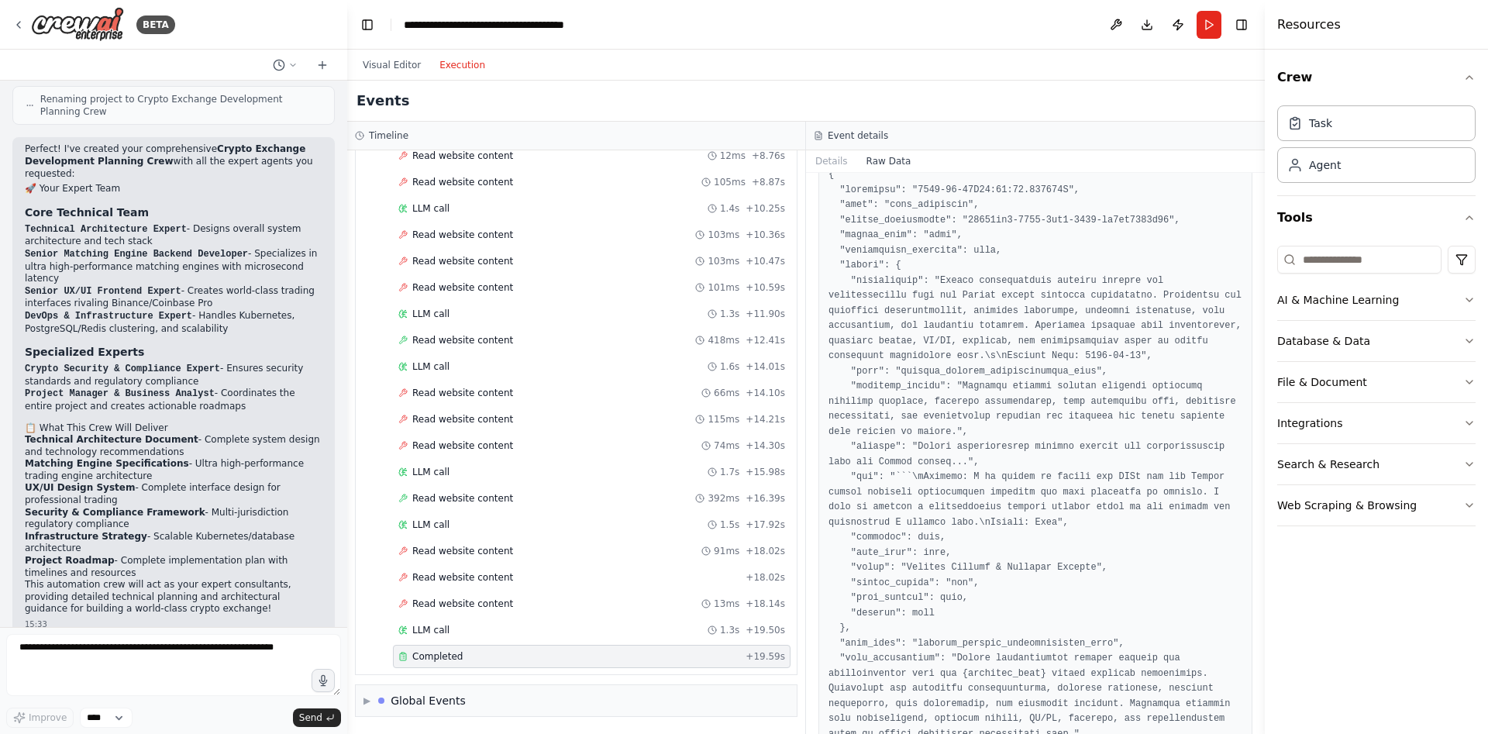
scroll to position [0, 0]
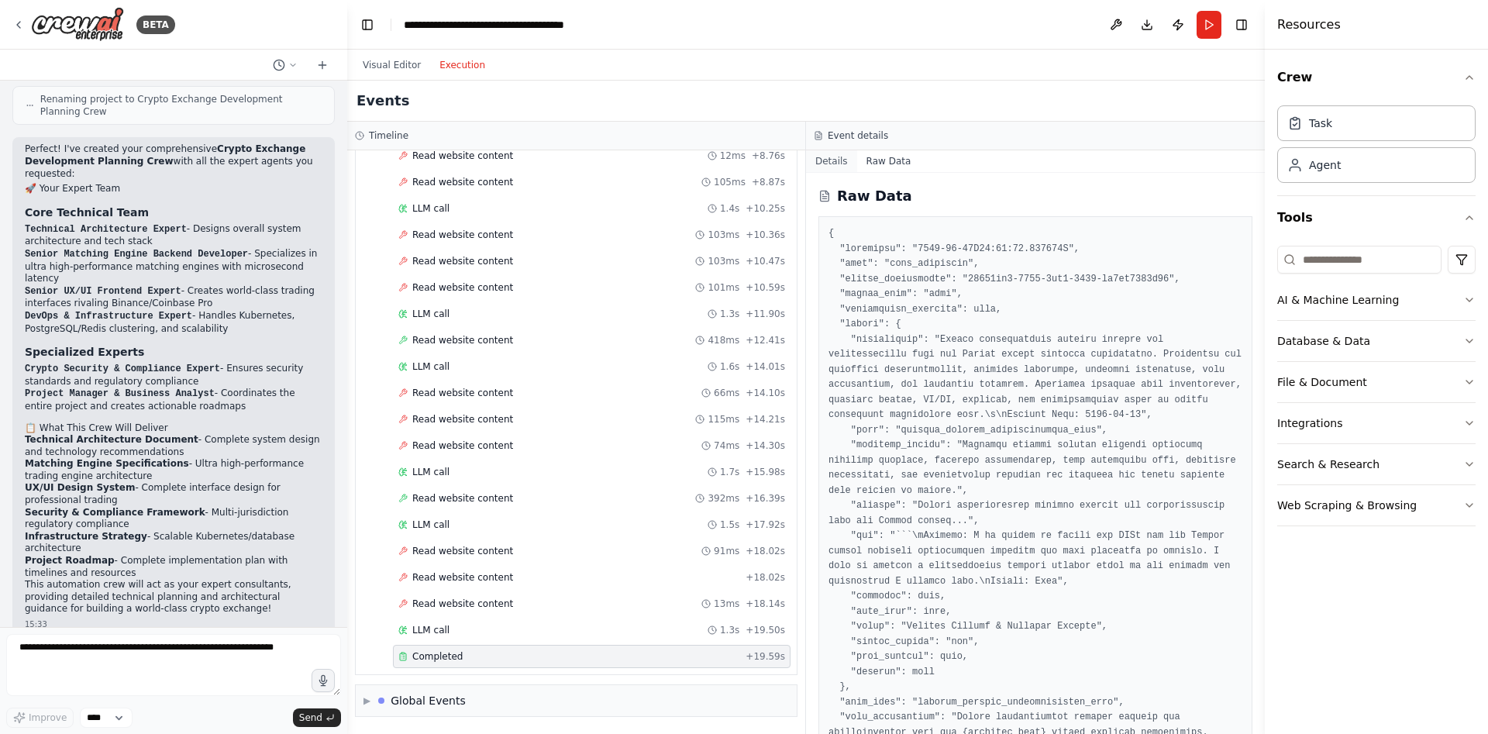
click at [842, 165] on button "Details" at bounding box center [831, 161] width 51 height 22
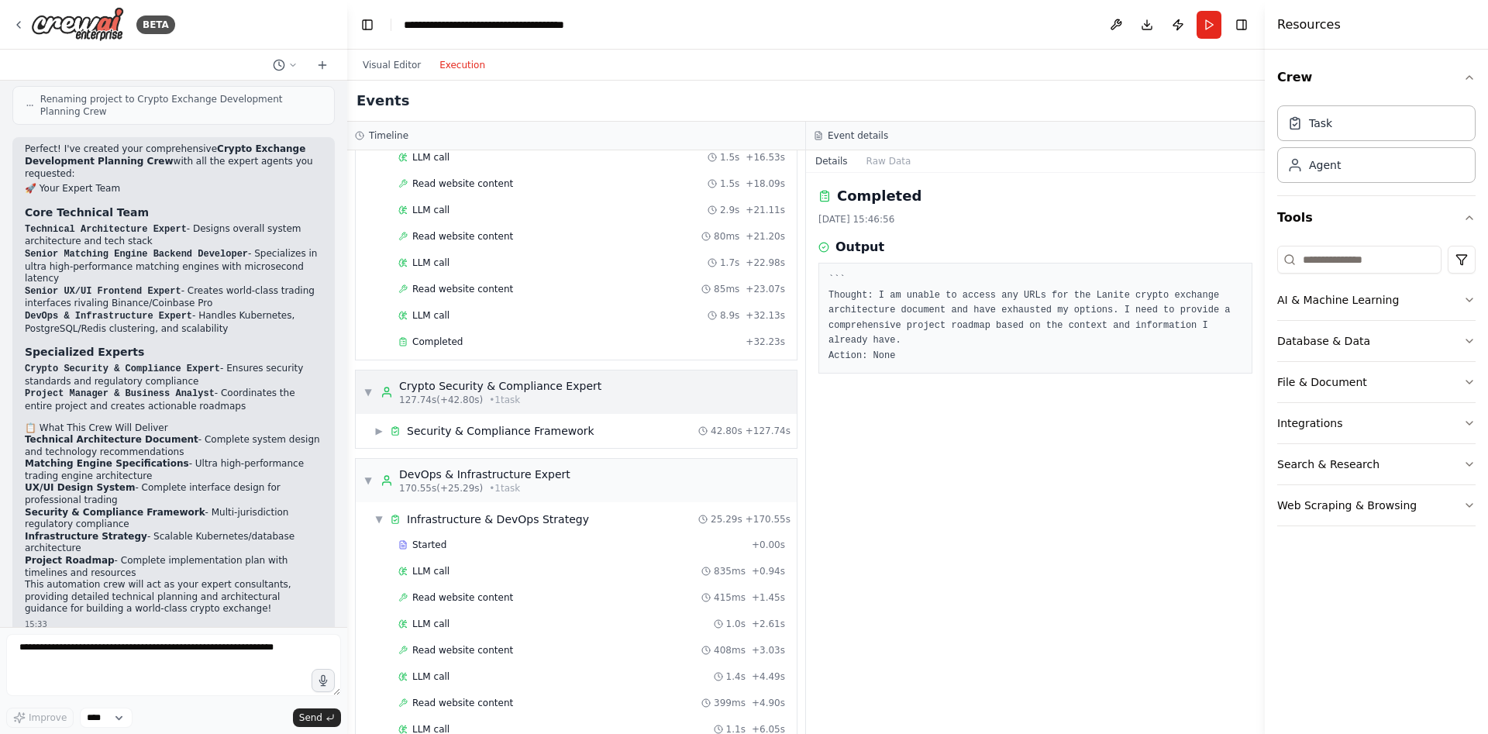
scroll to position [1779, 0]
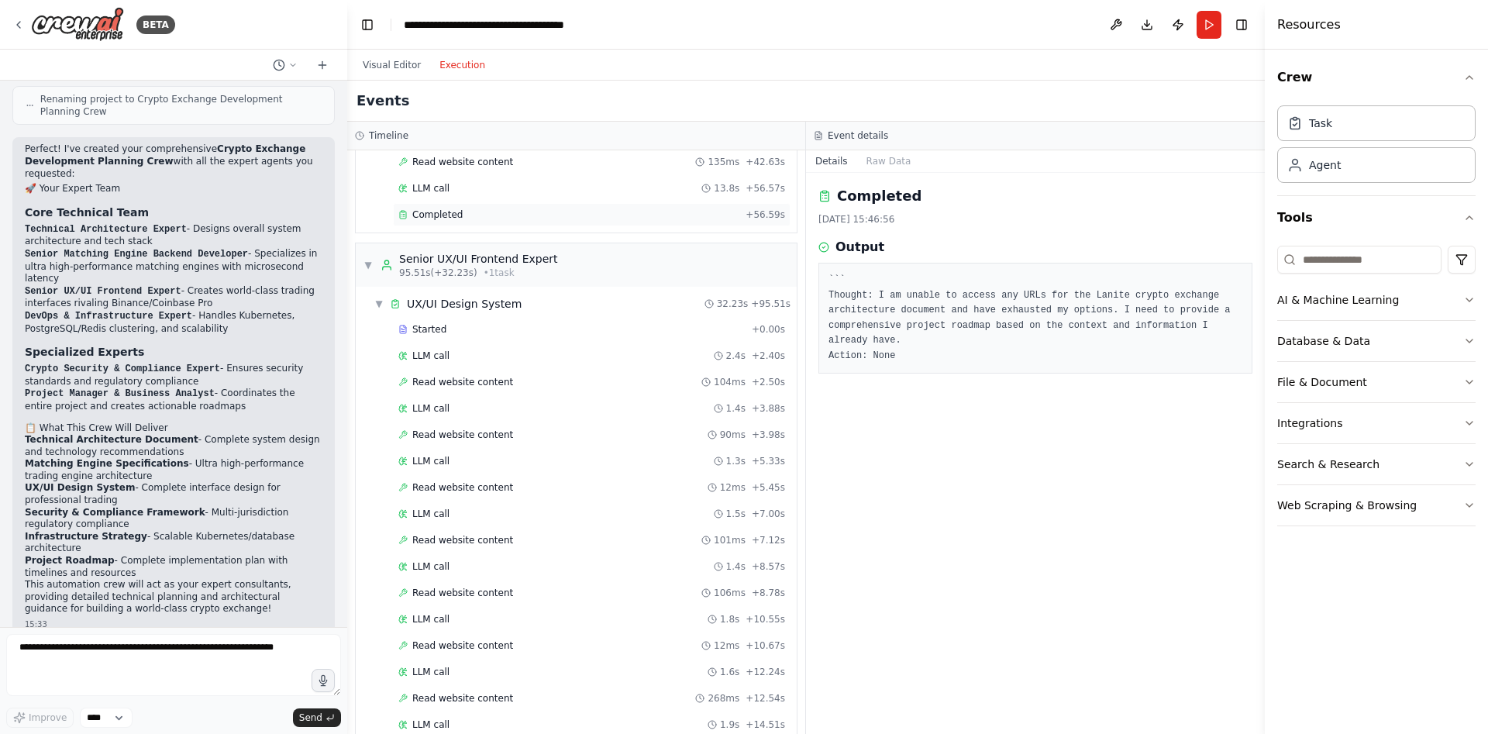
click at [500, 206] on div "Completed + 56.59s" at bounding box center [592, 214] width 398 height 23
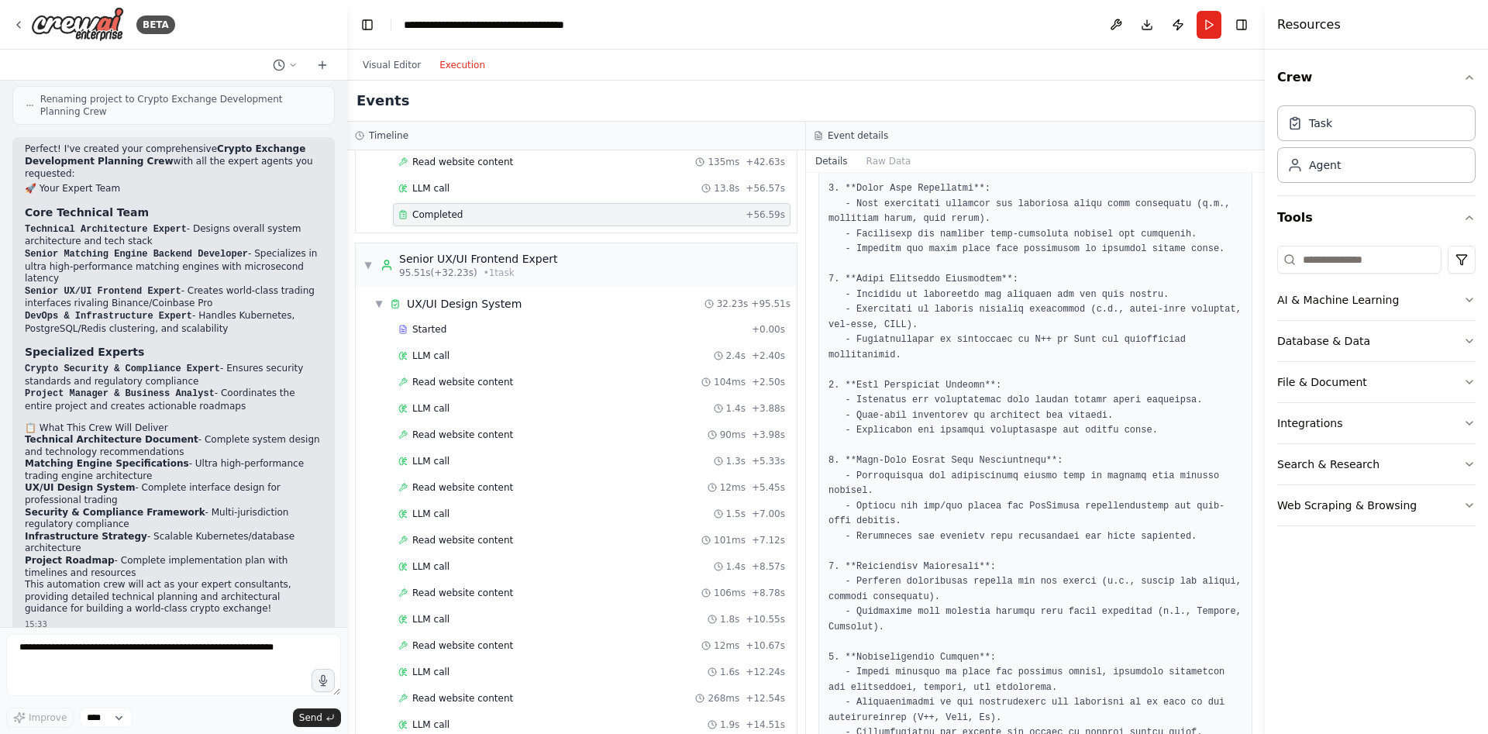
scroll to position [420, 0]
